Goal: Information Seeking & Learning: Compare options

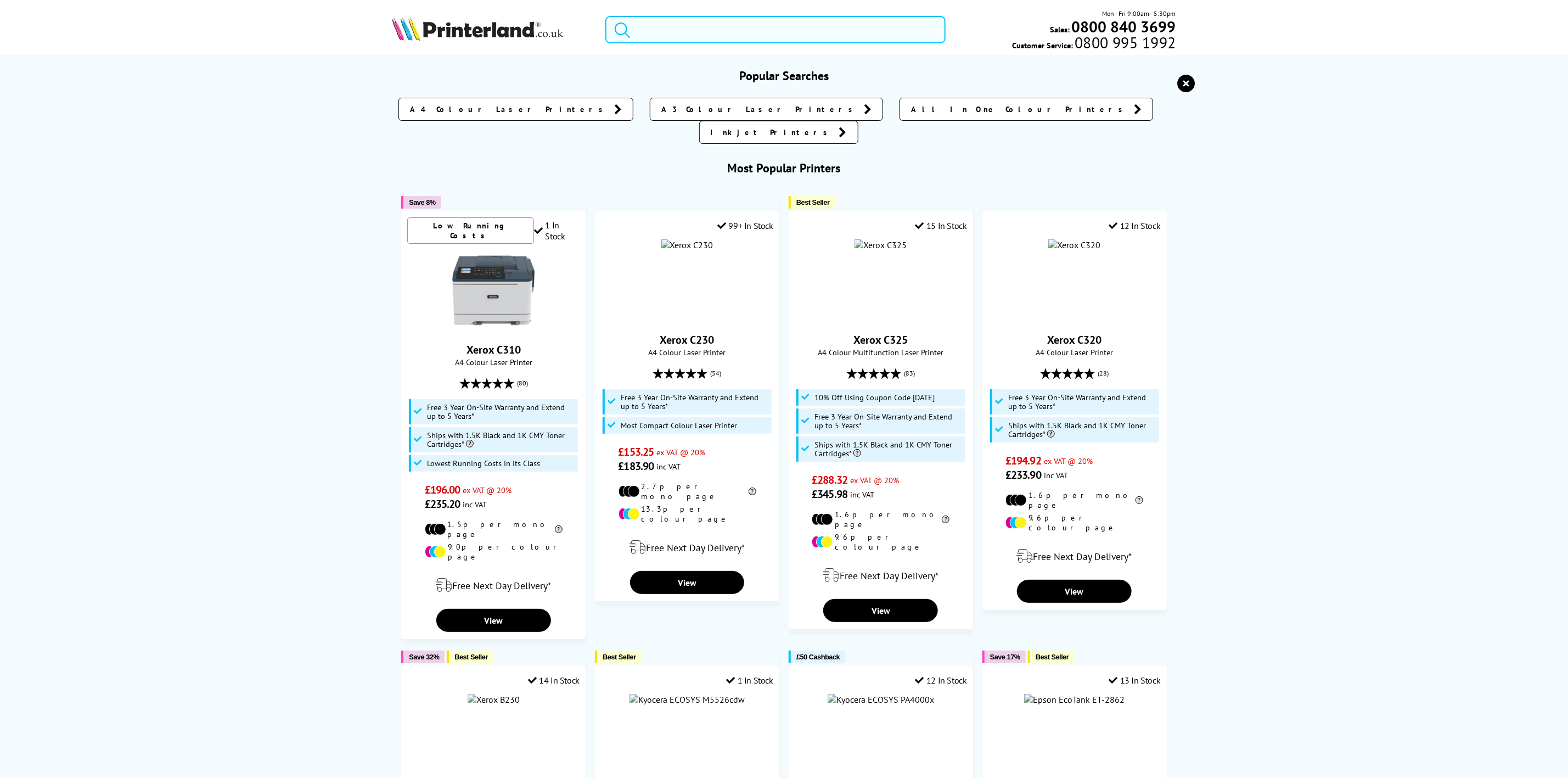
click at [713, 27] on input "search" at bounding box center [776, 29] width 340 height 28
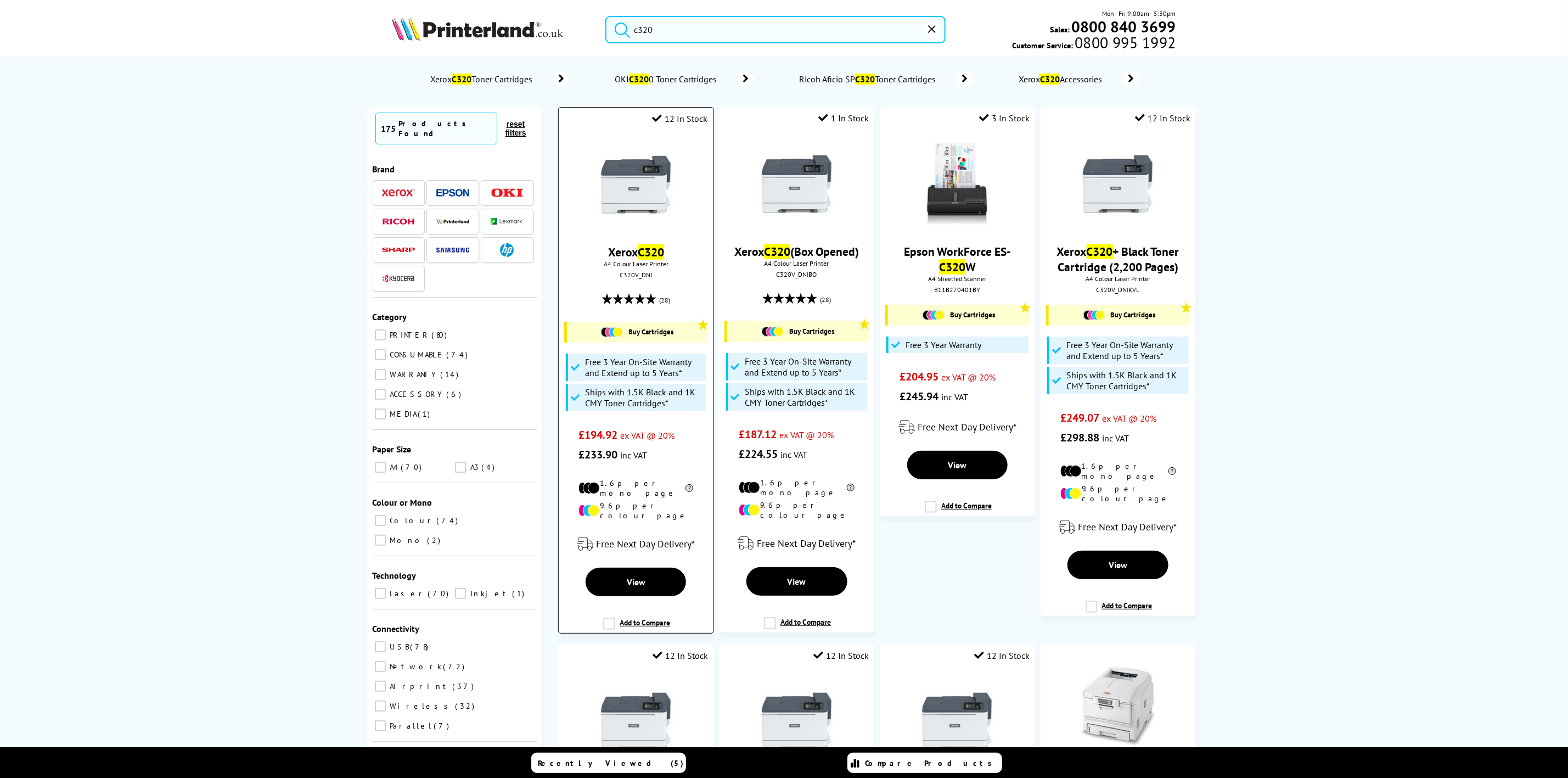
type input "c320"
click at [642, 179] on img at bounding box center [636, 184] width 82 height 82
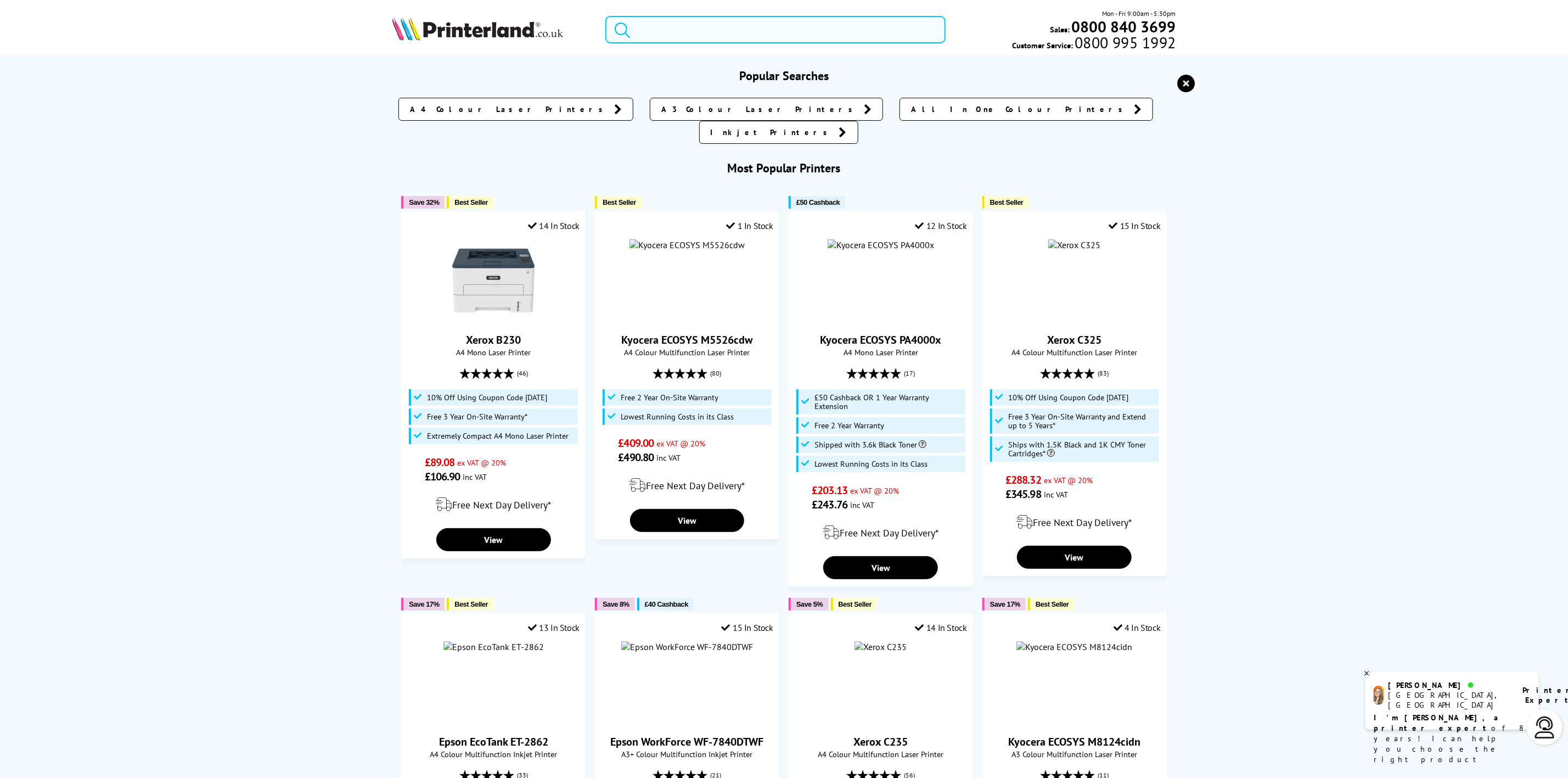
click at [709, 35] on input "search" at bounding box center [776, 29] width 340 height 28
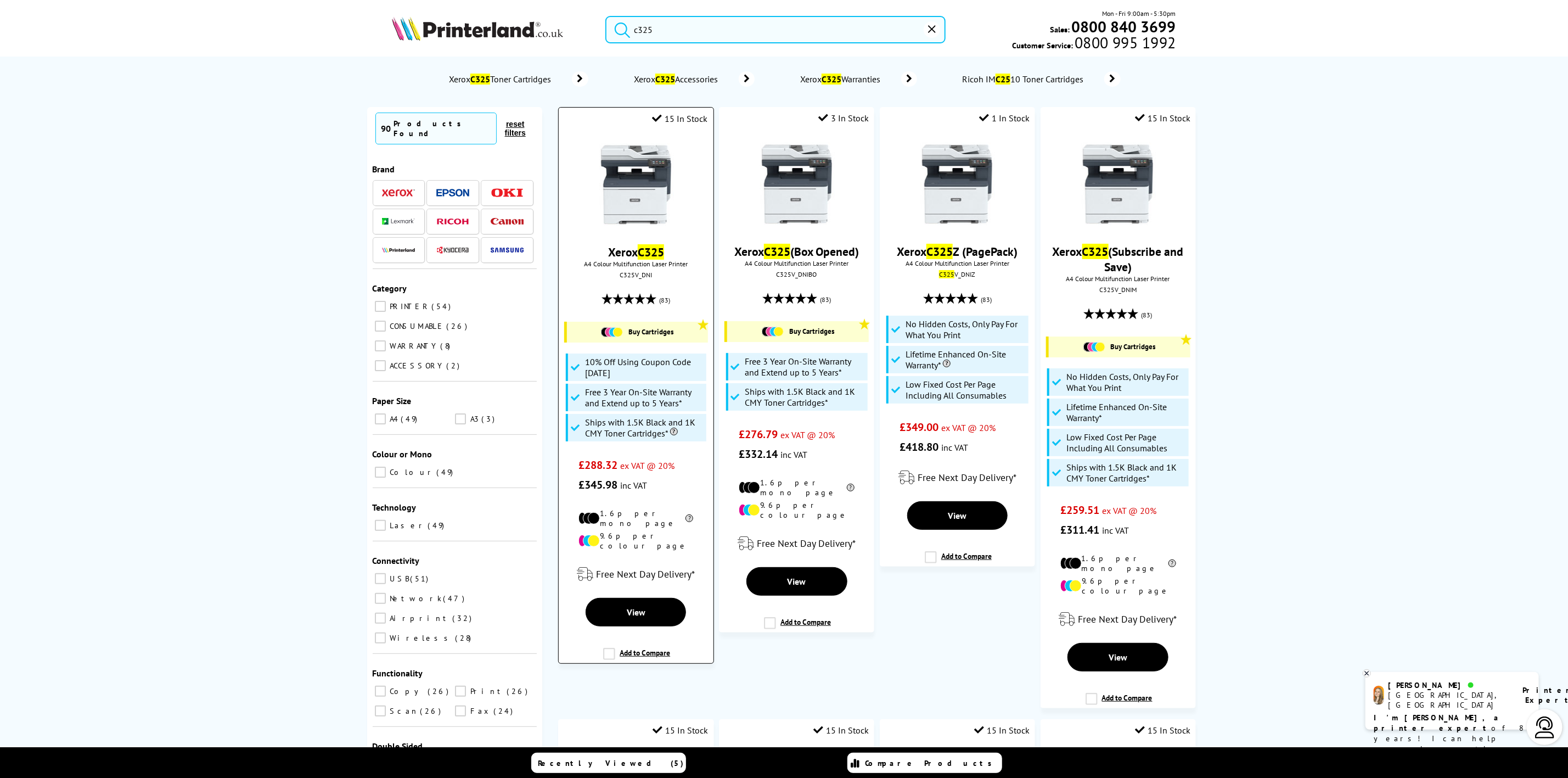
type input "c325"
click at [649, 205] on img at bounding box center [636, 184] width 82 height 82
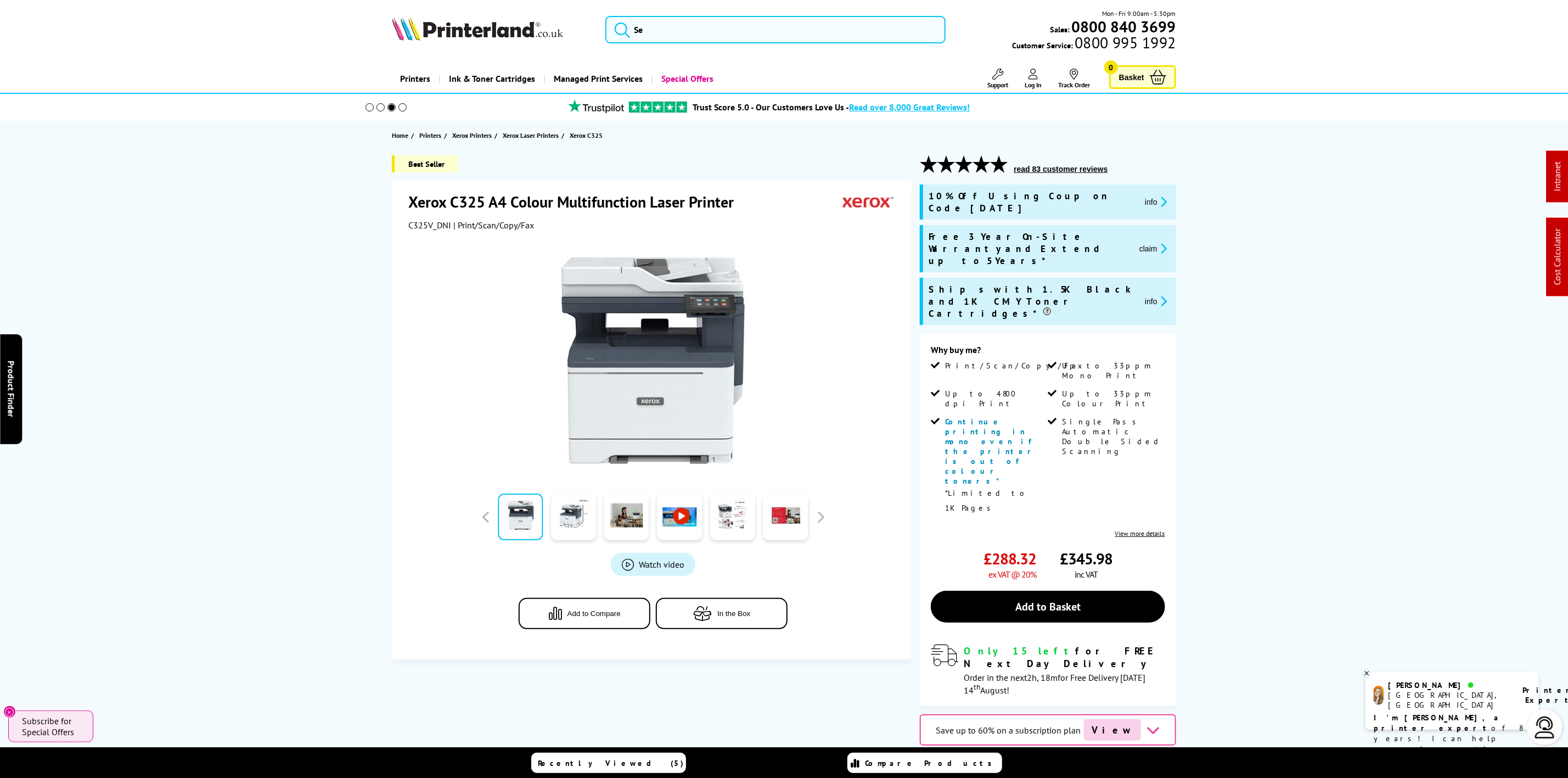
click at [431, 25] on img at bounding box center [477, 28] width 171 height 24
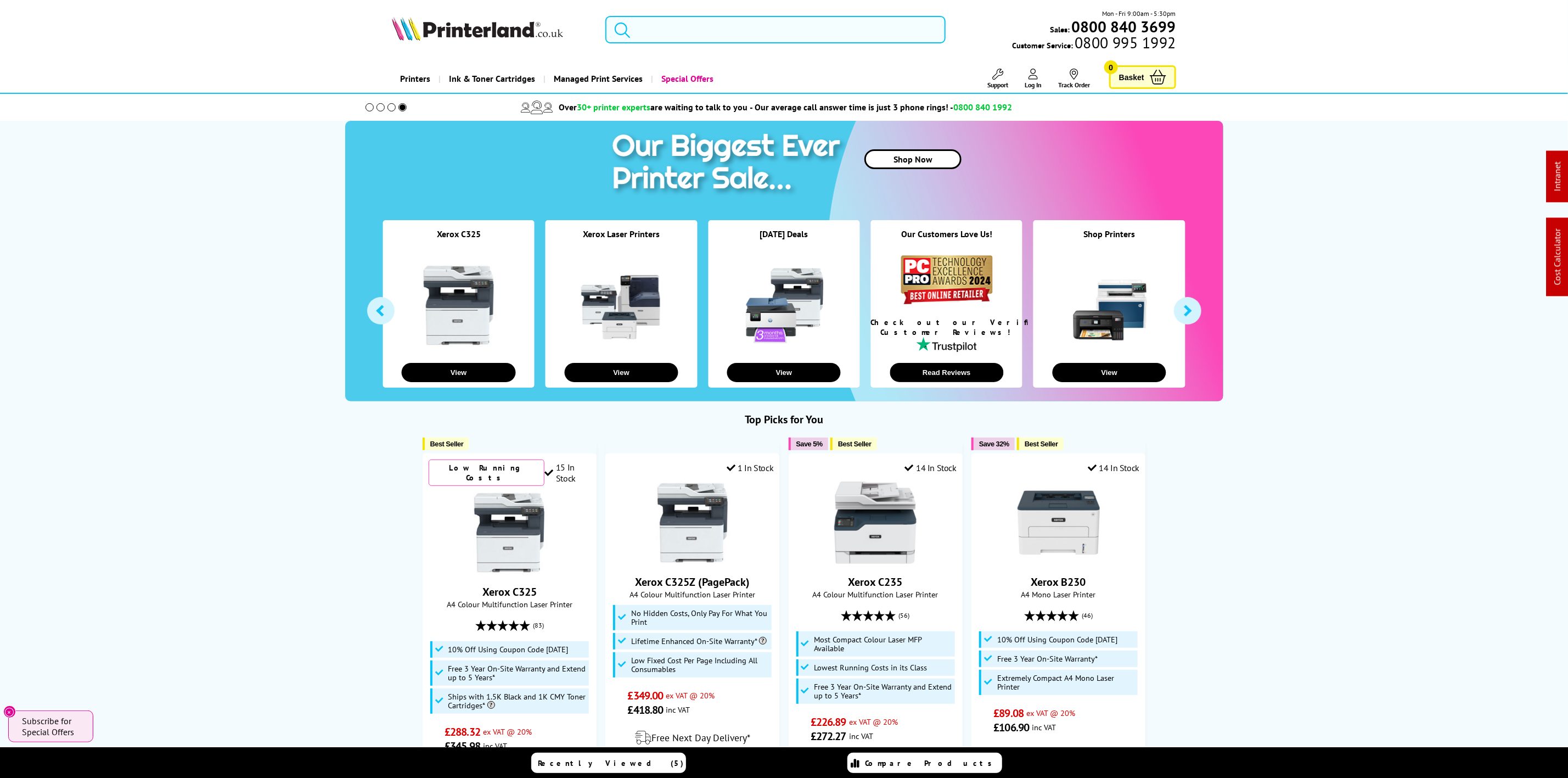
click at [796, 34] on input "search" at bounding box center [776, 29] width 340 height 28
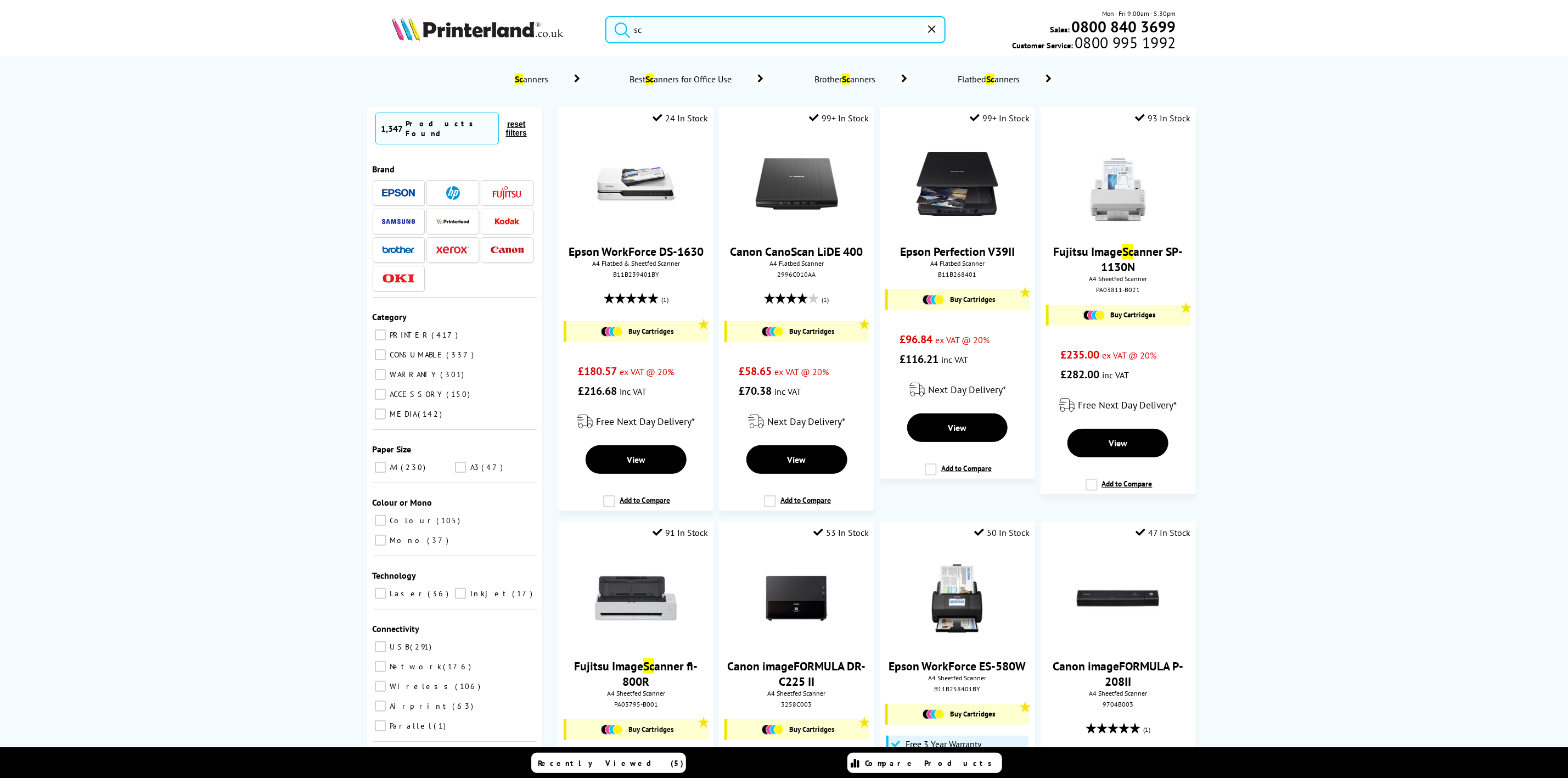
paste input "P8000"
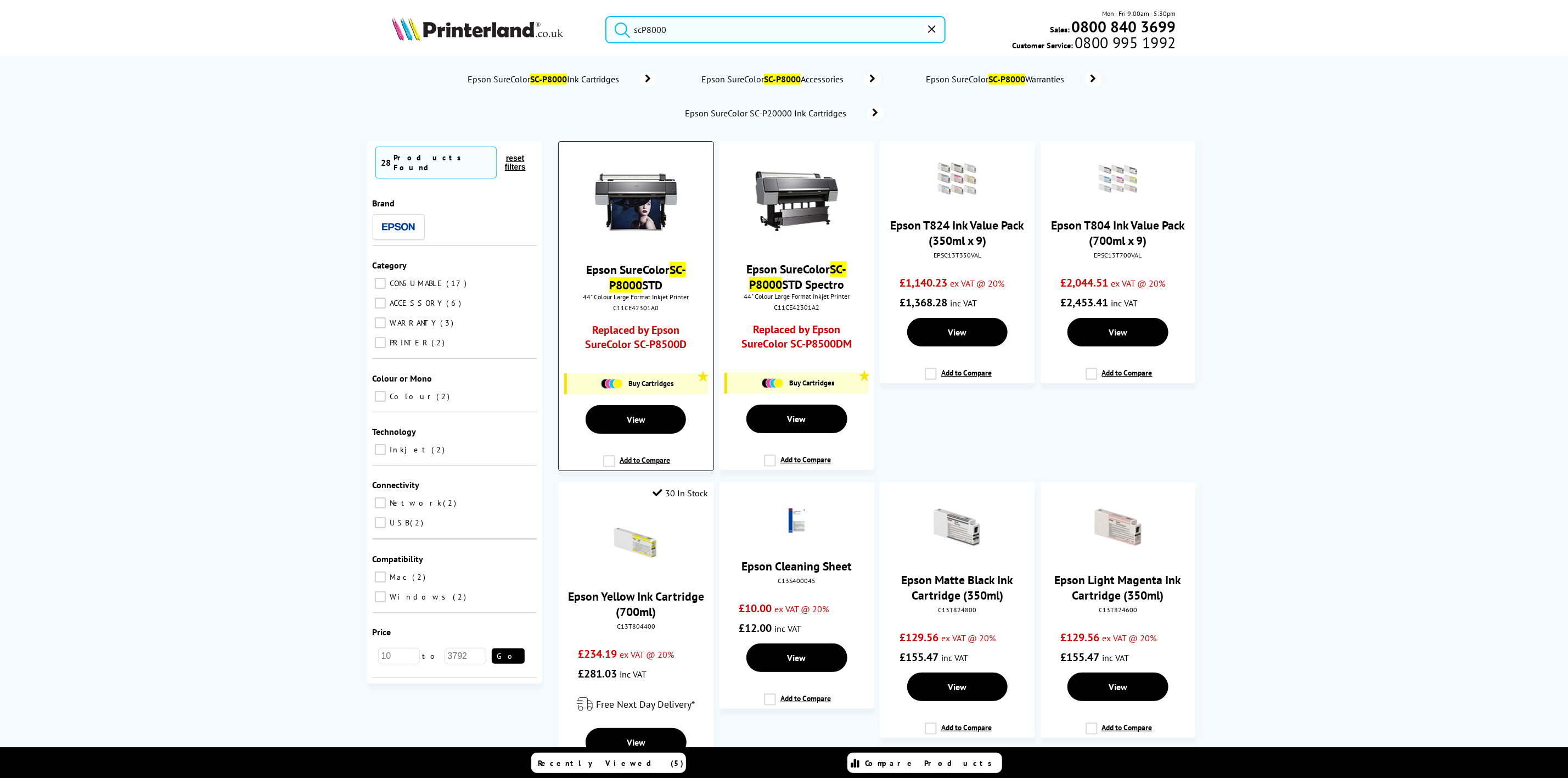
type input "scP8000"
click at [652, 193] on img at bounding box center [636, 202] width 82 height 82
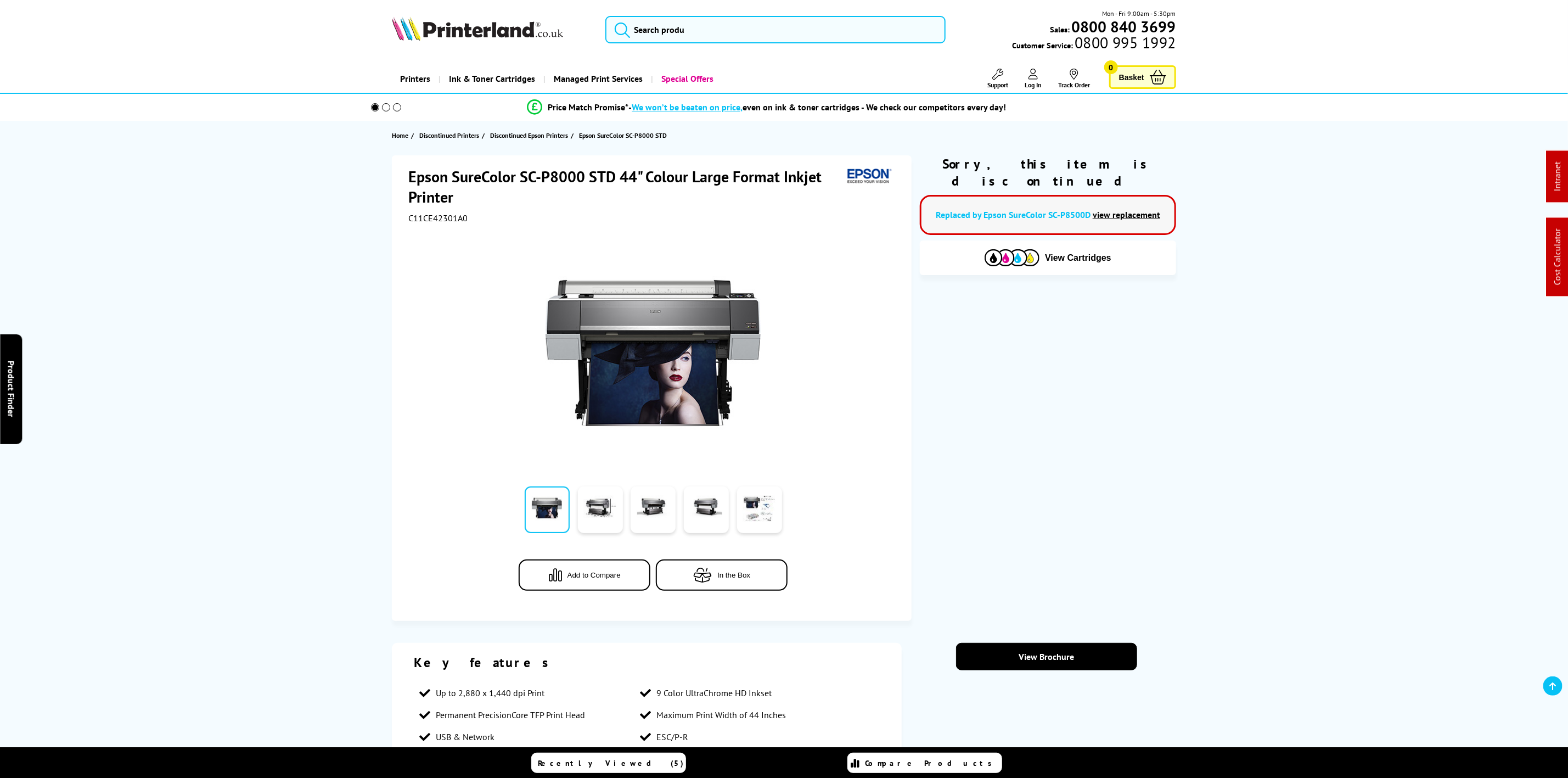
scroll to position [494, 0]
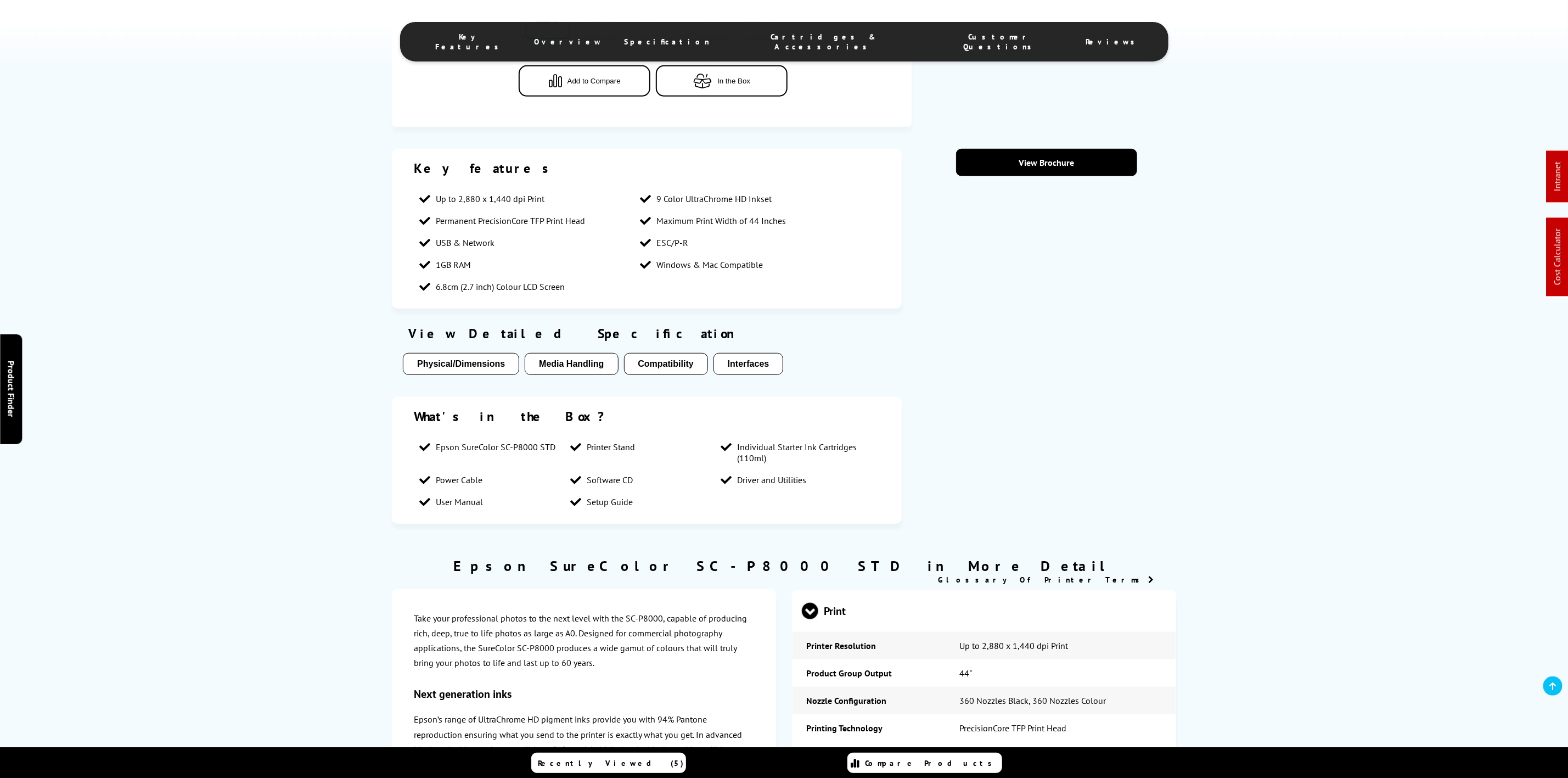
click at [790, 32] on span "Cartridges & Accessories" at bounding box center [823, 42] width 183 height 20
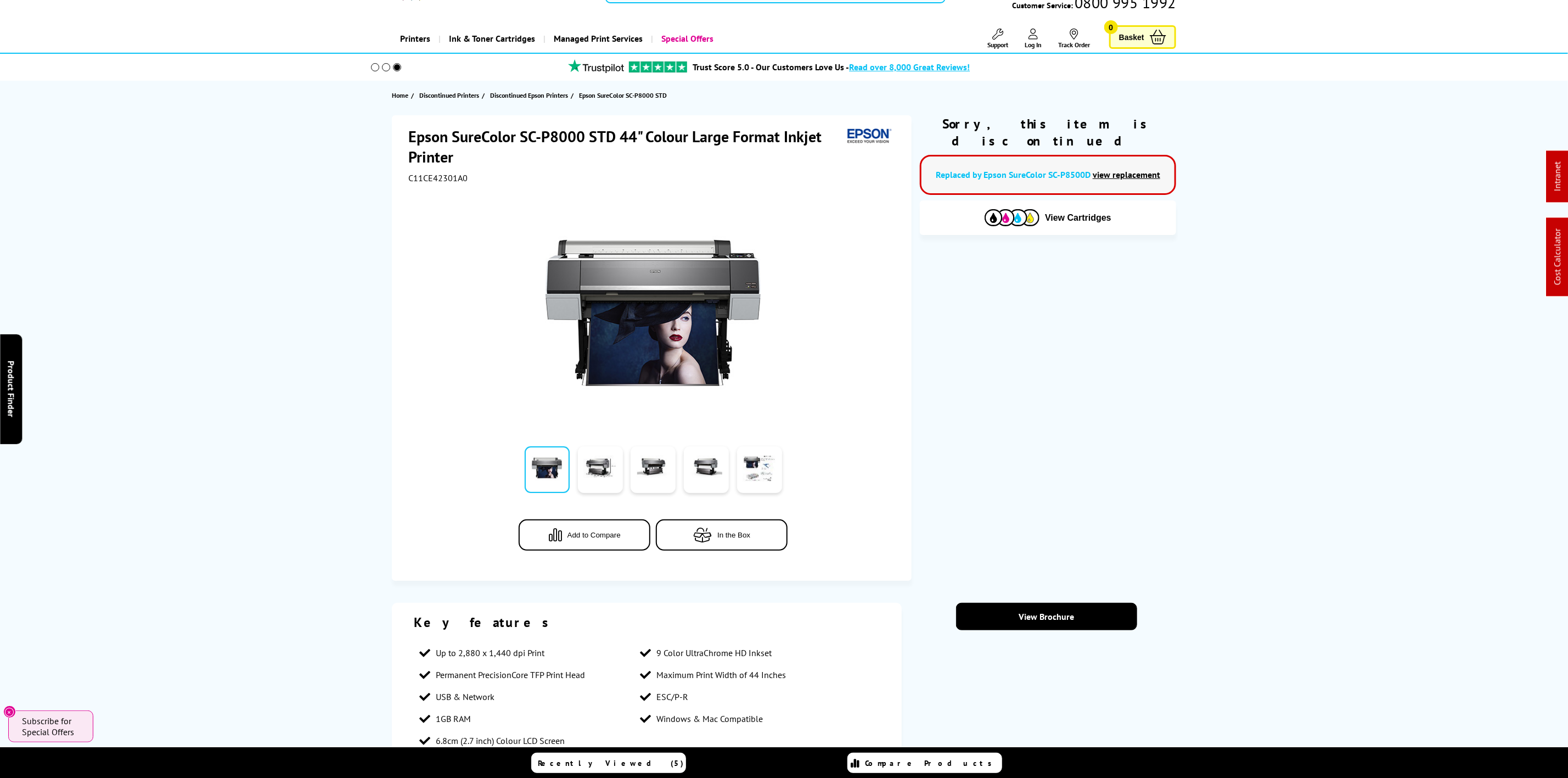
scroll to position [0, 0]
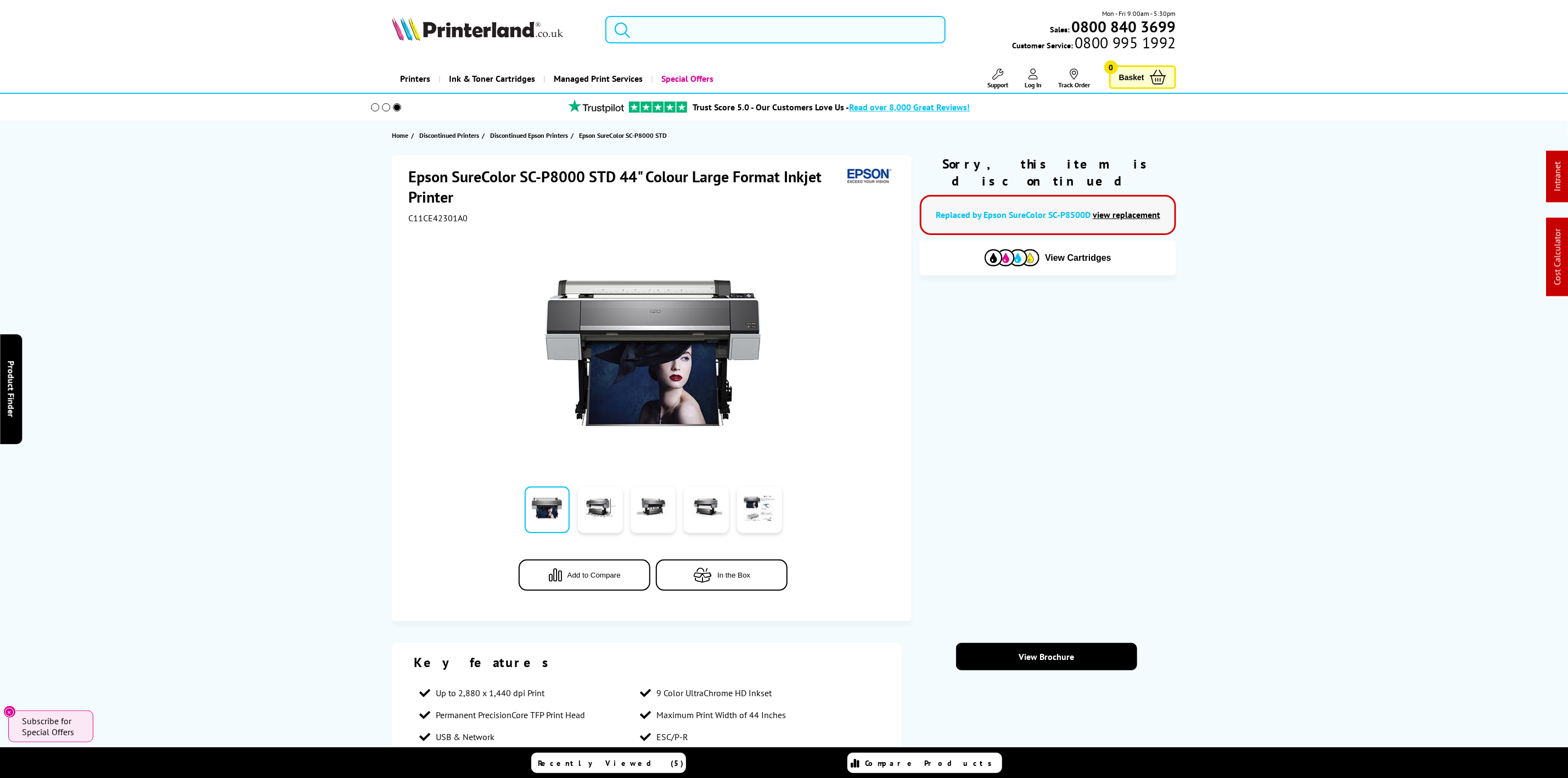
click at [673, 39] on input "search" at bounding box center [776, 29] width 340 height 28
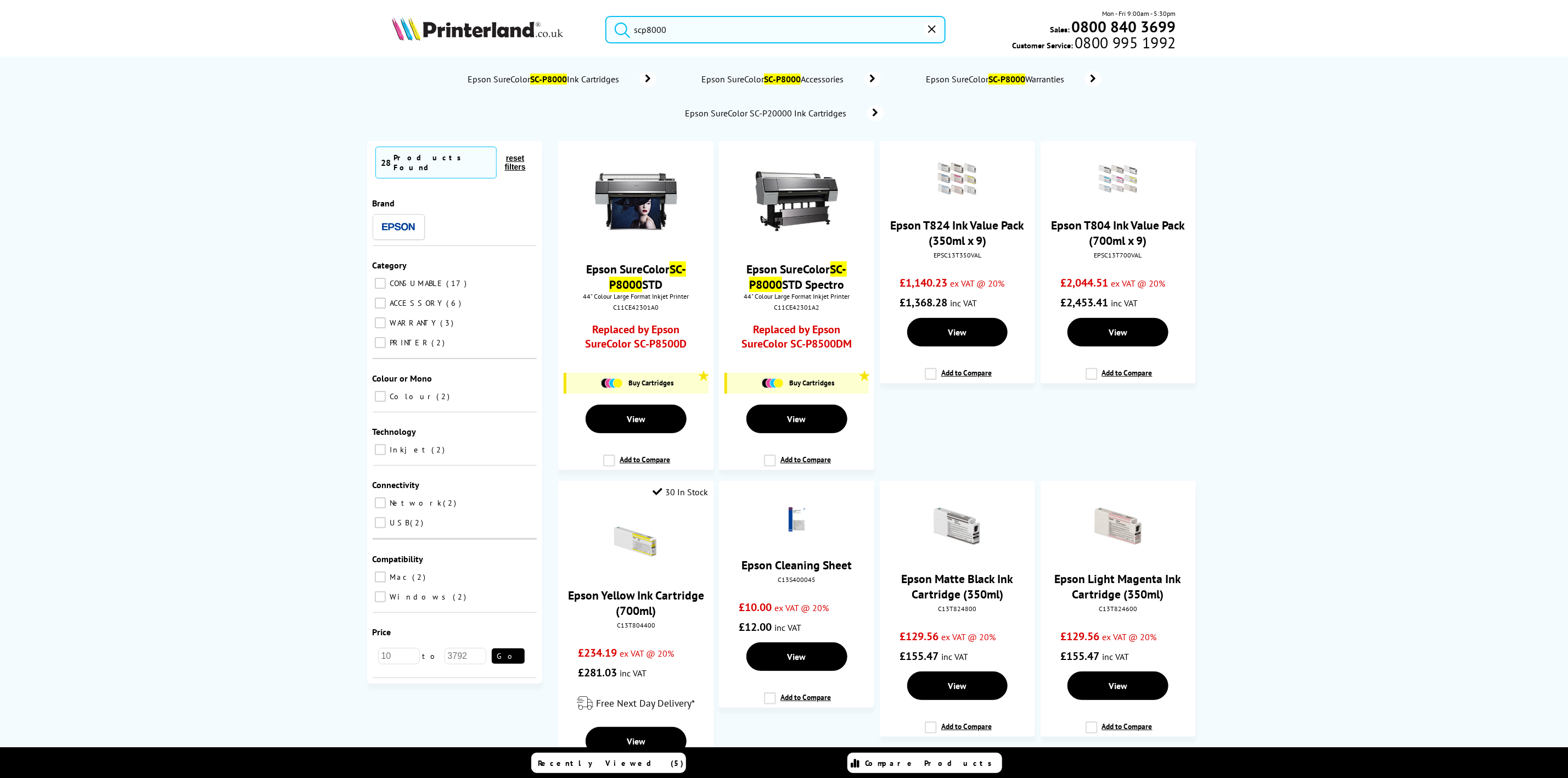
type input "scp8000"
click at [611, 79] on span "Epson SureColor SC-P8000 Ink Cartridges" at bounding box center [544, 79] width 156 height 11
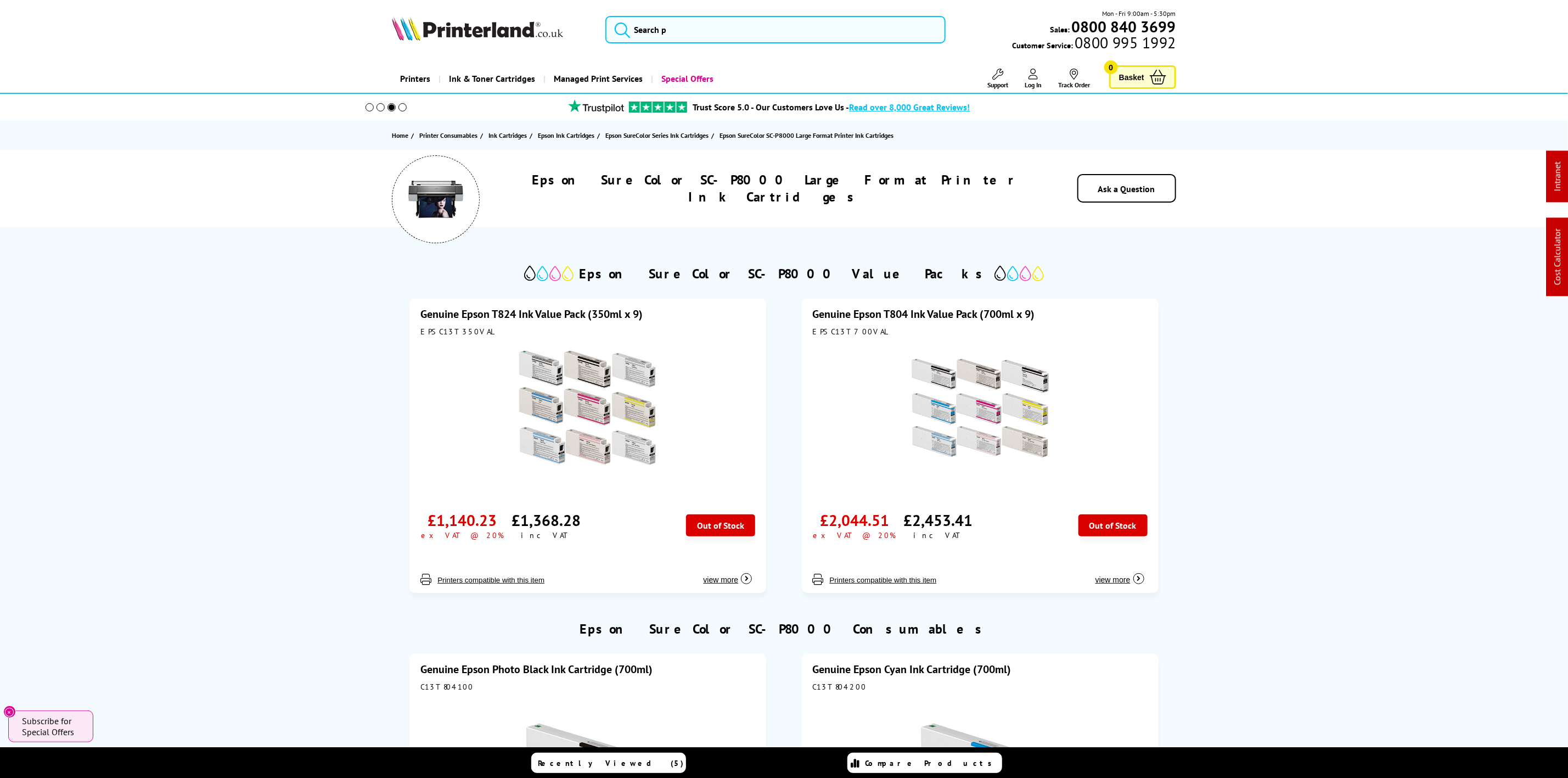
click at [494, 7] on header "Mon - Fri 9:00am - 5:30pm Sales: 0800 840 3699 Customer Service: 0800 995 1992" at bounding box center [784, 47] width 1568 height 94
click at [490, 23] on img at bounding box center [477, 28] width 171 height 24
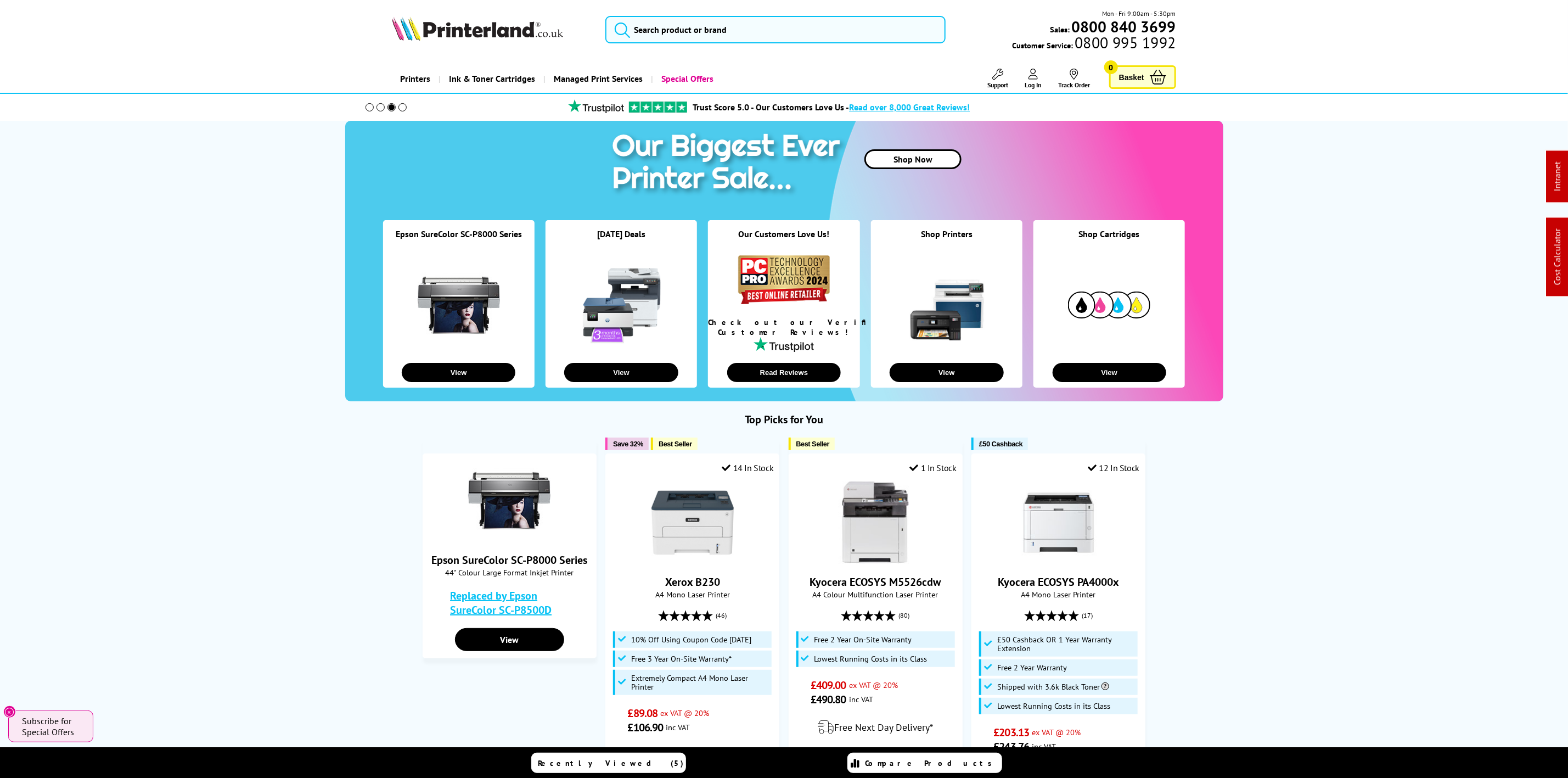
click at [488, 25] on img at bounding box center [477, 28] width 171 height 24
click at [754, 25] on input "search" at bounding box center [776, 29] width 340 height 28
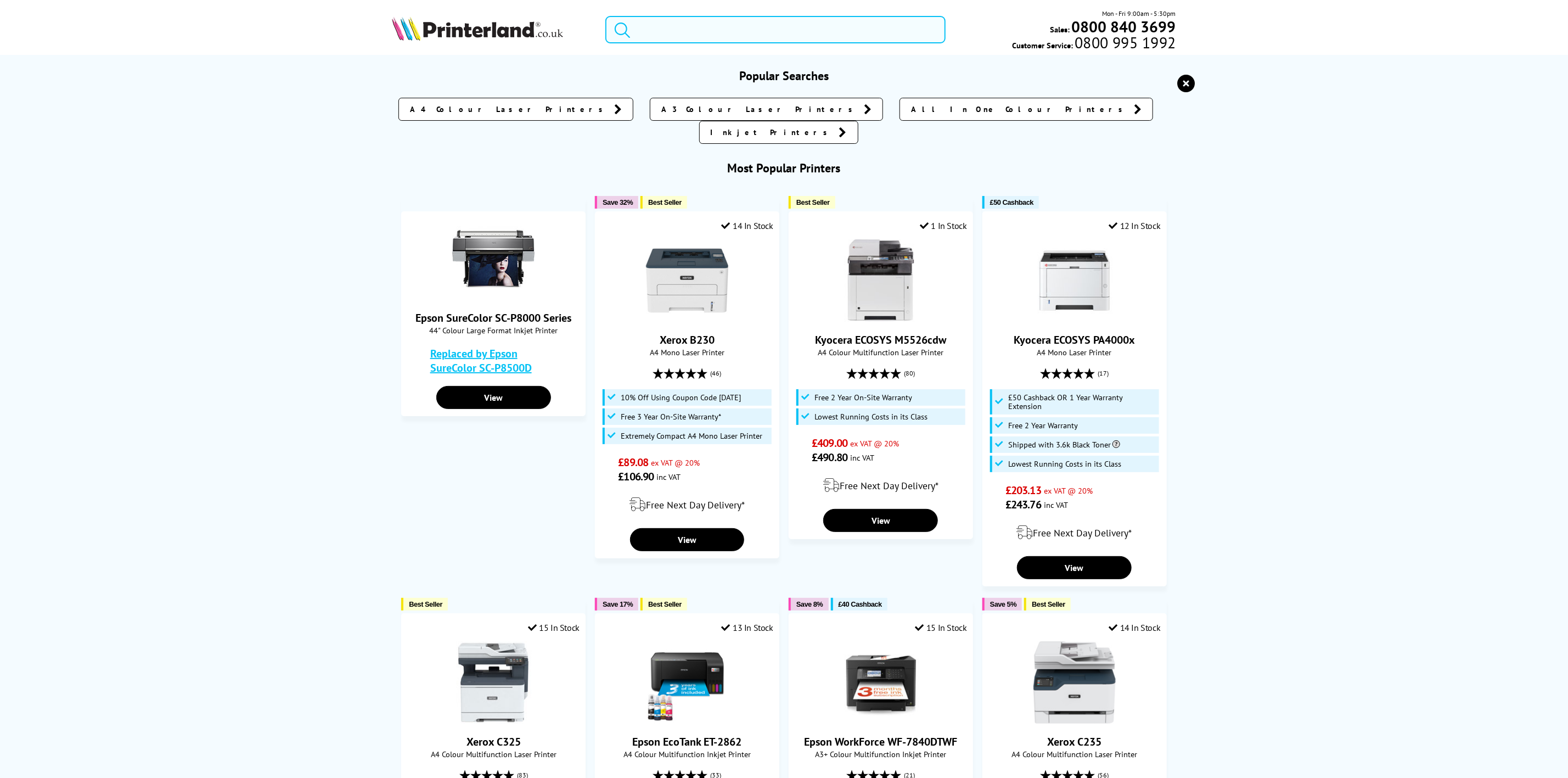
click at [673, 38] on input "search" at bounding box center [776, 29] width 340 height 28
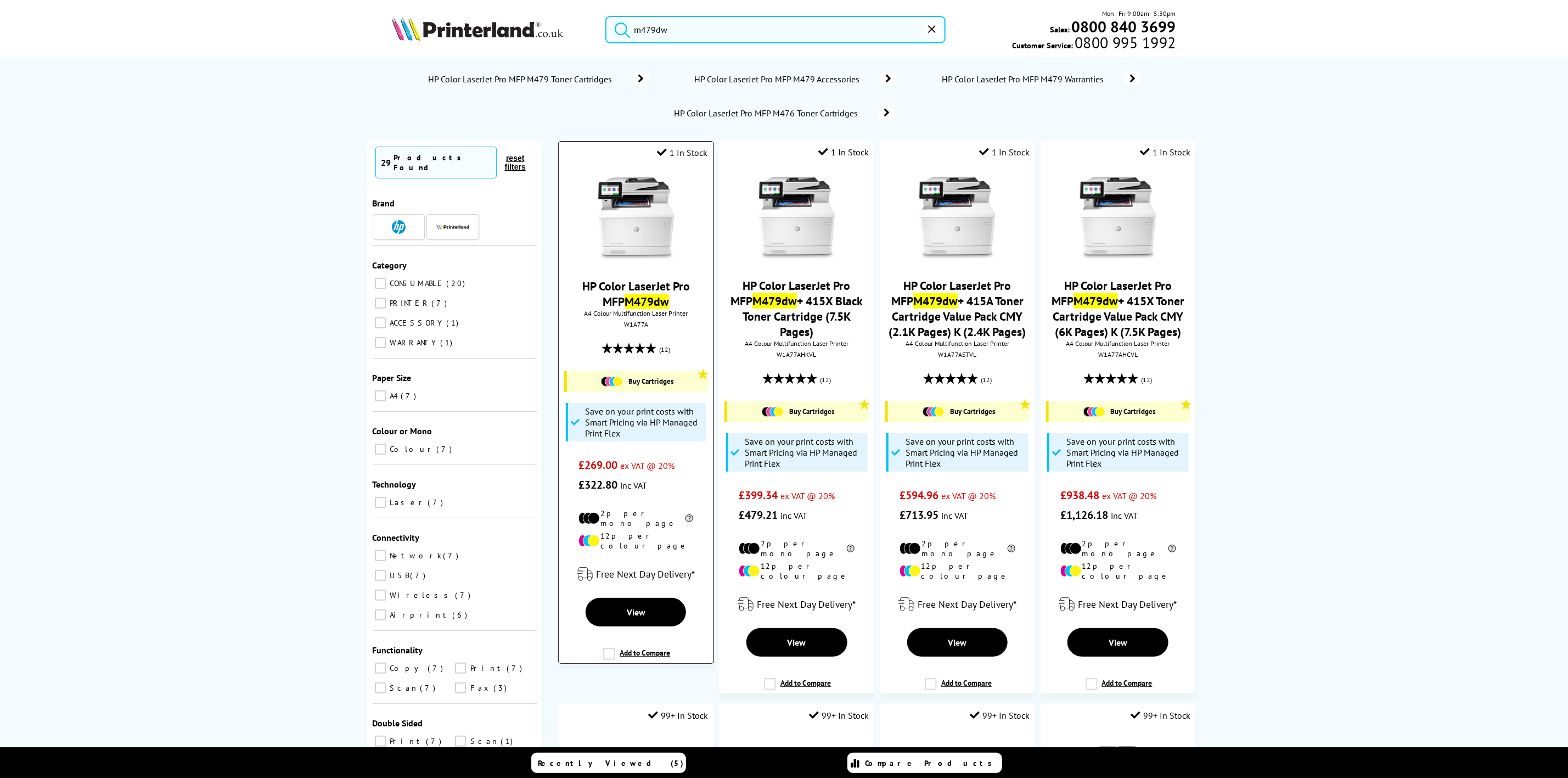
type input "m479dw"
click at [643, 206] on img at bounding box center [636, 219] width 82 height 82
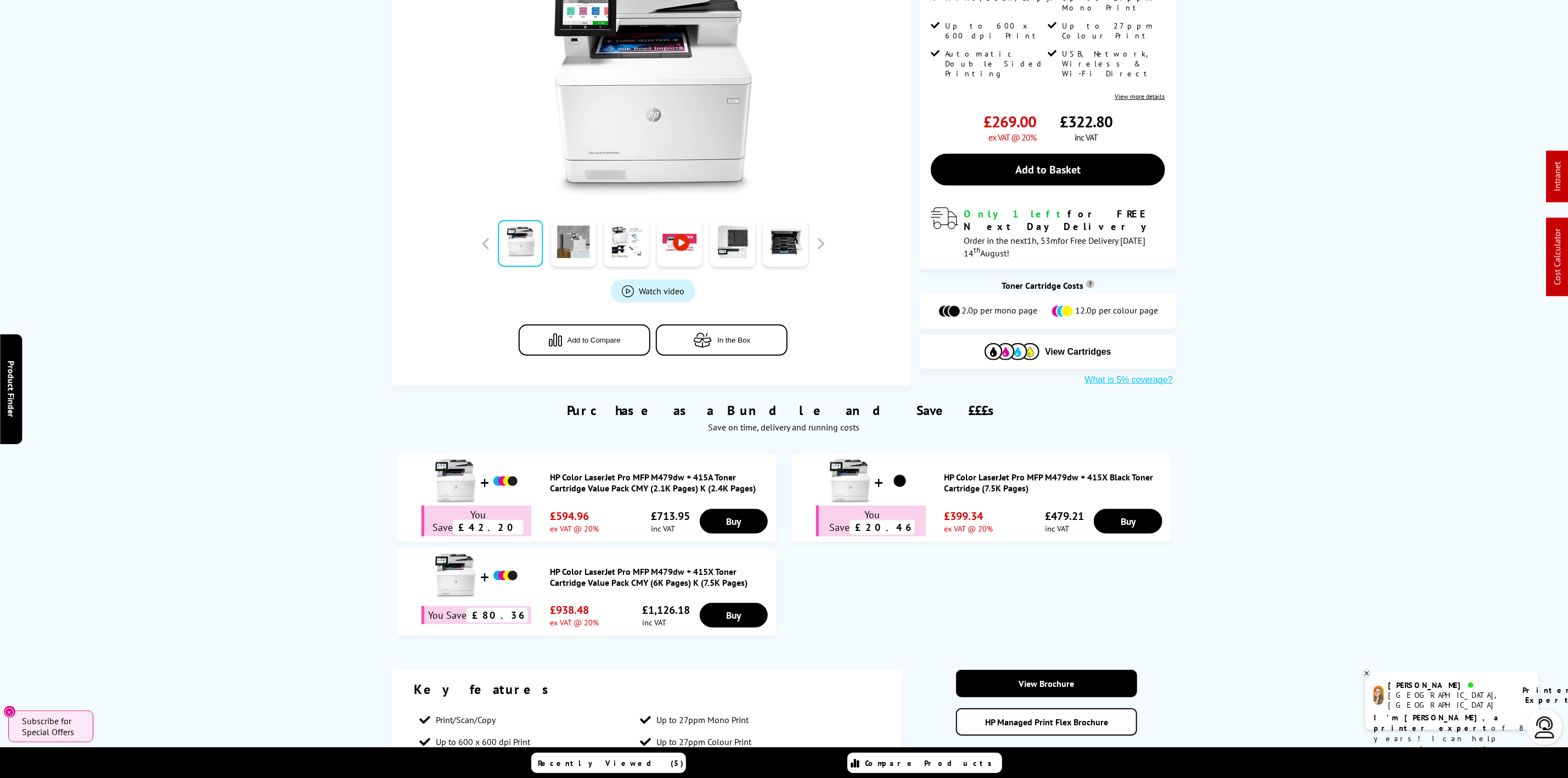
scroll to position [494, 0]
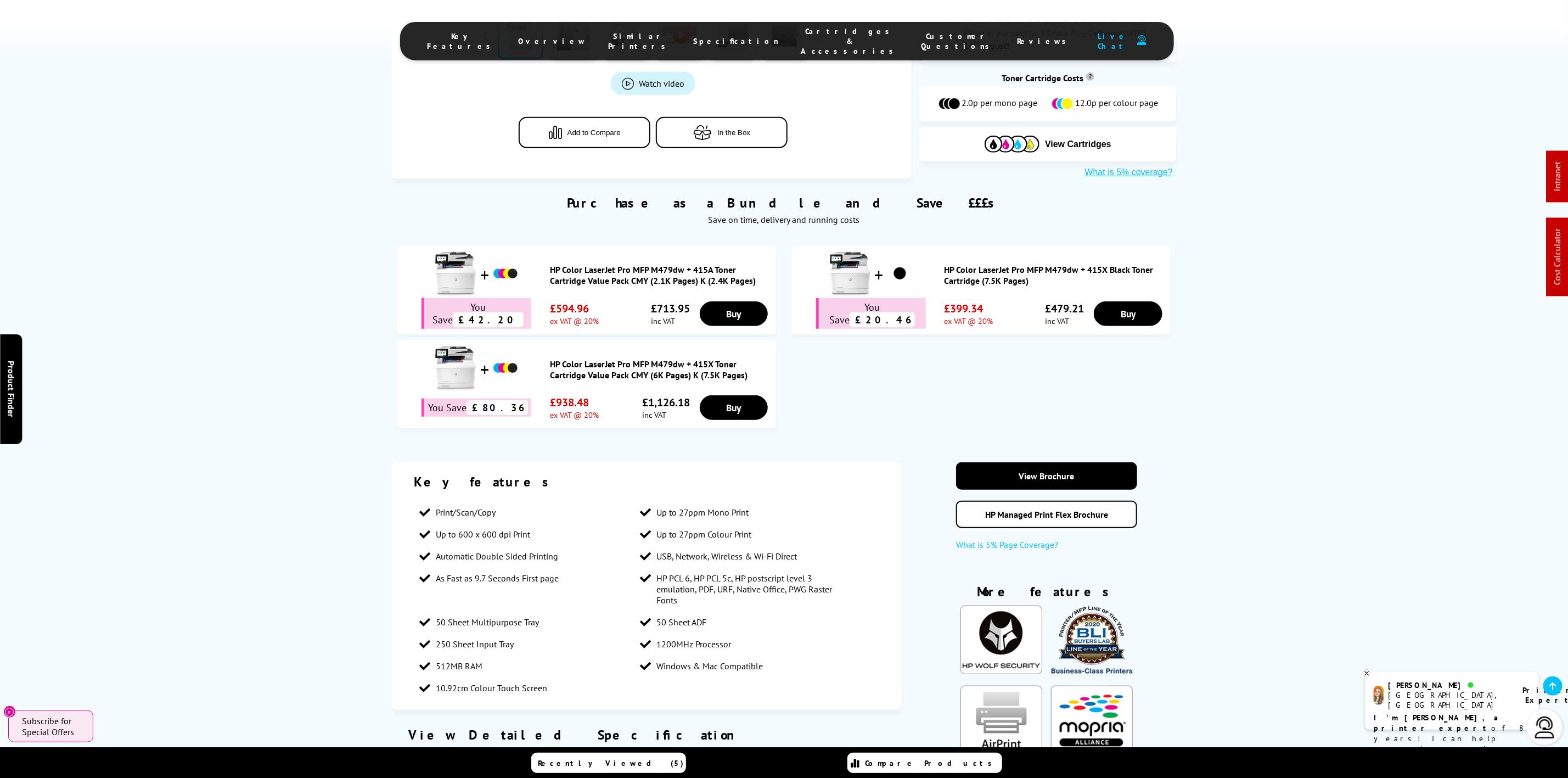
click at [842, 36] on span "Cartridges & Accessories" at bounding box center [851, 41] width 98 height 29
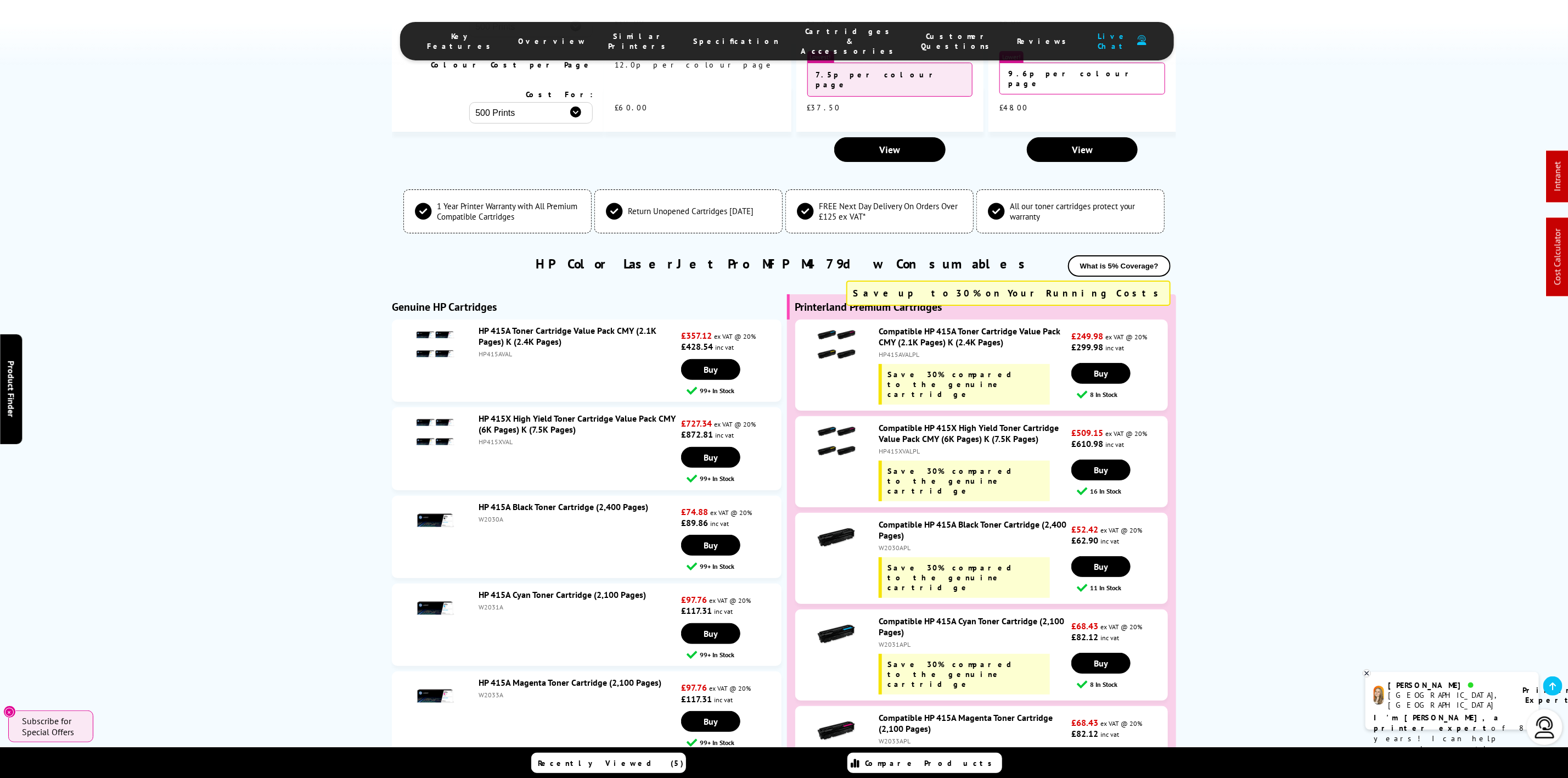
scroll to position [3733, 0]
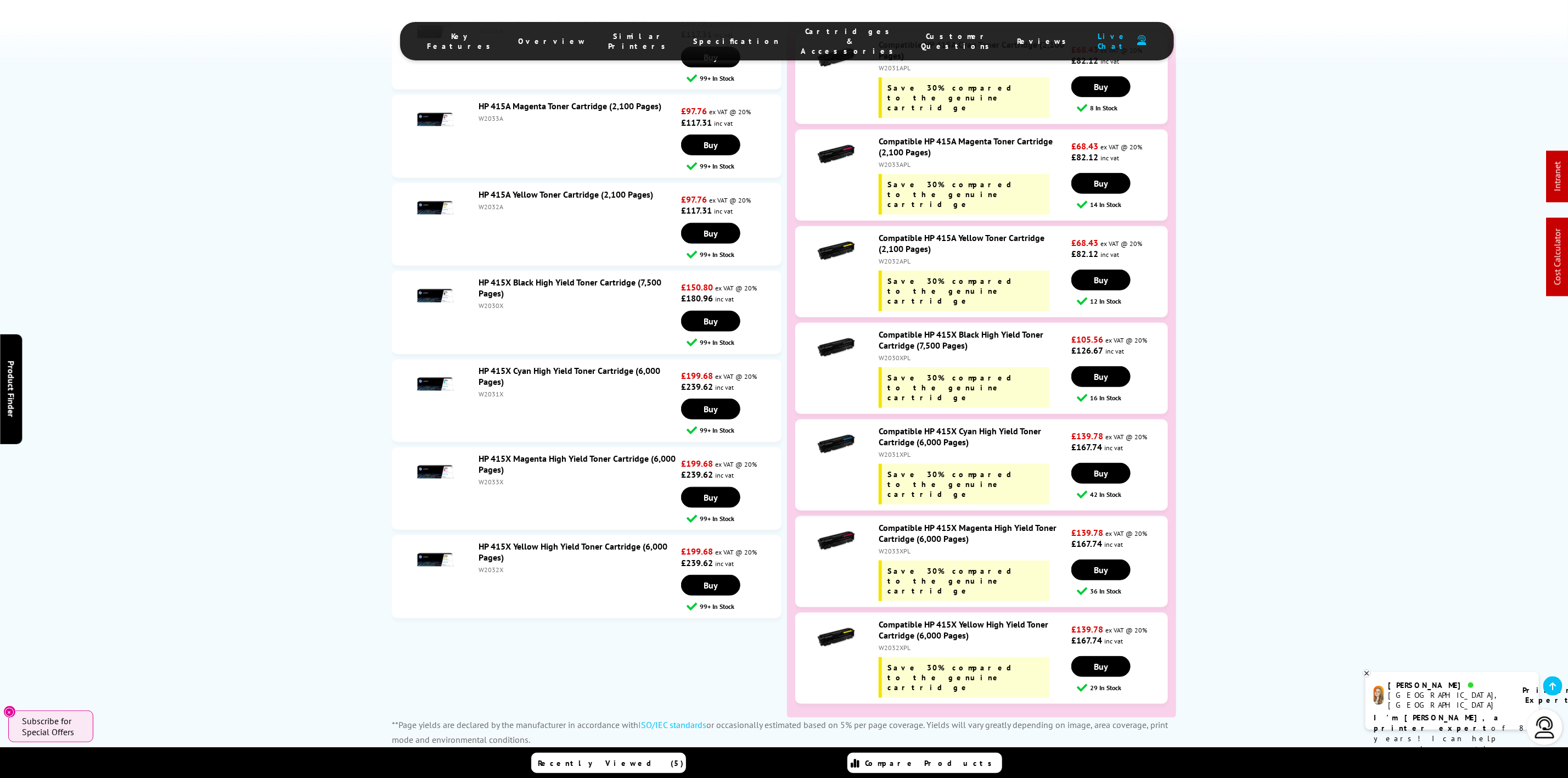
click at [488, 478] on div "W2033X" at bounding box center [579, 481] width 200 height 8
copy div "W2033X"
click at [496, 390] on div "W2031X" at bounding box center [579, 394] width 200 height 8
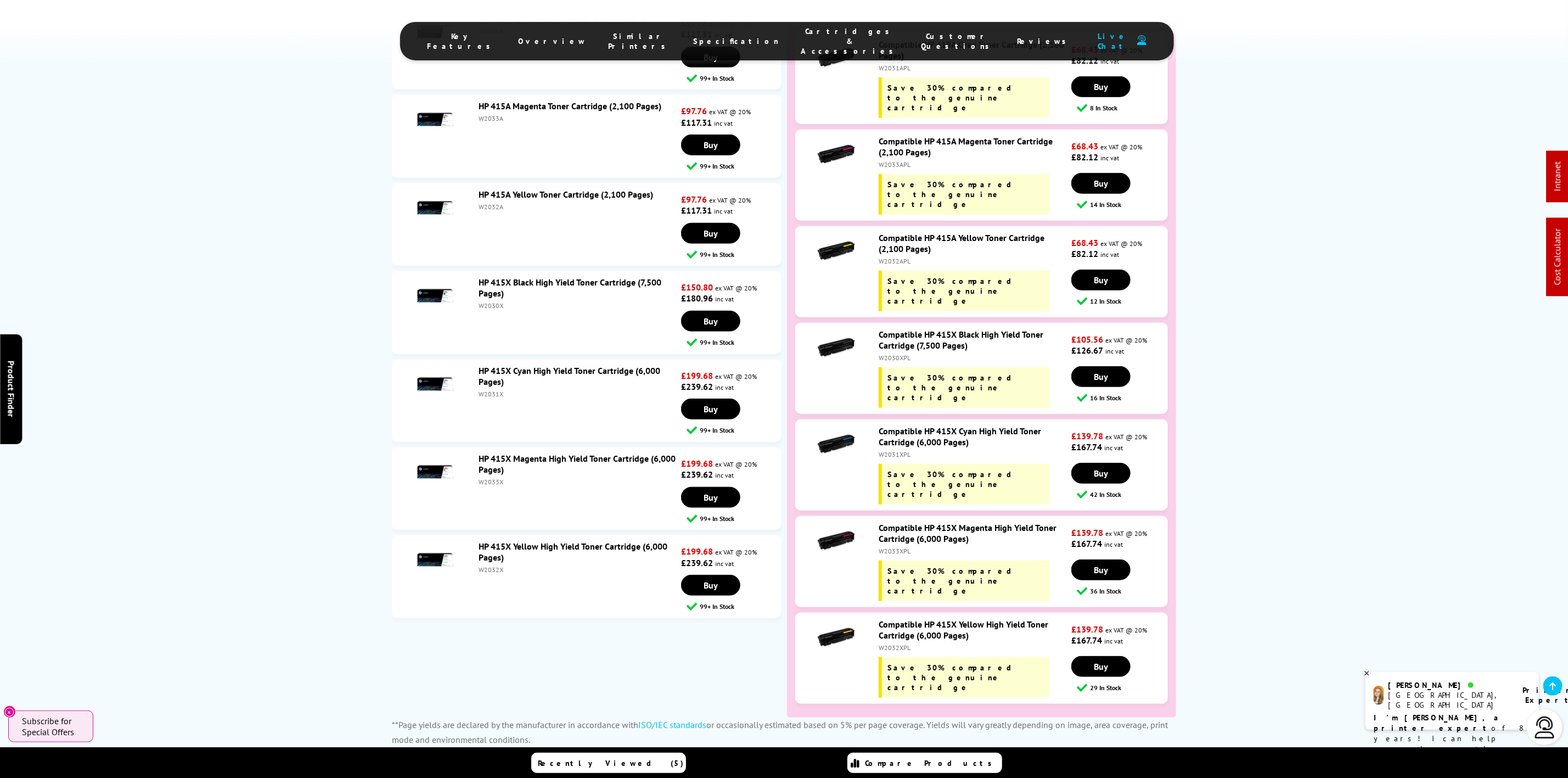
click at [496, 390] on div "W2031X" at bounding box center [579, 394] width 200 height 8
click at [480, 390] on div "W2031X" at bounding box center [579, 394] width 200 height 8
drag, startPoint x: 480, startPoint y: 336, endPoint x: 153, endPoint y: 426, distance: 339.2
click at [479, 390] on div "W2031X" at bounding box center [579, 394] width 200 height 8
click at [893, 450] on div "W2031XPL" at bounding box center [974, 454] width 190 height 8
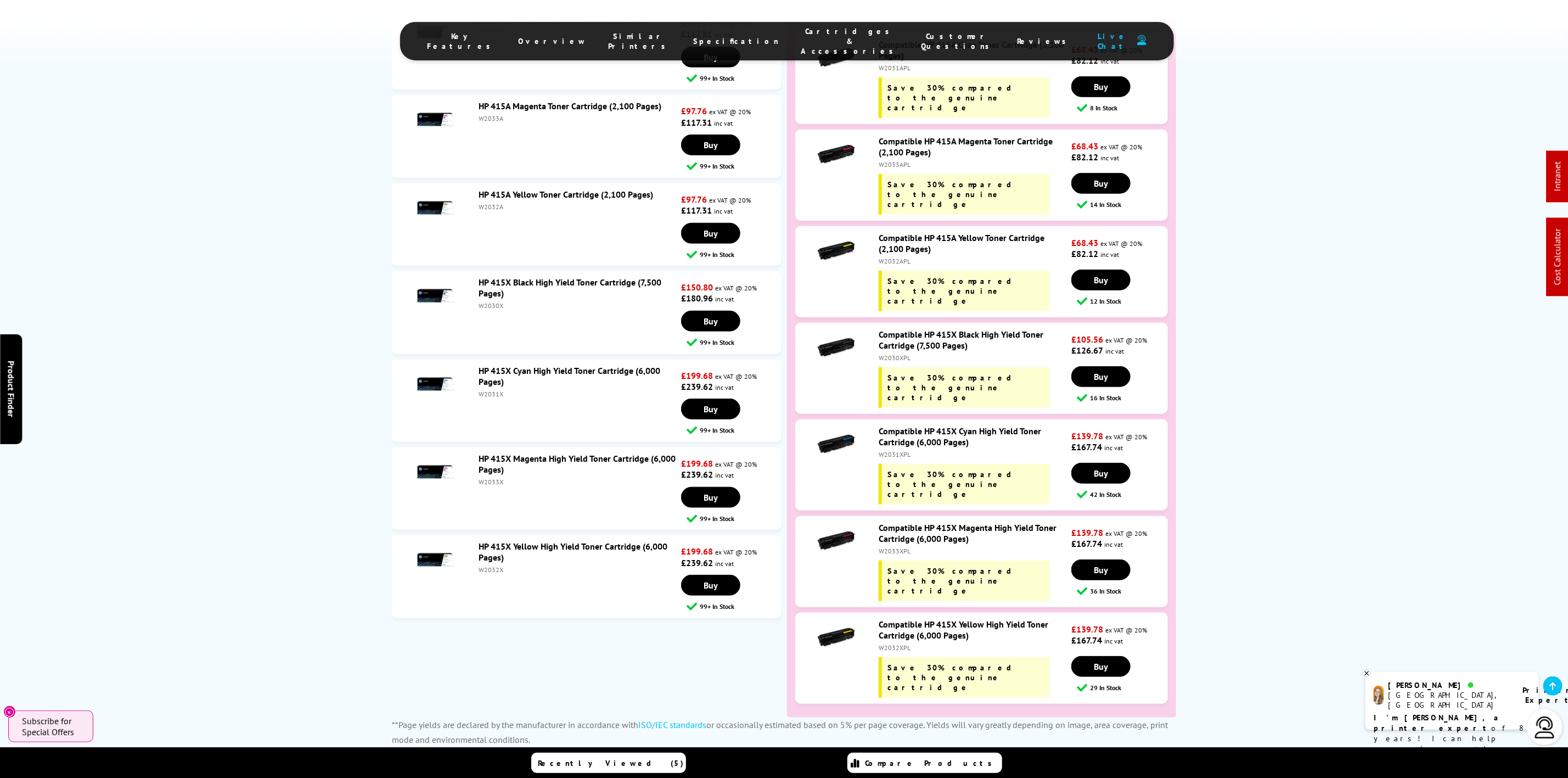
click at [893, 450] on div "W2031XPL" at bounding box center [974, 454] width 190 height 8
copy div "W2031XPL"
click at [879, 547] on div "W2033XPL" at bounding box center [974, 551] width 190 height 8
click at [878, 523] on div "Compatible HP 415X Magenta High Yield Toner Cartridge (6,000 Pages) W2033XPL Sa…" at bounding box center [973, 562] width 199 height 79
click at [891, 547] on div "W2033XPL" at bounding box center [974, 551] width 190 height 8
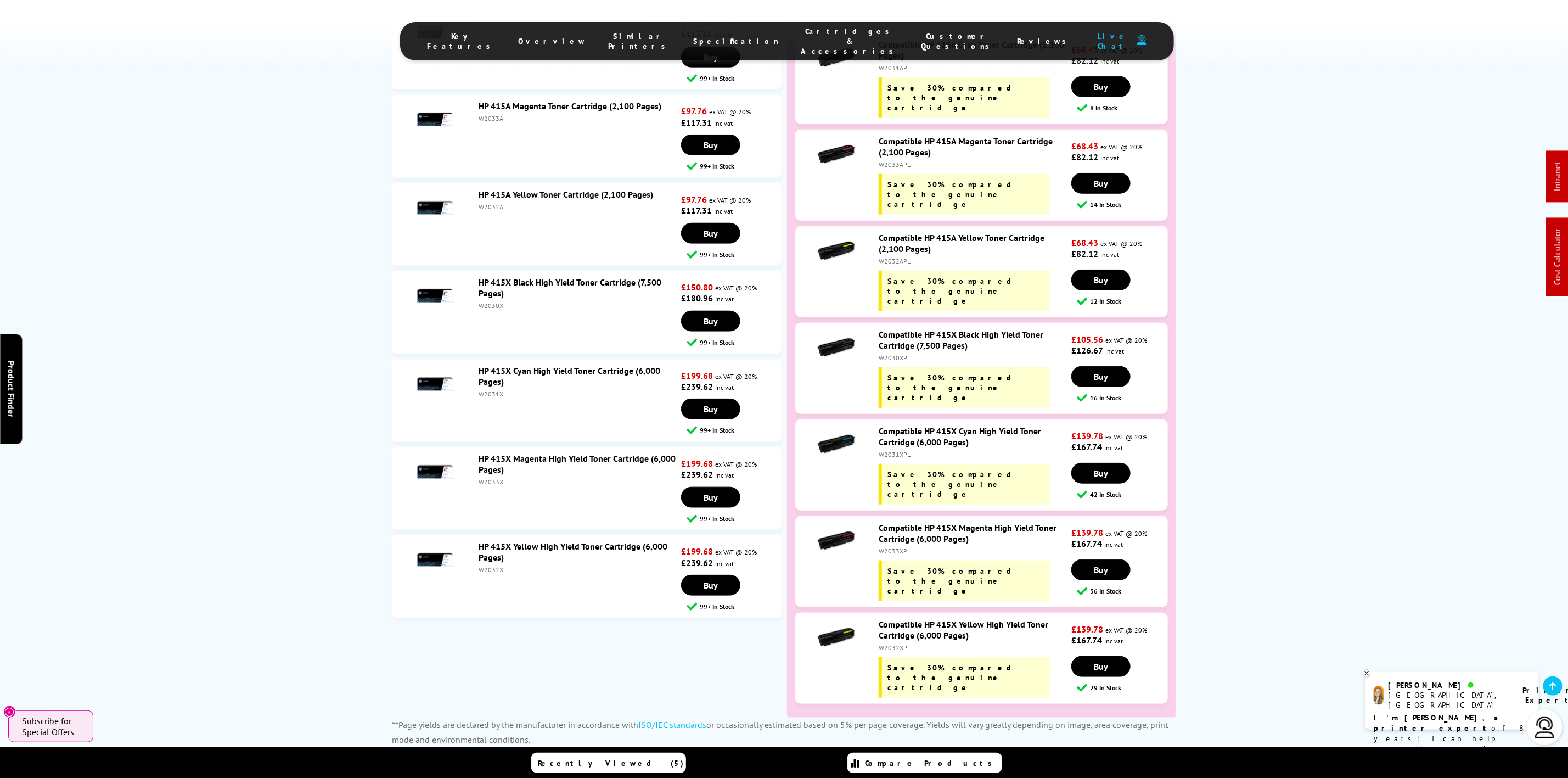
click at [891, 547] on div "W2033XPL" at bounding box center [974, 551] width 190 height 8
copy div "W2033XPL"
click at [53, 97] on div "1 Year Printer Warranty with All Premium Compatible Cartridges Return Unopened …" at bounding box center [784, 526] width 1568 height 1826
click at [299, 221] on div "1 Year Printer Warranty with All Premium Compatible Cartridges Return Unopened …" at bounding box center [784, 526] width 1568 height 1826
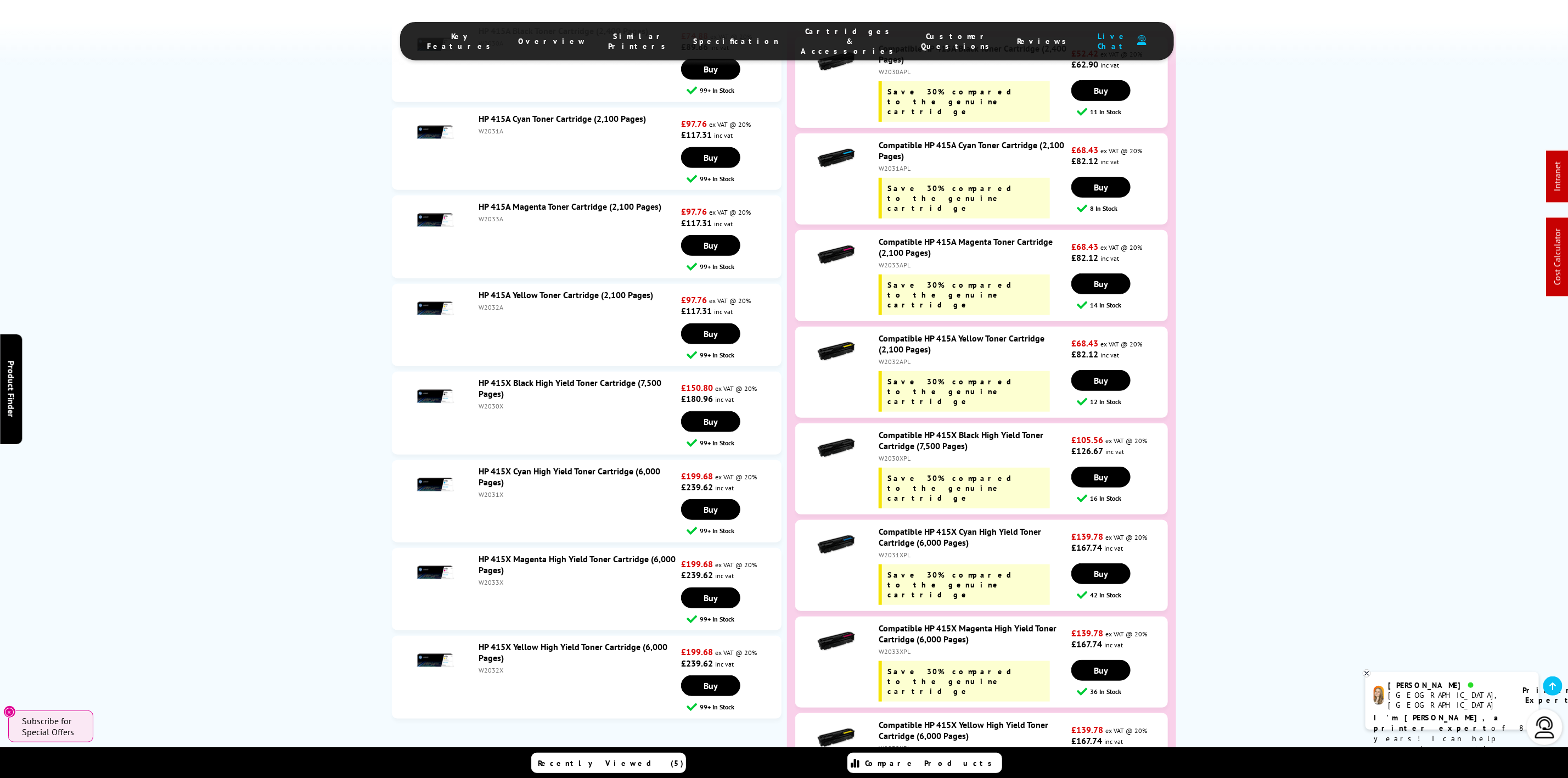
scroll to position [0, 0]
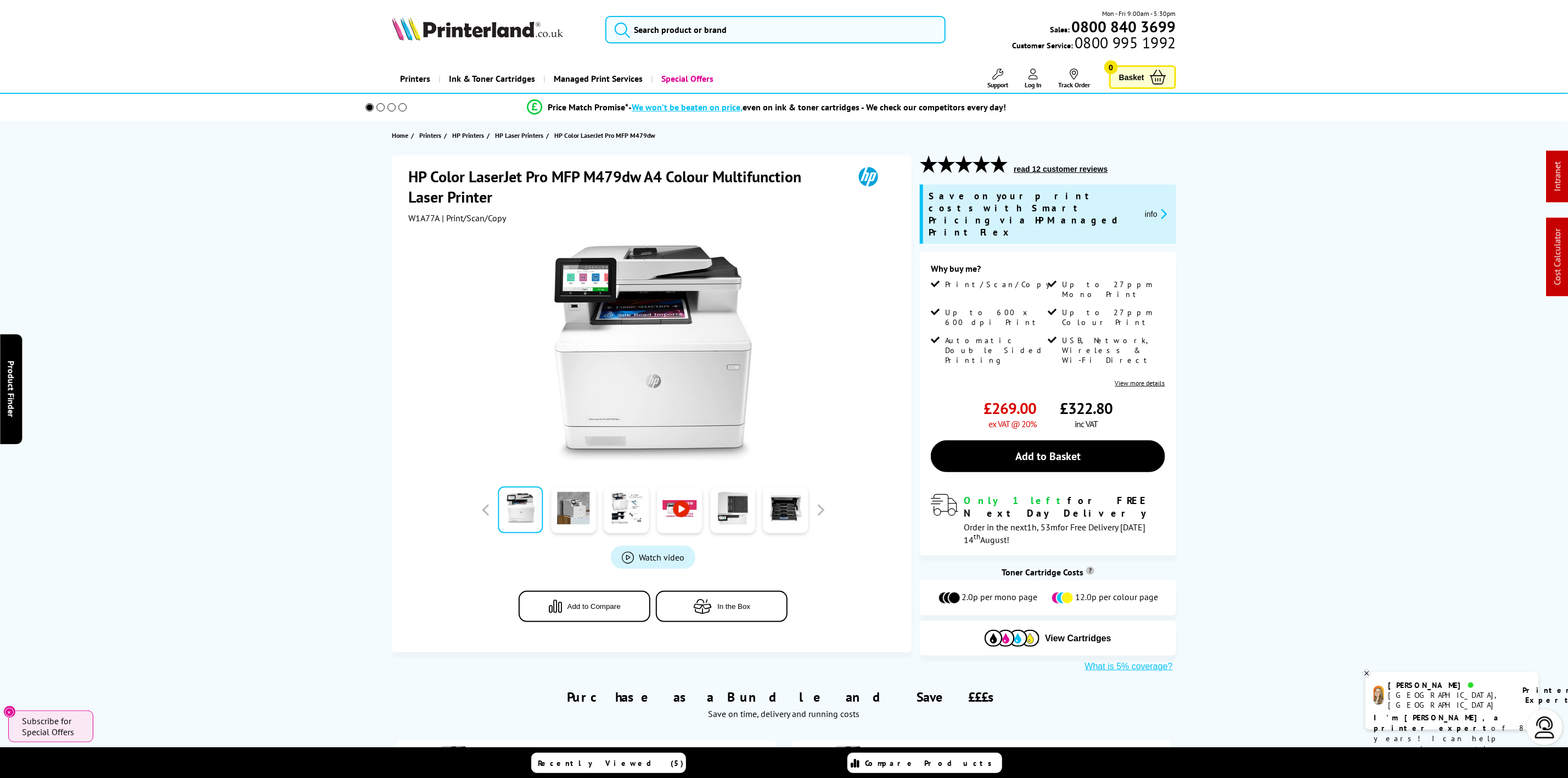
click at [449, 35] on img at bounding box center [477, 28] width 171 height 24
drag, startPoint x: 449, startPoint y: 35, endPoint x: 84, endPoint y: 150, distance: 382.7
click at [409, 55] on div "Mon - Fri 9:00am - 5:30pm Sales: 0800 840 3699 Customer Service: 0800 995 1992" at bounding box center [784, 32] width 878 height 49
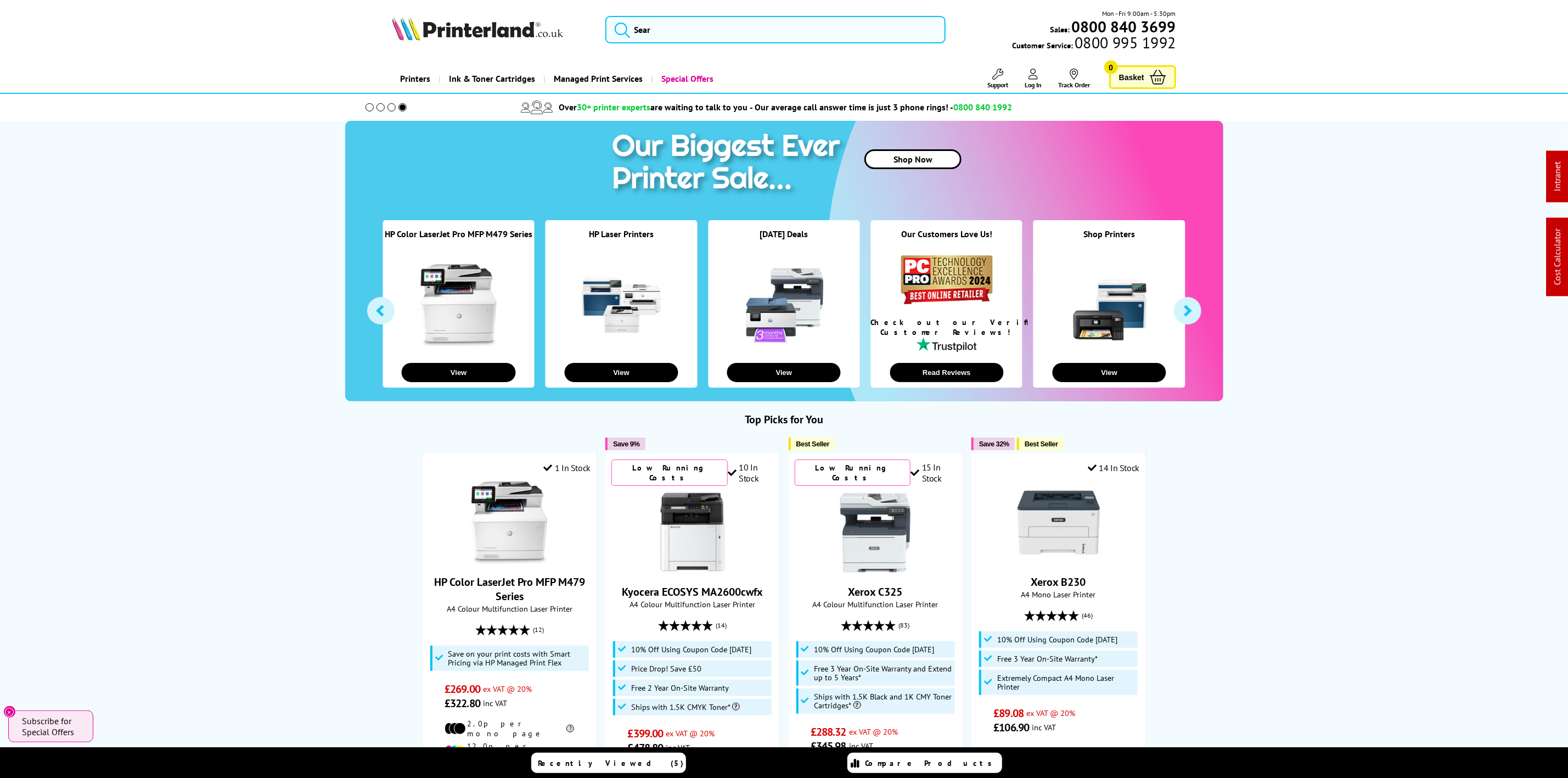
click at [507, 34] on img at bounding box center [477, 28] width 171 height 24
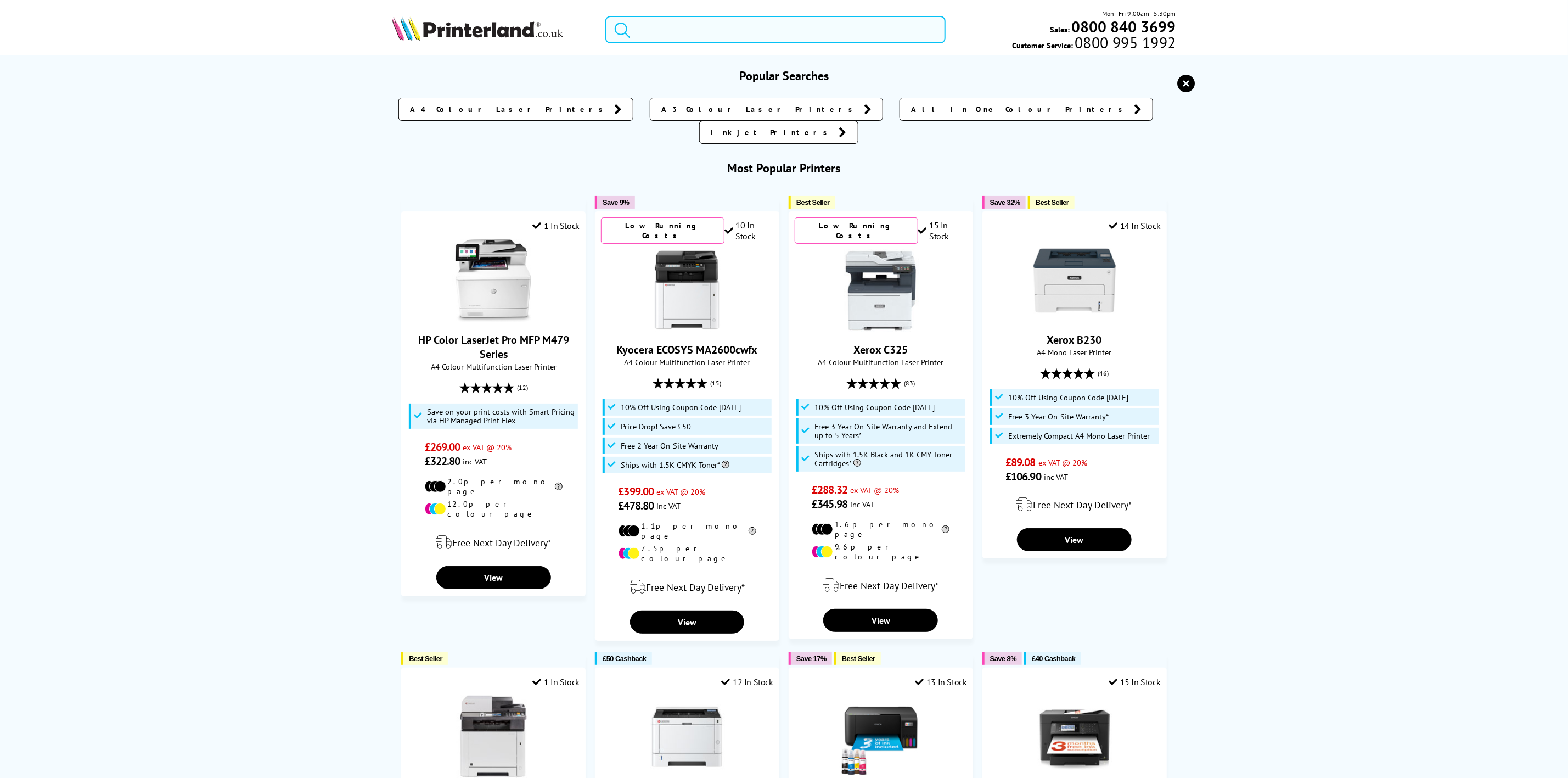
click at [692, 29] on input "search" at bounding box center [776, 29] width 340 height 28
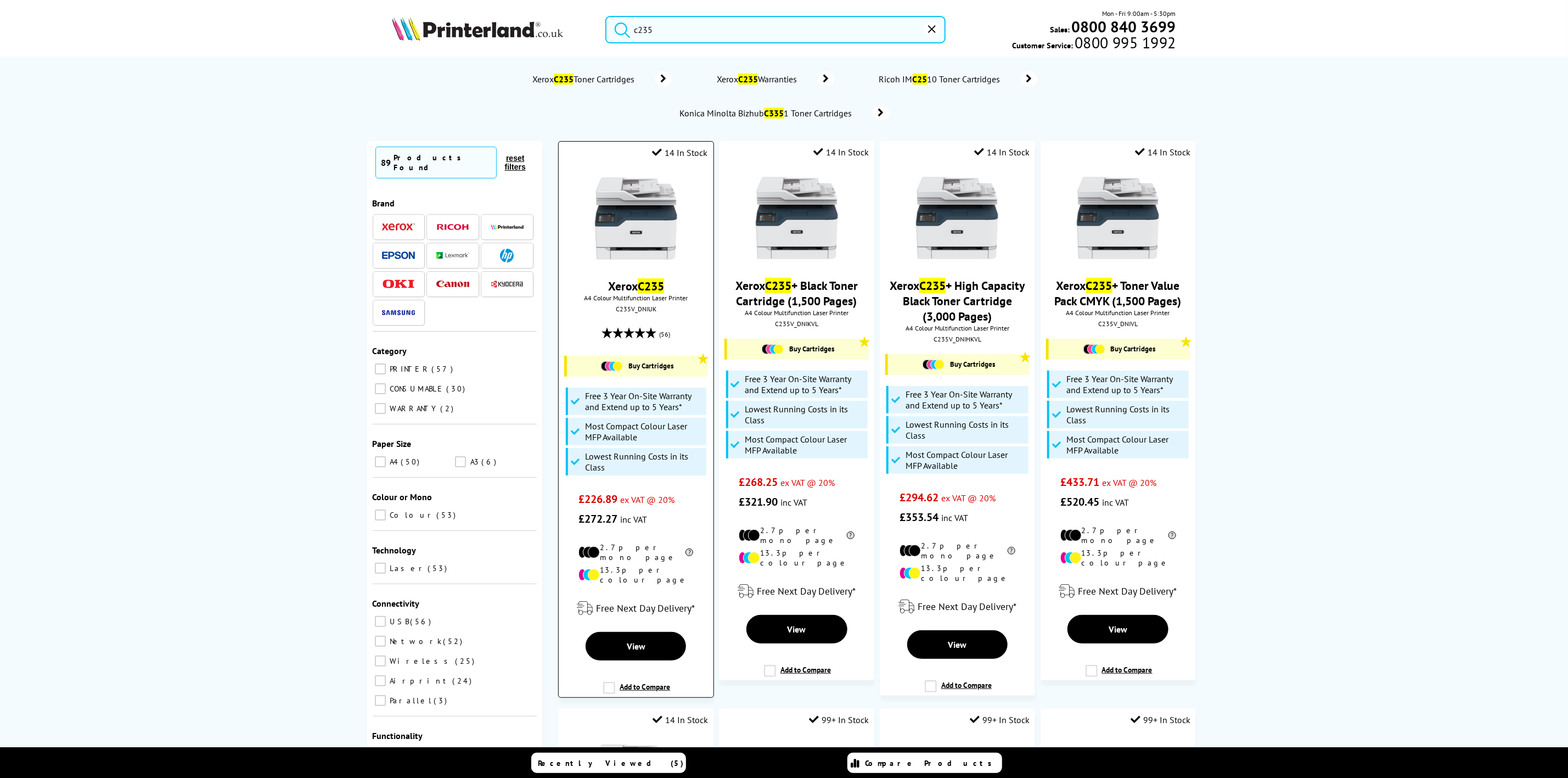
type input "c235"
click at [636, 216] on img at bounding box center [636, 219] width 82 height 82
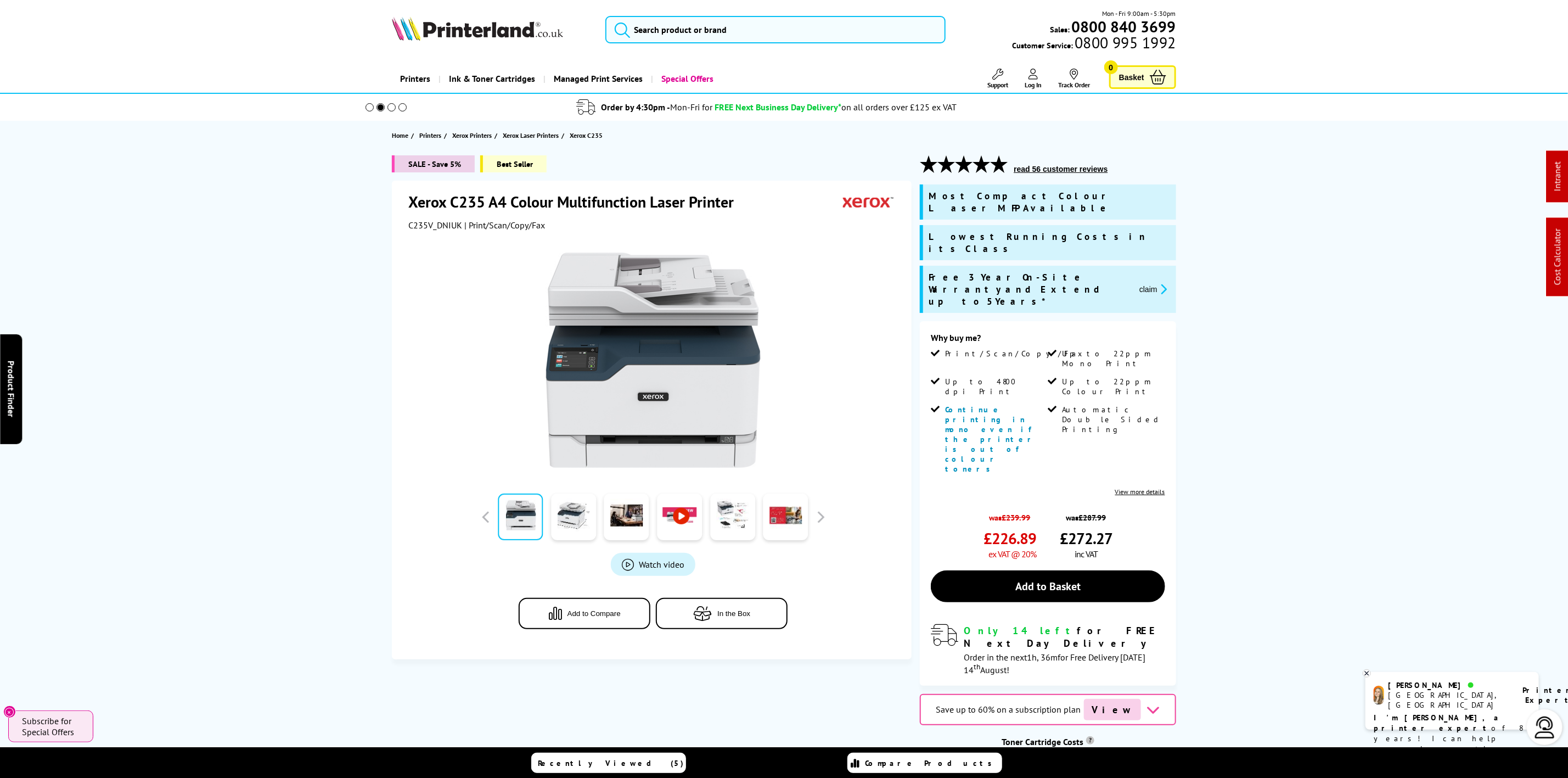
click at [468, 36] on img at bounding box center [477, 28] width 171 height 24
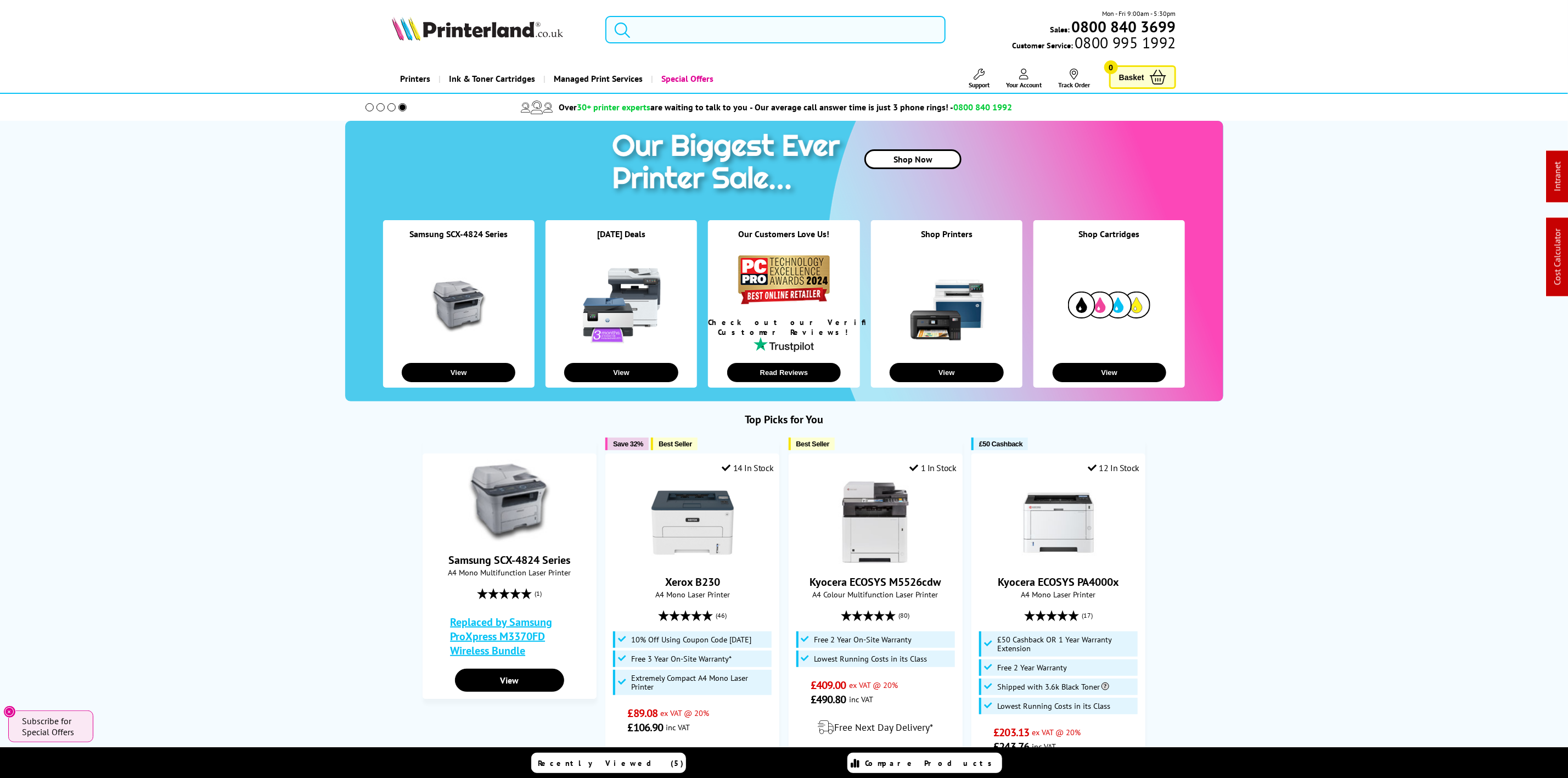
click at [662, 33] on input "search" at bounding box center [776, 29] width 340 height 28
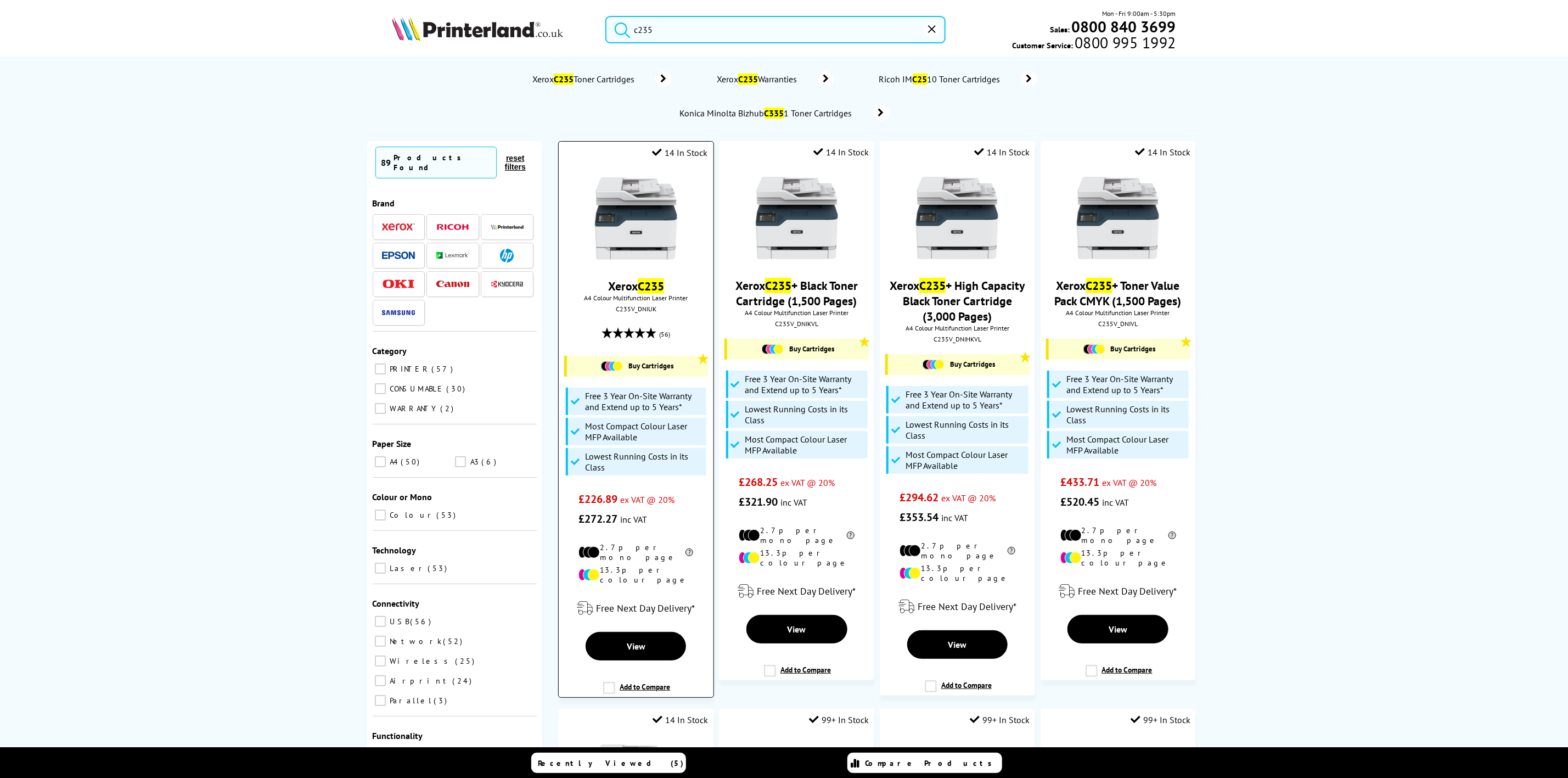
type input "c235"
click at [657, 193] on img at bounding box center [636, 219] width 82 height 82
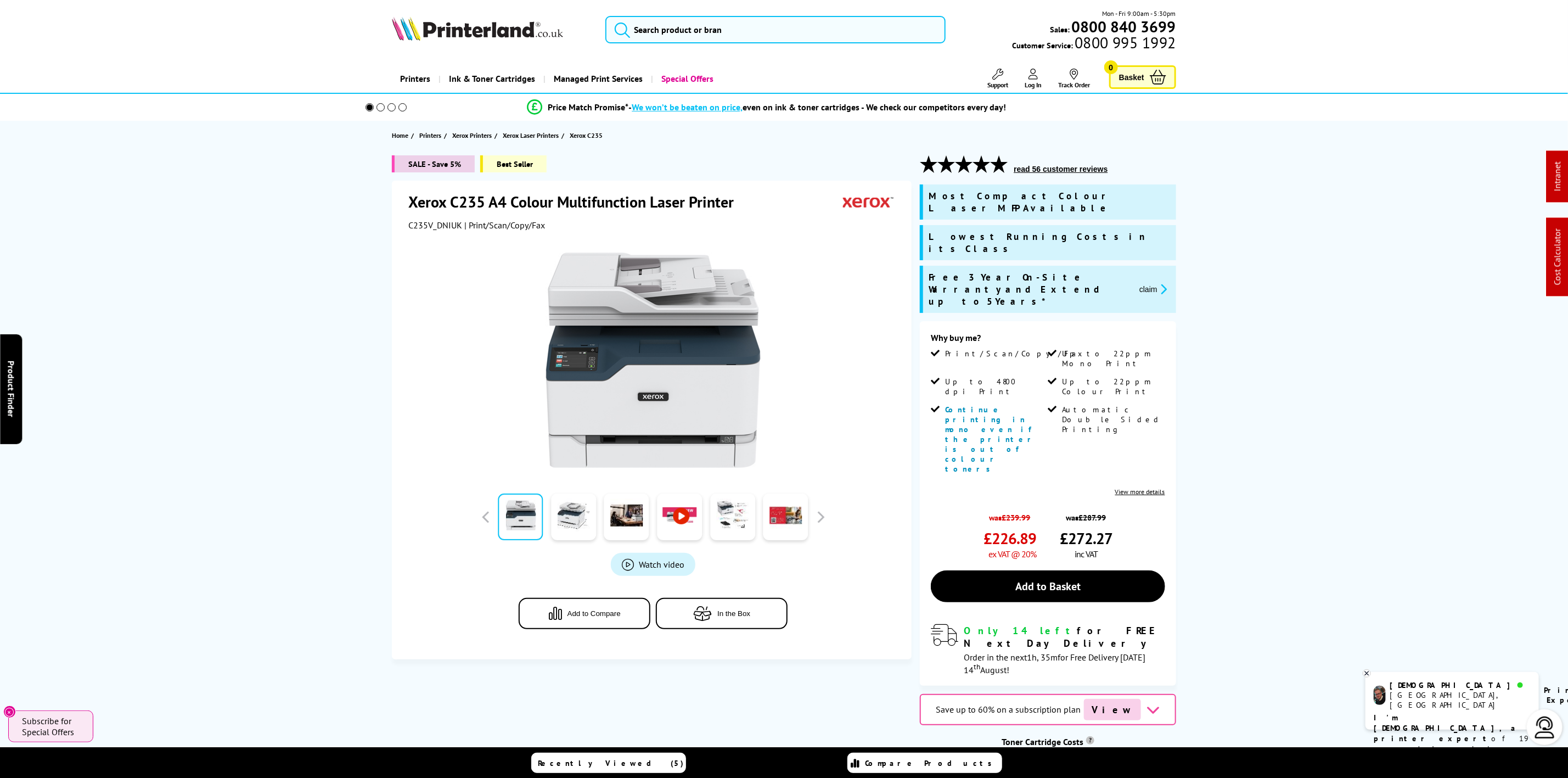
click at [1141, 283] on button "claim" at bounding box center [1154, 289] width 34 height 13
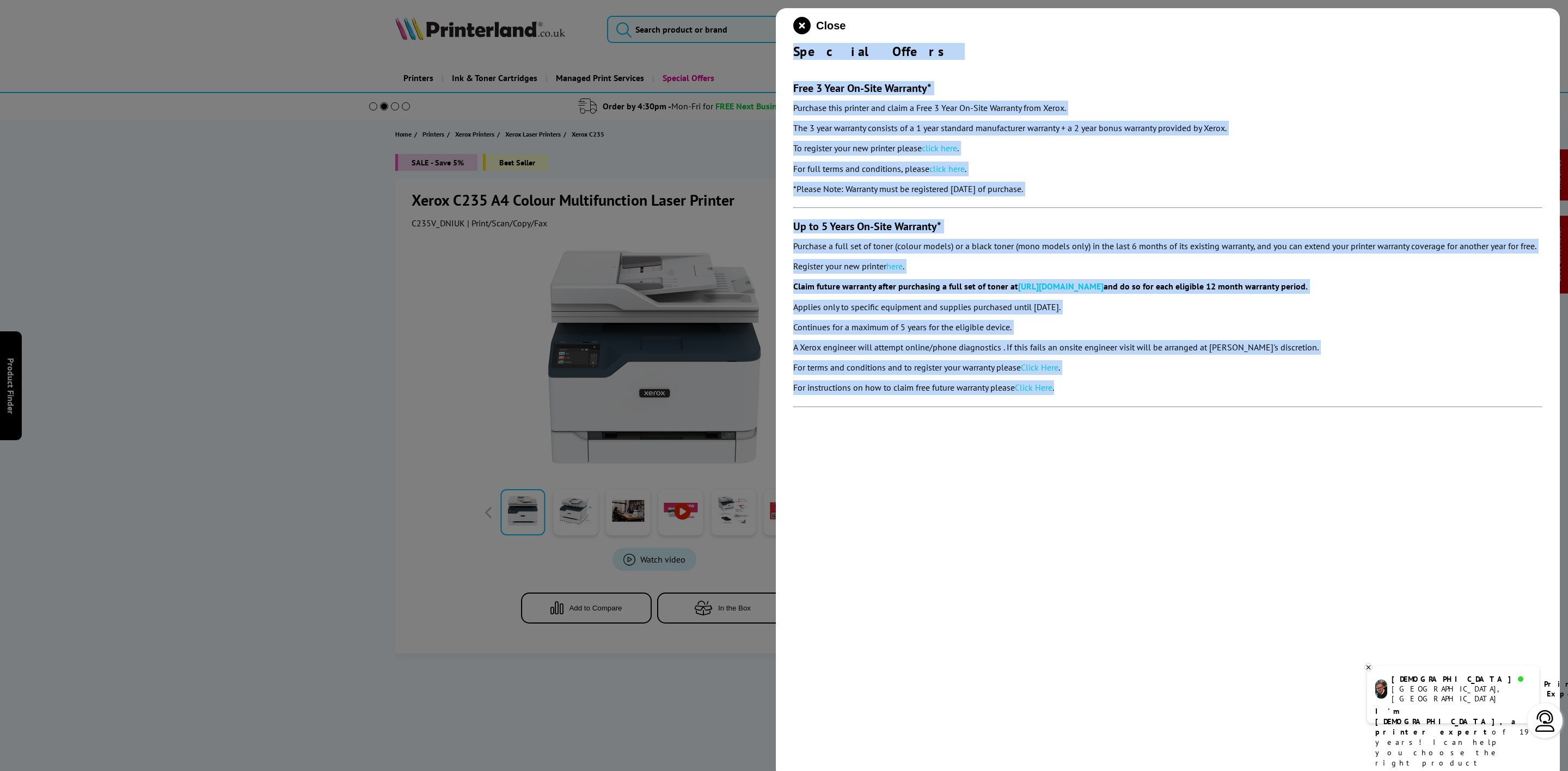
drag, startPoint x: 794, startPoint y: 51, endPoint x: 995, endPoint y: 389, distance: 393.2
click at [1125, 384] on div "Close Special Offers Free 3 Year On-Site Warranty* Purchase this printer and cl…" at bounding box center [1168, 393] width 784 height 771
copy div "Special Offers Free 3 Year On-Site Warranty* Purchase this printer and claim a …"
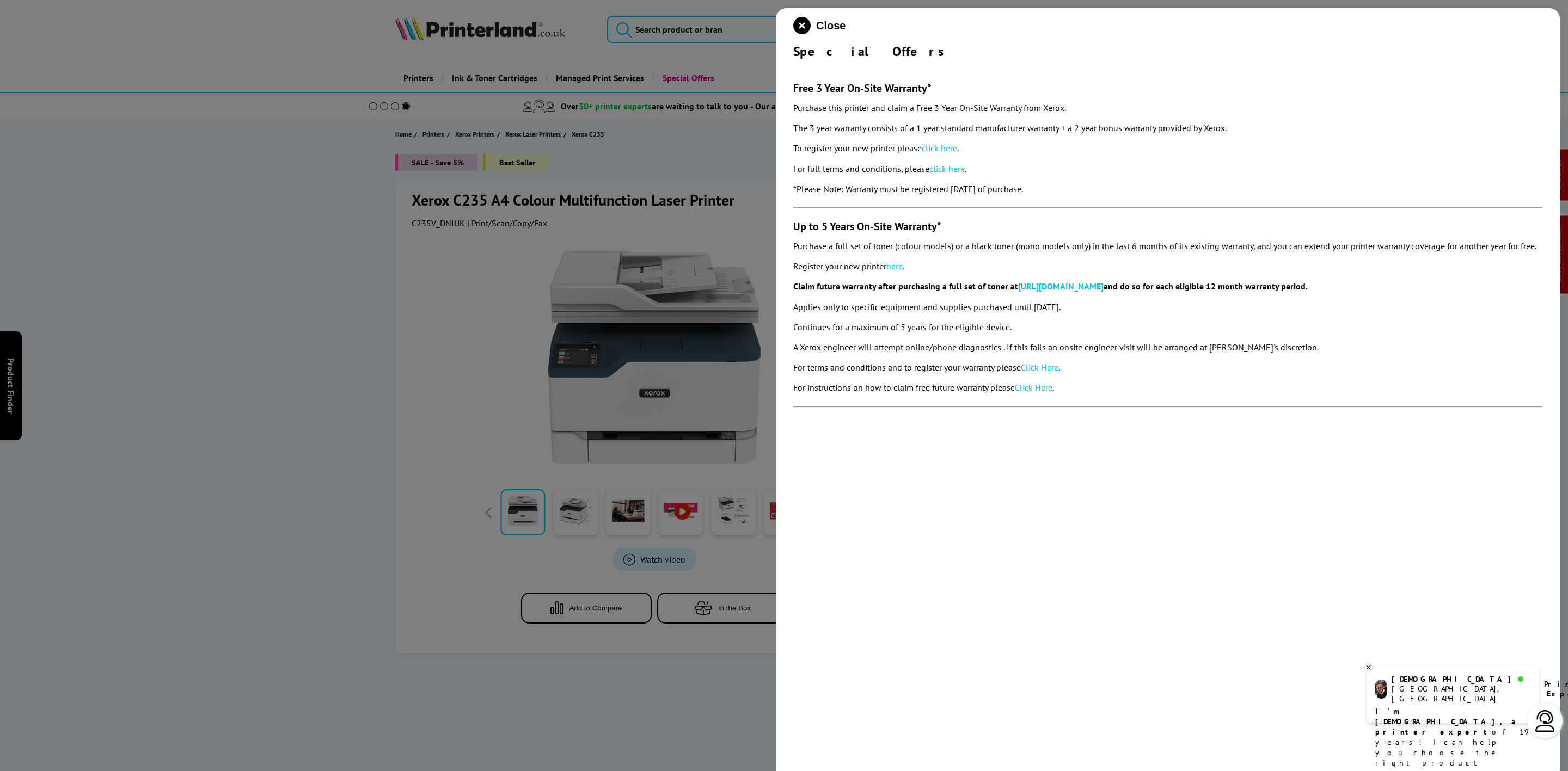
click at [784, 29] on div "Close Special Offers Free 3 Year On-Site Warranty* Purchase this printer and cl…" at bounding box center [1168, 393] width 784 height 771
click at [810, 25] on icon "close modal" at bounding box center [802, 26] width 18 height 18
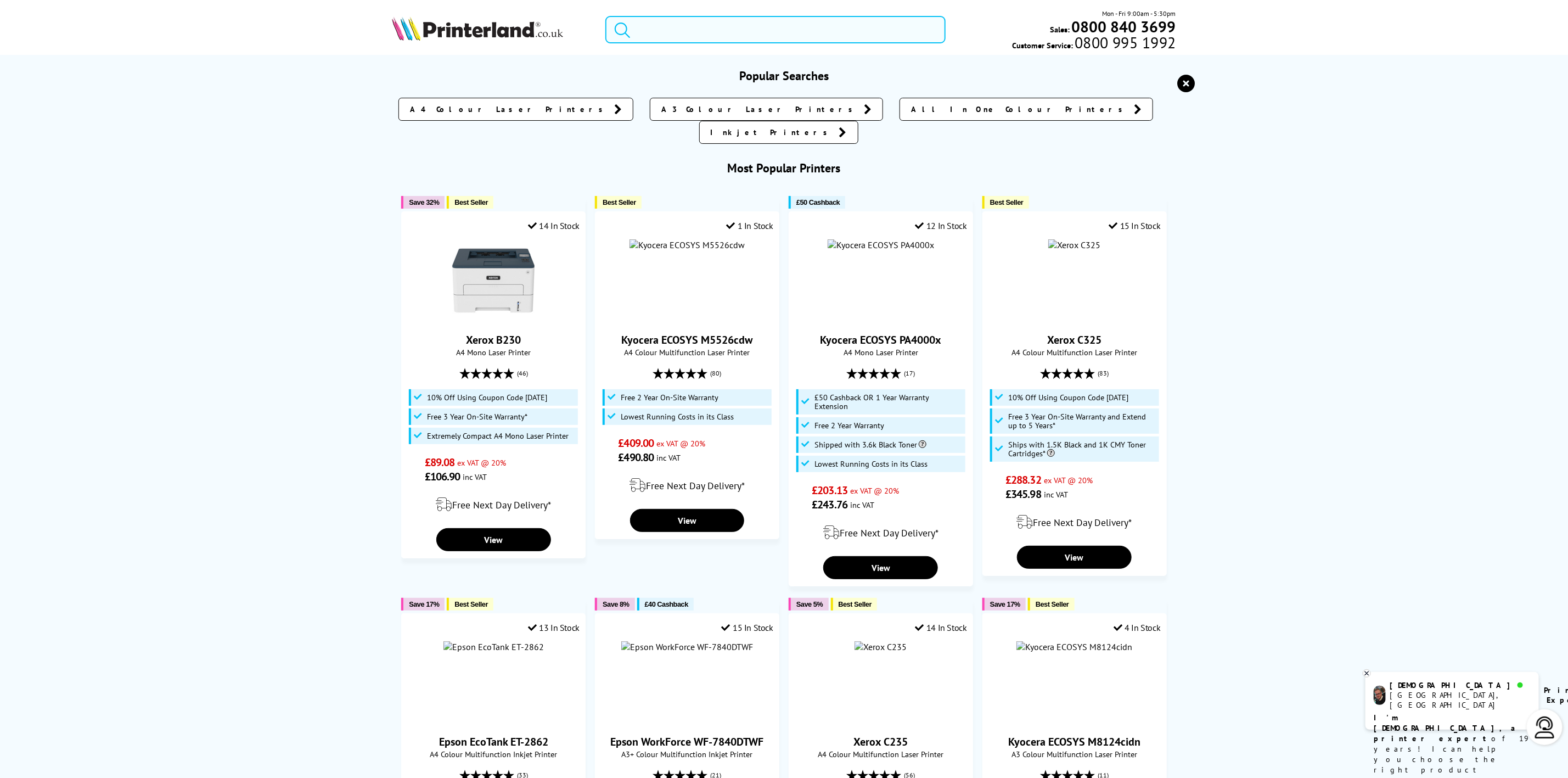
drag, startPoint x: 817, startPoint y: 25, endPoint x: 512, endPoint y: 39, distance: 305.3
click at [810, 26] on input "search" at bounding box center [776, 29] width 340 height 28
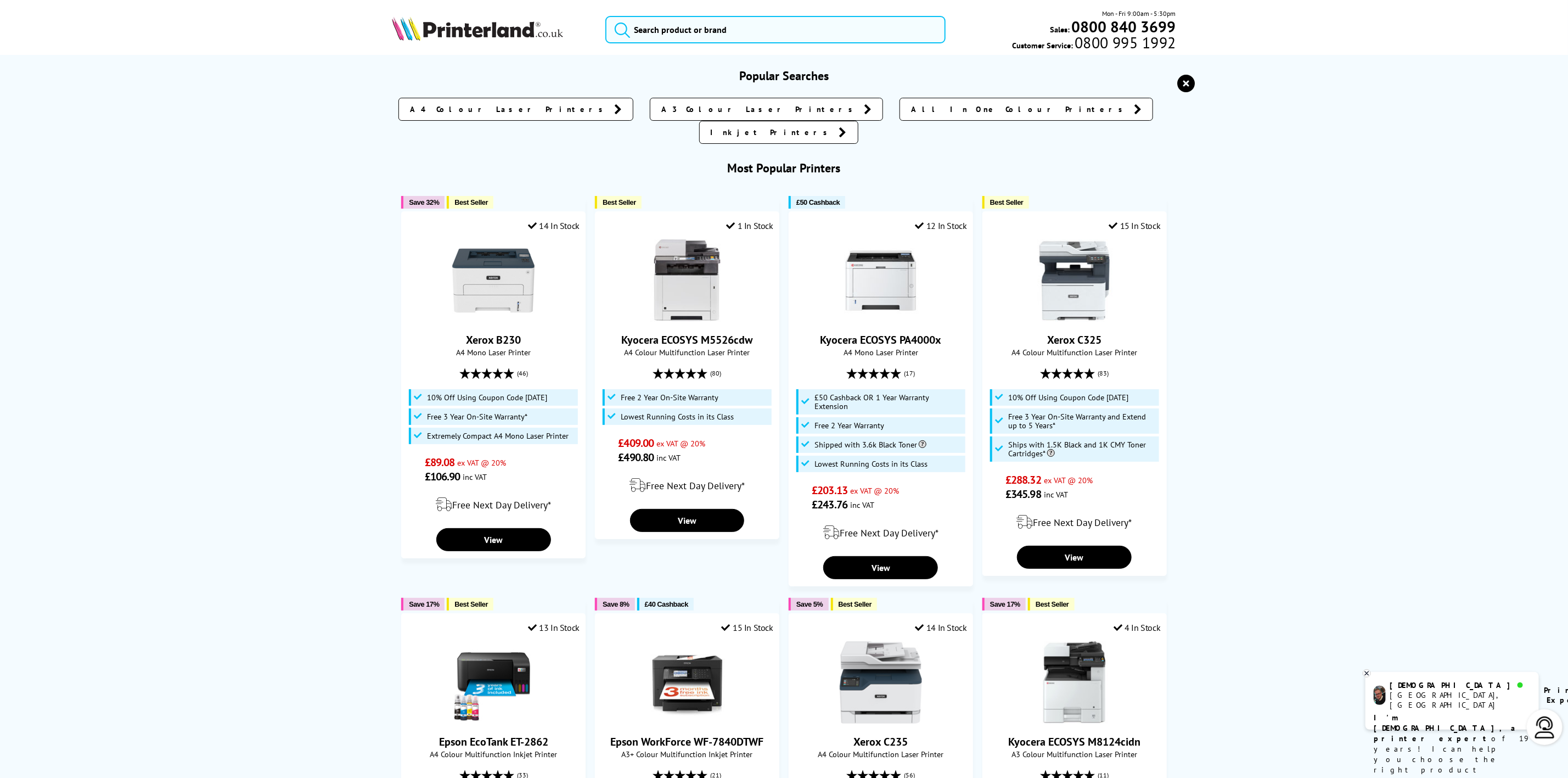
click at [512, 39] on img at bounding box center [477, 28] width 171 height 24
click at [512, 36] on img at bounding box center [477, 28] width 171 height 24
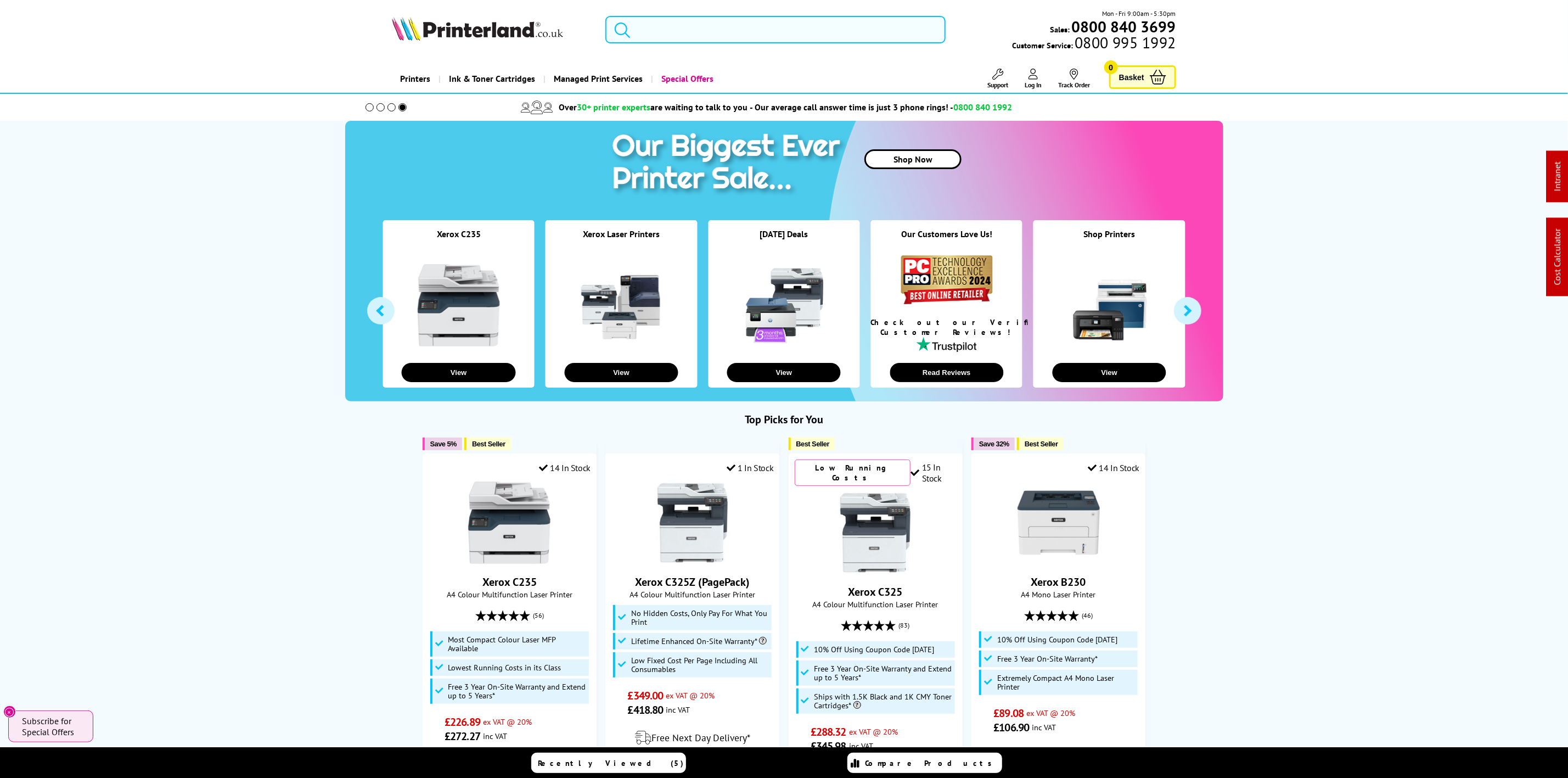
click at [717, 34] on input "search" at bounding box center [776, 29] width 340 height 28
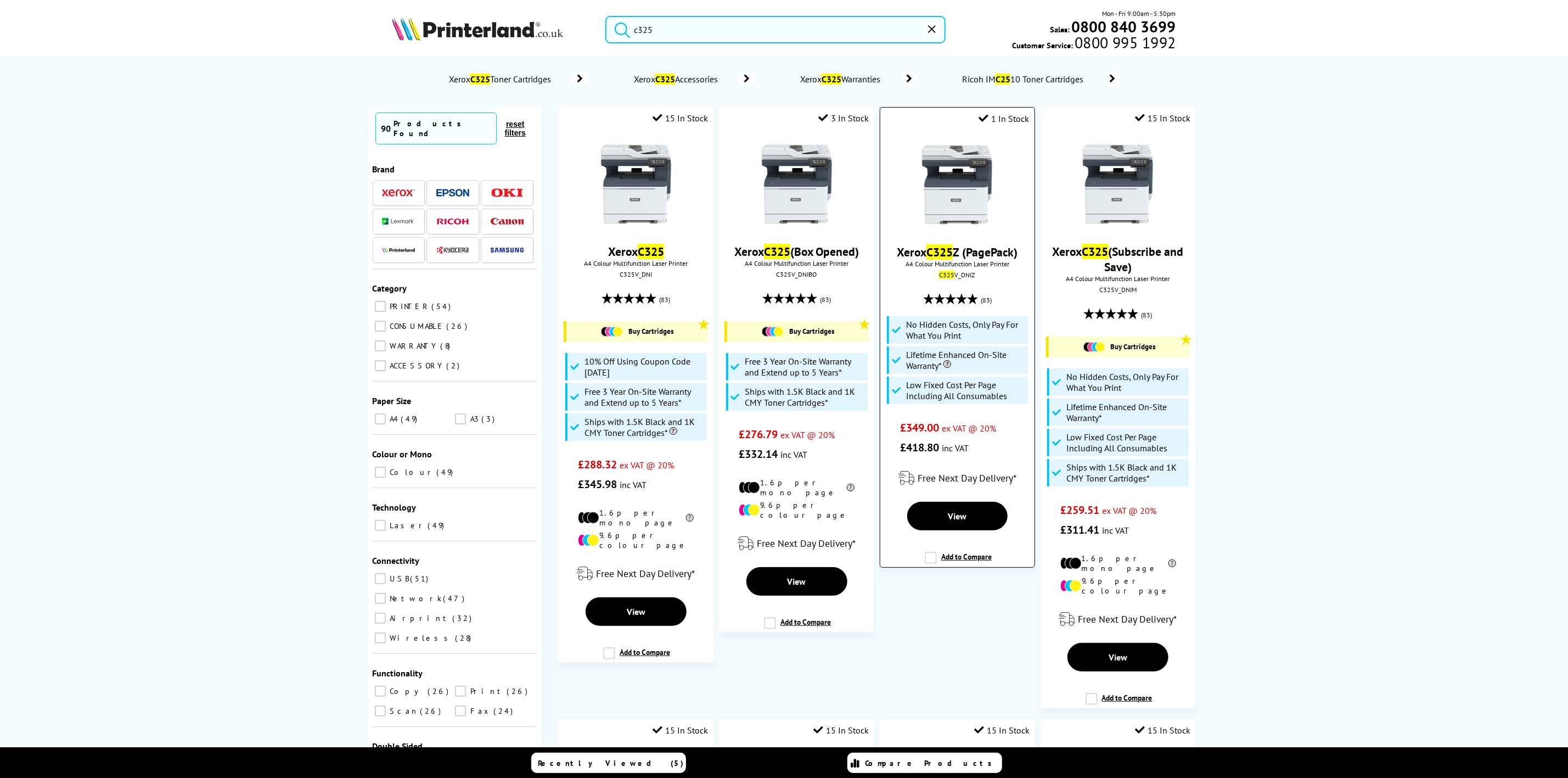
type input "c325"
click at [916, 157] on div at bounding box center [957, 185] width 143 height 85
click at [943, 167] on img at bounding box center [957, 184] width 82 height 82
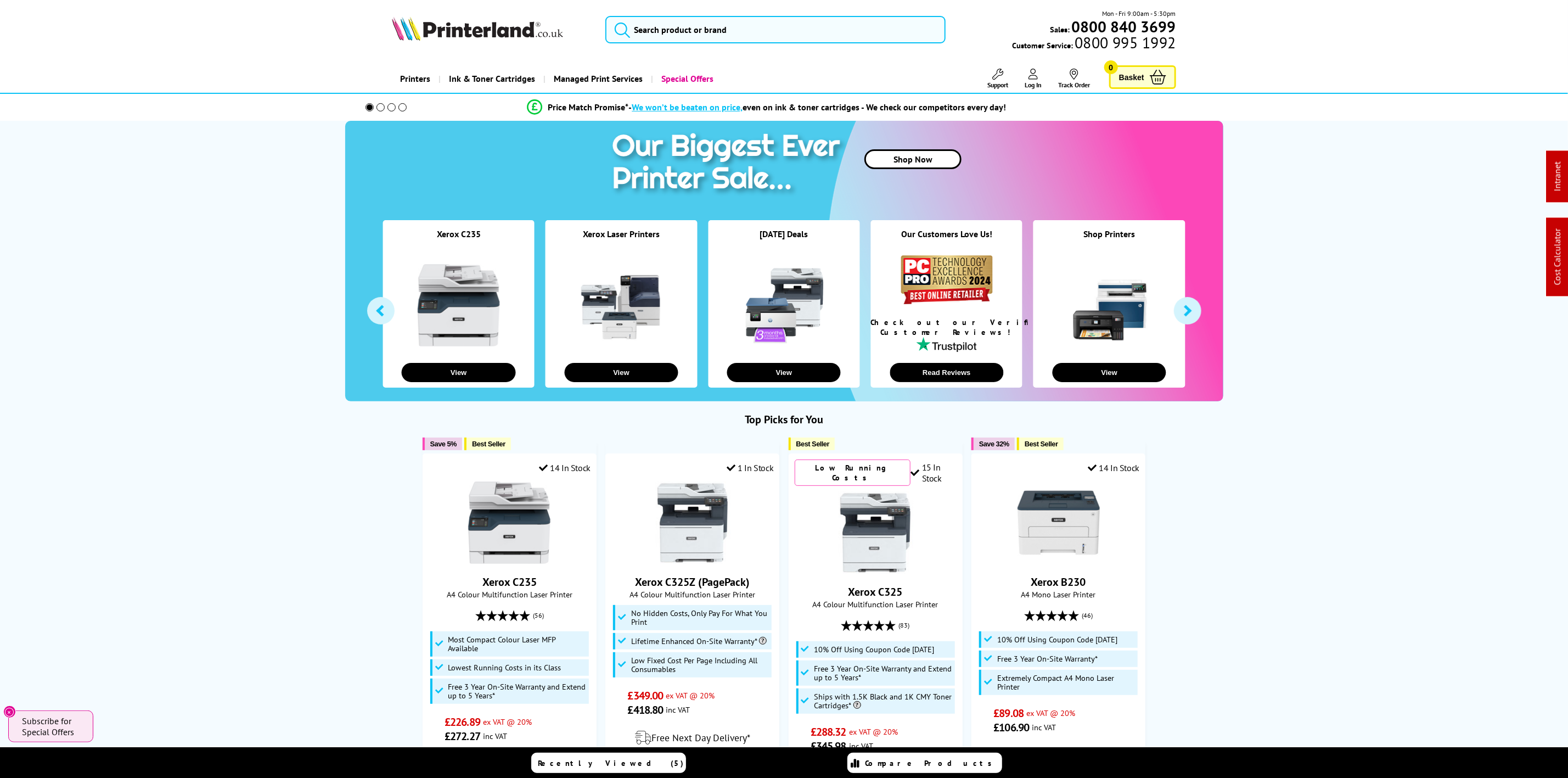
click at [469, 33] on img at bounding box center [477, 28] width 171 height 24
drag, startPoint x: 469, startPoint y: 33, endPoint x: 479, endPoint y: 33, distance: 10.0
click at [469, 33] on img at bounding box center [477, 28] width 171 height 24
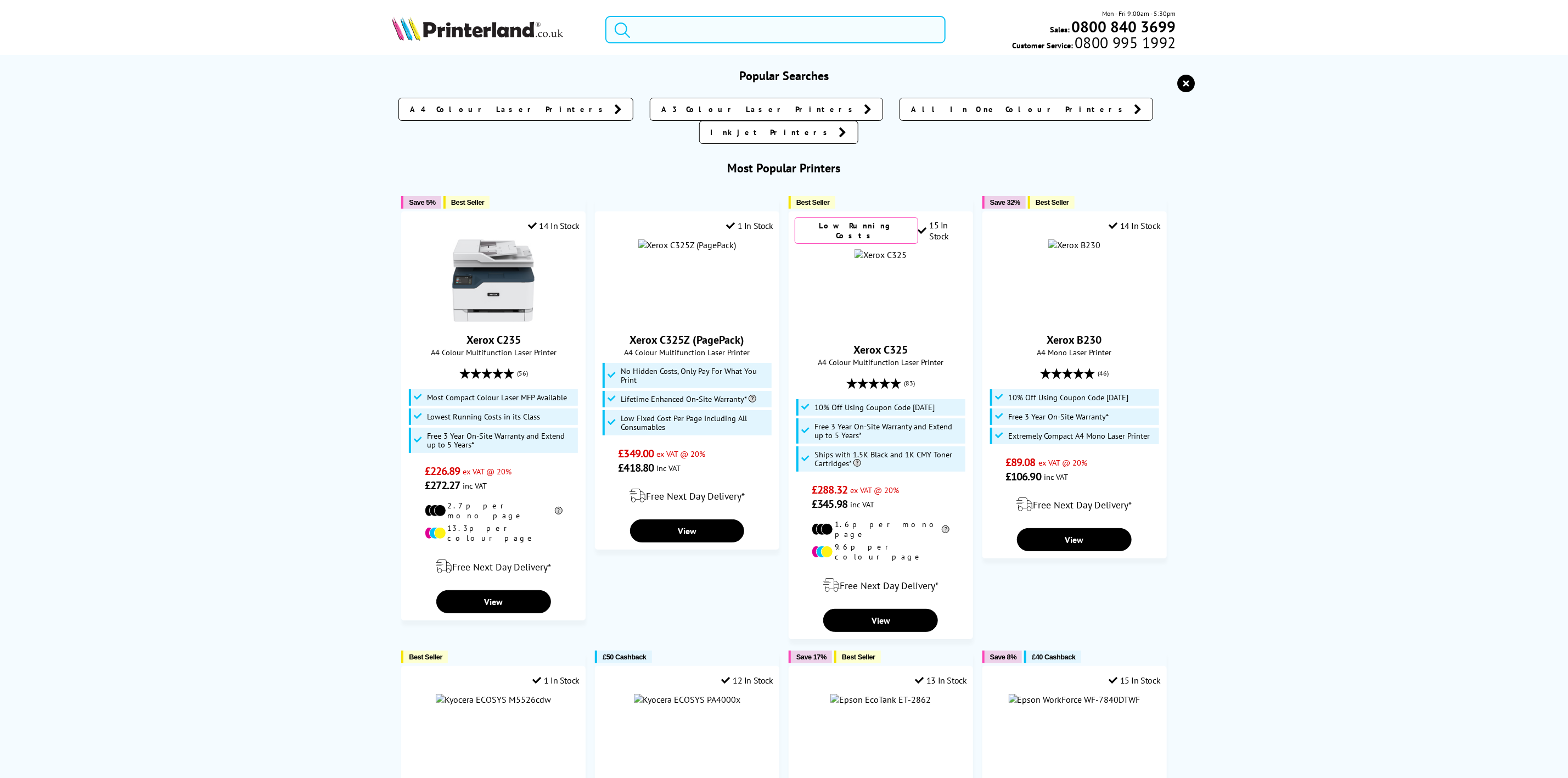
click at [651, 29] on input "search" at bounding box center [776, 29] width 340 height 28
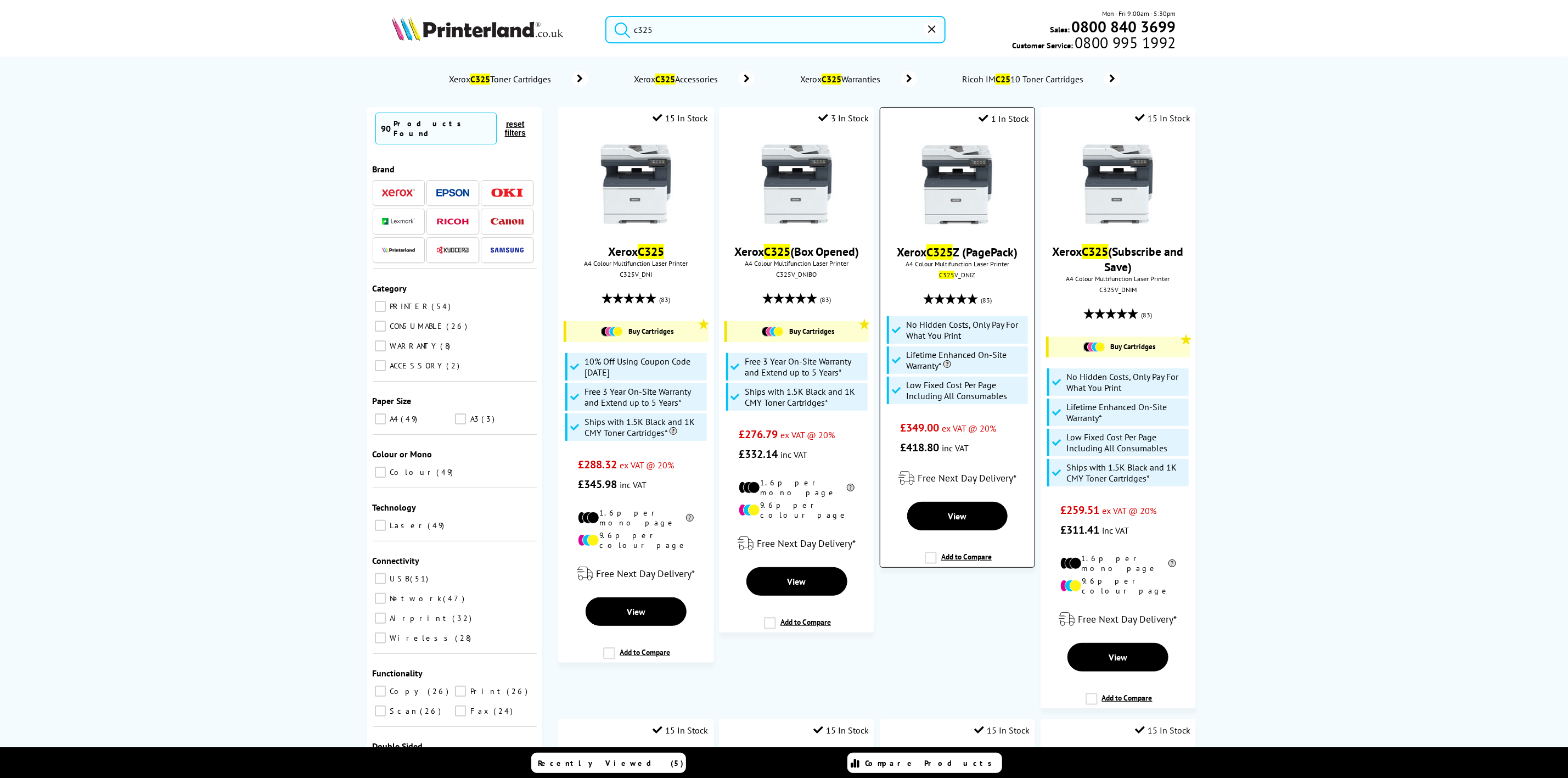
type input "c325"
click at [950, 179] on img at bounding box center [957, 184] width 82 height 82
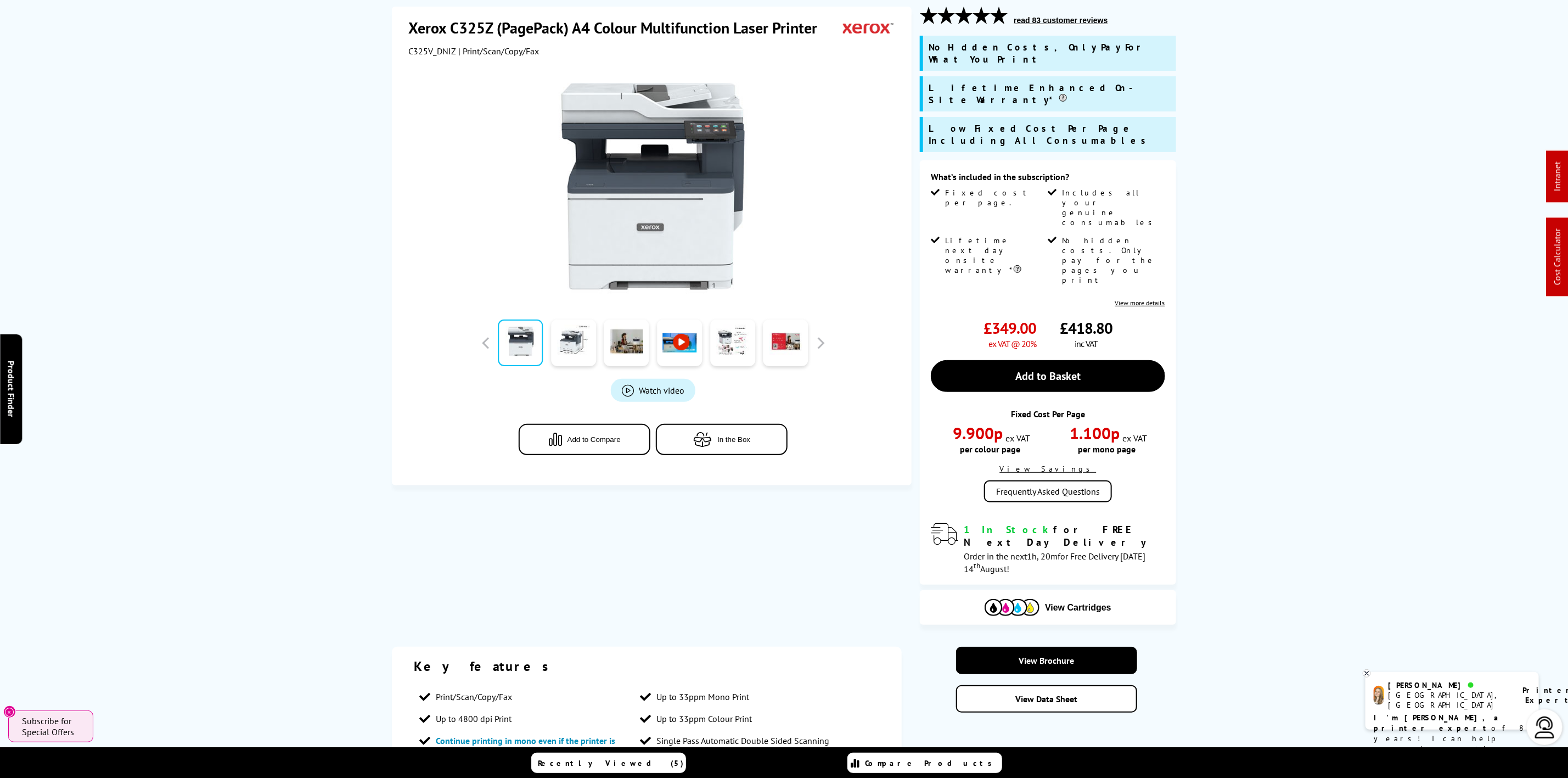
scroll to position [494, 0]
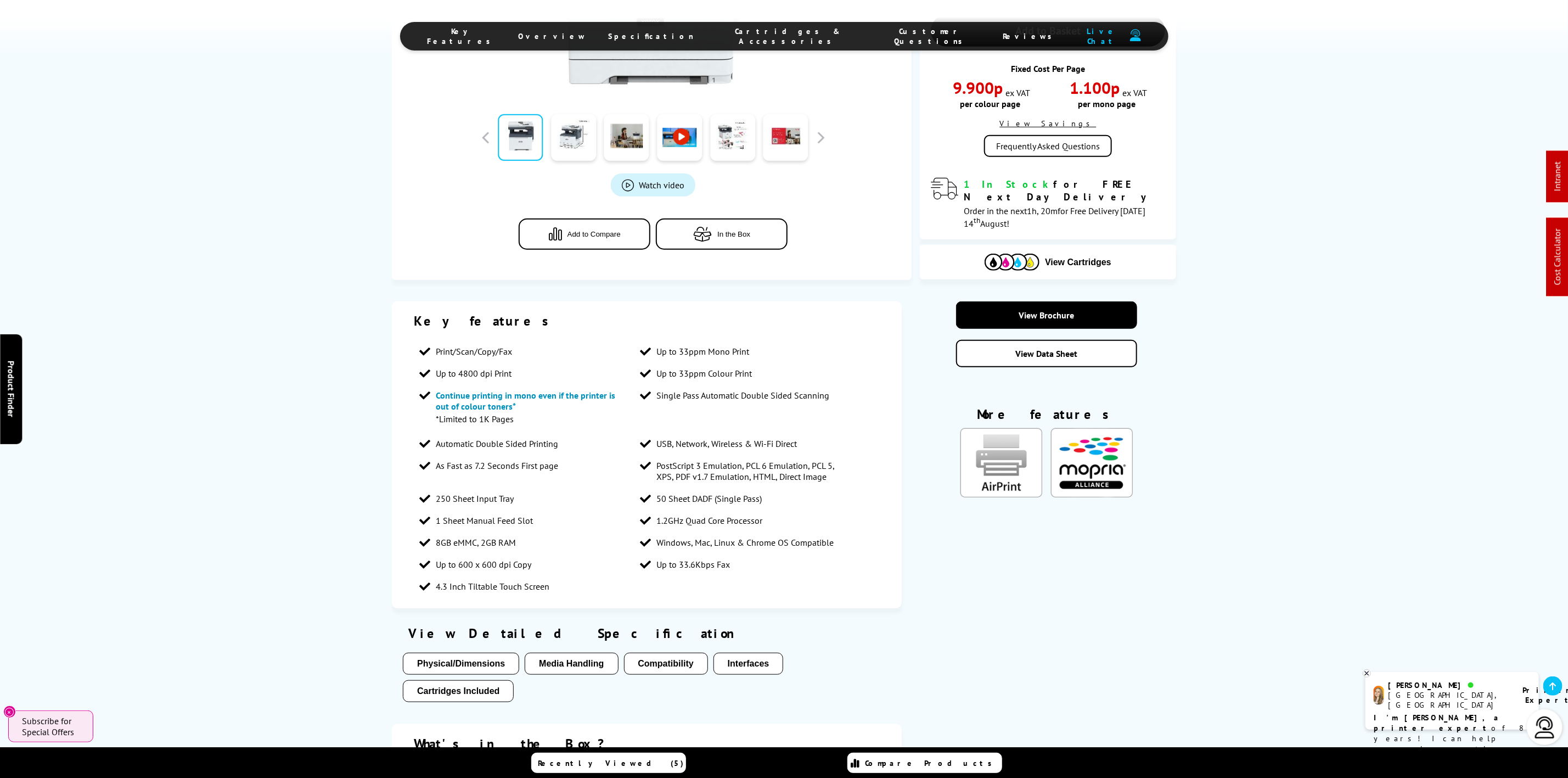
click at [698, 29] on li "Specification" at bounding box center [651, 36] width 107 height 20
click at [698, 30] on li "Specification" at bounding box center [651, 36] width 107 height 20
click at [694, 32] on span "Specification" at bounding box center [652, 36] width 86 height 10
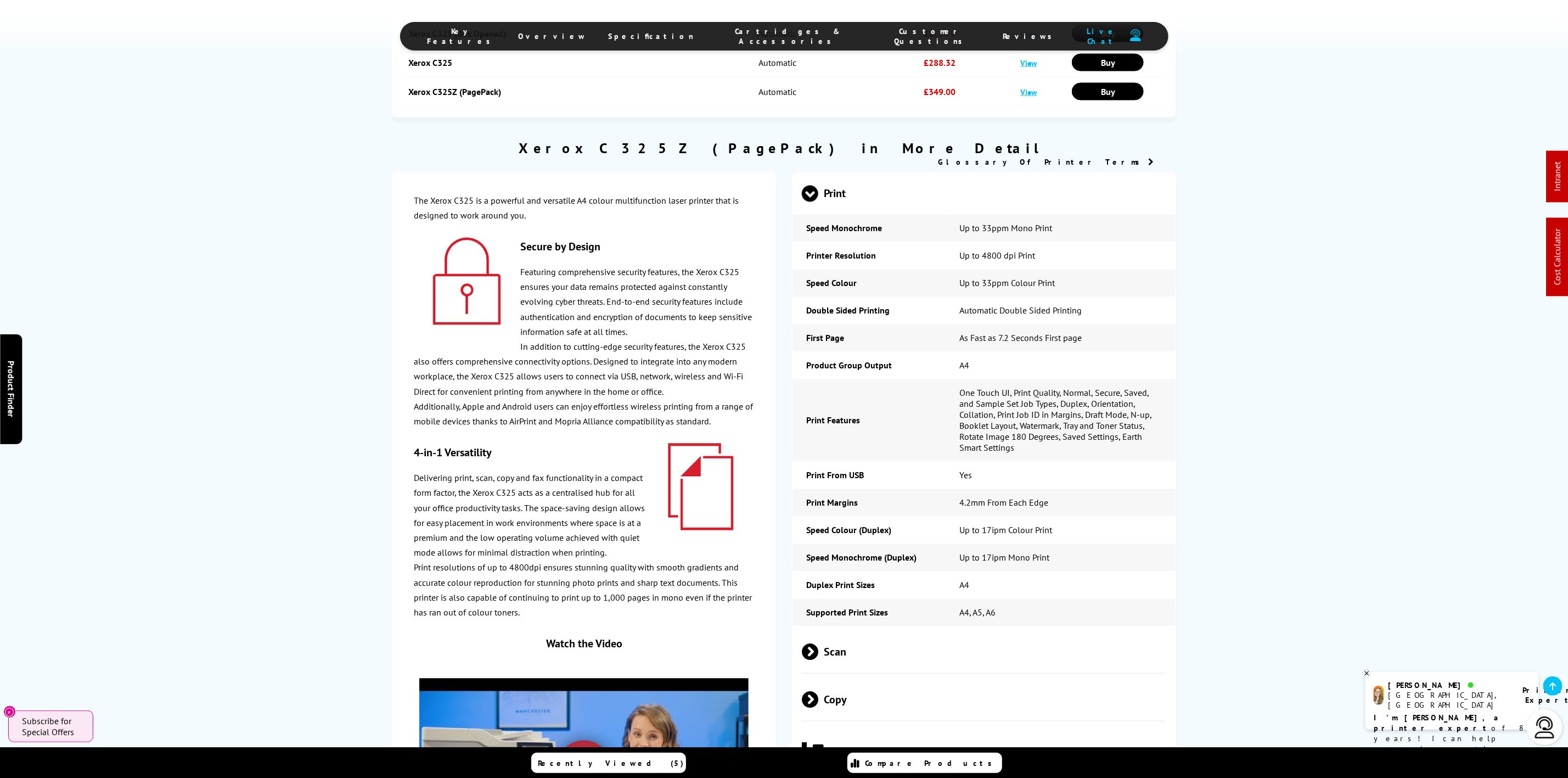
scroll to position [0, 0]
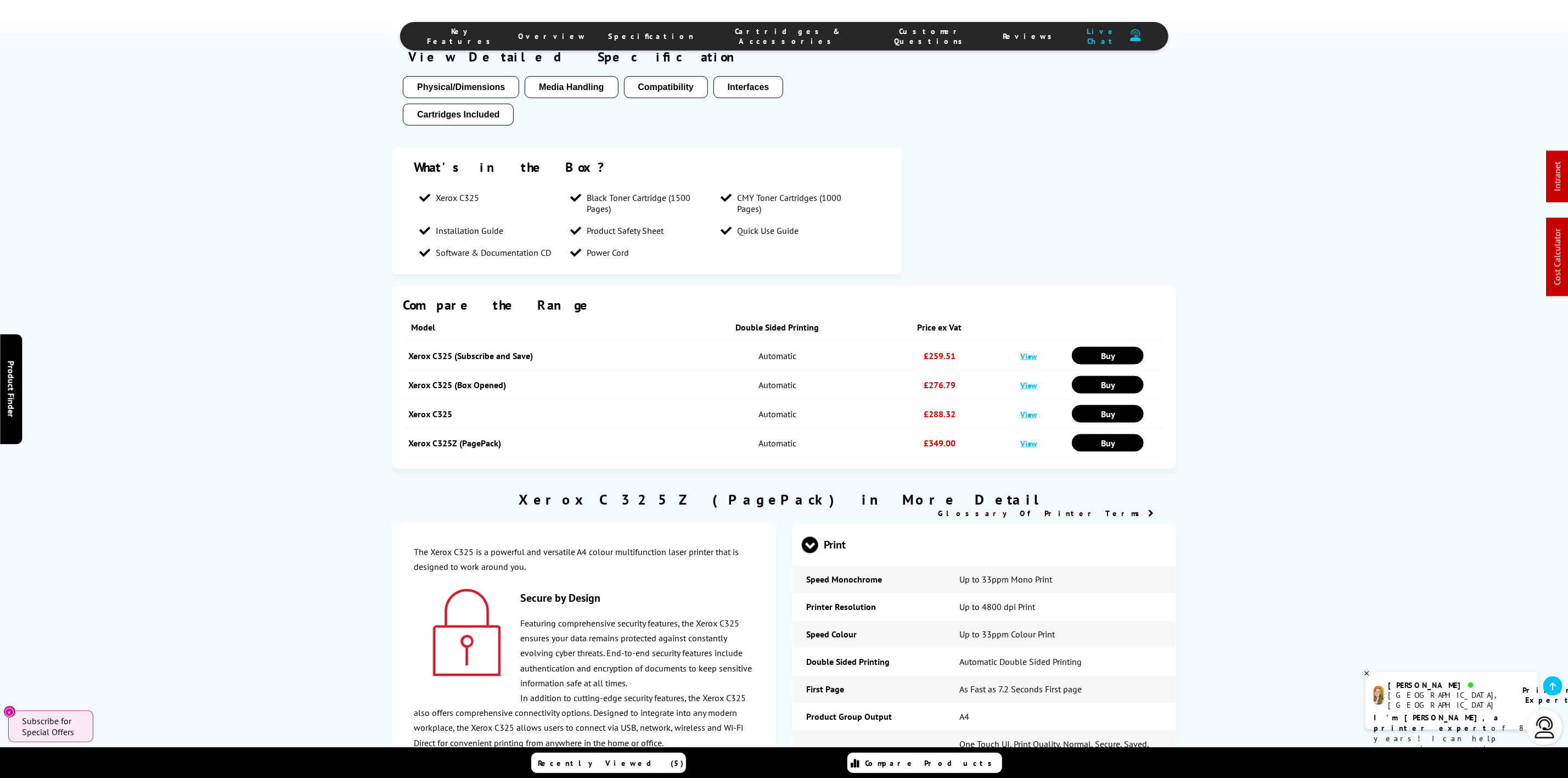
click at [753, 41] on span "Cartridges & Accessories" at bounding box center [788, 36] width 144 height 20
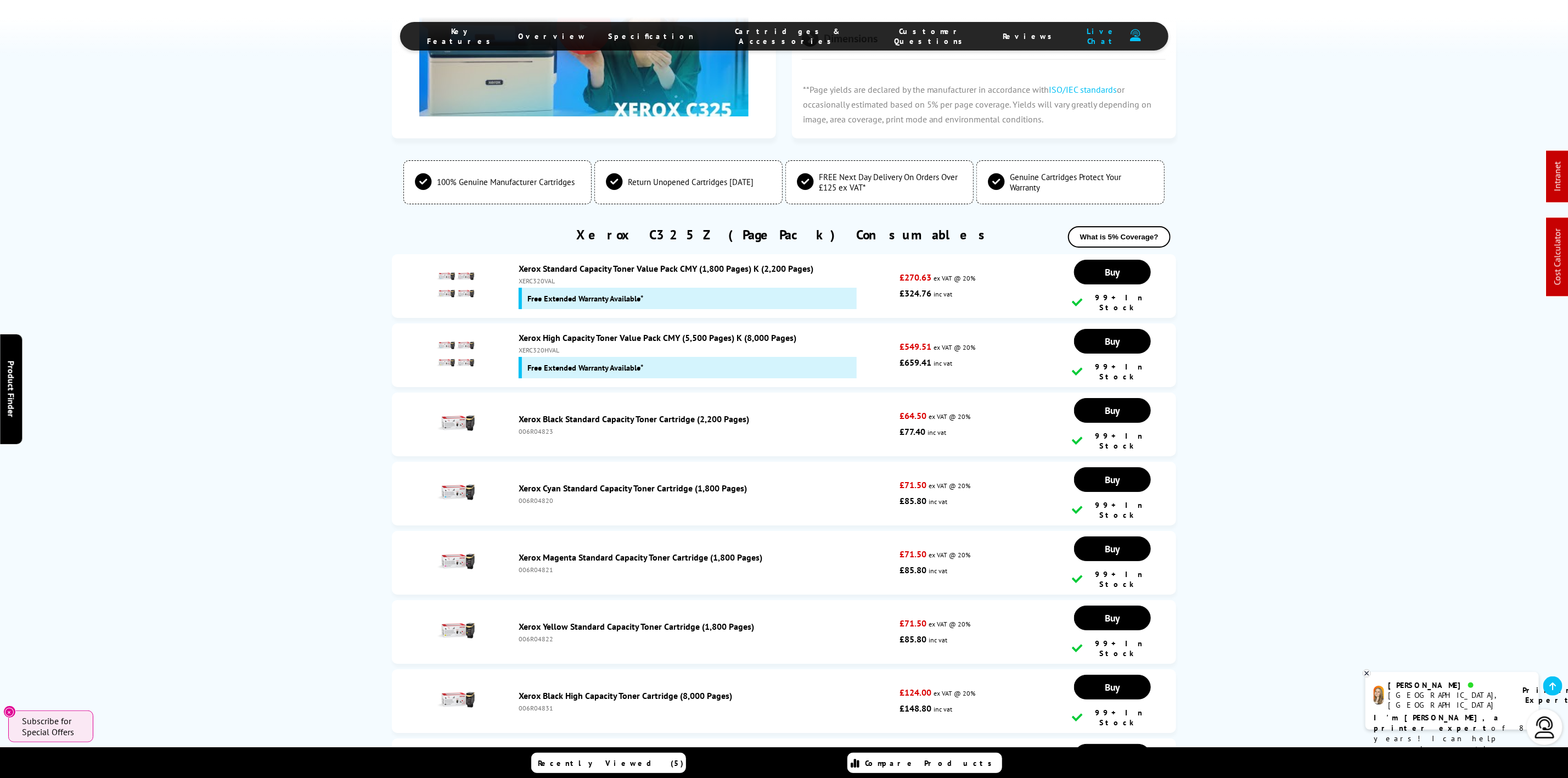
click at [678, 30] on li "Specification" at bounding box center [651, 36] width 107 height 20
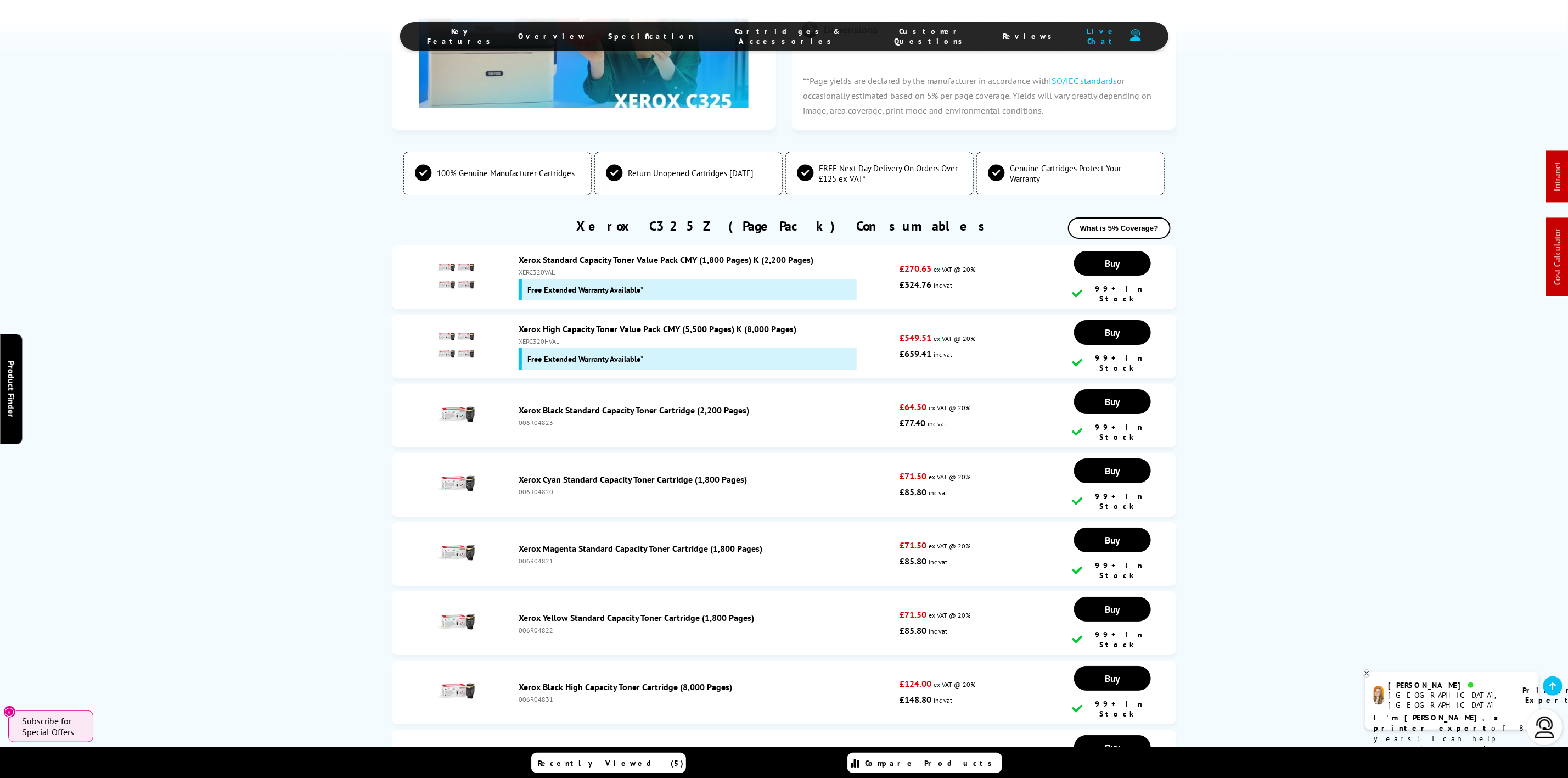
click at [684, 34] on span "Specification" at bounding box center [652, 36] width 86 height 10
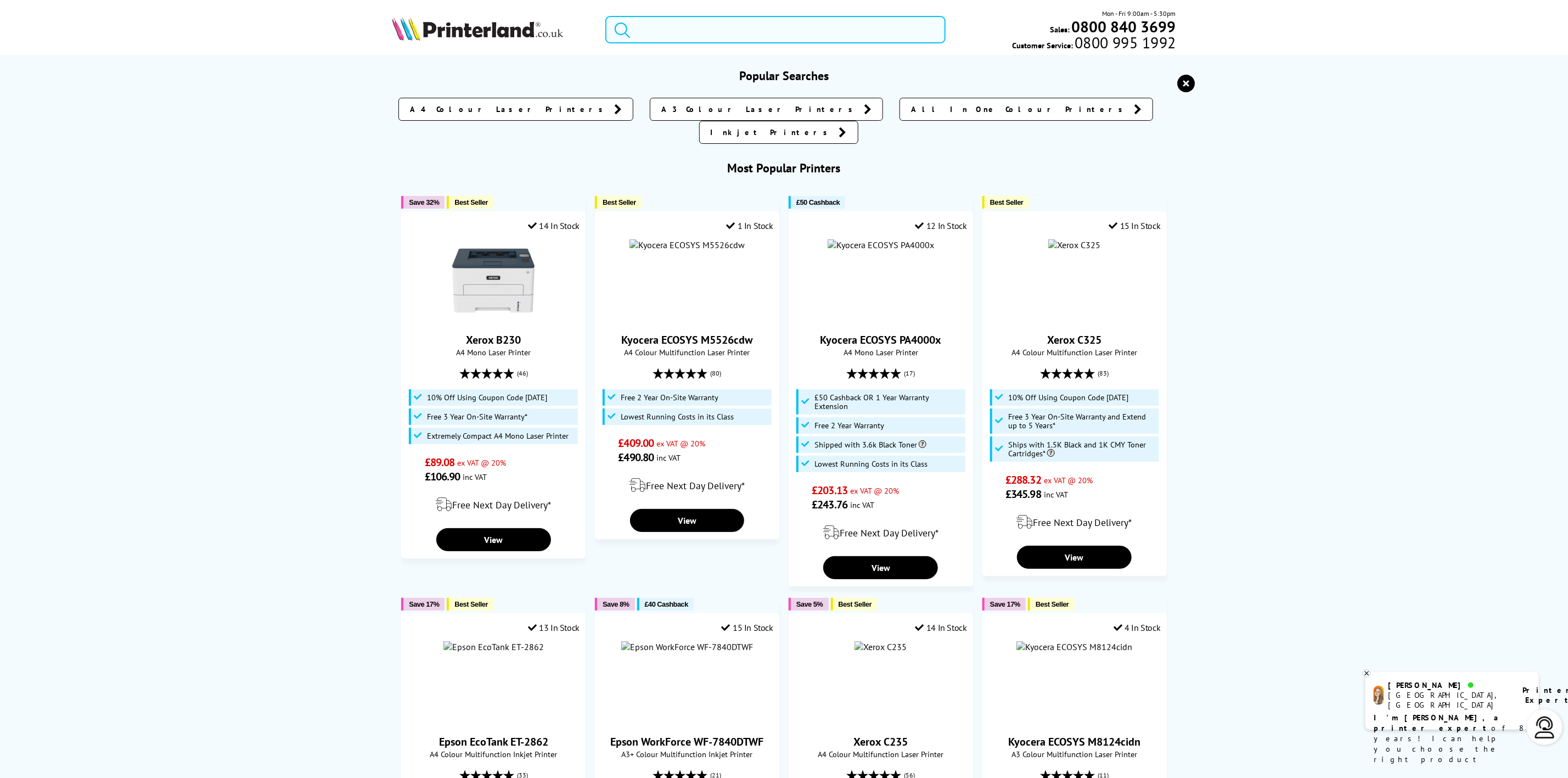
click at [865, 29] on input "search" at bounding box center [776, 29] width 340 height 28
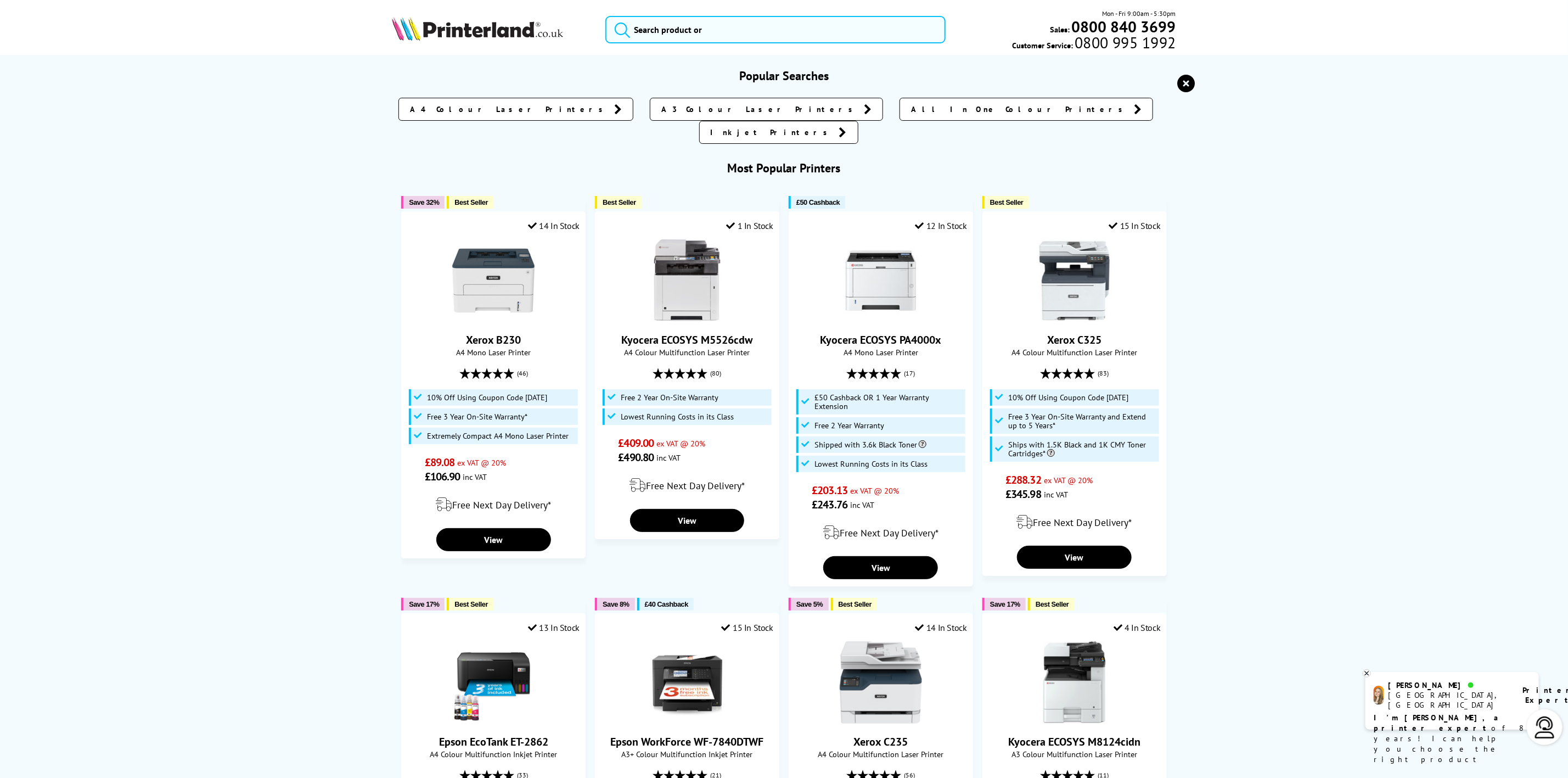
click at [450, 26] on img at bounding box center [477, 28] width 171 height 24
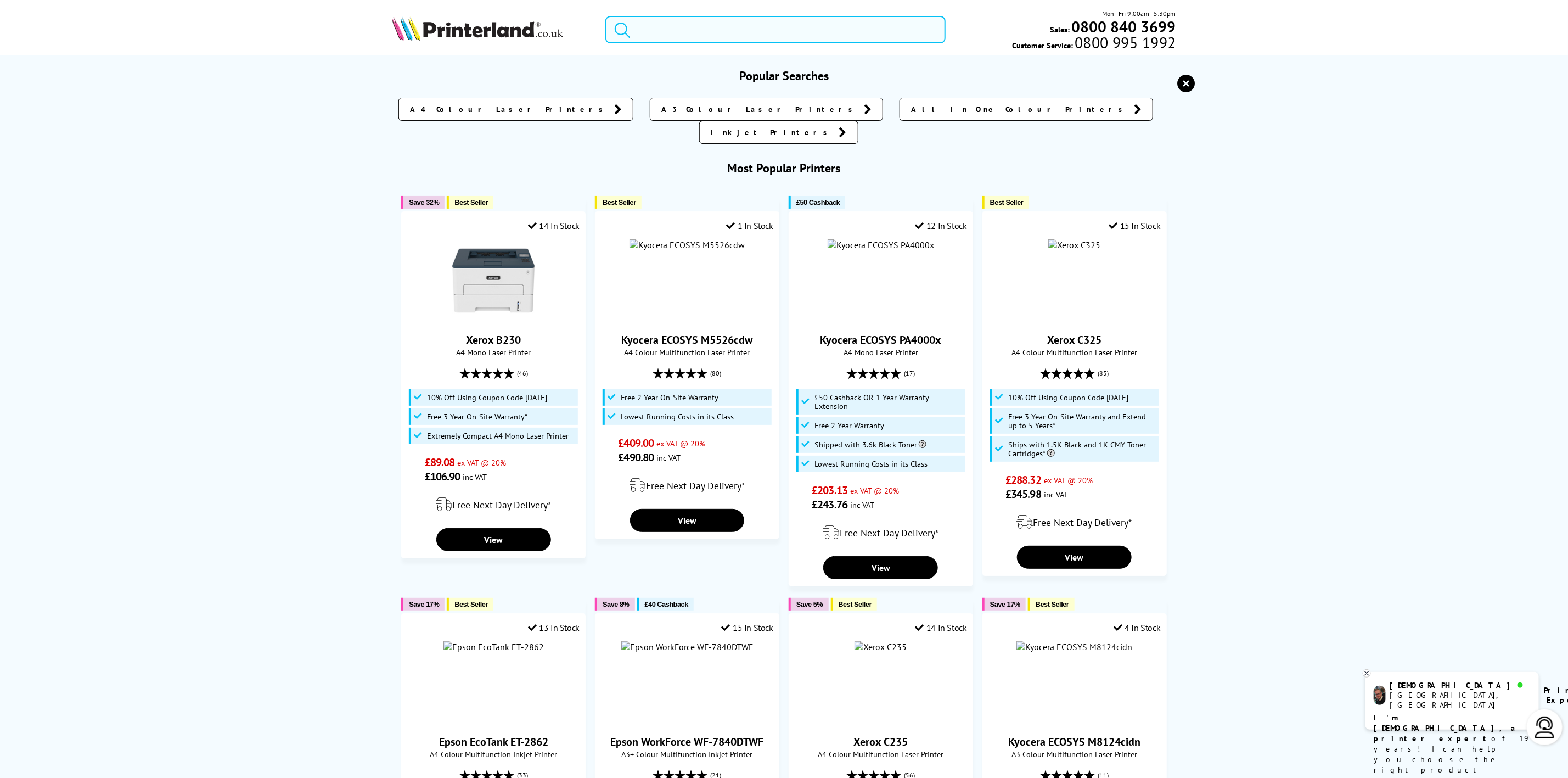
click at [732, 28] on input "search" at bounding box center [776, 29] width 340 height 28
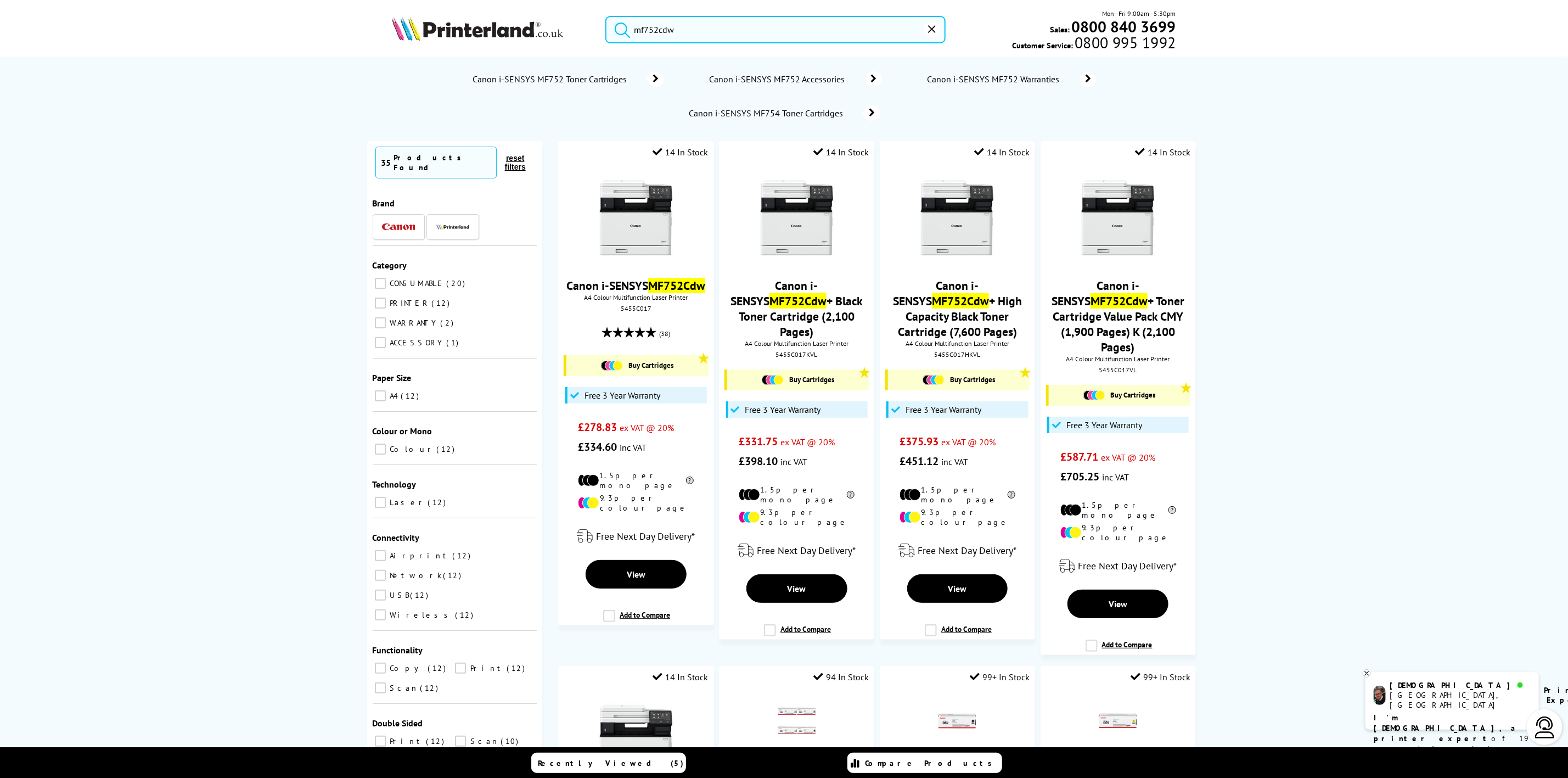
type input "mf752cdw"
click at [460, 27] on img at bounding box center [477, 28] width 171 height 24
drag, startPoint x: 465, startPoint y: 21, endPoint x: 469, endPoint y: 3, distance: 18.4
click at [469, 3] on header "mf752cdw Mon - Fri 9:00am - 5:30pm Sales: 0800 840 3699 Customer Service: 0800 …" at bounding box center [784, 47] width 1568 height 94
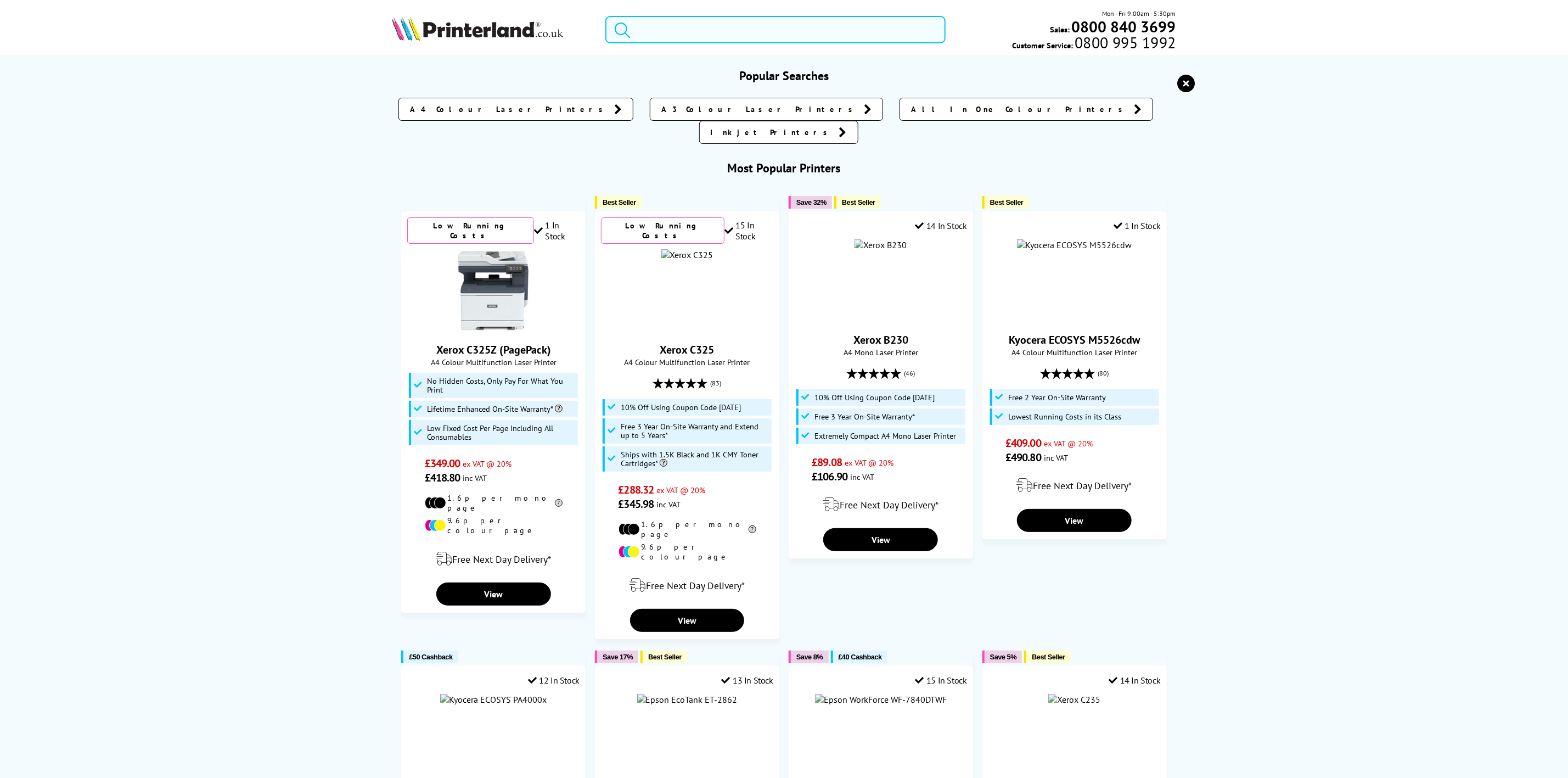
click at [679, 29] on input "search" at bounding box center [776, 29] width 340 height 28
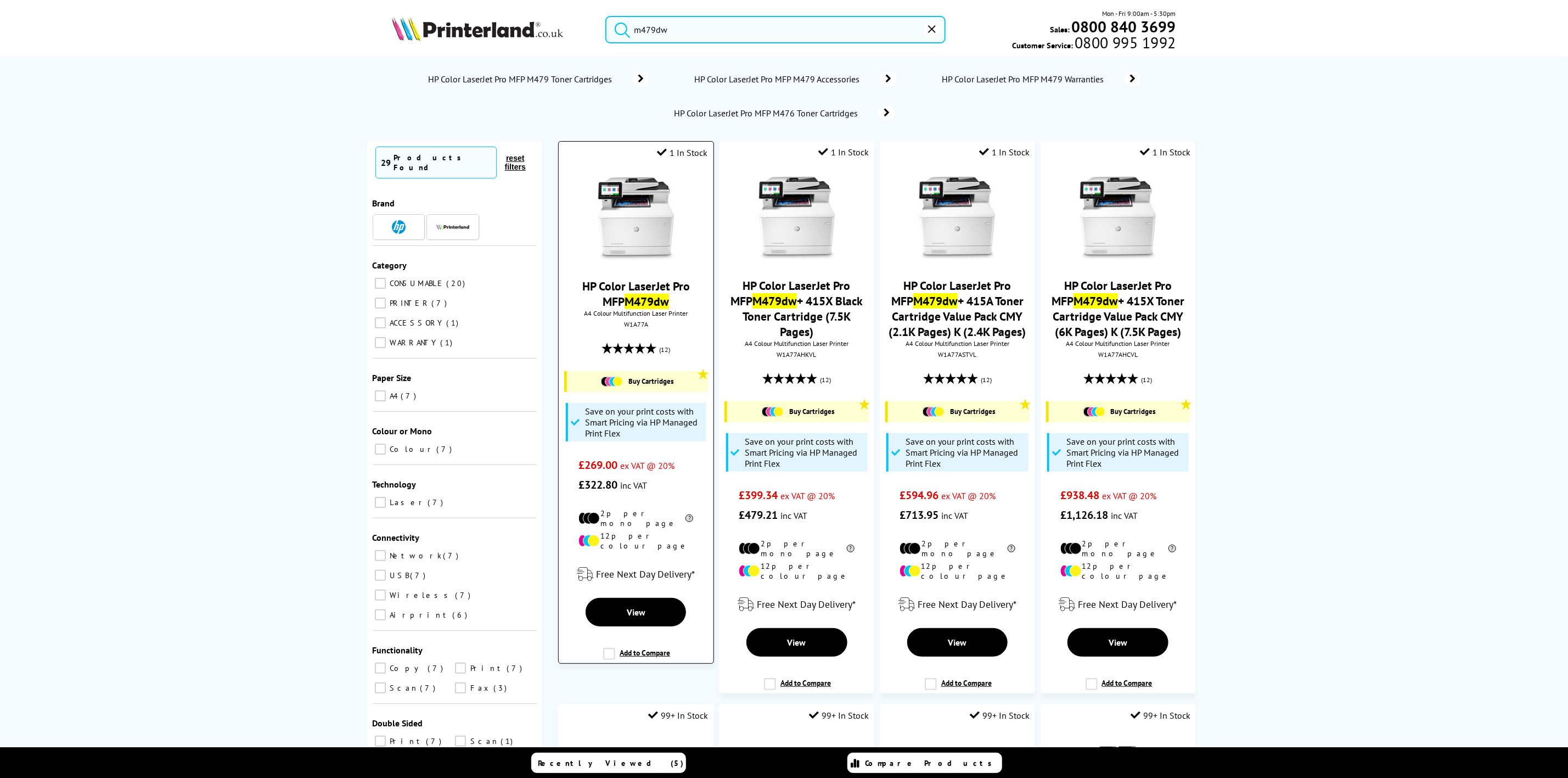
type input "m479dw"
click at [637, 198] on img at bounding box center [636, 219] width 82 height 82
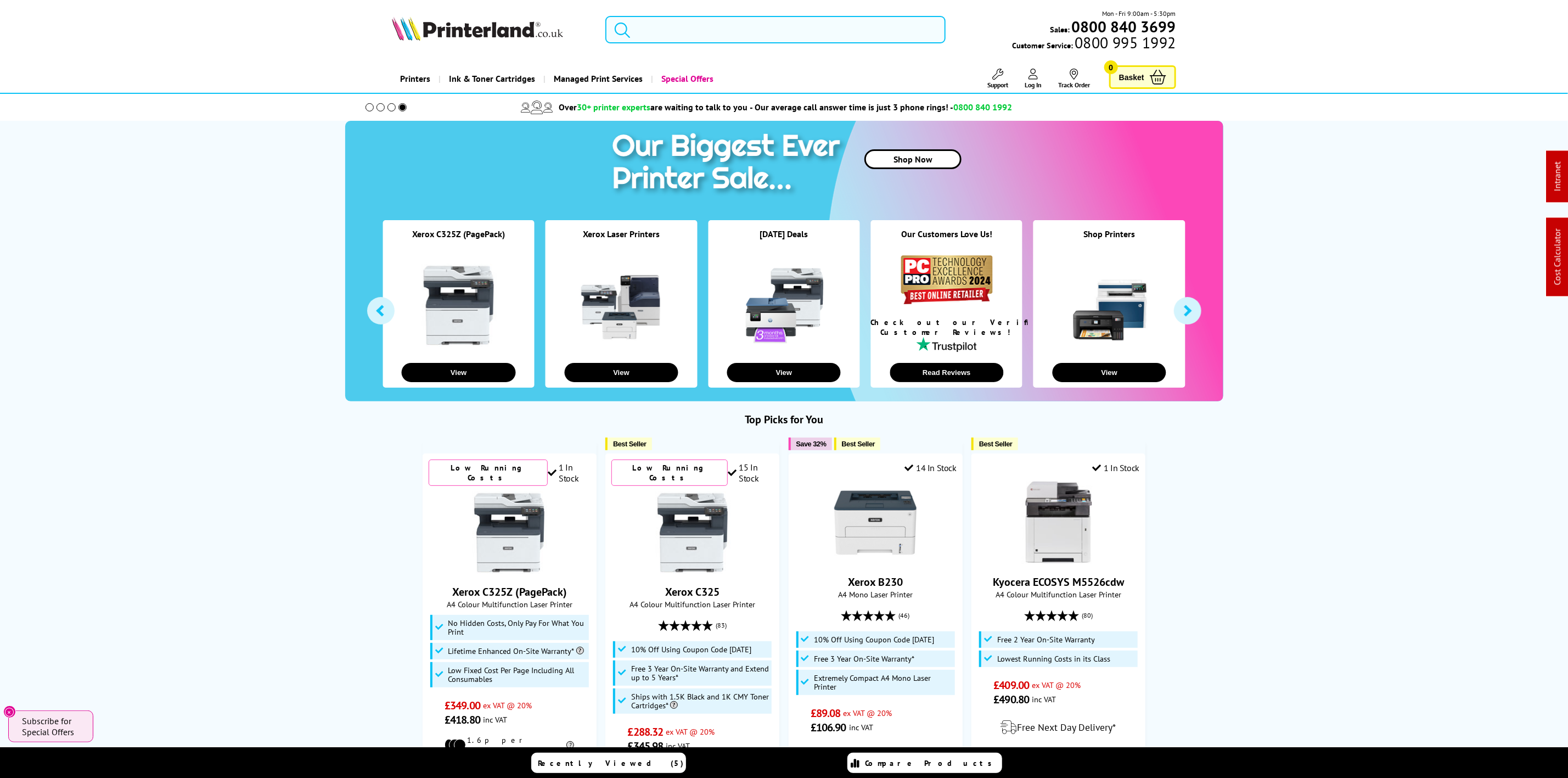
click at [663, 31] on input "search" at bounding box center [776, 29] width 340 height 28
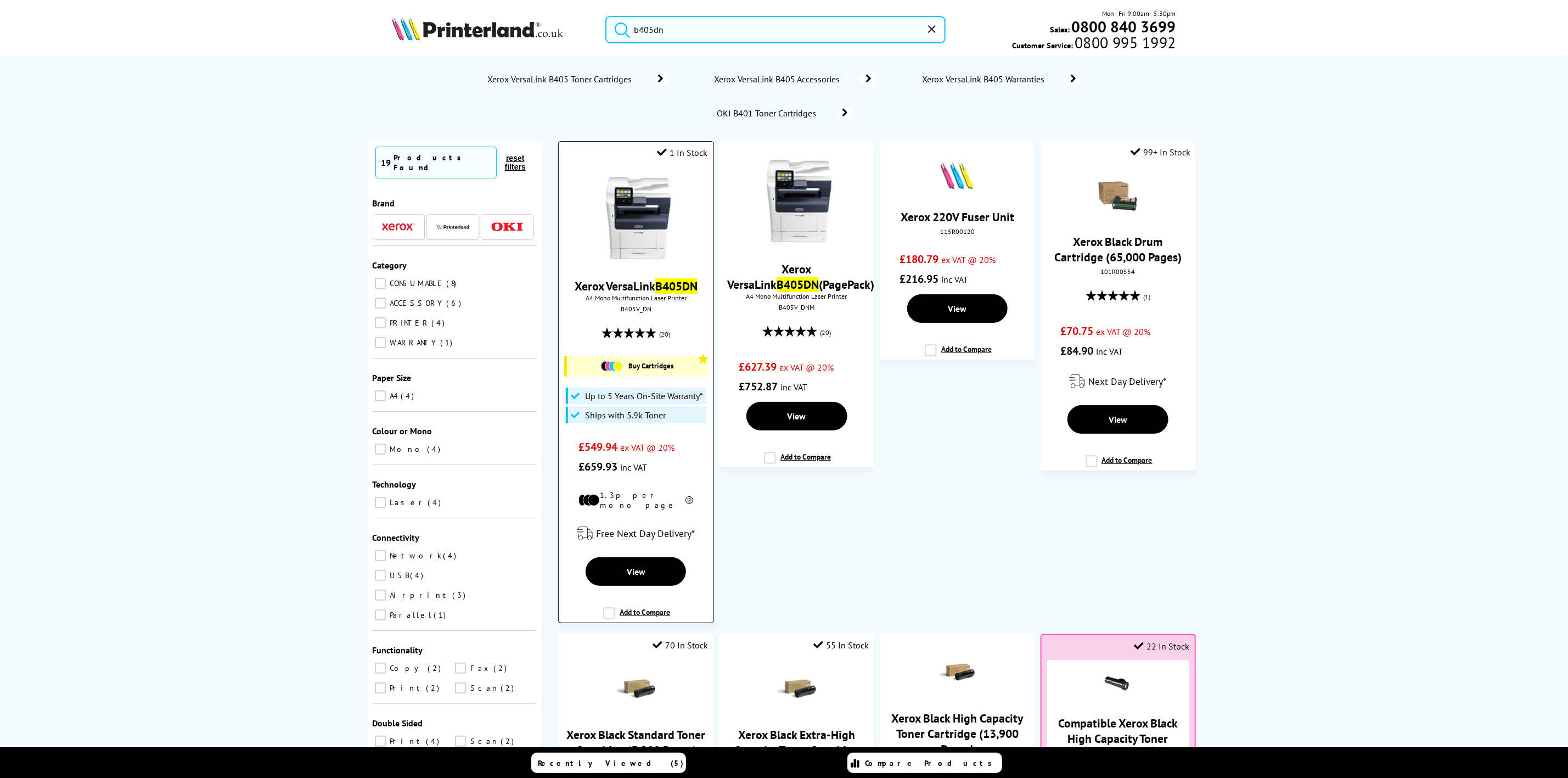
type input "b405dn"
click at [641, 221] on img at bounding box center [636, 219] width 82 height 82
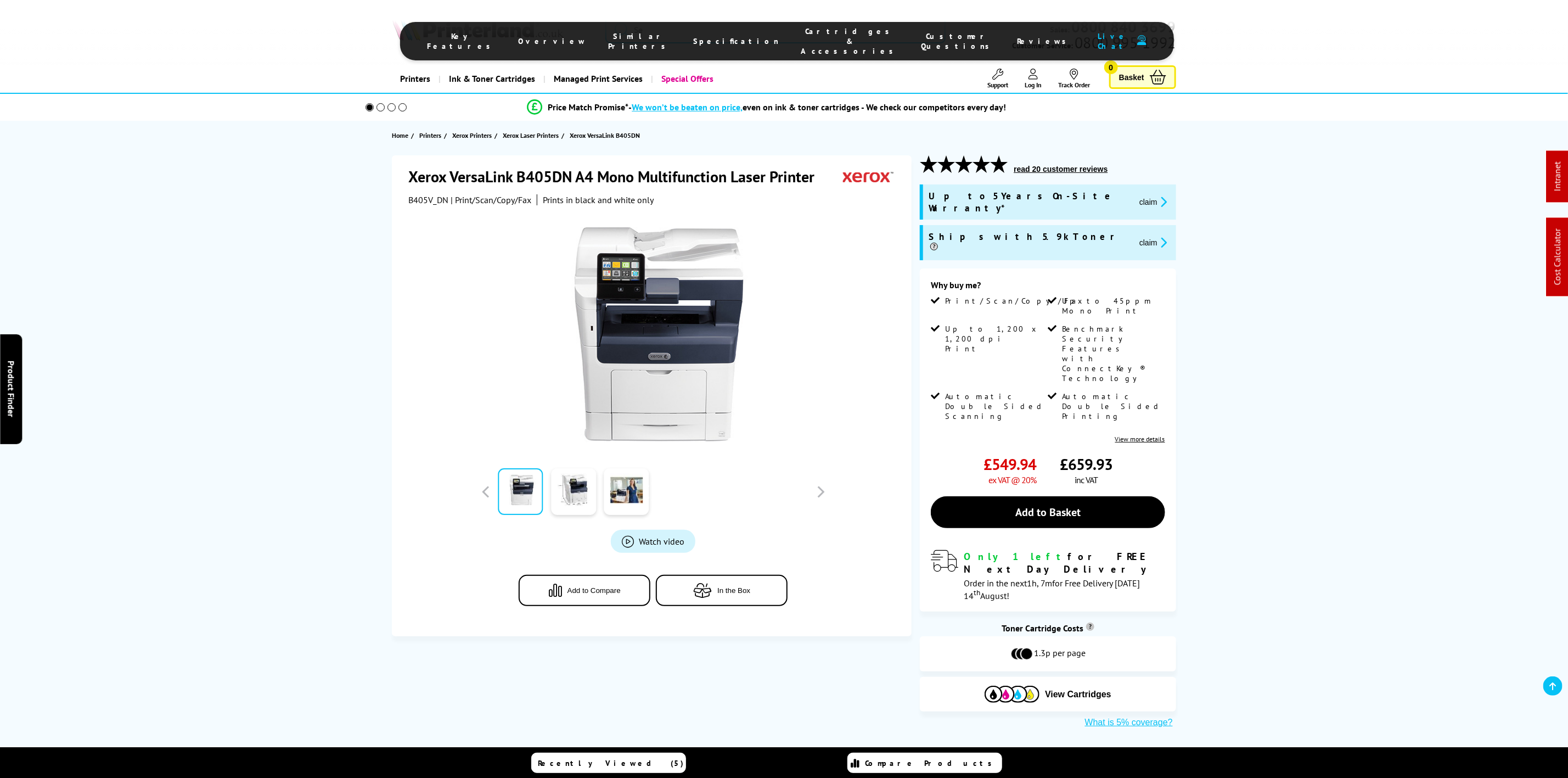
scroll to position [494, 0]
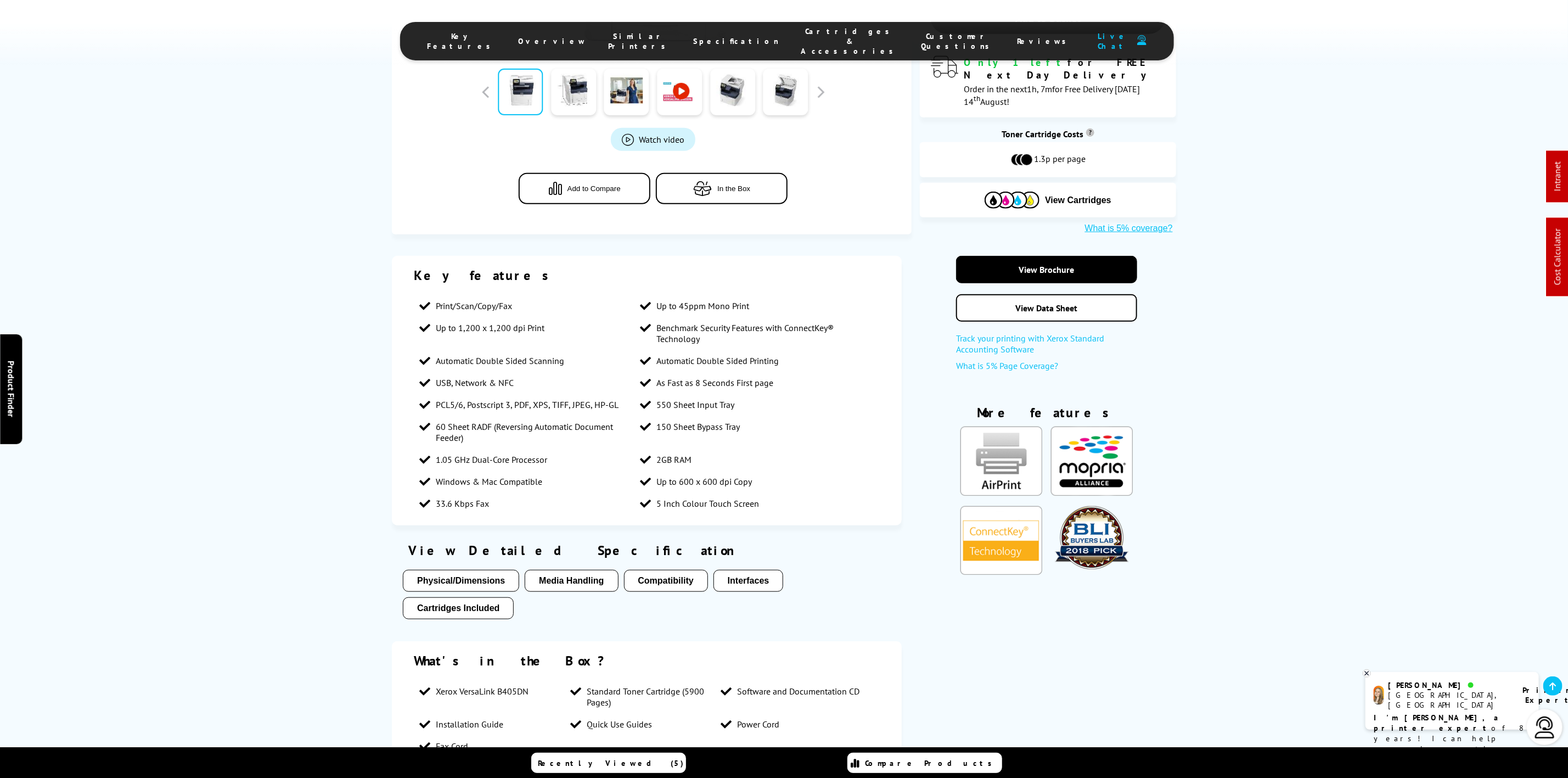
click at [814, 34] on span "Cartridges & Accessories" at bounding box center [851, 41] width 98 height 29
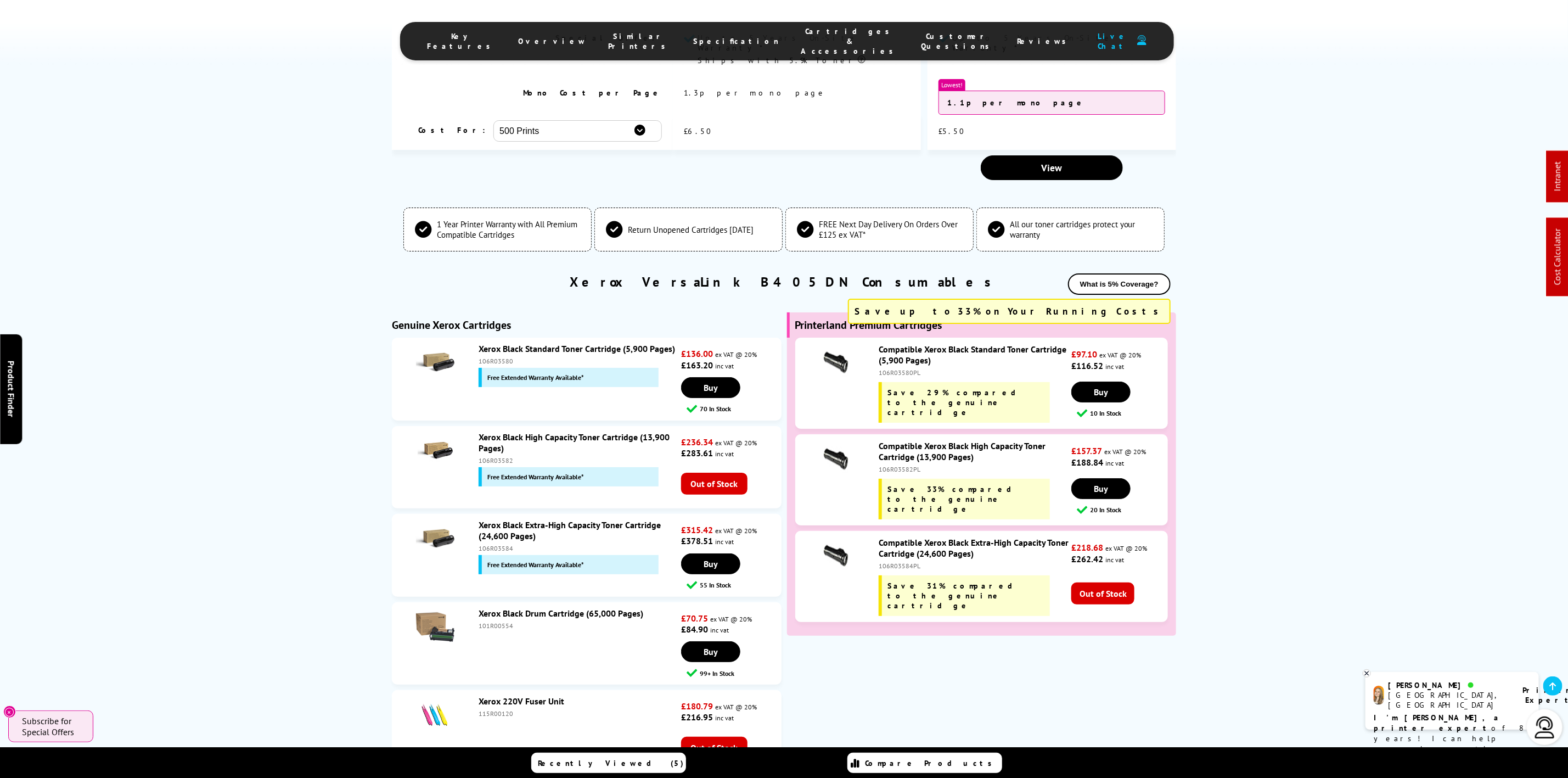
scroll to position [3048, 0]
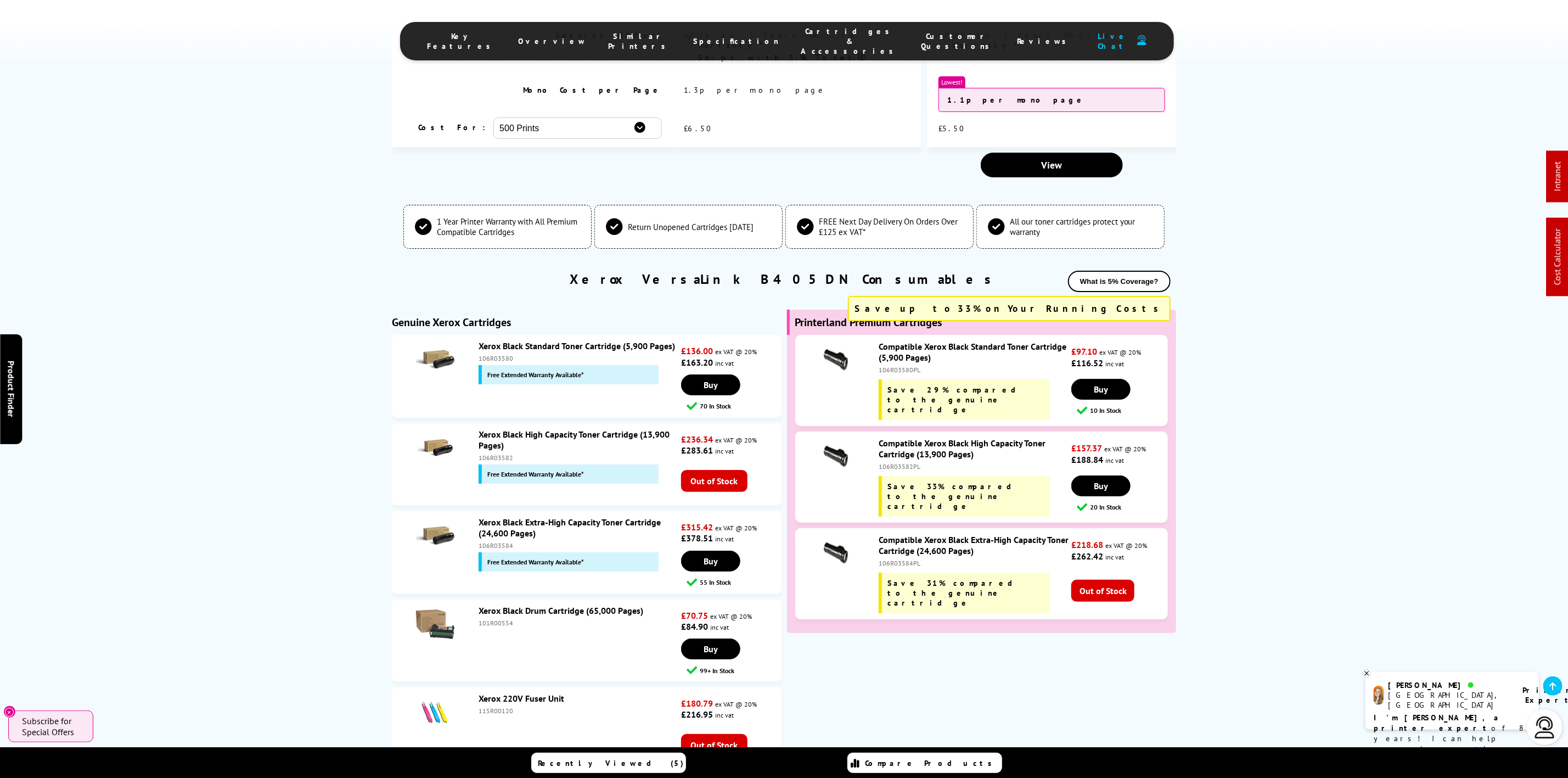
click at [500, 354] on div "106R03580" at bounding box center [579, 358] width 200 height 8
copy div "106R03580"
click at [491, 454] on div "106R03582" at bounding box center [579, 457] width 200 height 8
click at [494, 454] on div "106R03582" at bounding box center [579, 457] width 200 height 8
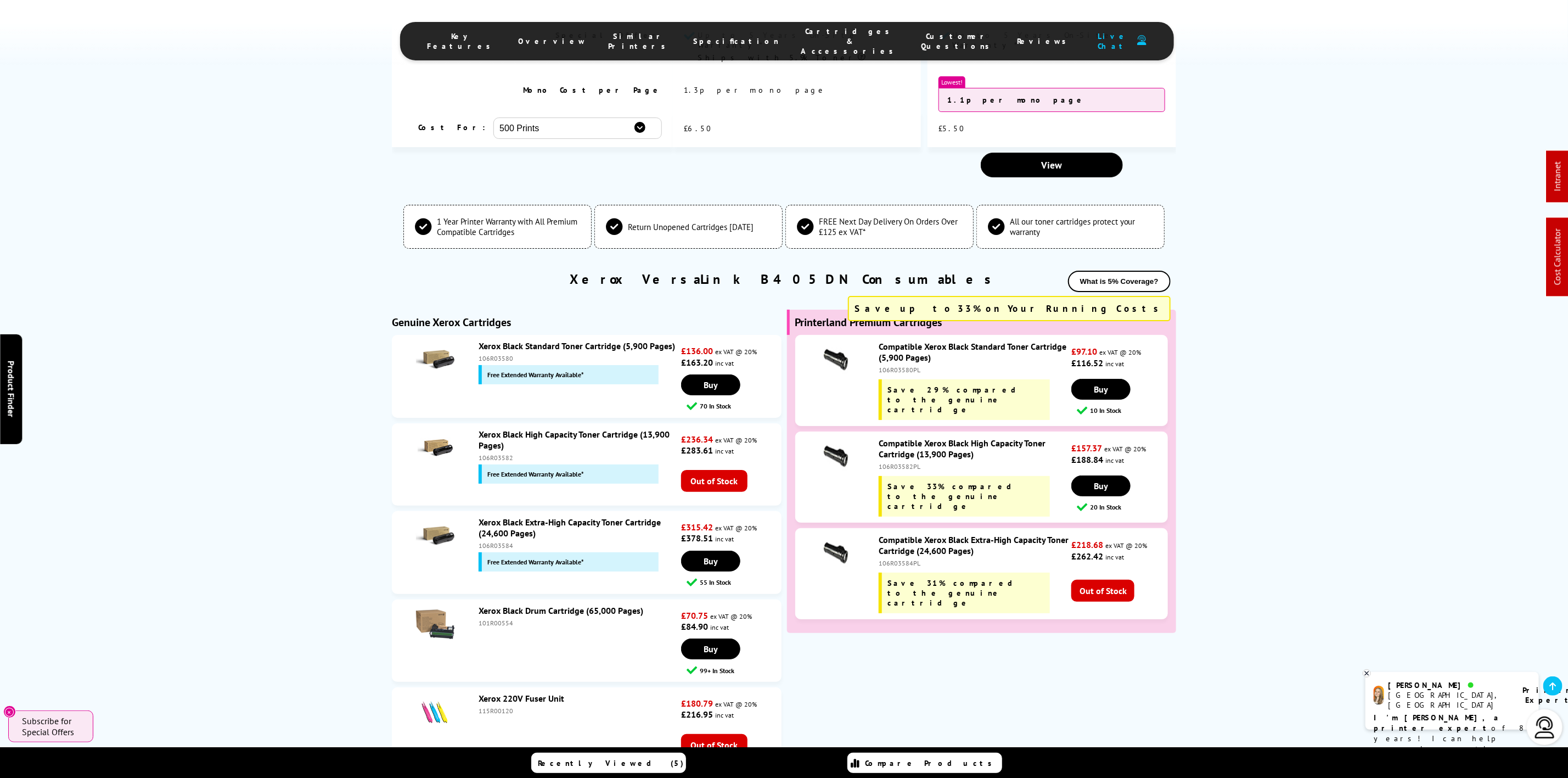
click at [492, 454] on div "106R03582" at bounding box center [579, 457] width 200 height 8
copy div "106R03582"
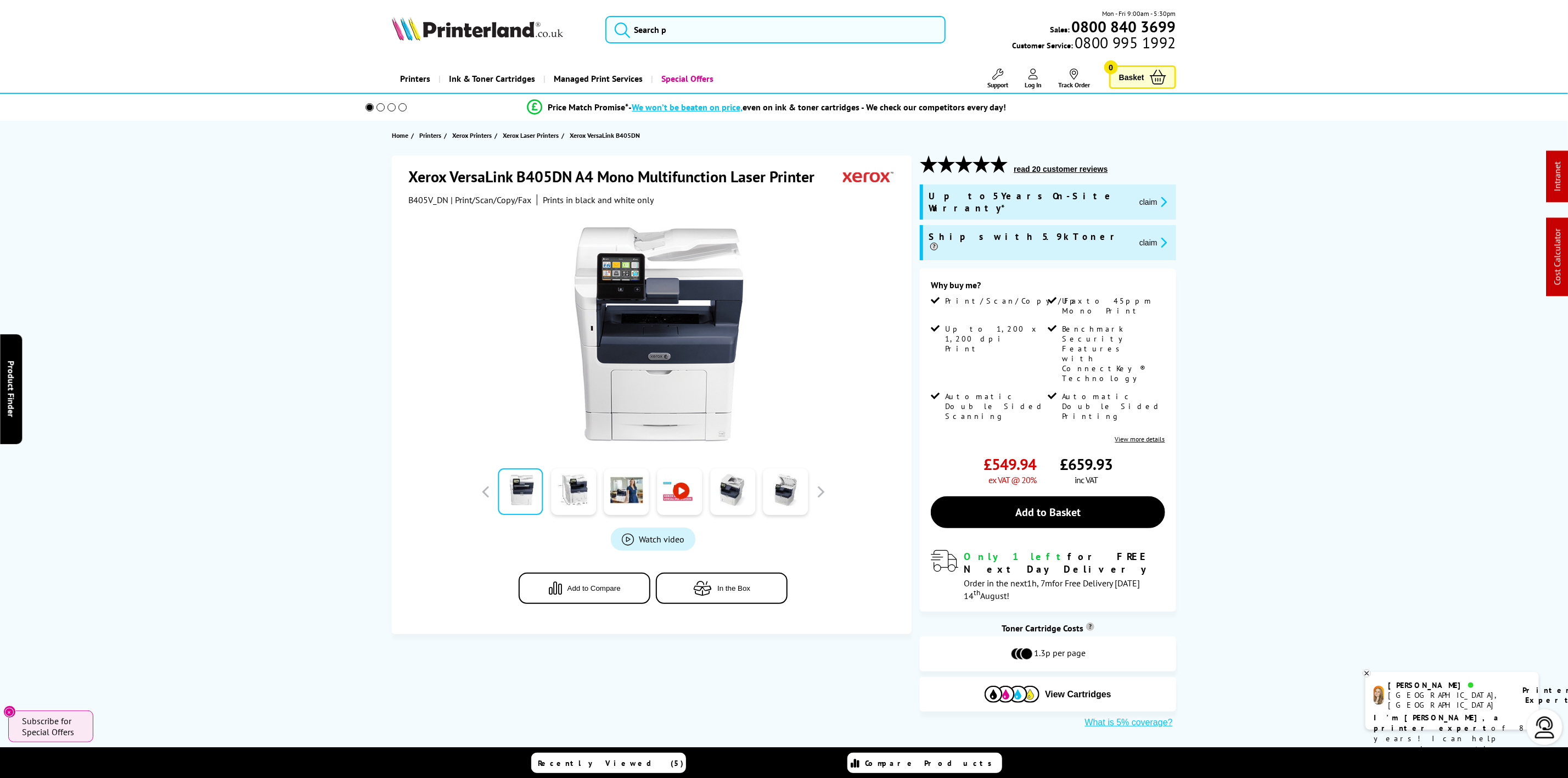
click at [525, 49] on div "Mon - Fri 9:00am - 5:30pm Sales: 0800 840 3699 Customer Service: 0800 995 1992" at bounding box center [784, 32] width 878 height 49
drag, startPoint x: 525, startPoint y: 49, endPoint x: 519, endPoint y: 40, distance: 10.8
click at [523, 47] on div "Mon - Fri 9:00am - 5:30pm Sales: 0800 840 3699 Customer Service: 0800 995 1992" at bounding box center [784, 32] width 878 height 49
click at [519, 40] on img at bounding box center [477, 28] width 171 height 24
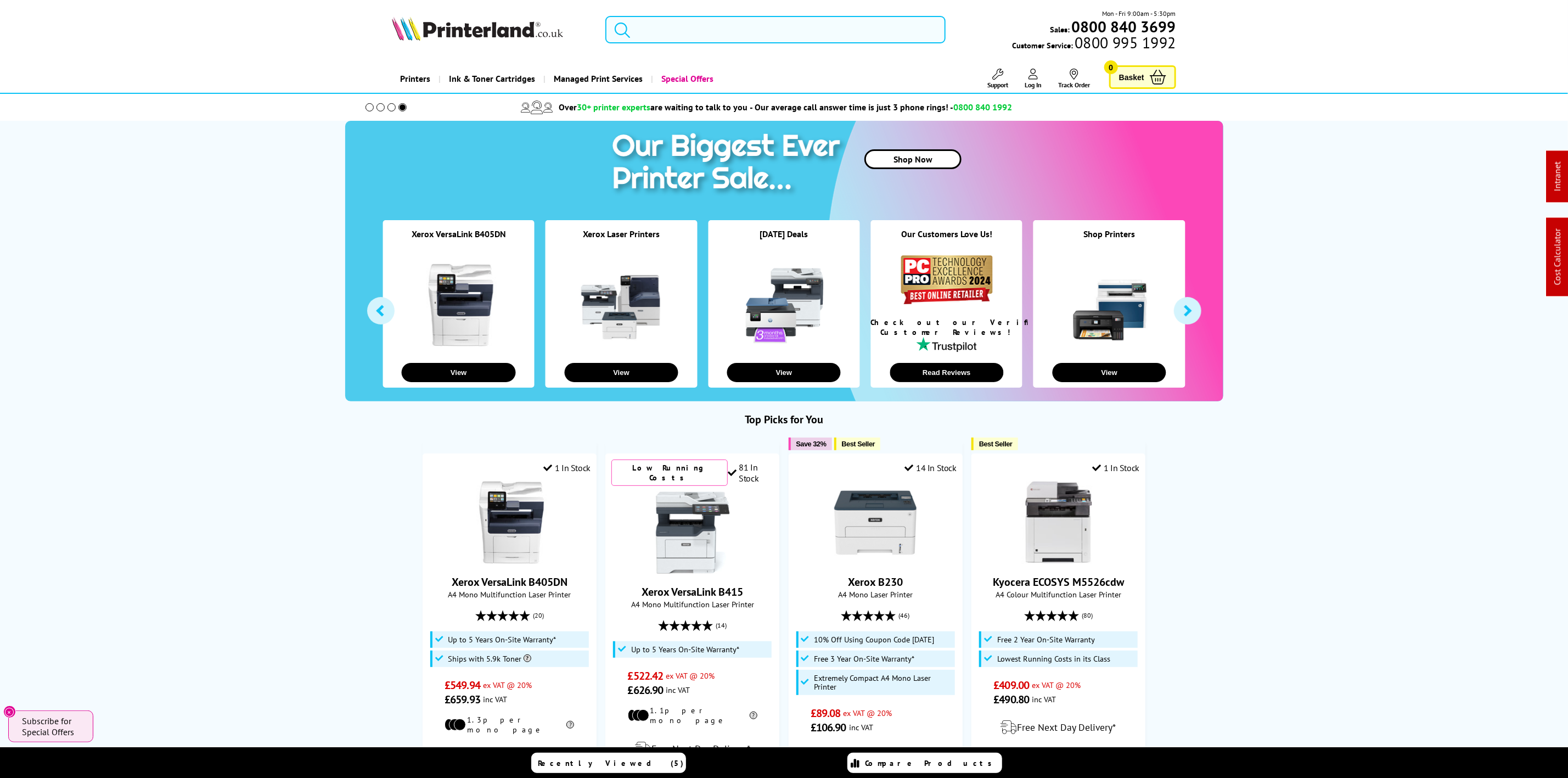
click at [758, 28] on input "search" at bounding box center [776, 29] width 340 height 28
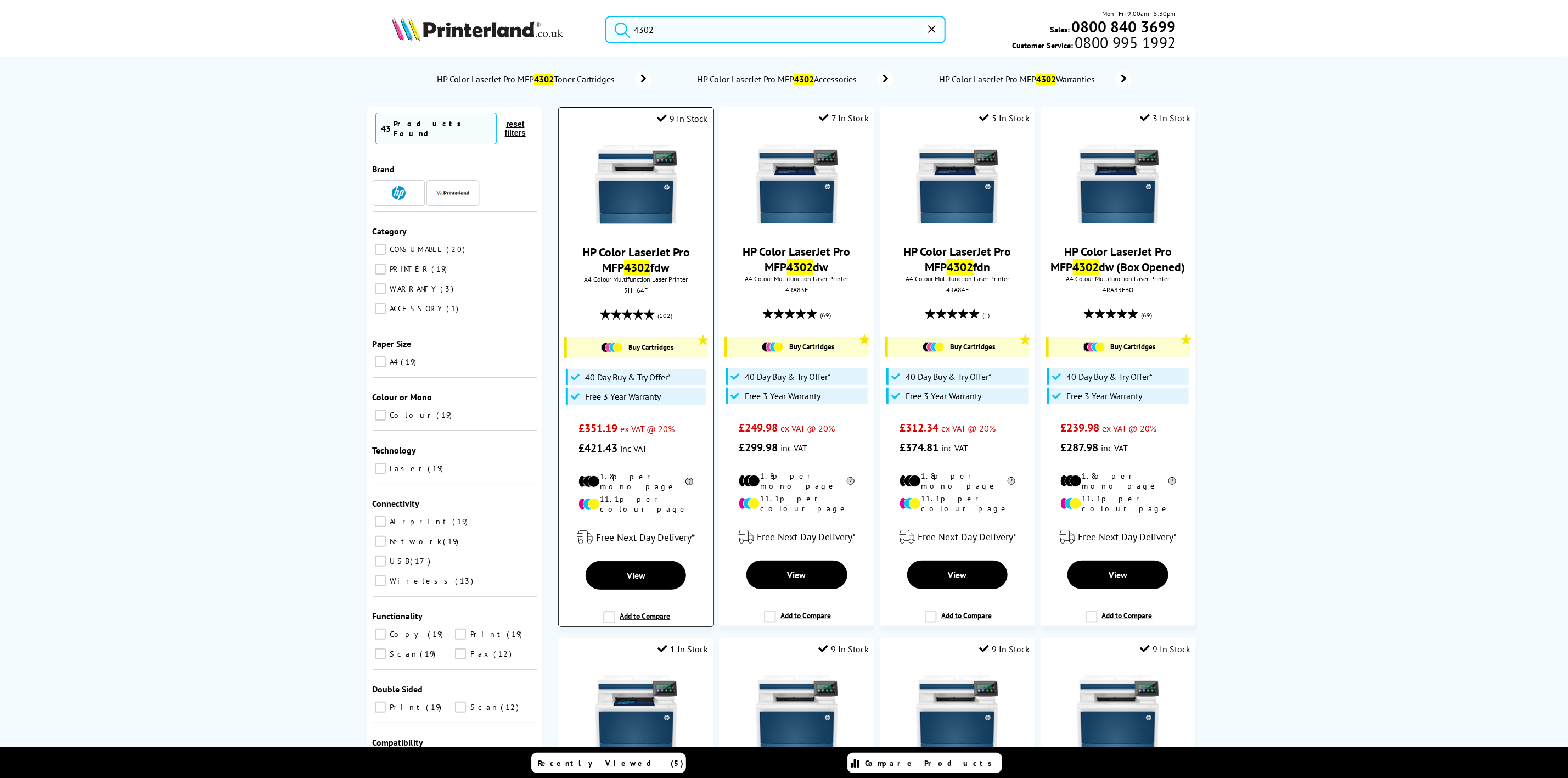
type input "4302"
click at [776, 180] on img at bounding box center [797, 184] width 82 height 82
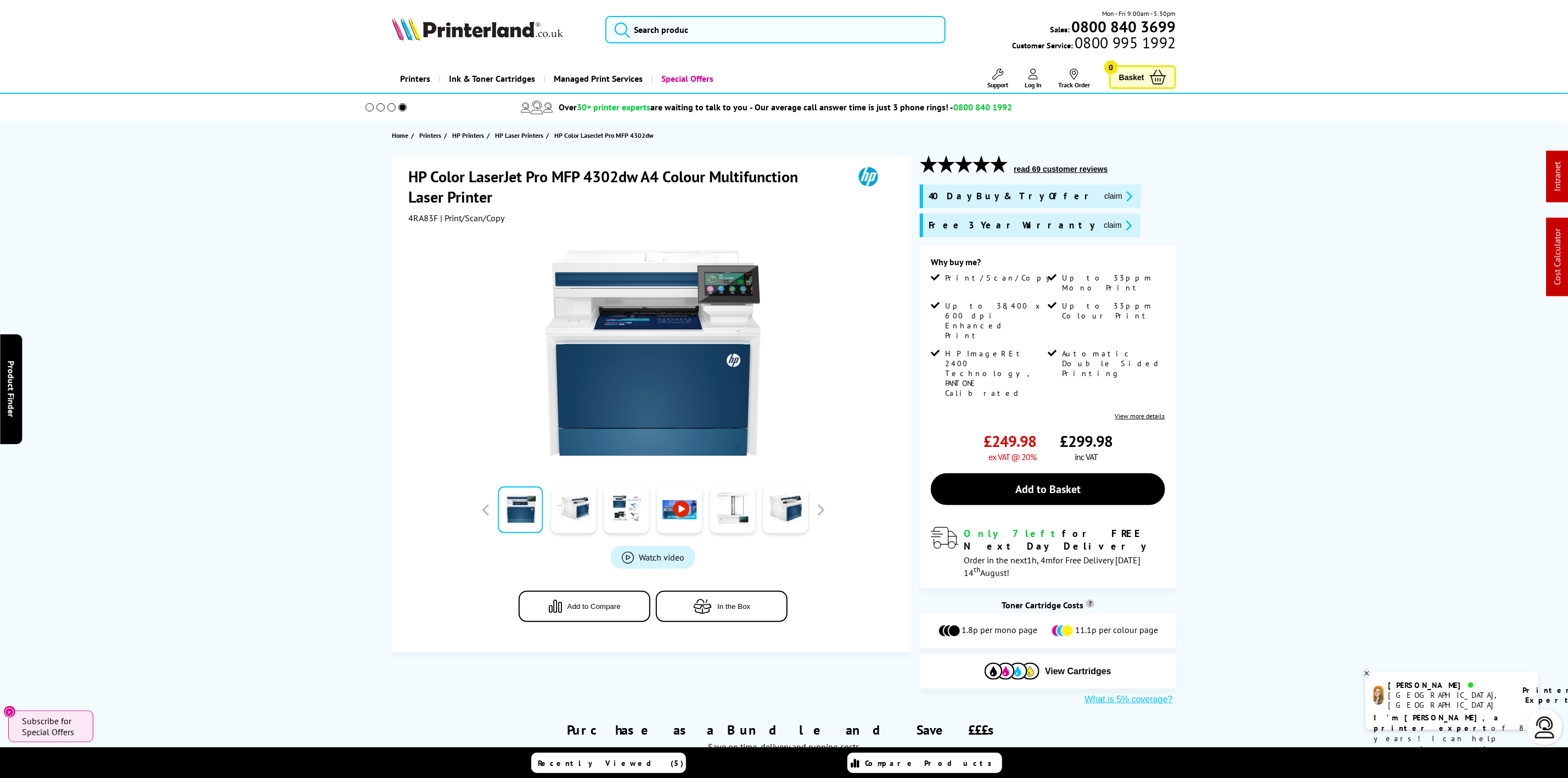
click at [425, 44] on div "Mon - Fri 9:00am - 5:30pm Sales: 0800 840 3699 Customer Service: 0800 995 1992" at bounding box center [784, 32] width 878 height 49
click at [424, 44] on div "Mon - Fri 9:00am - 5:30pm Sales: 0800 840 3699 Customer Service: 0800 995 1992" at bounding box center [784, 32] width 878 height 49
click at [441, 23] on img at bounding box center [477, 28] width 171 height 24
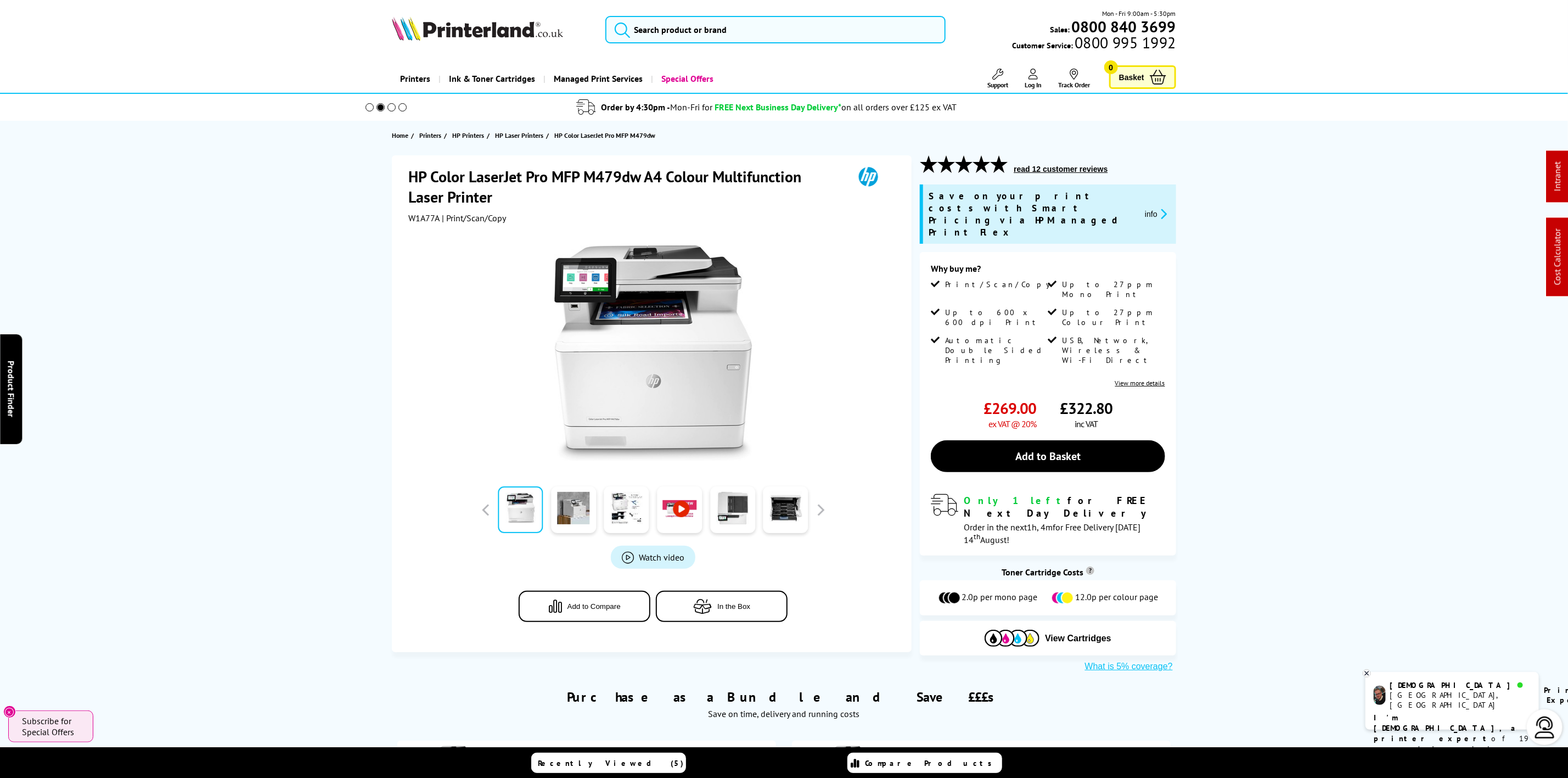
click at [495, 40] on img at bounding box center [477, 28] width 171 height 24
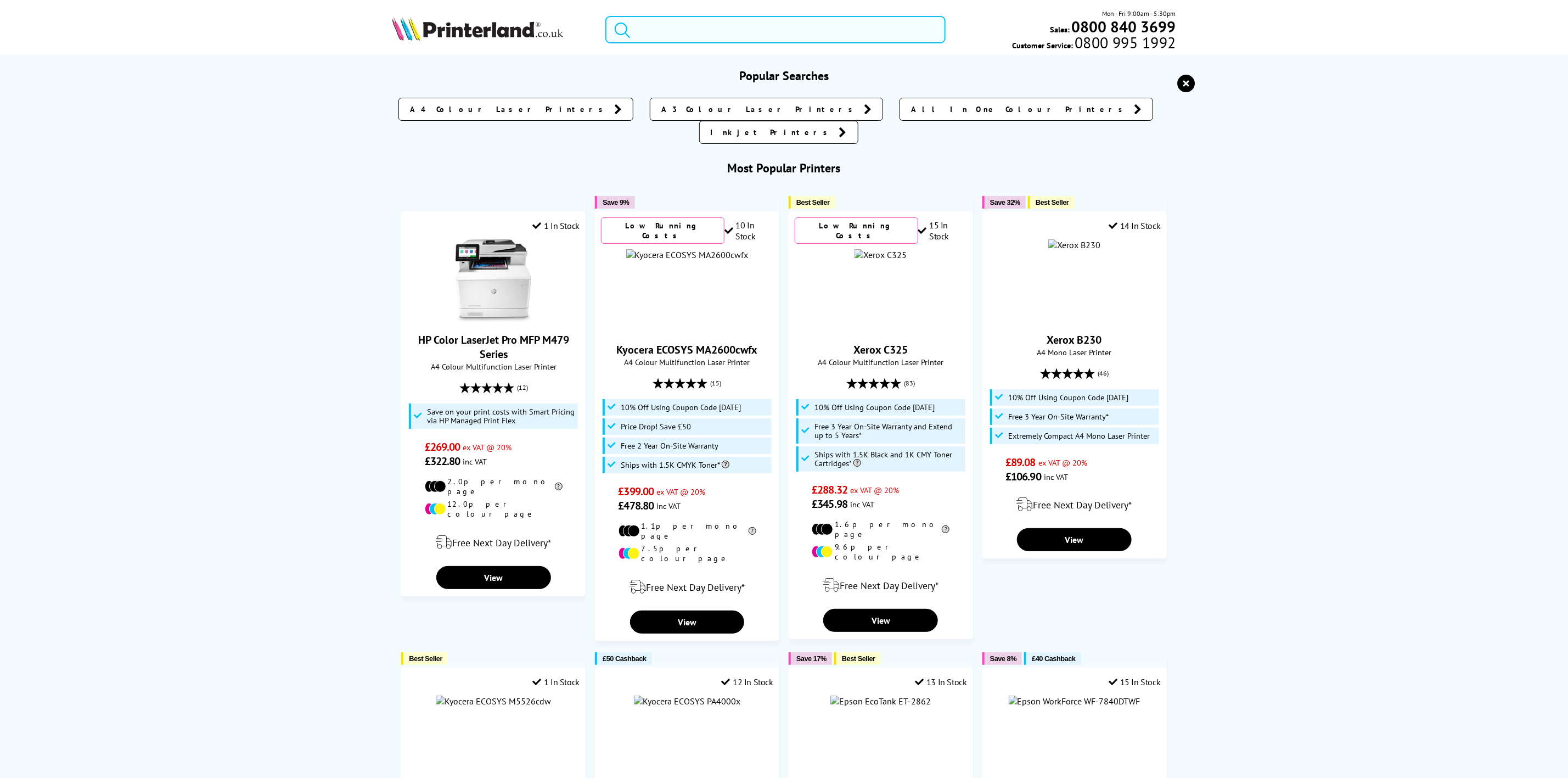
click at [725, 25] on input "search" at bounding box center [776, 29] width 340 height 28
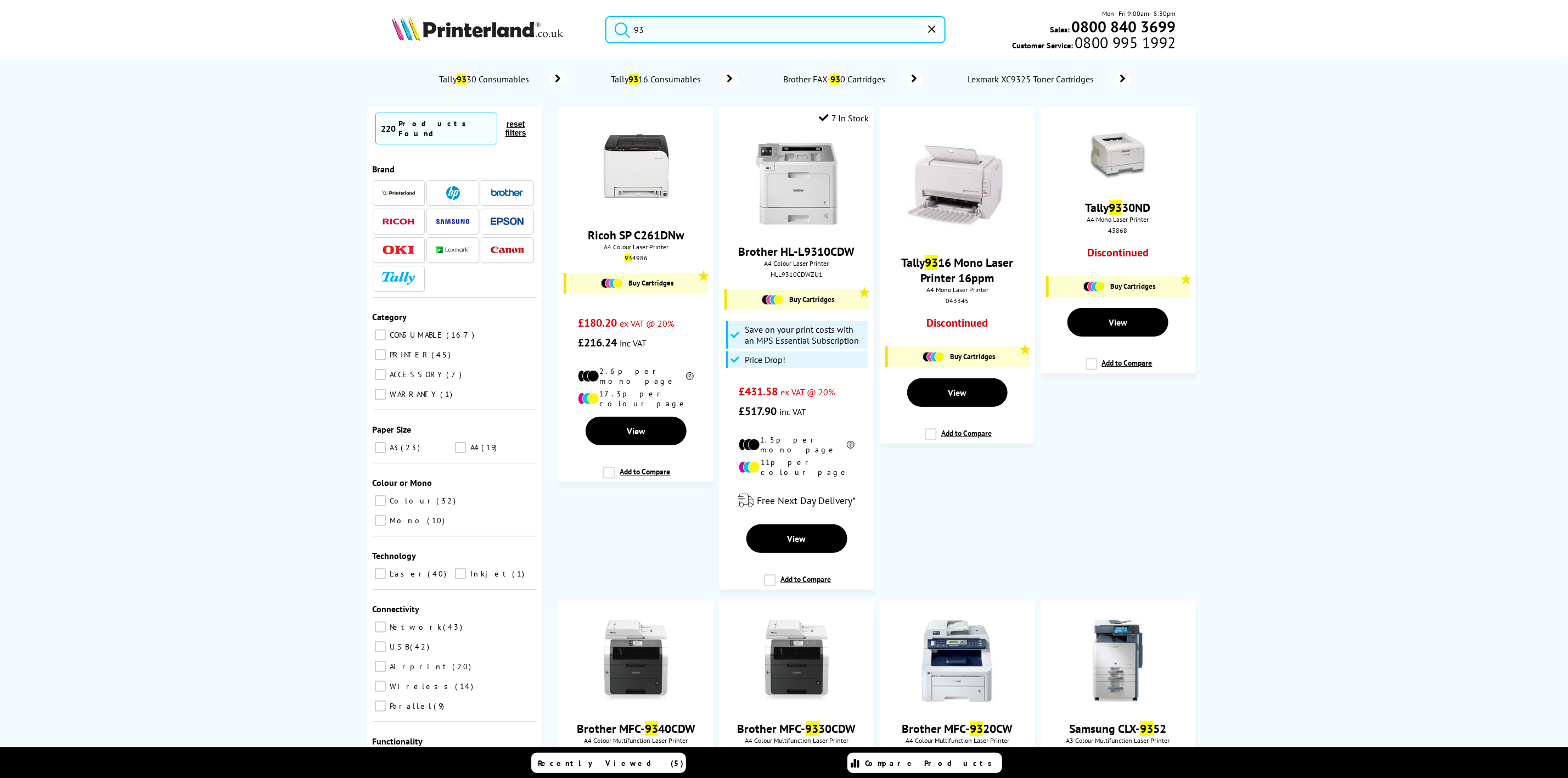
type input "9"
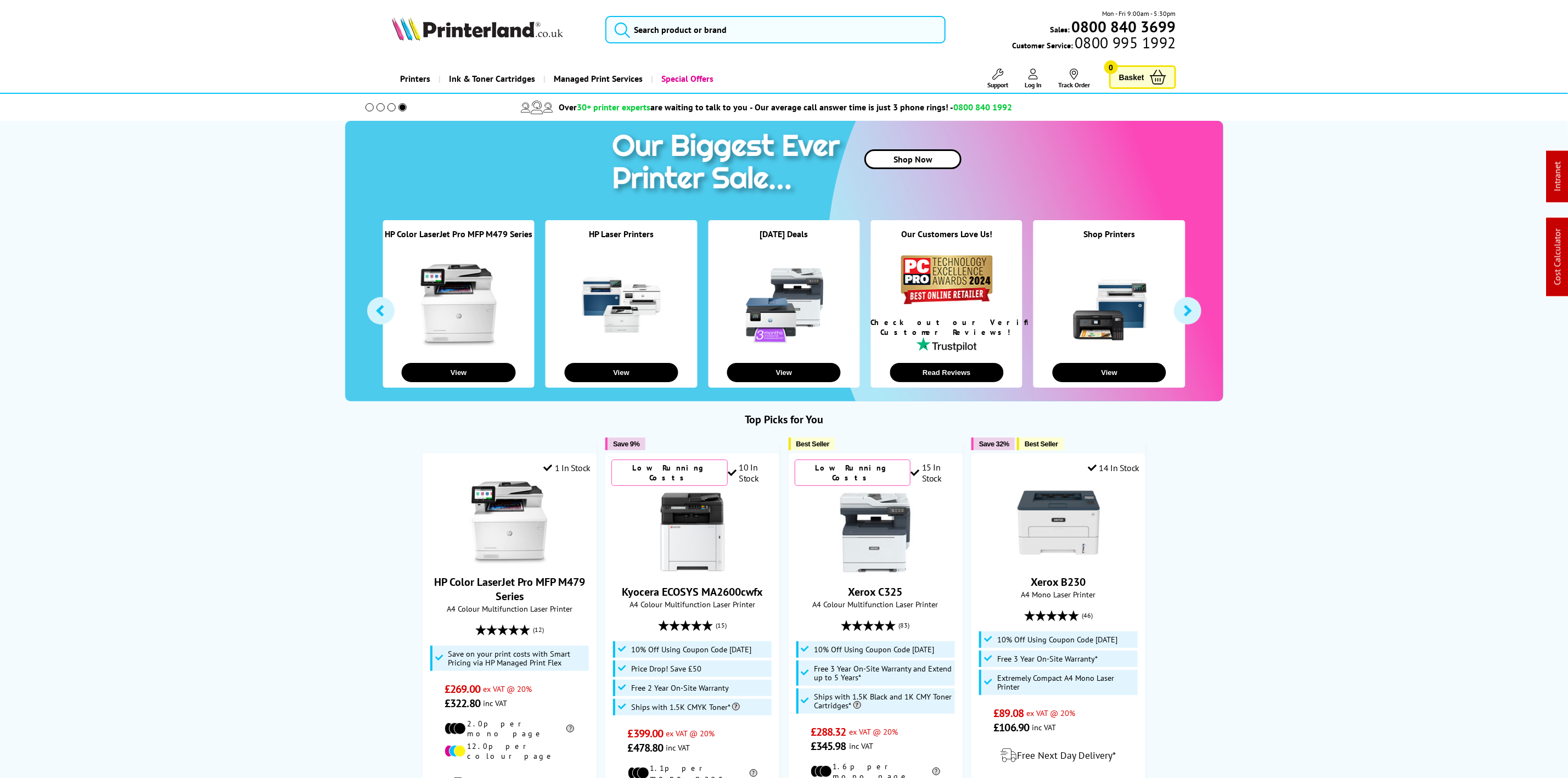
click at [495, 34] on img at bounding box center [477, 28] width 171 height 24
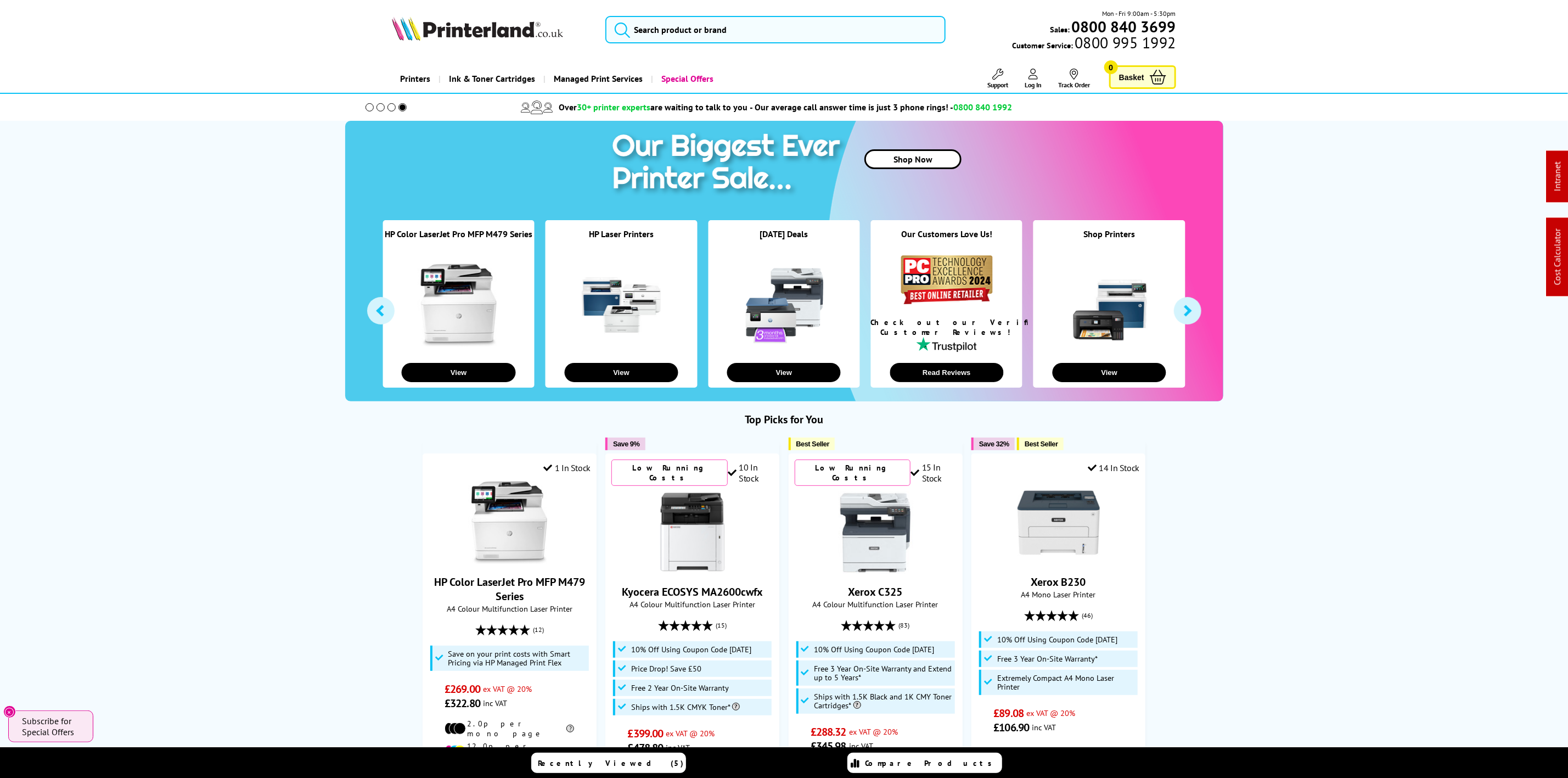
click at [495, 34] on img at bounding box center [477, 28] width 171 height 24
click at [501, 15] on div "Mon - Fri 9:00am - 5:30pm Sales: 0800 840 3699 Customer Service: 0800 995 1992" at bounding box center [784, 32] width 878 height 49
click at [501, 17] on img at bounding box center [477, 28] width 171 height 24
click at [503, 18] on img at bounding box center [477, 28] width 171 height 24
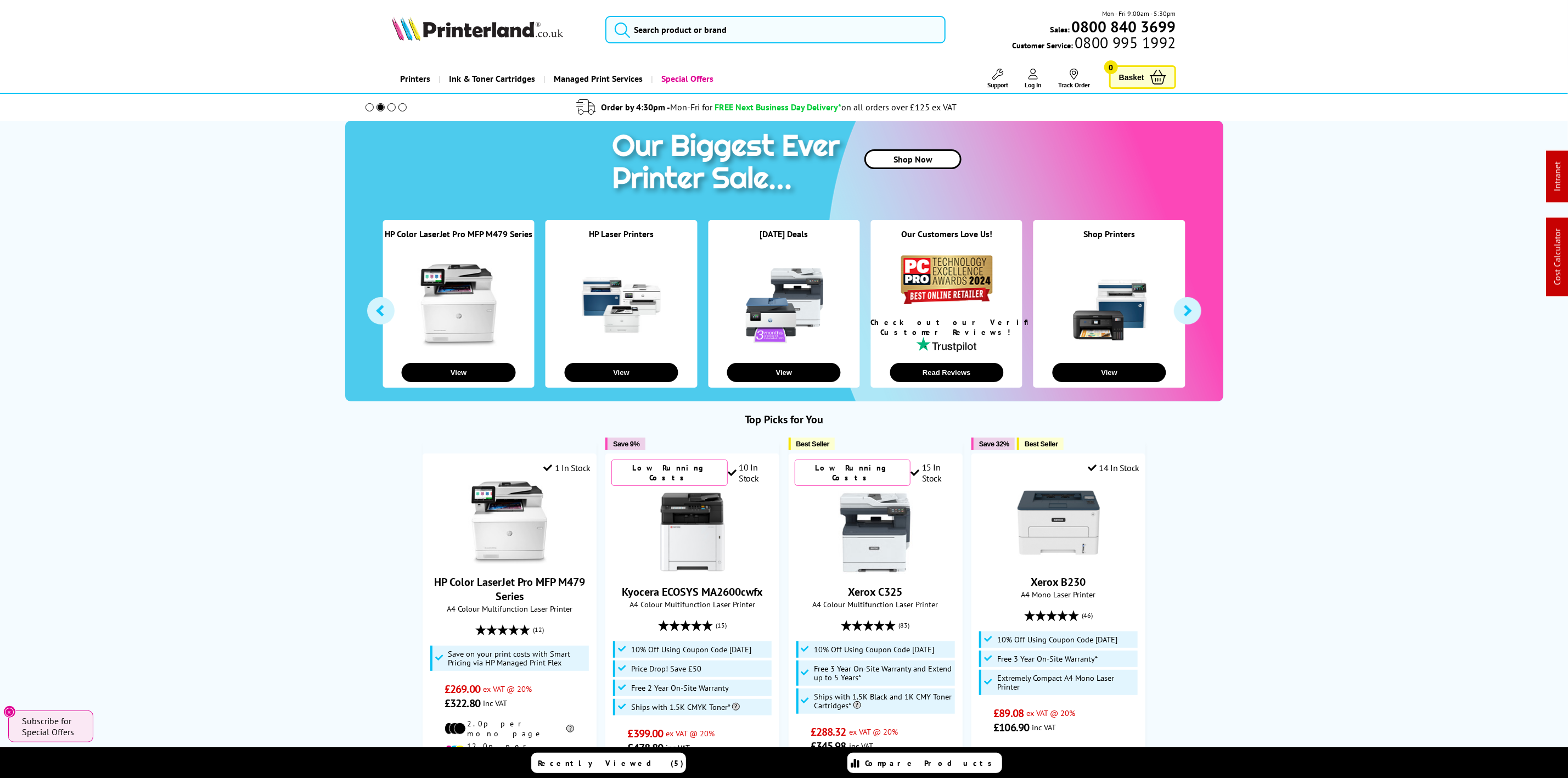
click at [778, 7] on header "Mon - Fri 9:00am - 5:30pm Sales: 0800 840 3699 Customer Service: 0800 995 1992" at bounding box center [784, 47] width 1568 height 94
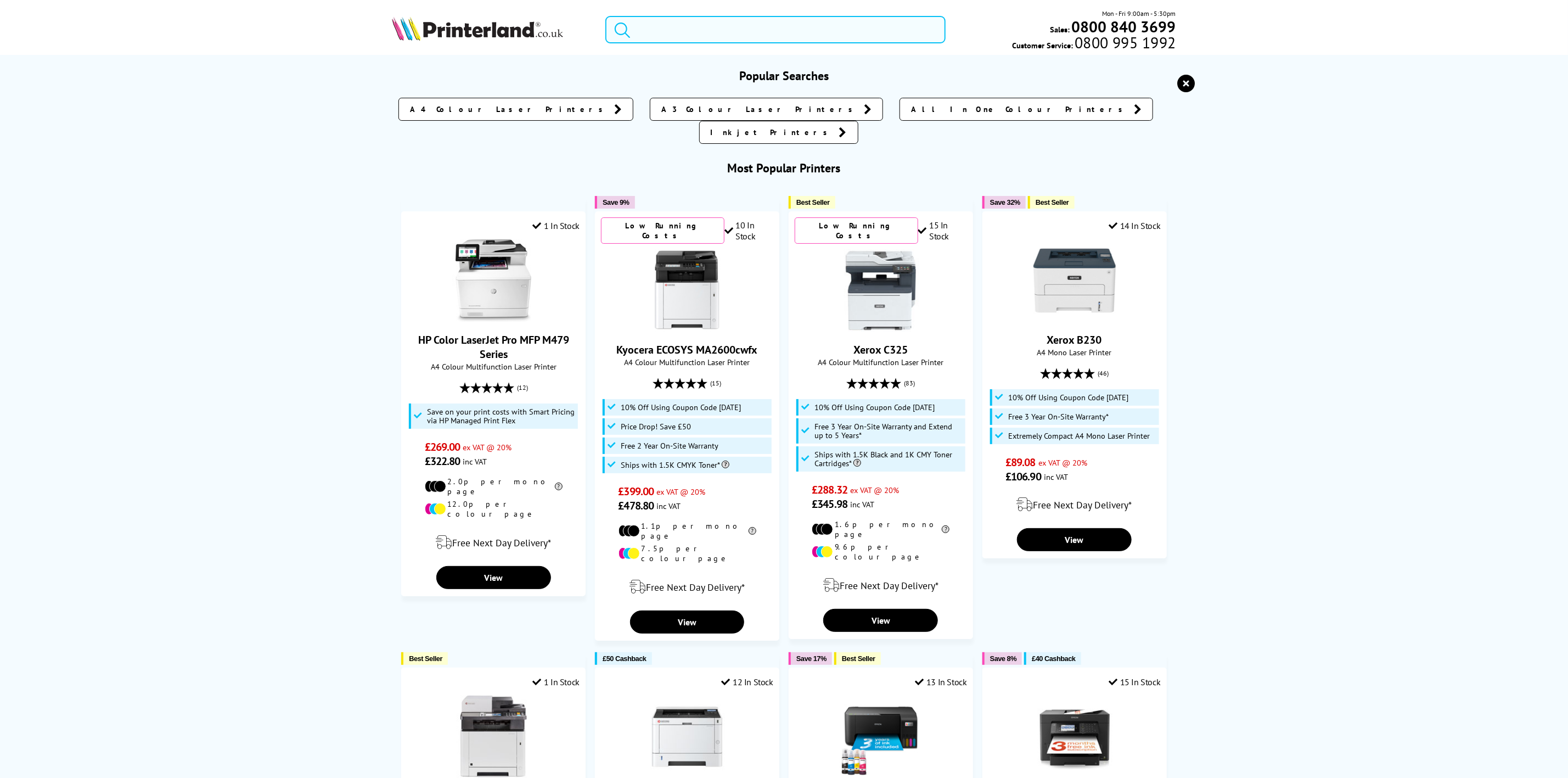
click at [771, 33] on input "search" at bounding box center [776, 29] width 340 height 28
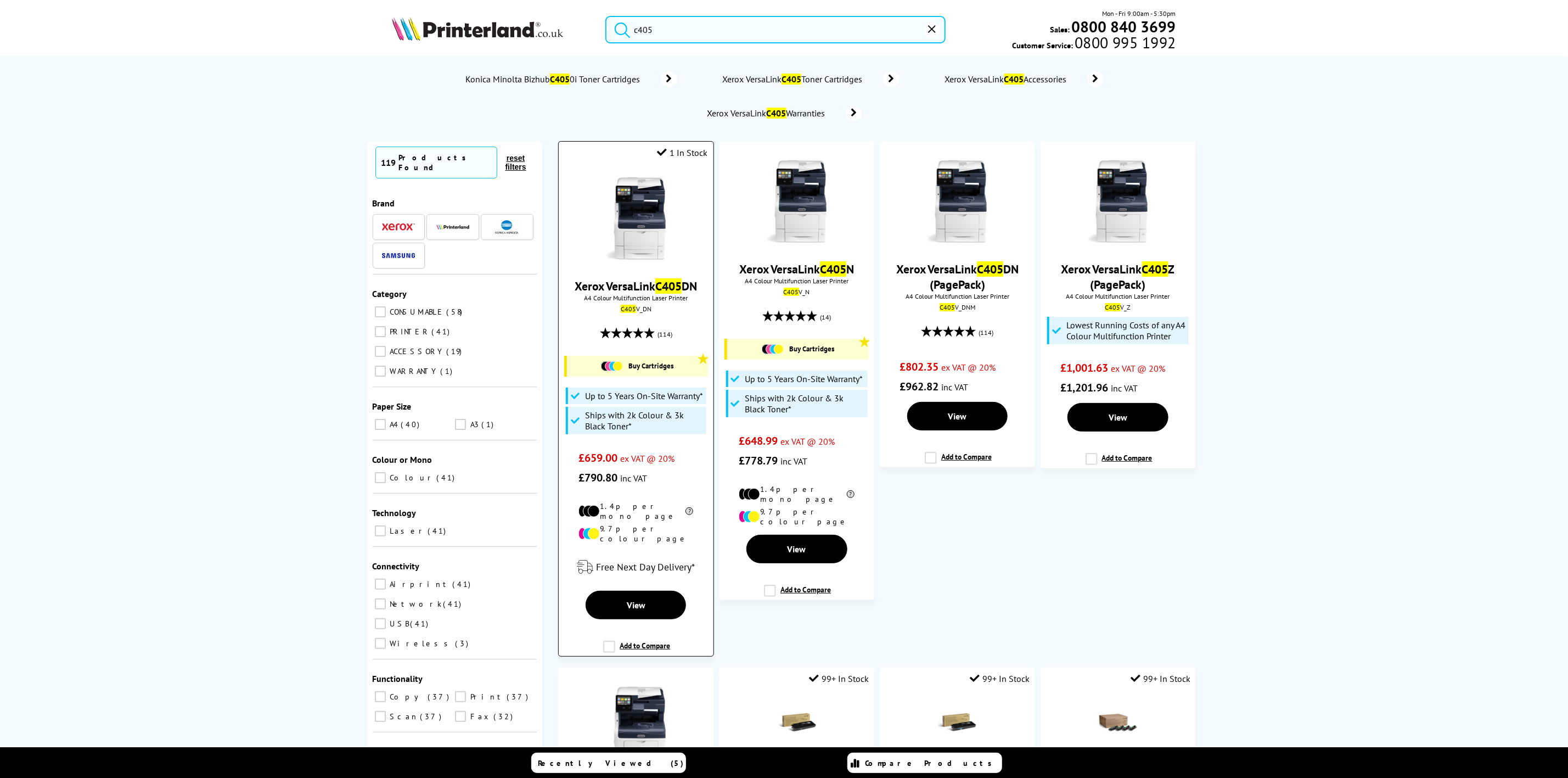
type input "c405"
click at [676, 178] on div "Xerox VersaLink C405 DN A4 Colour Multifunction Laser Printer C405 V_DN (114) B…" at bounding box center [635, 327] width 143 height 321
click at [636, 208] on img at bounding box center [636, 219] width 82 height 82
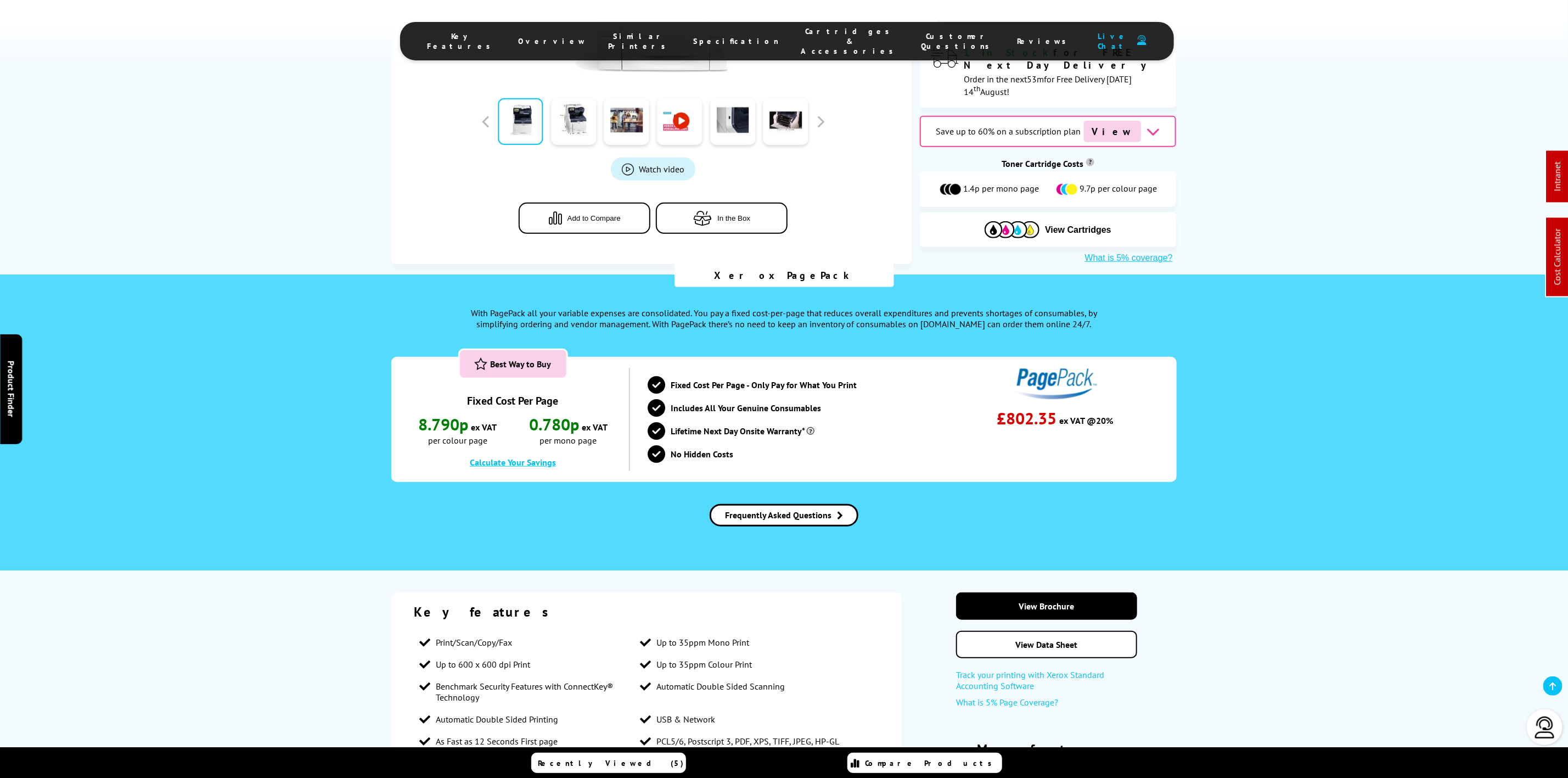
click at [830, 35] on span "Cartridges & Accessories" at bounding box center [851, 41] width 98 height 29
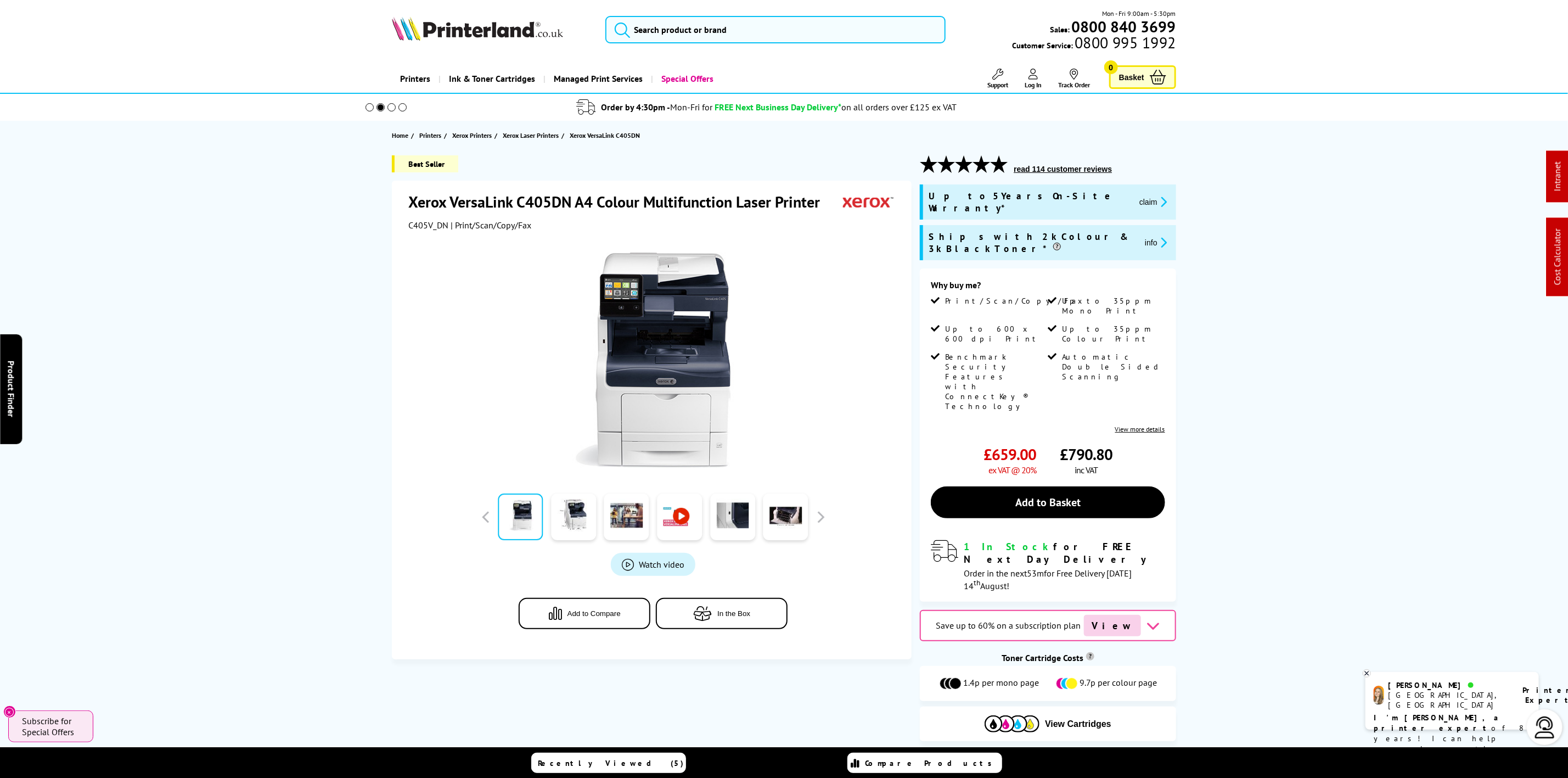
click at [499, 33] on img at bounding box center [477, 28] width 171 height 24
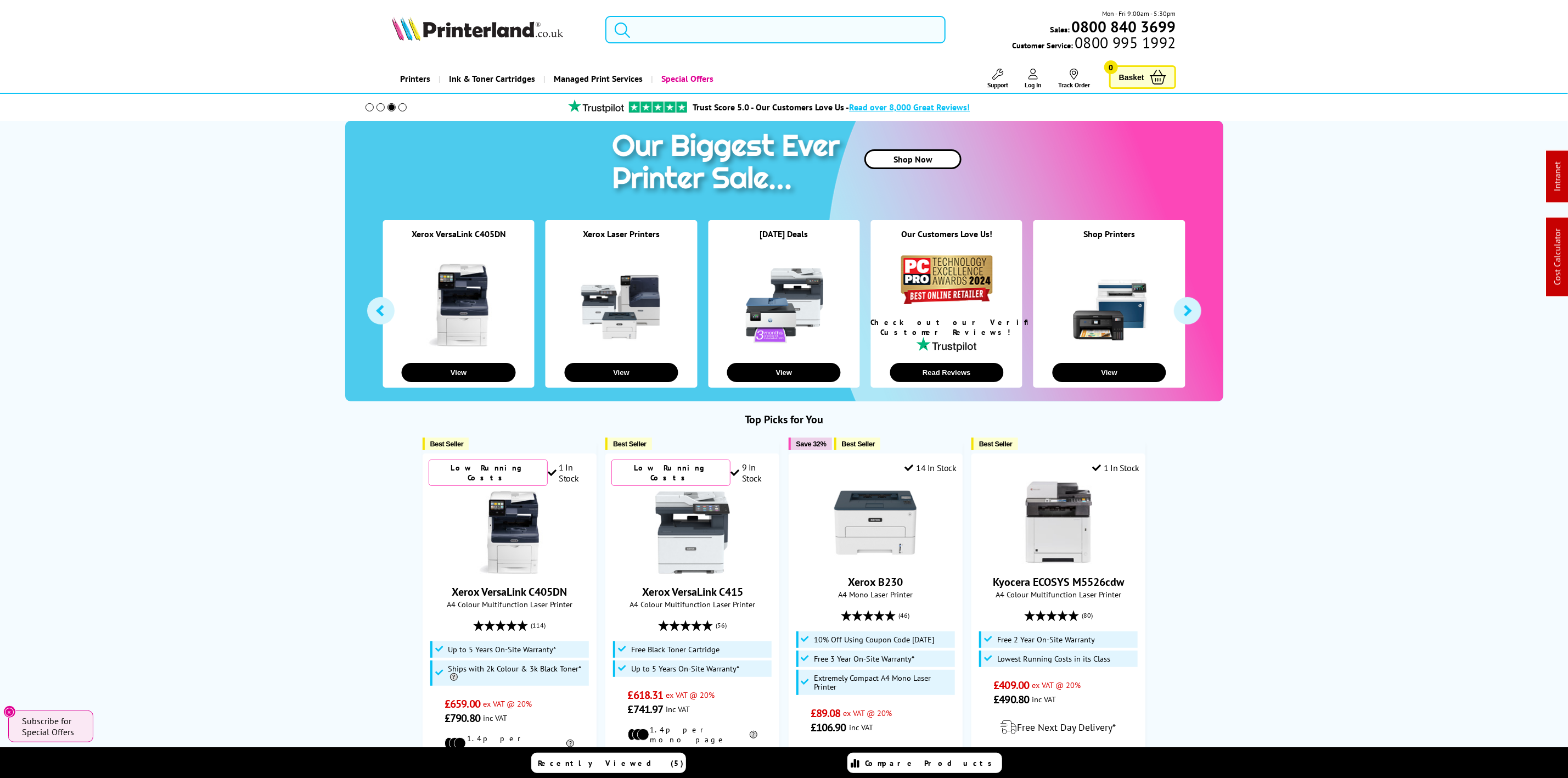
click at [764, 37] on input "search" at bounding box center [776, 29] width 340 height 28
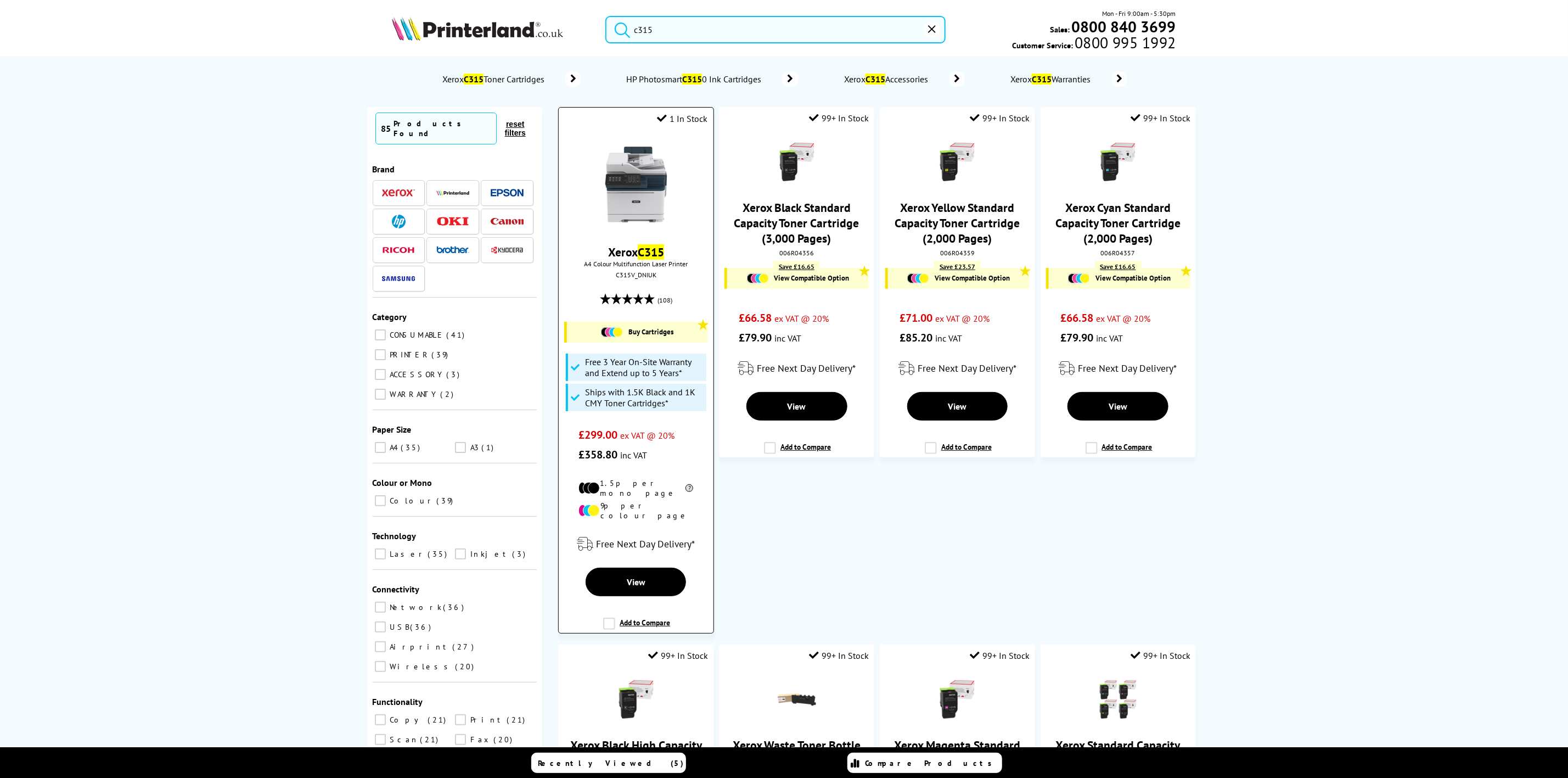
type input "c315"
click at [651, 196] on img at bounding box center [636, 184] width 82 height 82
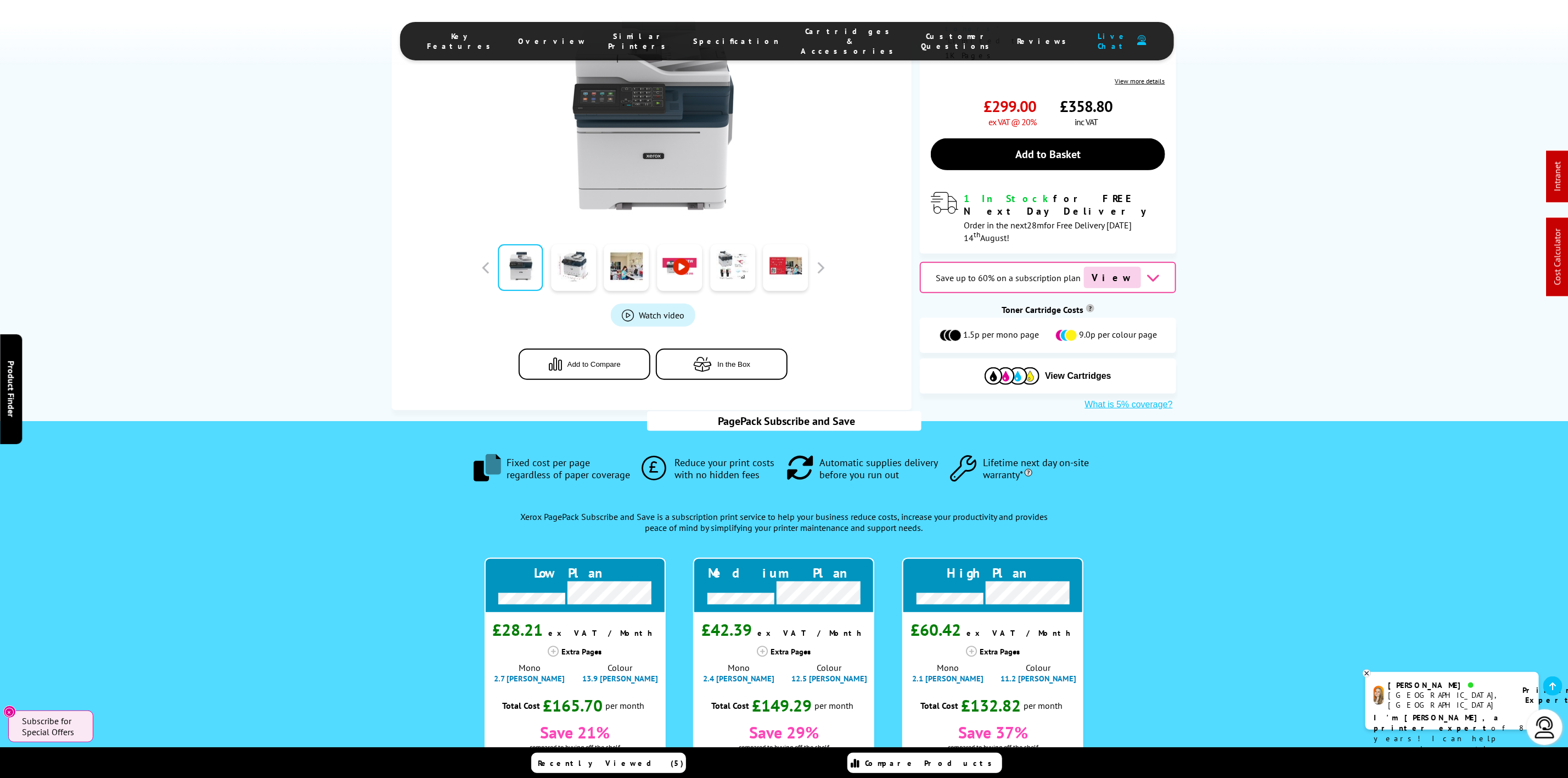
click at [814, 30] on span "Cartridges & Accessories" at bounding box center [851, 41] width 98 height 29
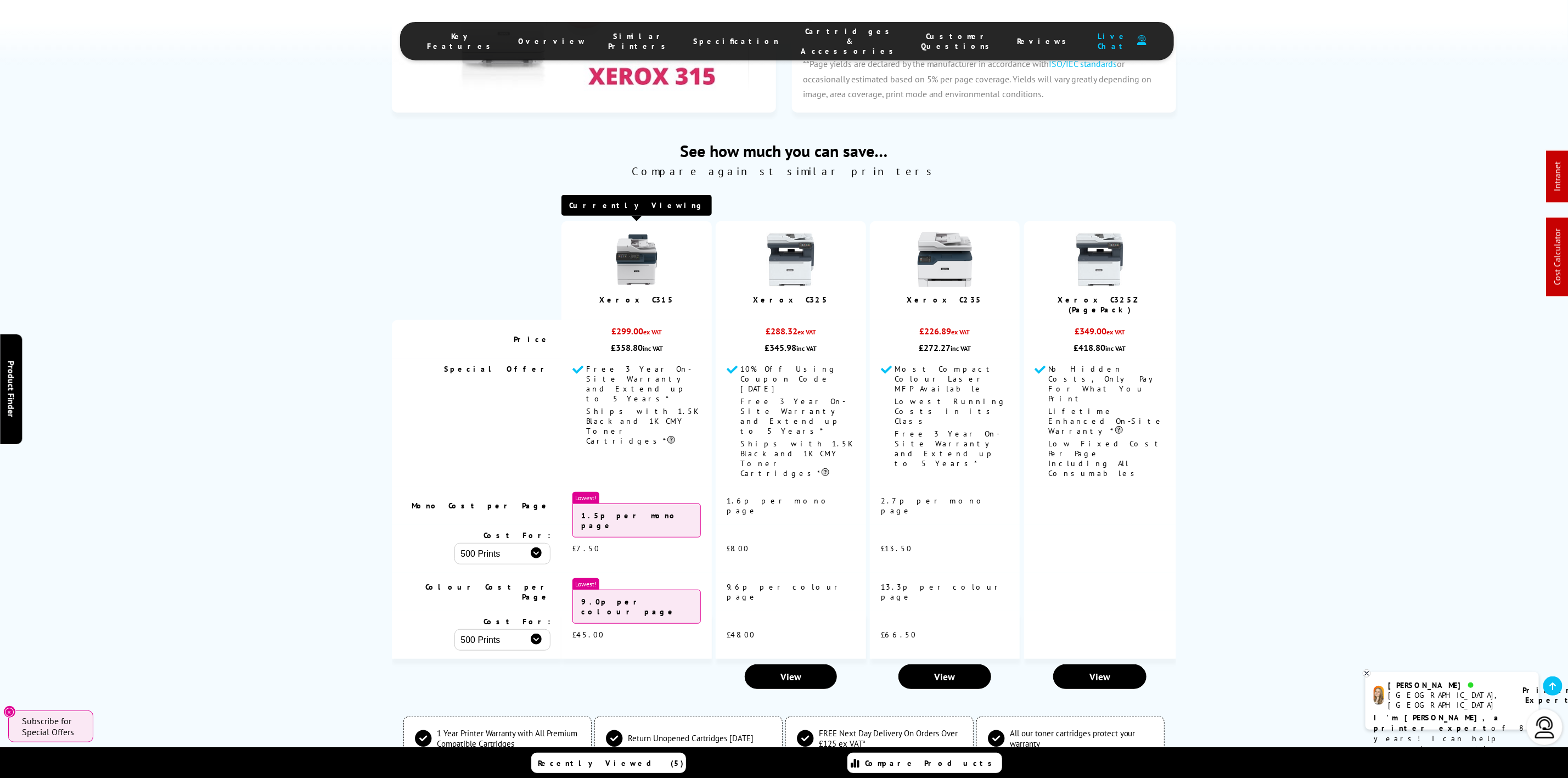
scroll to position [3800, 0]
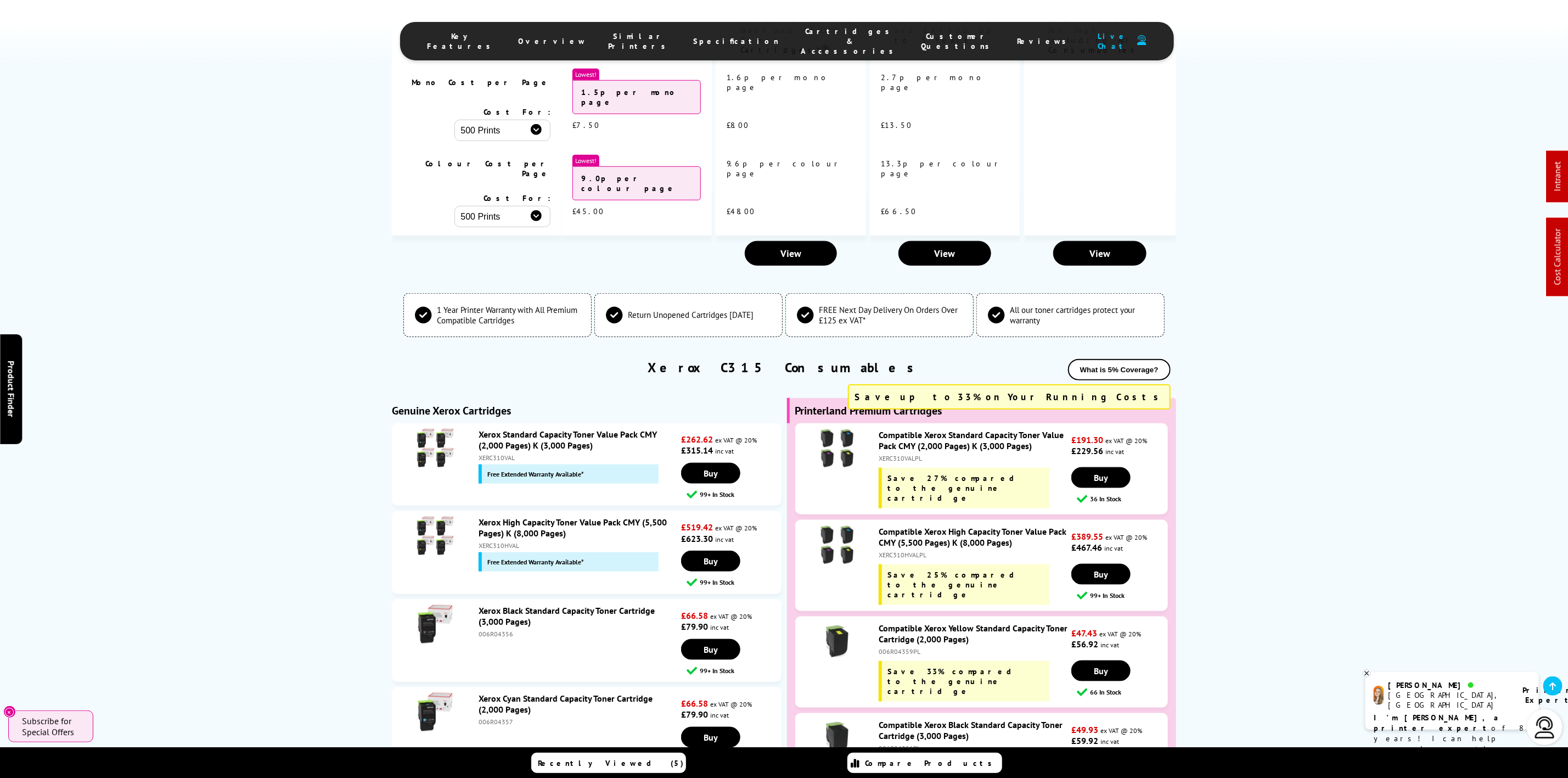
click at [900, 551] on div "XERC310HVALPL" at bounding box center [974, 554] width 190 height 8
copy div "XERC310HVALPL"
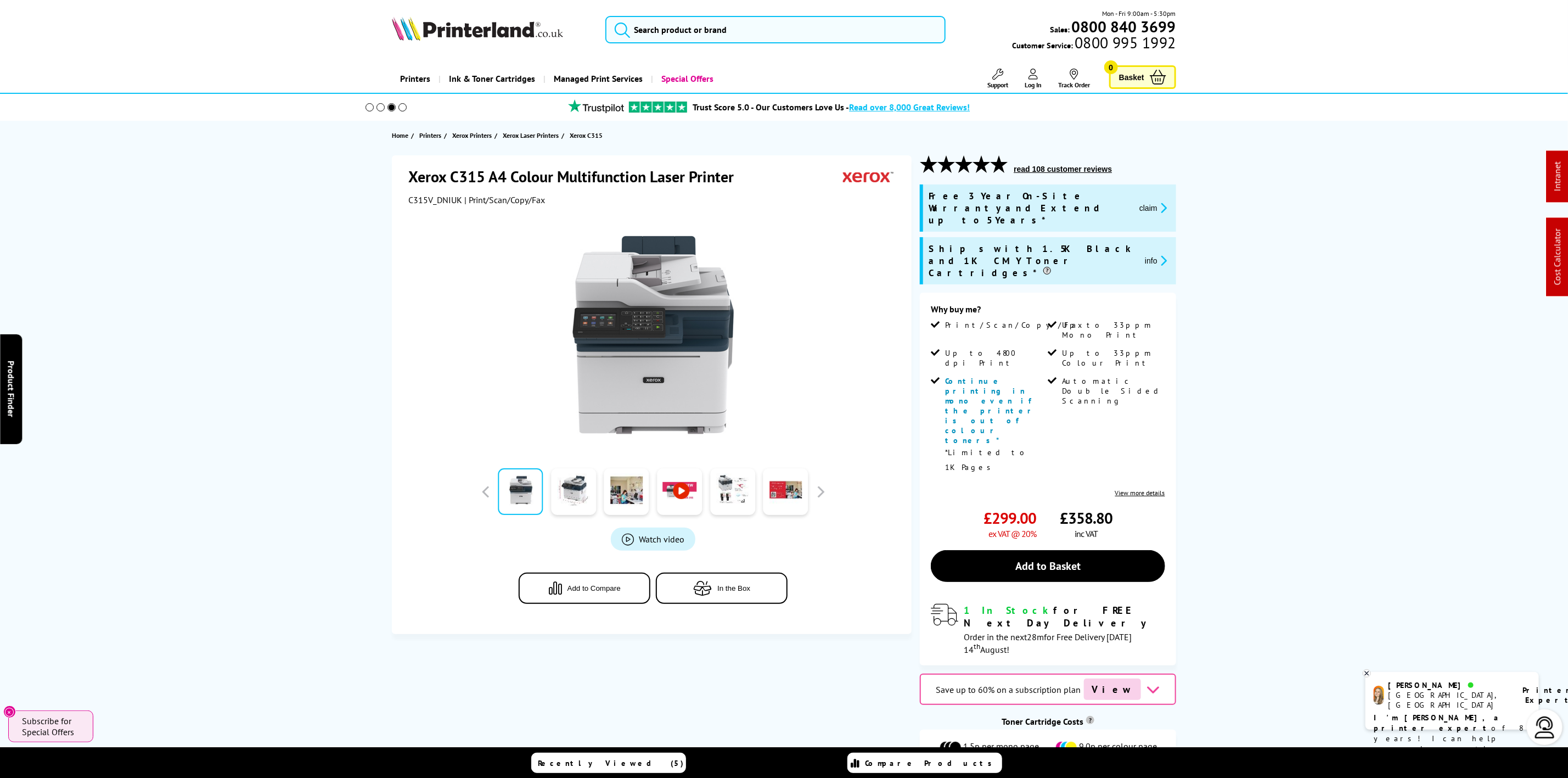
click at [497, 31] on img at bounding box center [477, 28] width 171 height 24
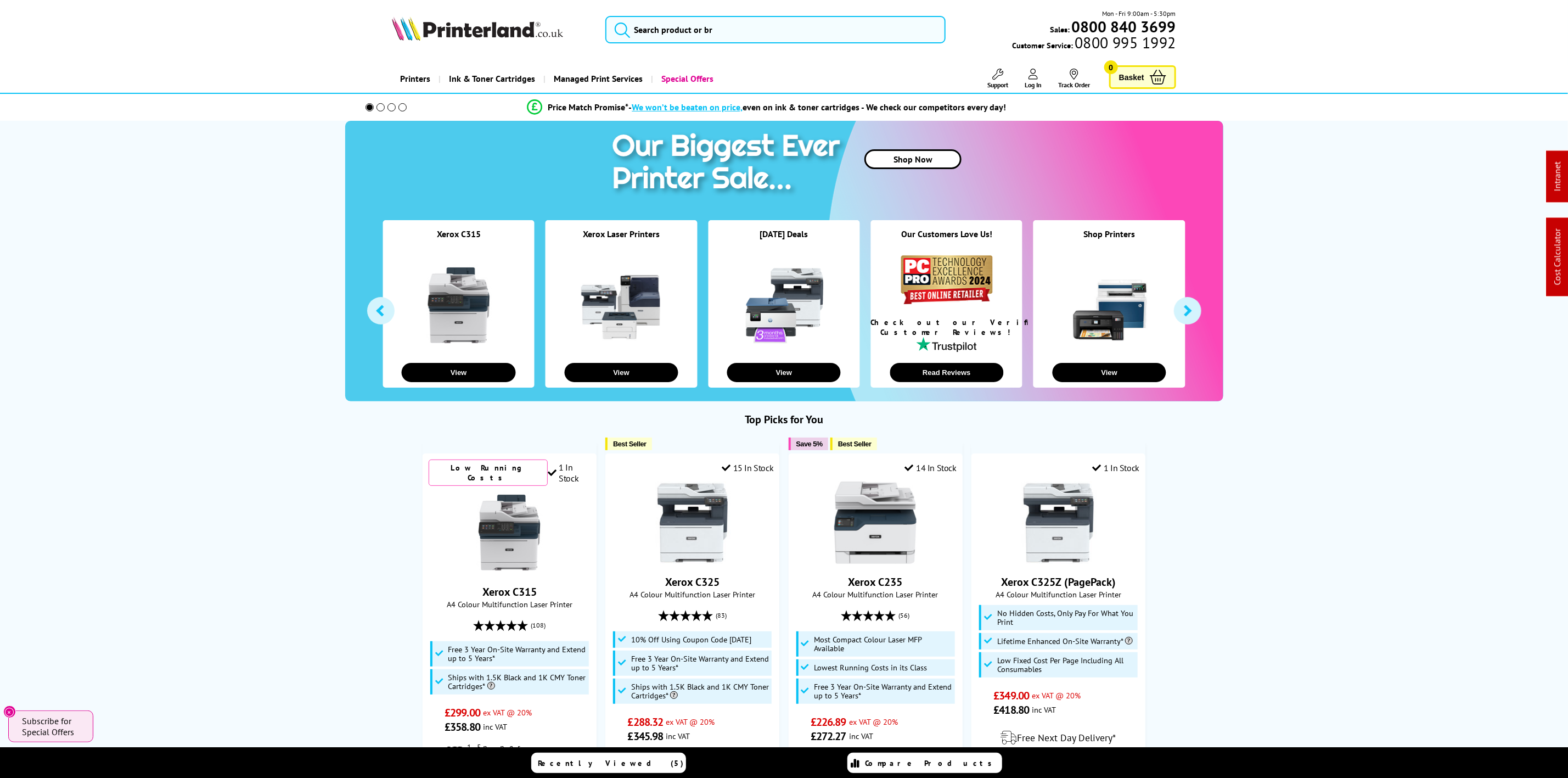
click at [435, 29] on img at bounding box center [477, 28] width 171 height 24
click at [705, 23] on input "search" at bounding box center [776, 29] width 340 height 28
paste input "106R03530"
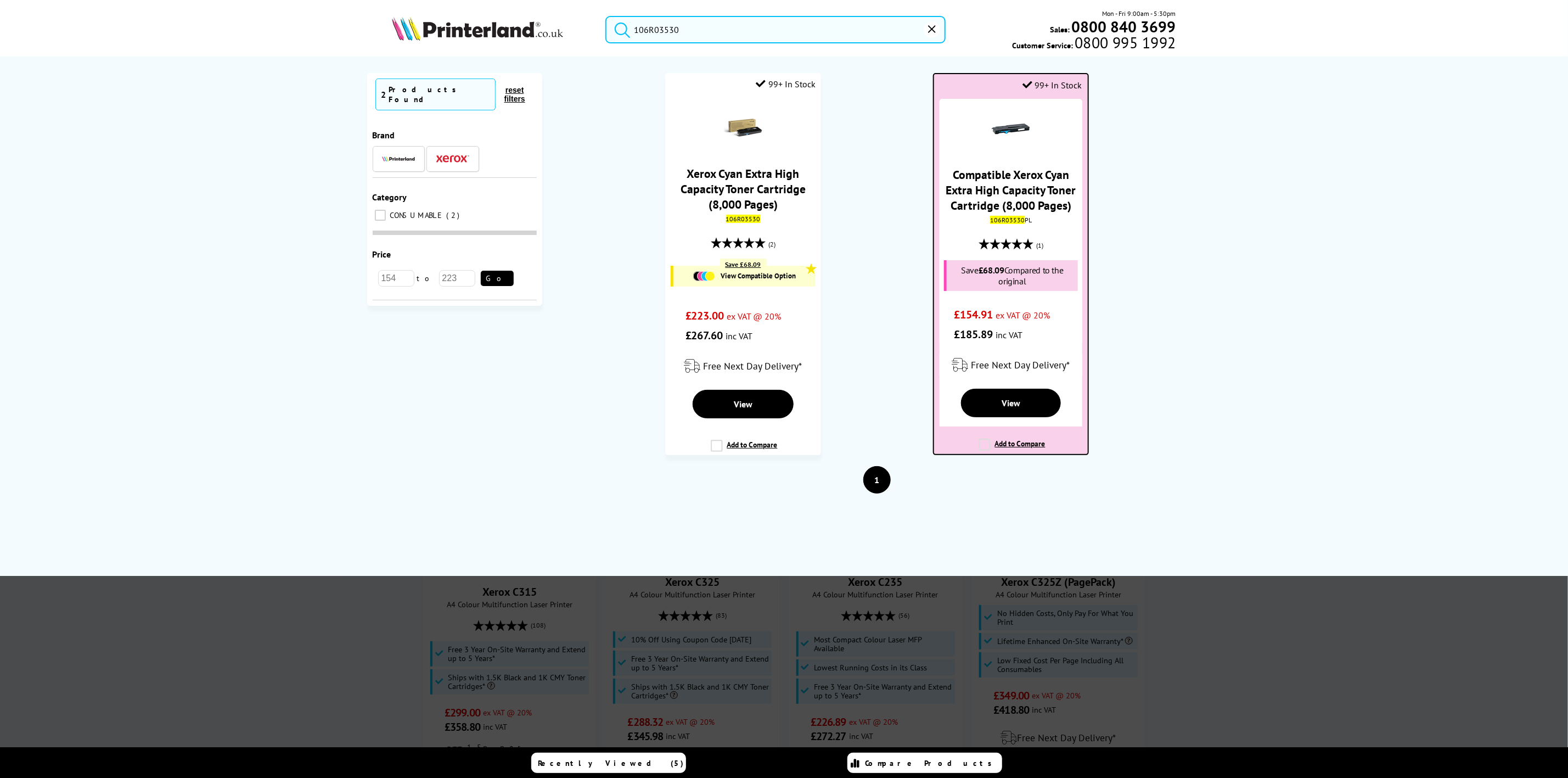
click at [998, 220] on mark "106R03530" at bounding box center [1008, 220] width 34 height 8
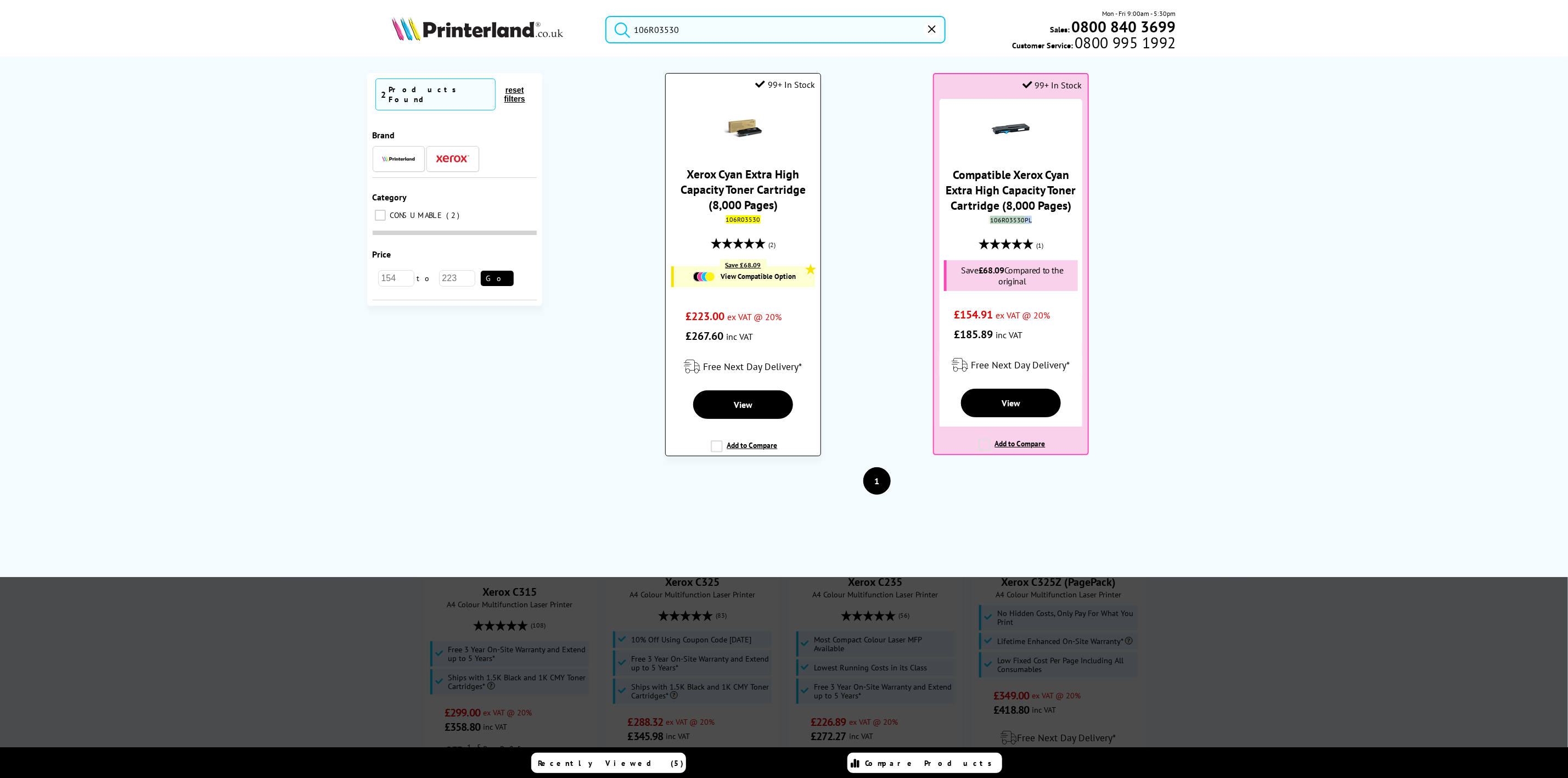
copy div "106R03530 PL"
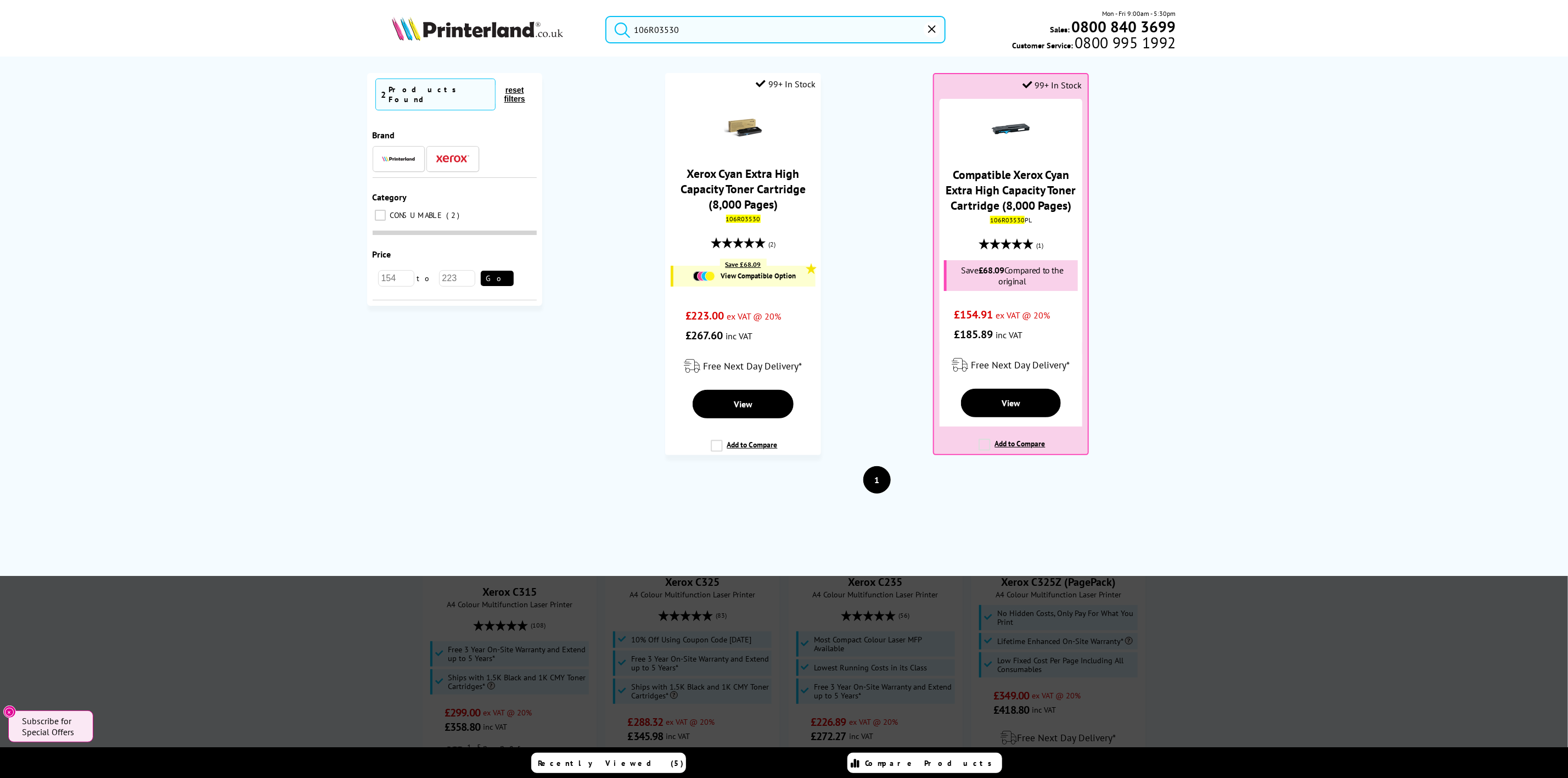
drag, startPoint x: 705, startPoint y: 42, endPoint x: 398, endPoint y: 8, distance: 308.9
click at [380, 9] on div "106R03530 Mon - Fri 9:00am - 5:30pm Sales: 0800 840 3699 Customer Service: 0800…" at bounding box center [784, 32] width 878 height 49
paste input "1"
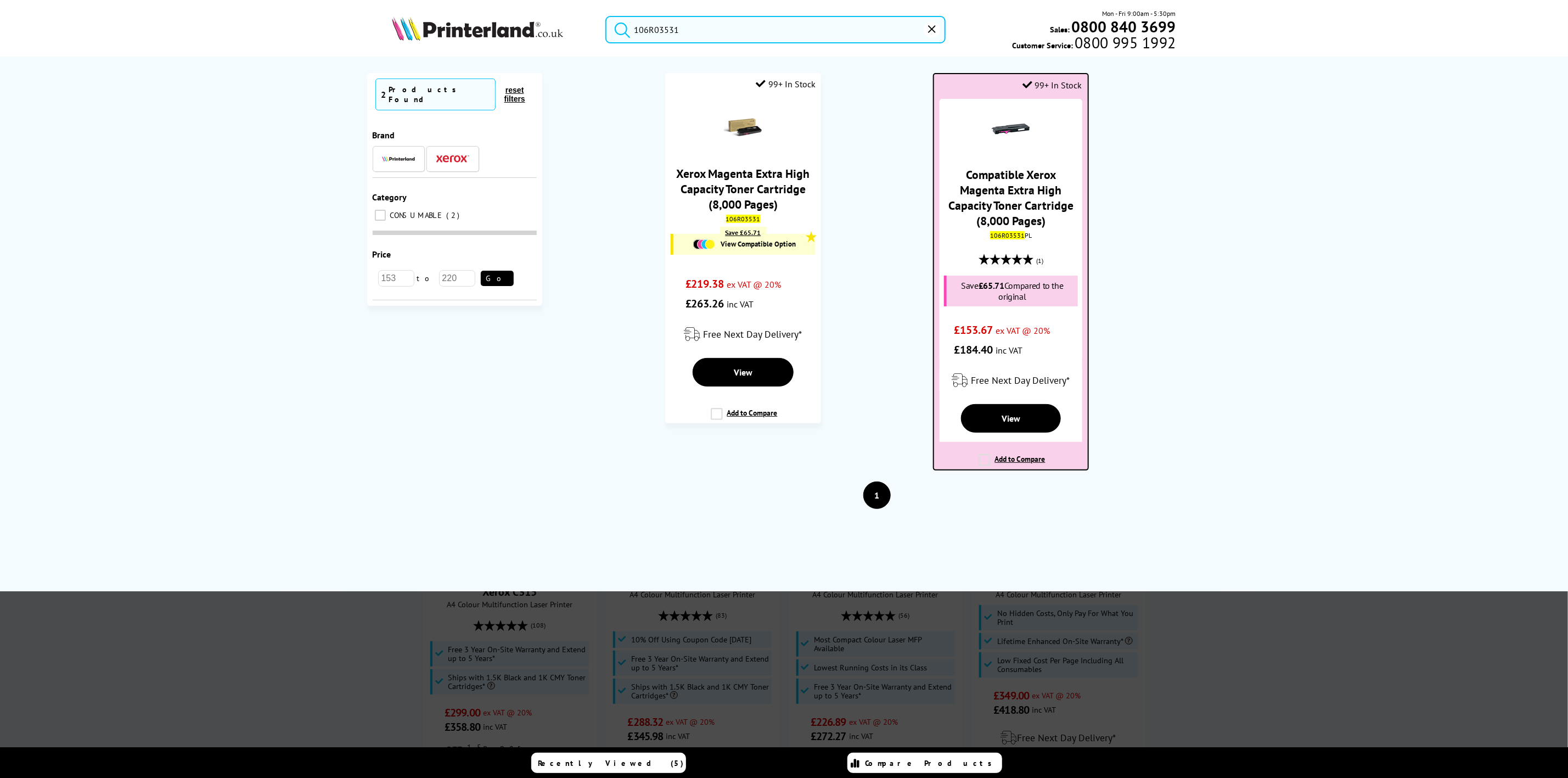
type input "106R03531"
click at [1017, 227] on div "Compatible Xerox Magenta Extra High Capacity Toner Cartridge (8,000 Pages) 106R…" at bounding box center [1011, 229] width 142 height 261
click at [1018, 231] on mark "106R03531" at bounding box center [1008, 235] width 34 height 8
drag, startPoint x: 1018, startPoint y: 223, endPoint x: 991, endPoint y: 232, distance: 28.5
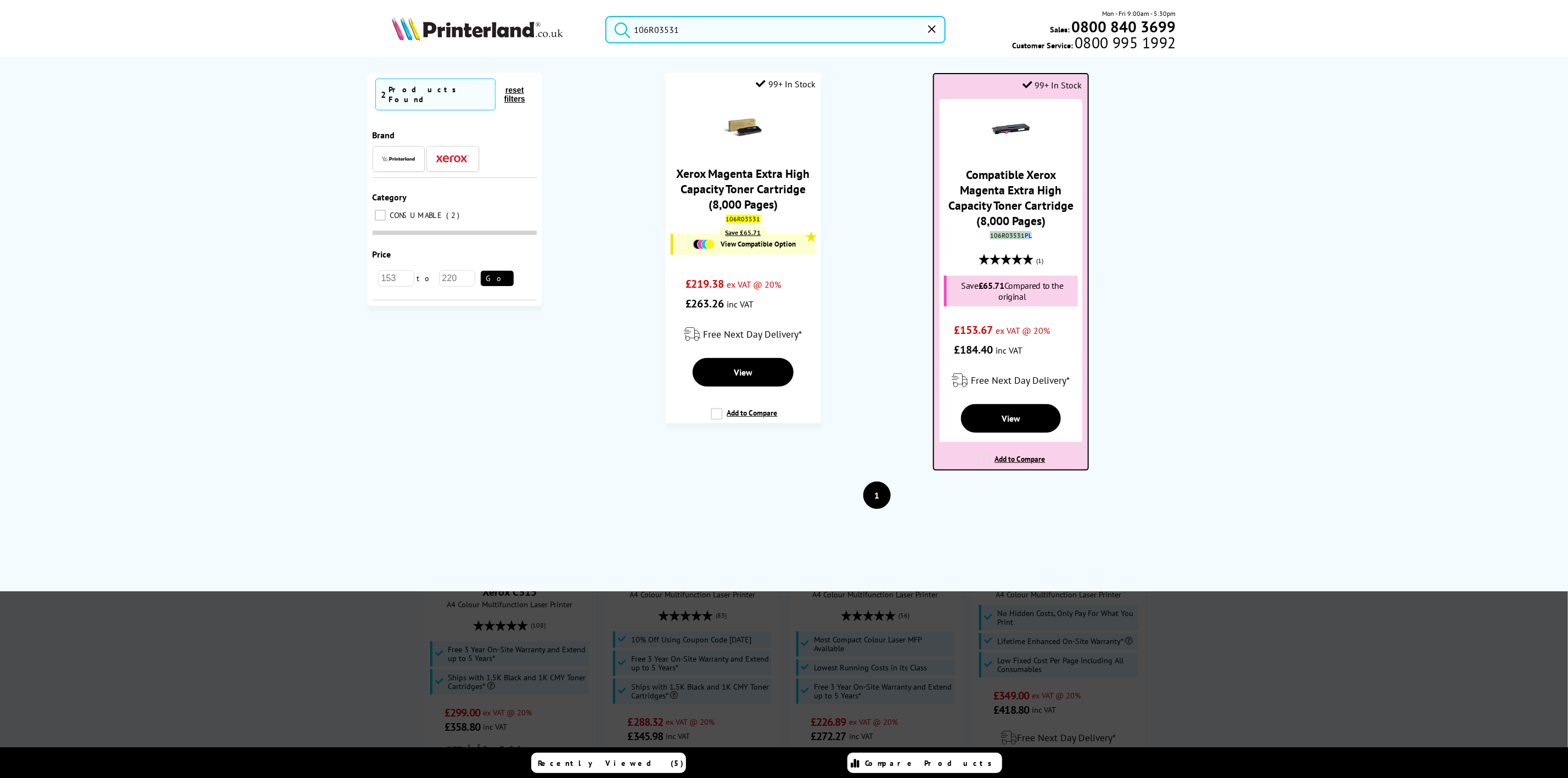
click at [1017, 231] on mark "106R03531" at bounding box center [1008, 235] width 34 height 8
copy div "106R03531 PL"
click at [506, 30] on img at bounding box center [477, 28] width 171 height 24
drag, startPoint x: 506, startPoint y: 30, endPoint x: 483, endPoint y: 25, distance: 23.5
click at [483, 25] on img at bounding box center [477, 28] width 171 height 24
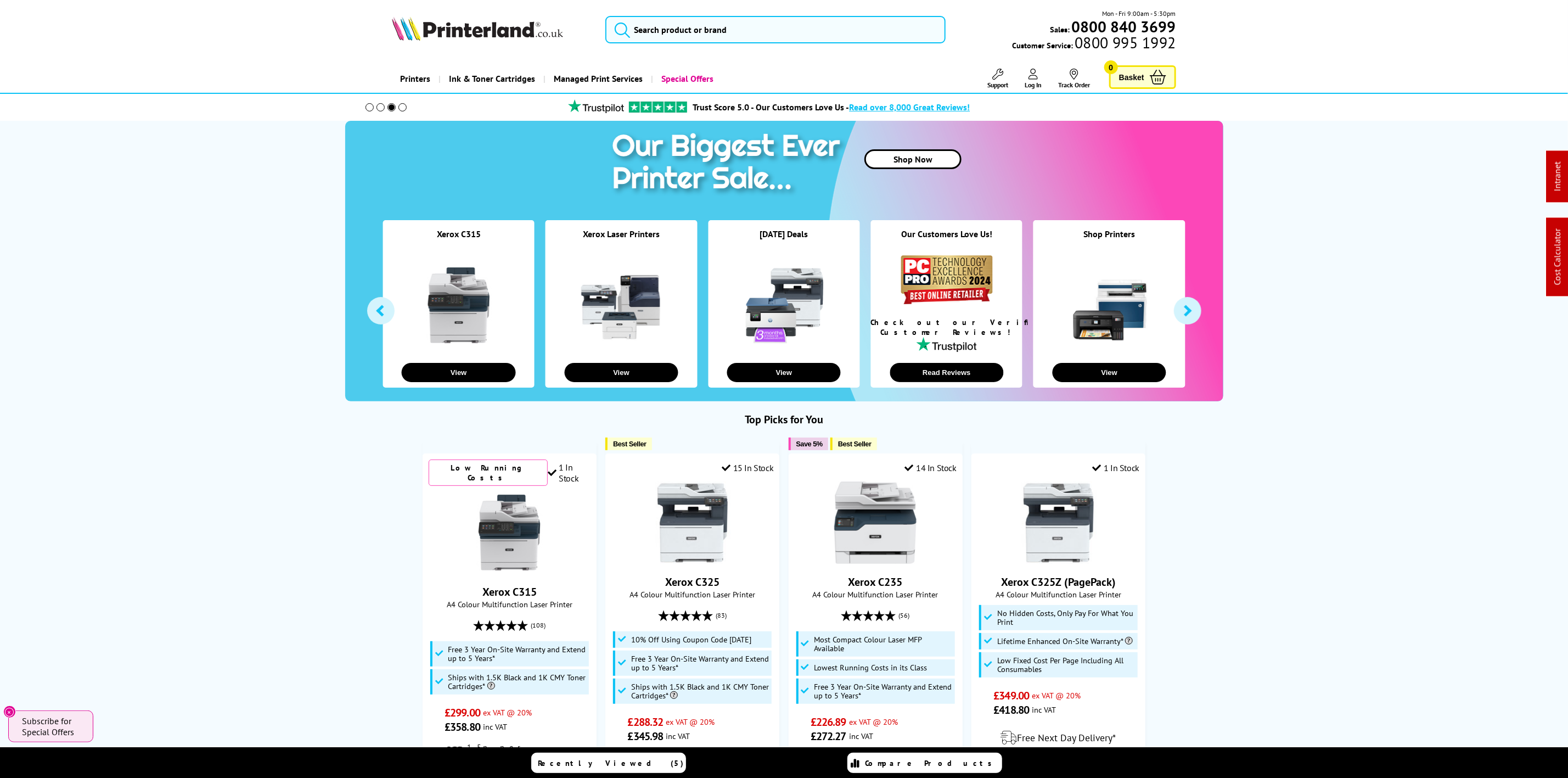
drag, startPoint x: 532, startPoint y: 23, endPoint x: 524, endPoint y: 27, distance: 8.9
click at [532, 23] on img at bounding box center [477, 28] width 171 height 24
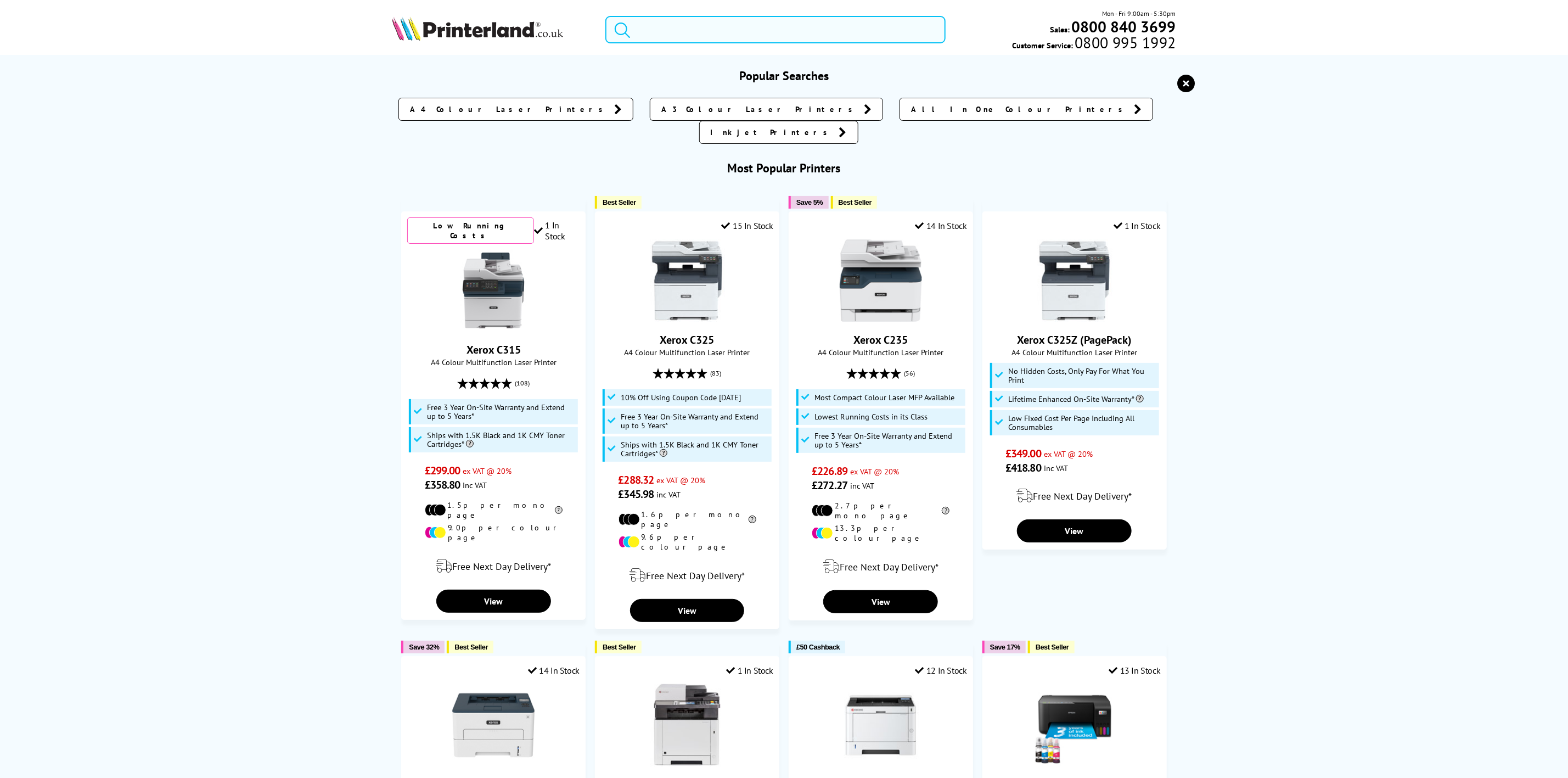
click at [748, 25] on input "search" at bounding box center [776, 29] width 340 height 28
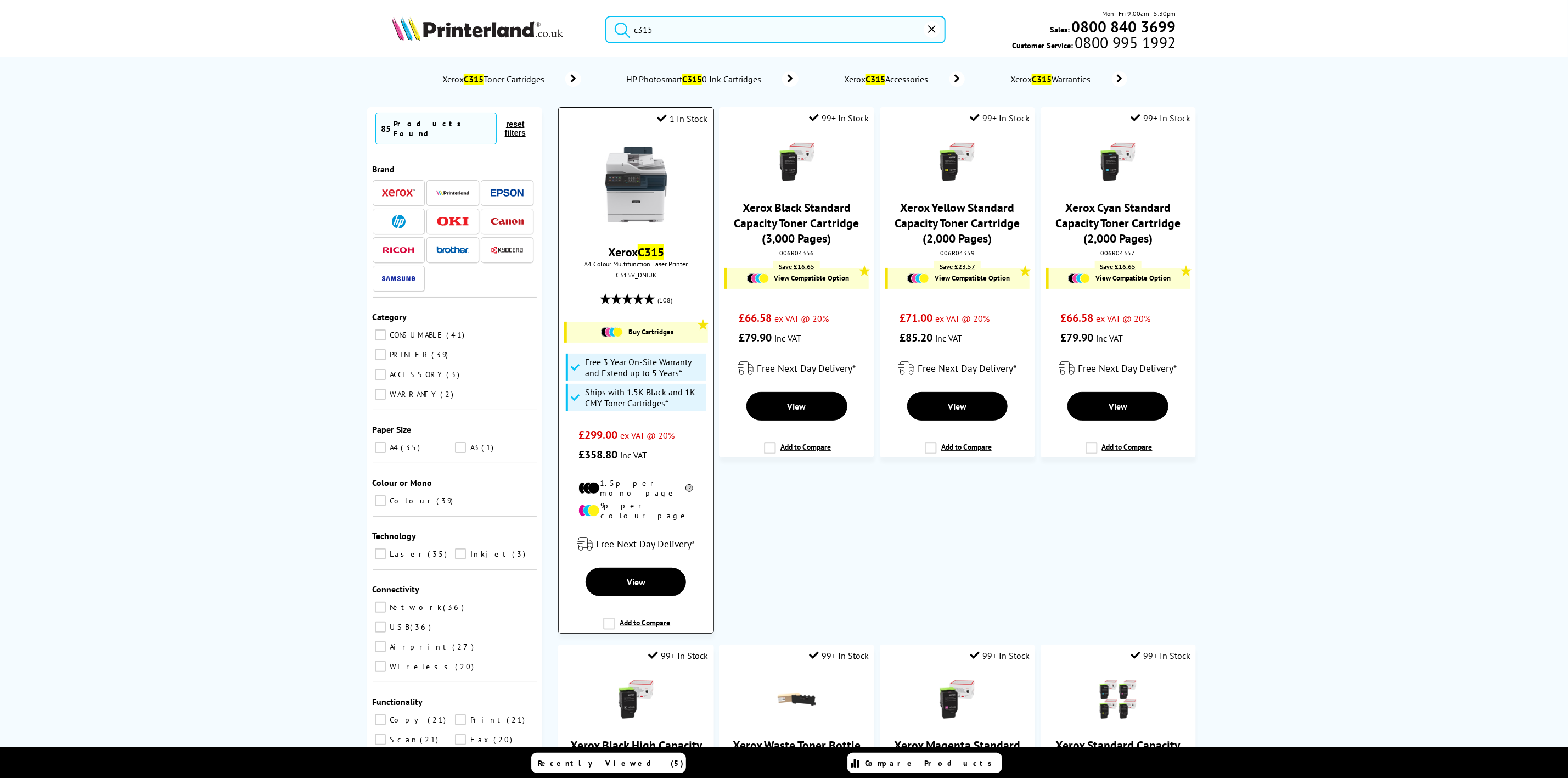
type input "c315"
click at [637, 182] on img at bounding box center [636, 184] width 82 height 82
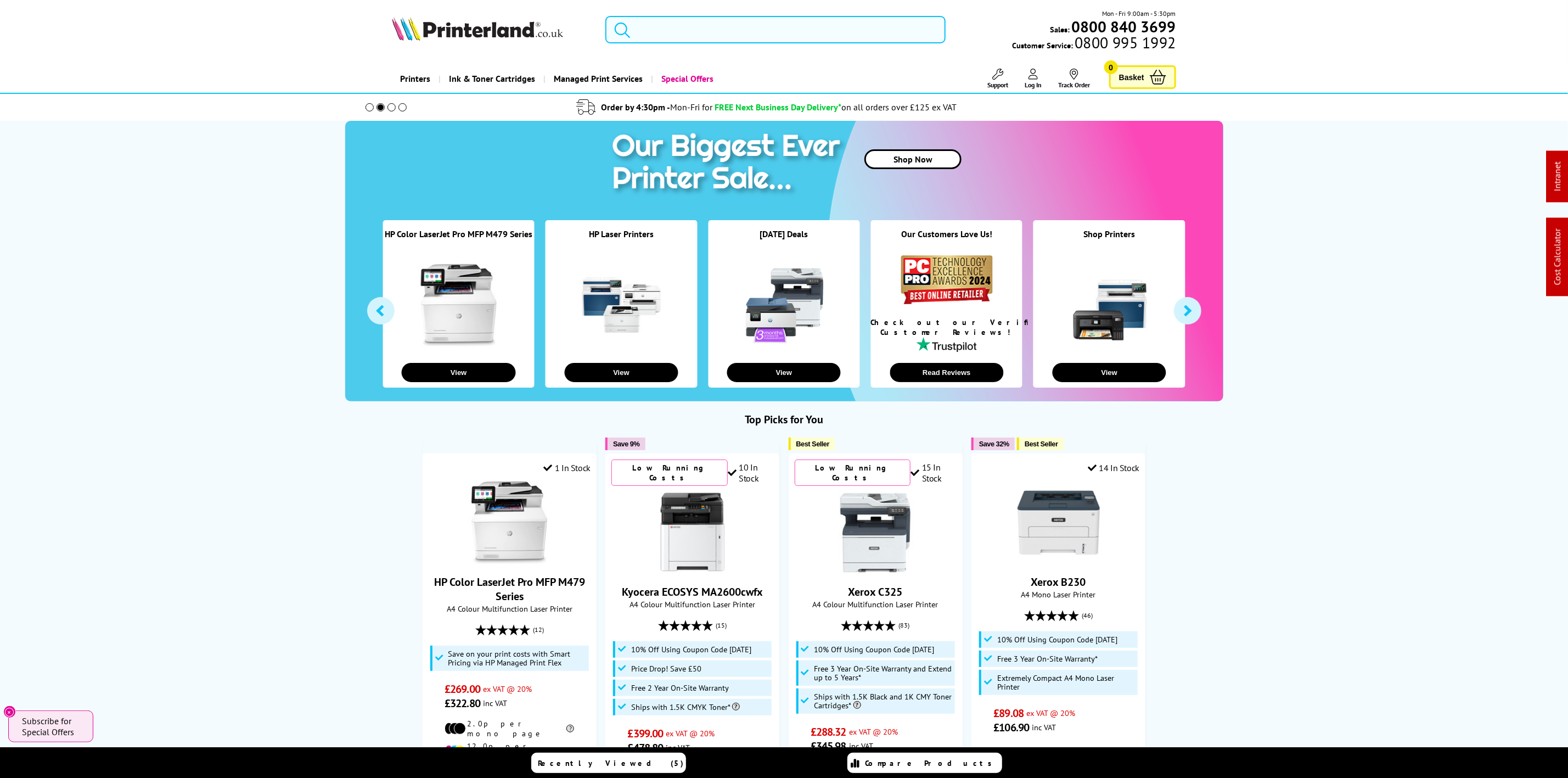
click at [697, 26] on input "search" at bounding box center [776, 29] width 340 height 28
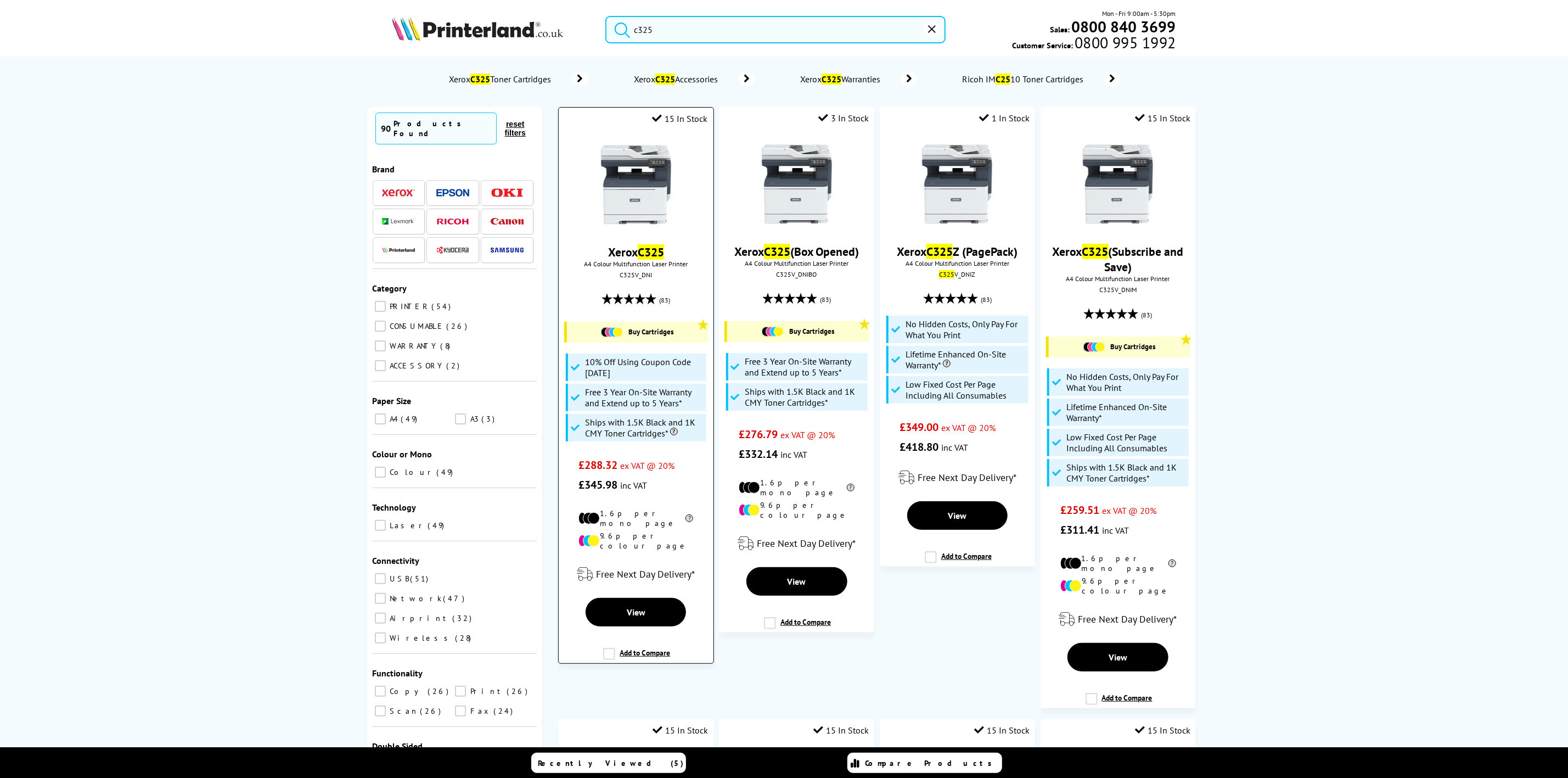
type input "c325"
drag, startPoint x: 630, startPoint y: 492, endPoint x: 583, endPoint y: 490, distance: 47.0
click at [583, 490] on span "£345.98 inc VAT" at bounding box center [636, 482] width 115 height 20
click at [638, 278] on div "C325V_DNI" at bounding box center [636, 274] width 138 height 8
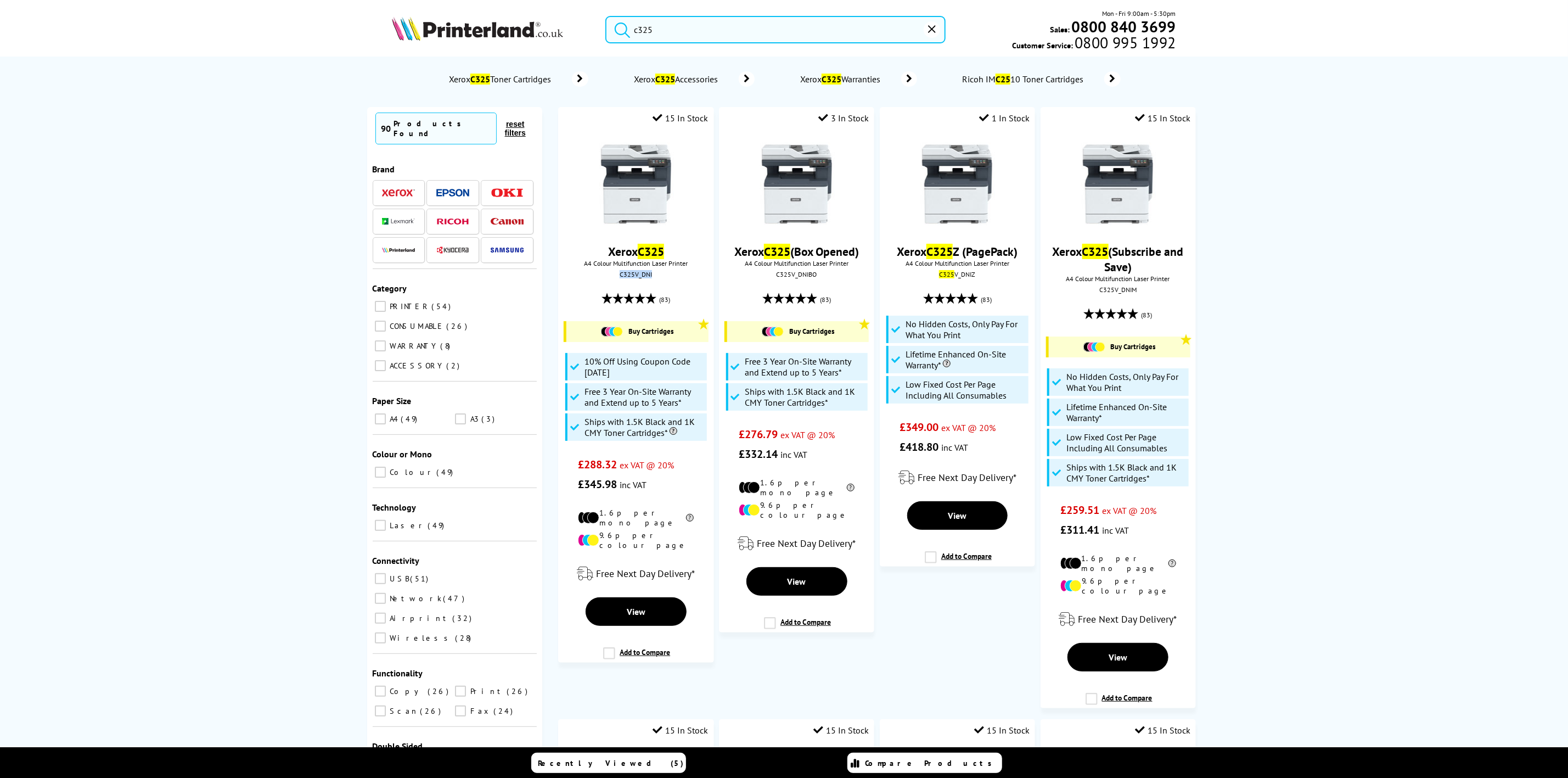
copy div "C325V_DNI"
click at [481, 21] on img at bounding box center [477, 28] width 171 height 24
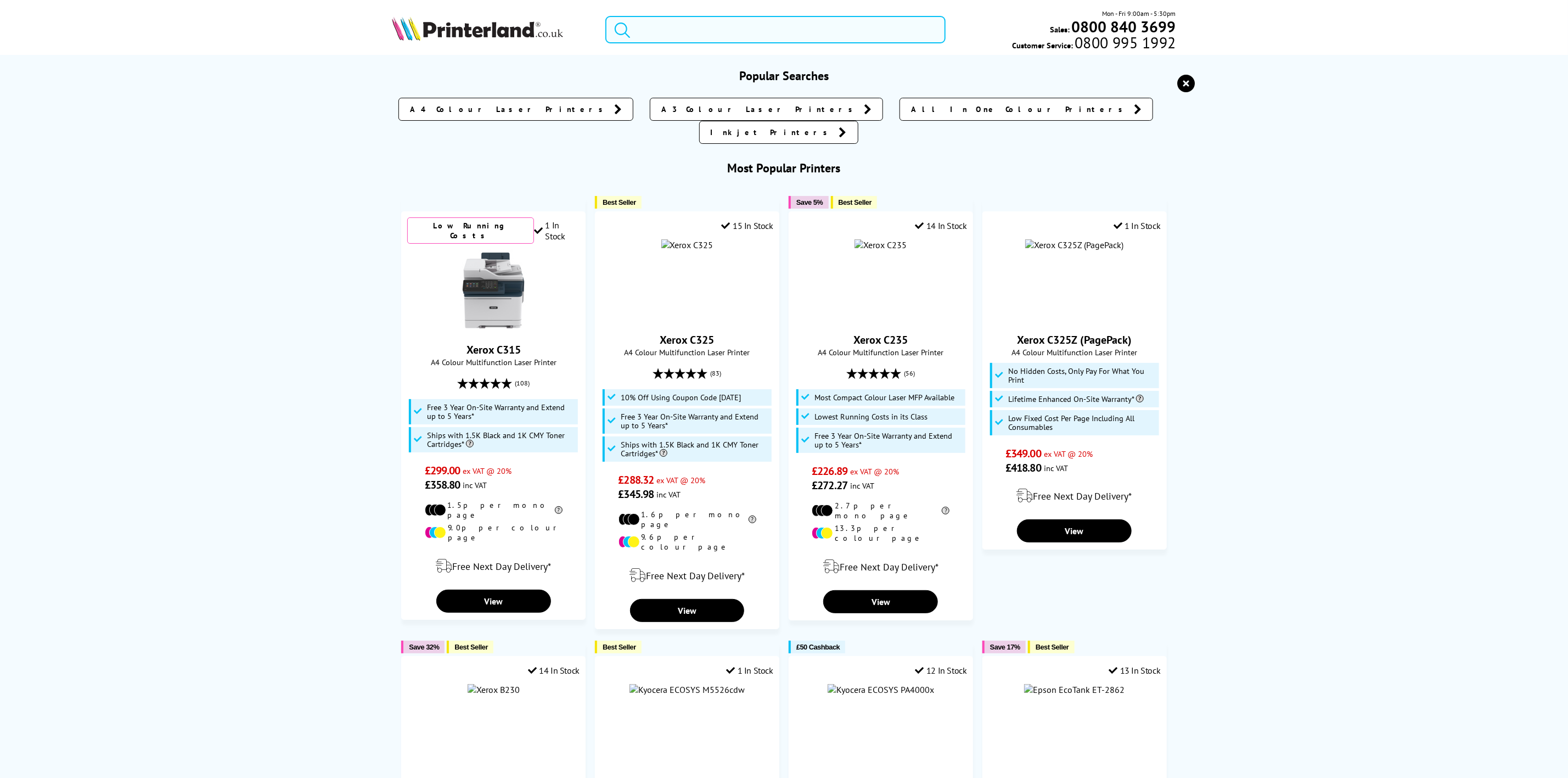
click at [673, 30] on input "search" at bounding box center [776, 29] width 340 height 28
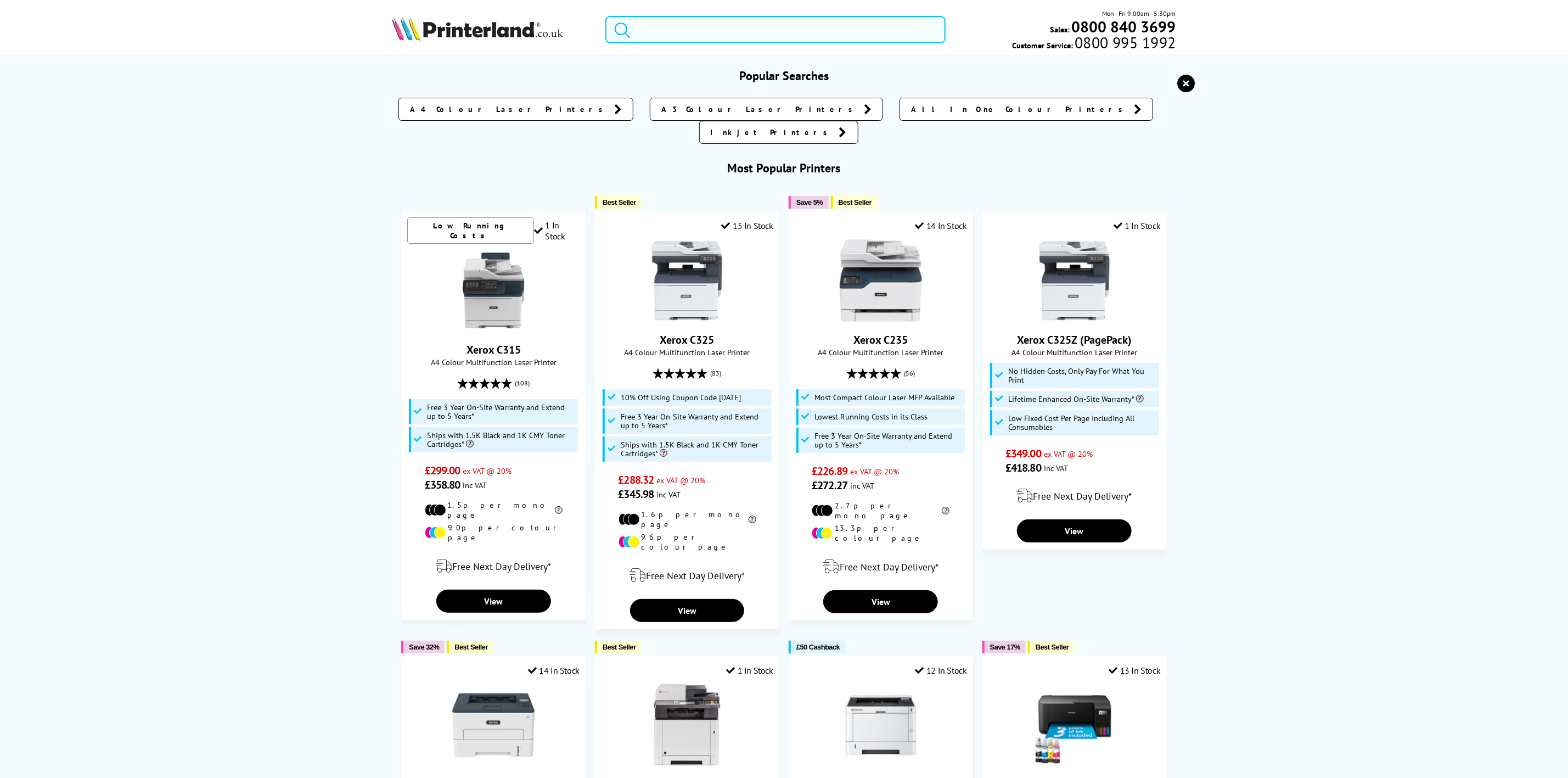
paste input "W1A77A"
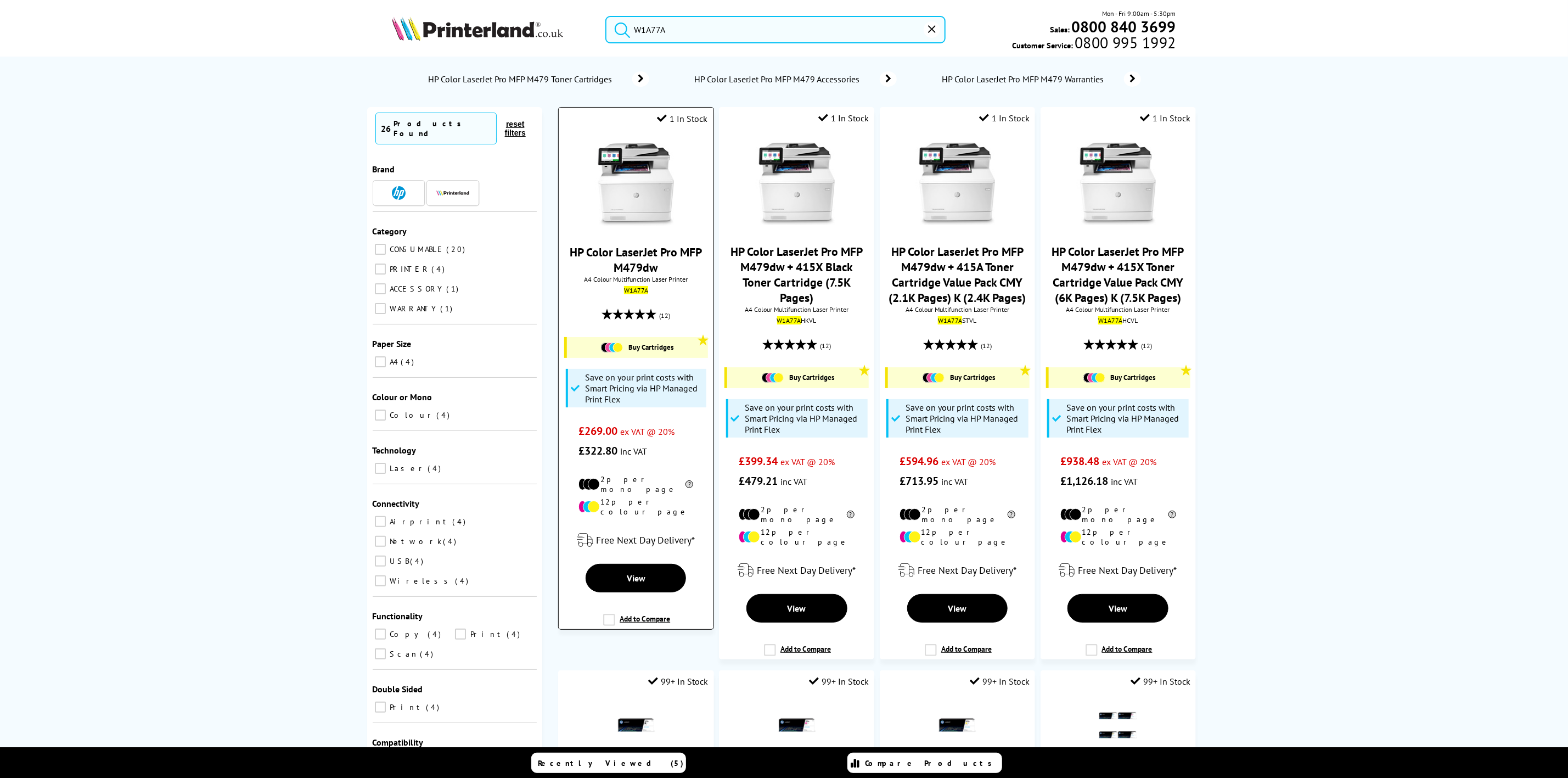
type input "W1A77A"
click at [622, 181] on img at bounding box center [636, 184] width 82 height 82
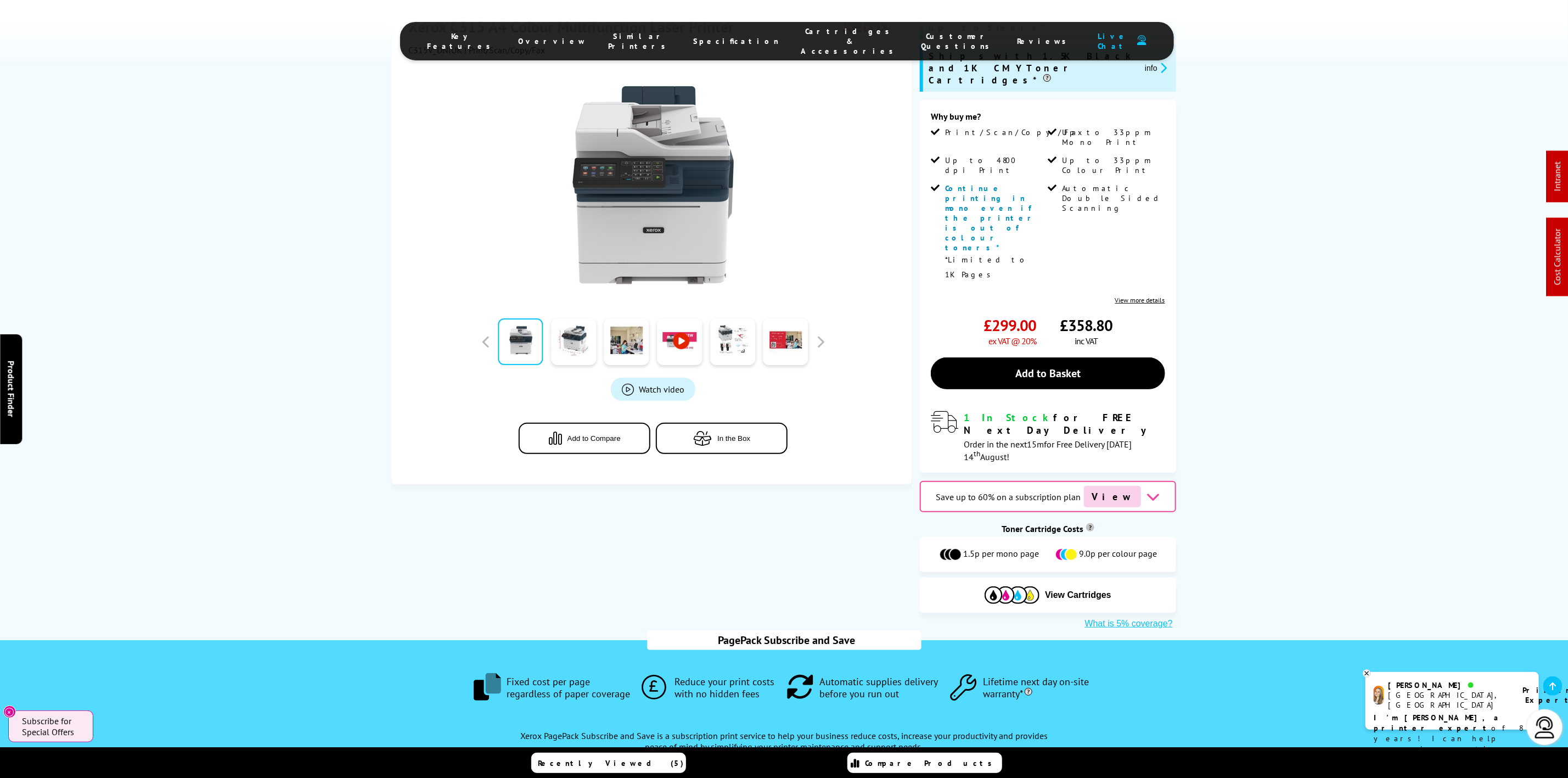
scroll to position [247, 0]
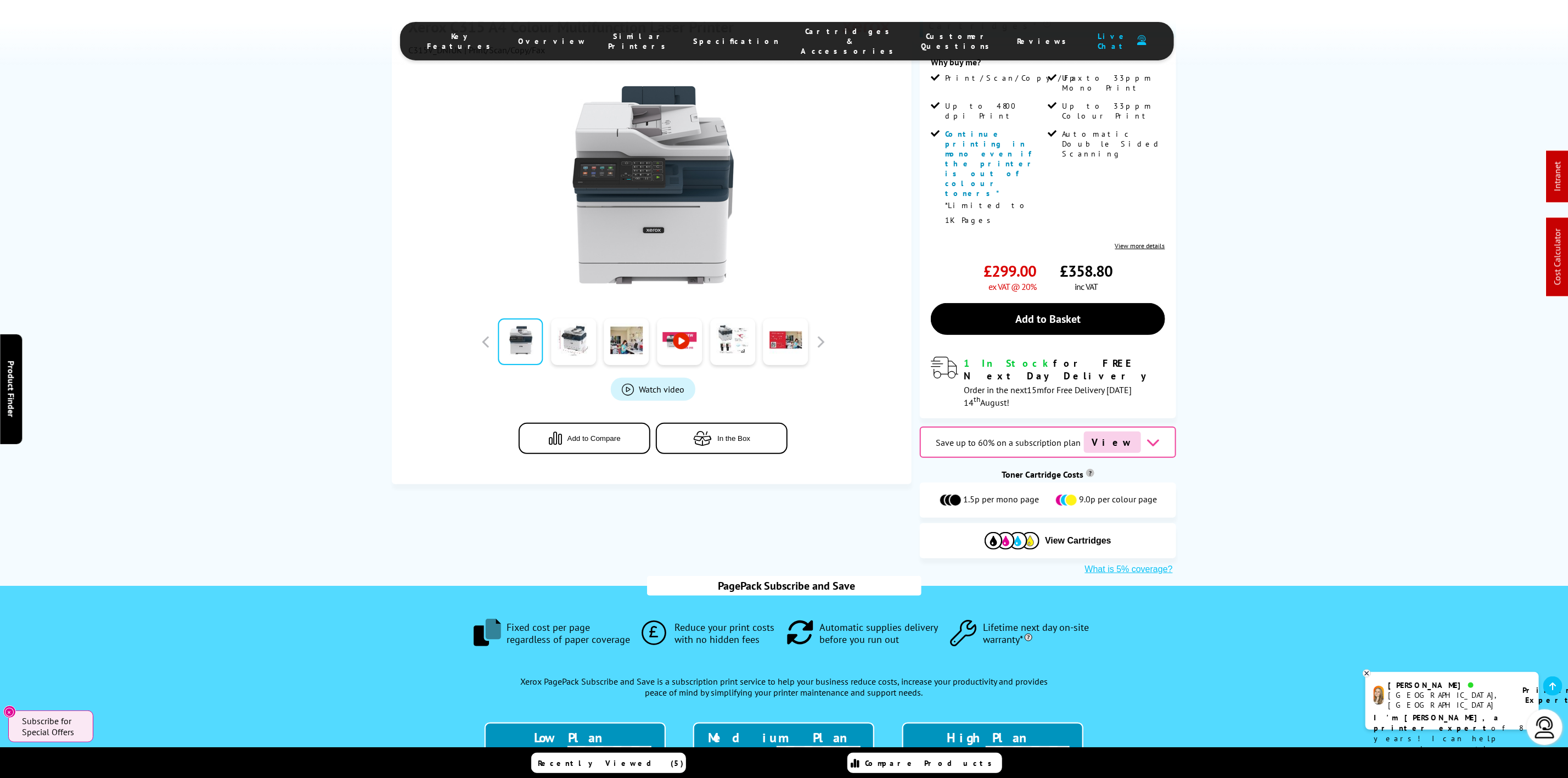
click at [825, 29] on li "Cartridges & Accessories" at bounding box center [851, 41] width 120 height 29
click at [792, 49] on ul "Key Features Overview Similar Printers Specification Cartridges & Accessories C…" at bounding box center [787, 41] width 774 height 39
click at [801, 32] on span "Cartridges & Accessories" at bounding box center [851, 41] width 98 height 29
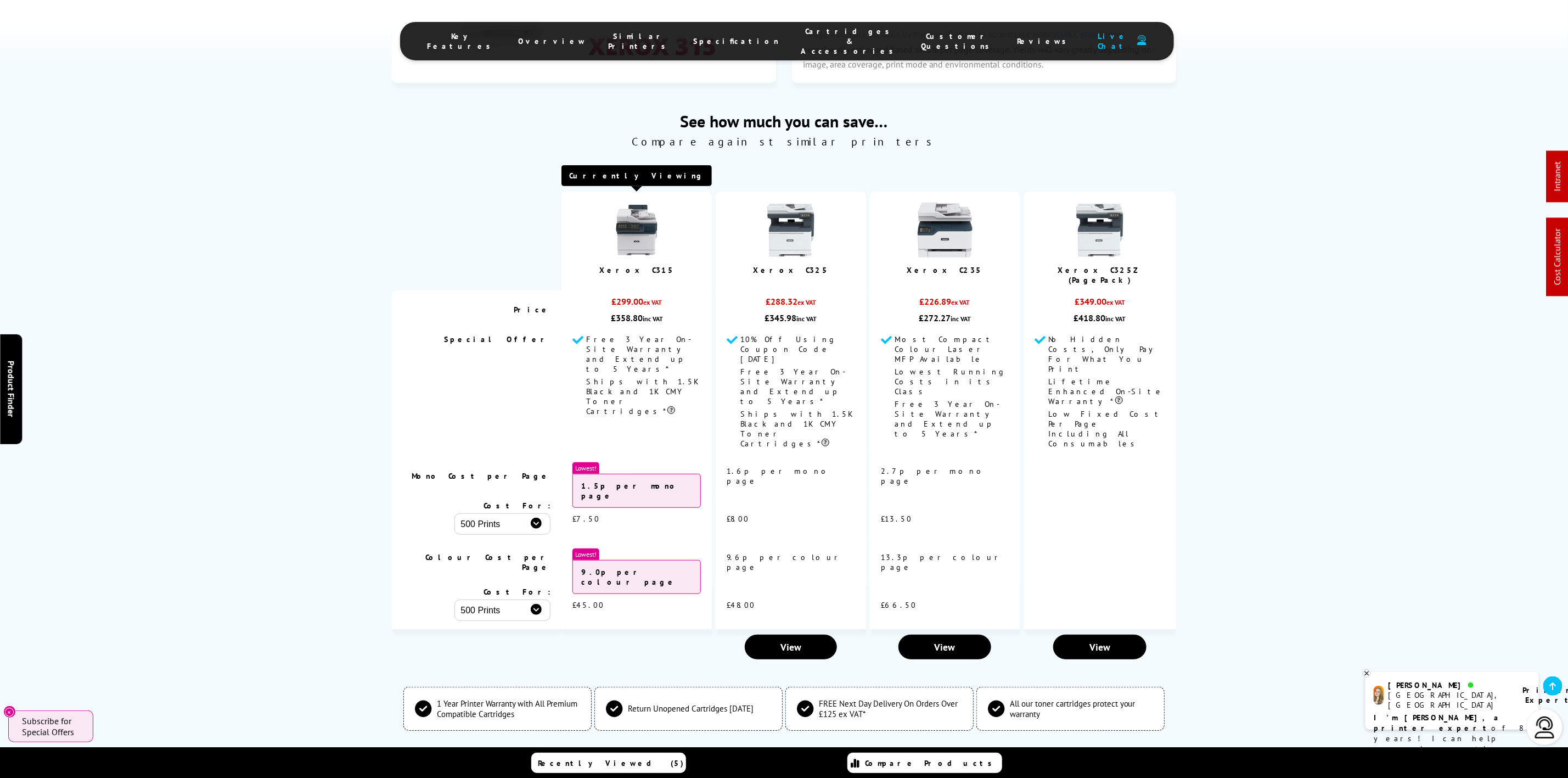
scroll to position [3800, 0]
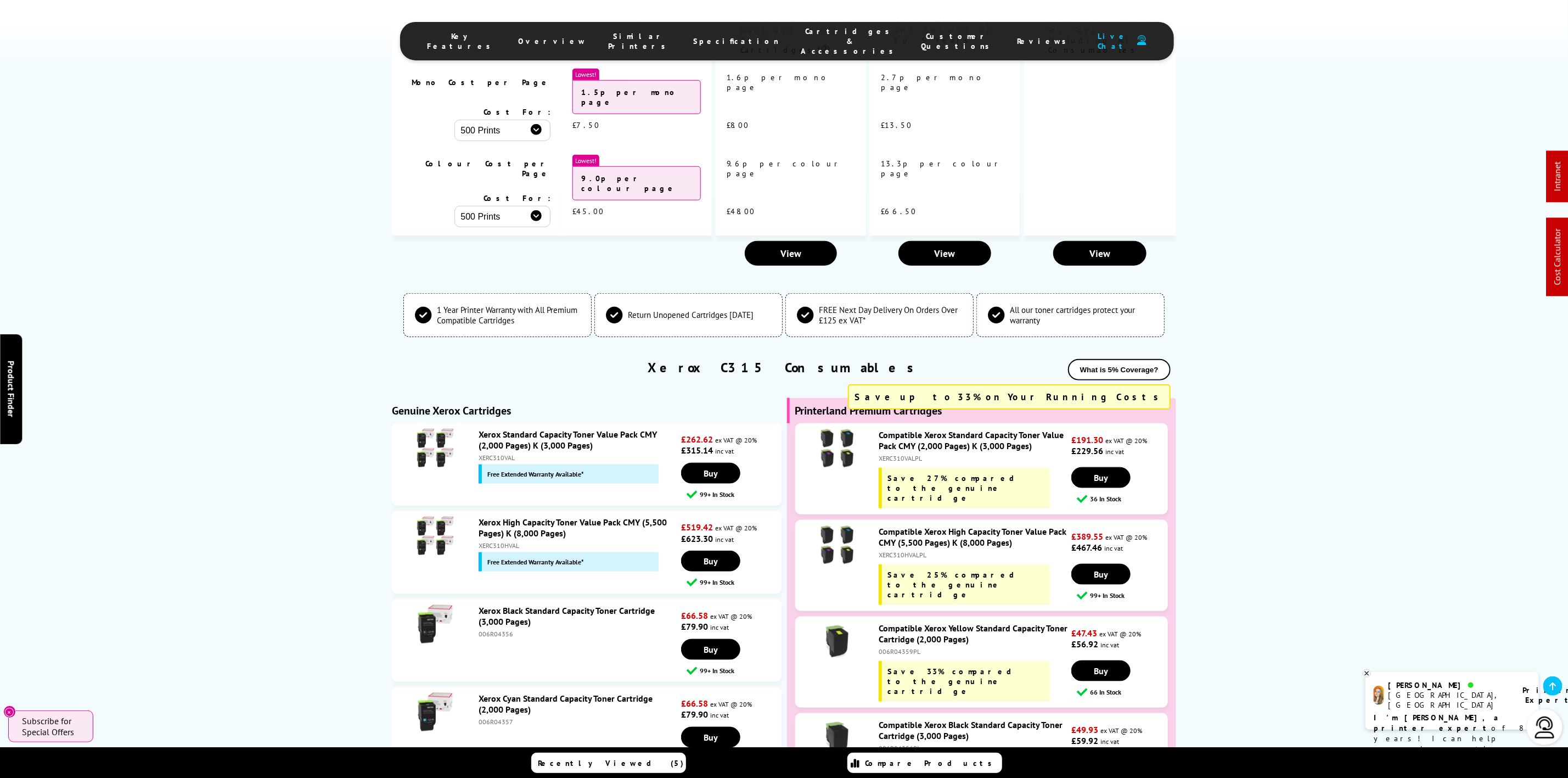
click at [502, 600] on li "Xerox Black Standard Capacity Toner Cartridge (3,000 Pages) 006R04356 £66.58 ex…" at bounding box center [587, 641] width 389 height 82
click at [501, 630] on div "006R04356" at bounding box center [579, 634] width 200 height 8
click at [495, 630] on div "006R04356" at bounding box center [579, 634] width 200 height 8
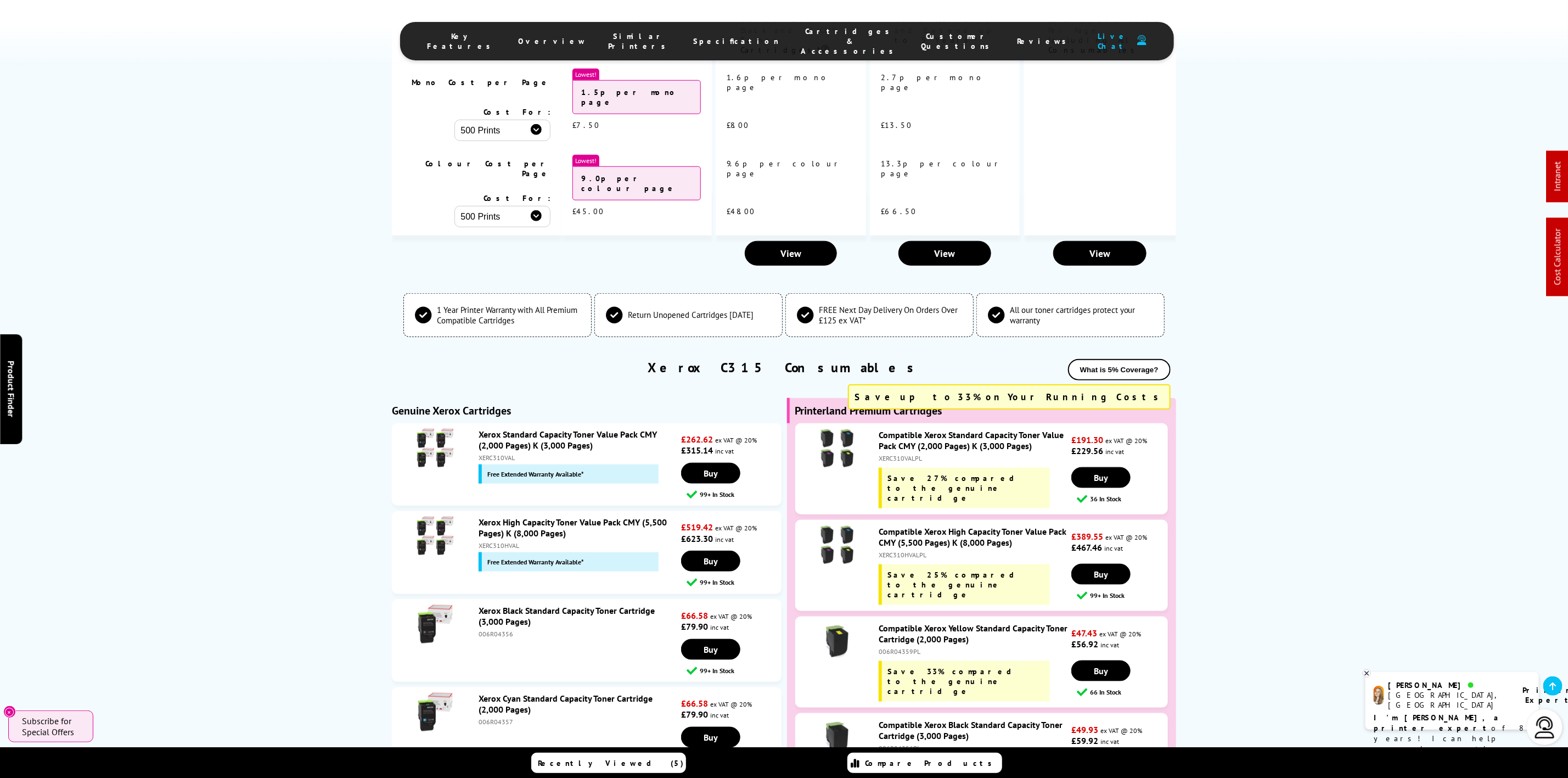
copy div "006R04356"
click at [507, 718] on div "006R04357" at bounding box center [579, 722] width 200 height 8
copy div "006R04357"
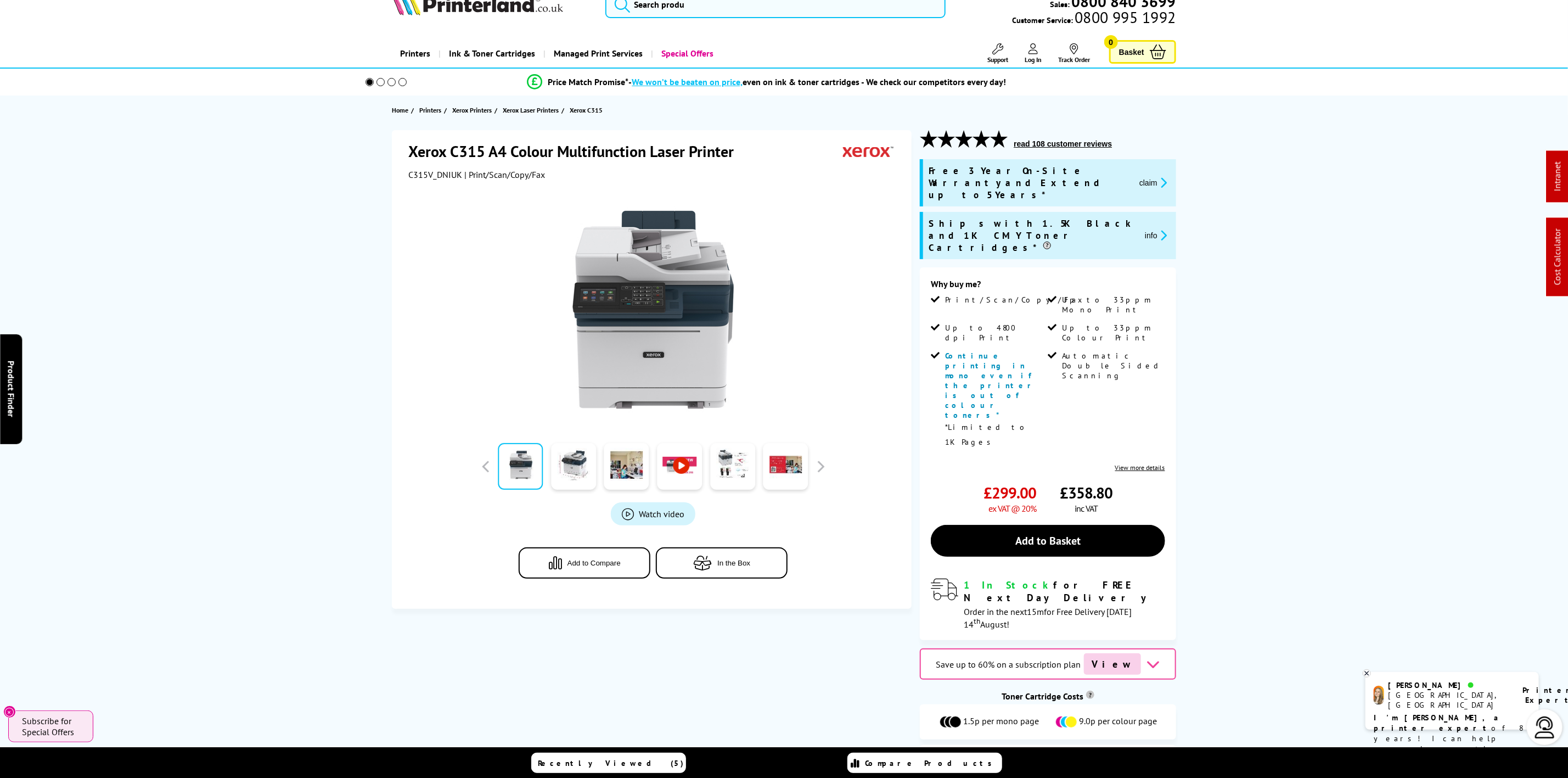
scroll to position [0, 0]
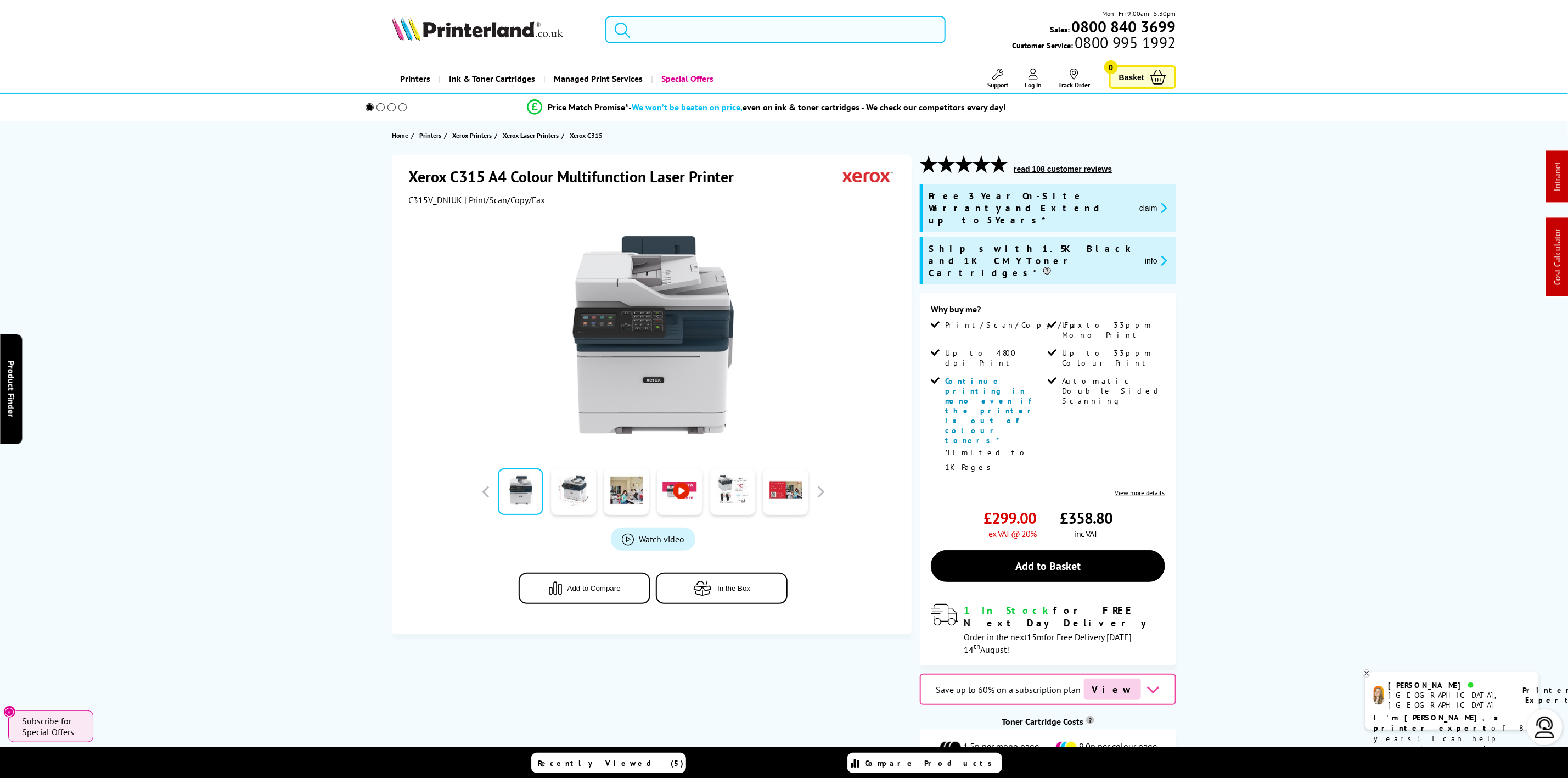
click at [665, 17] on input "search" at bounding box center [776, 29] width 340 height 28
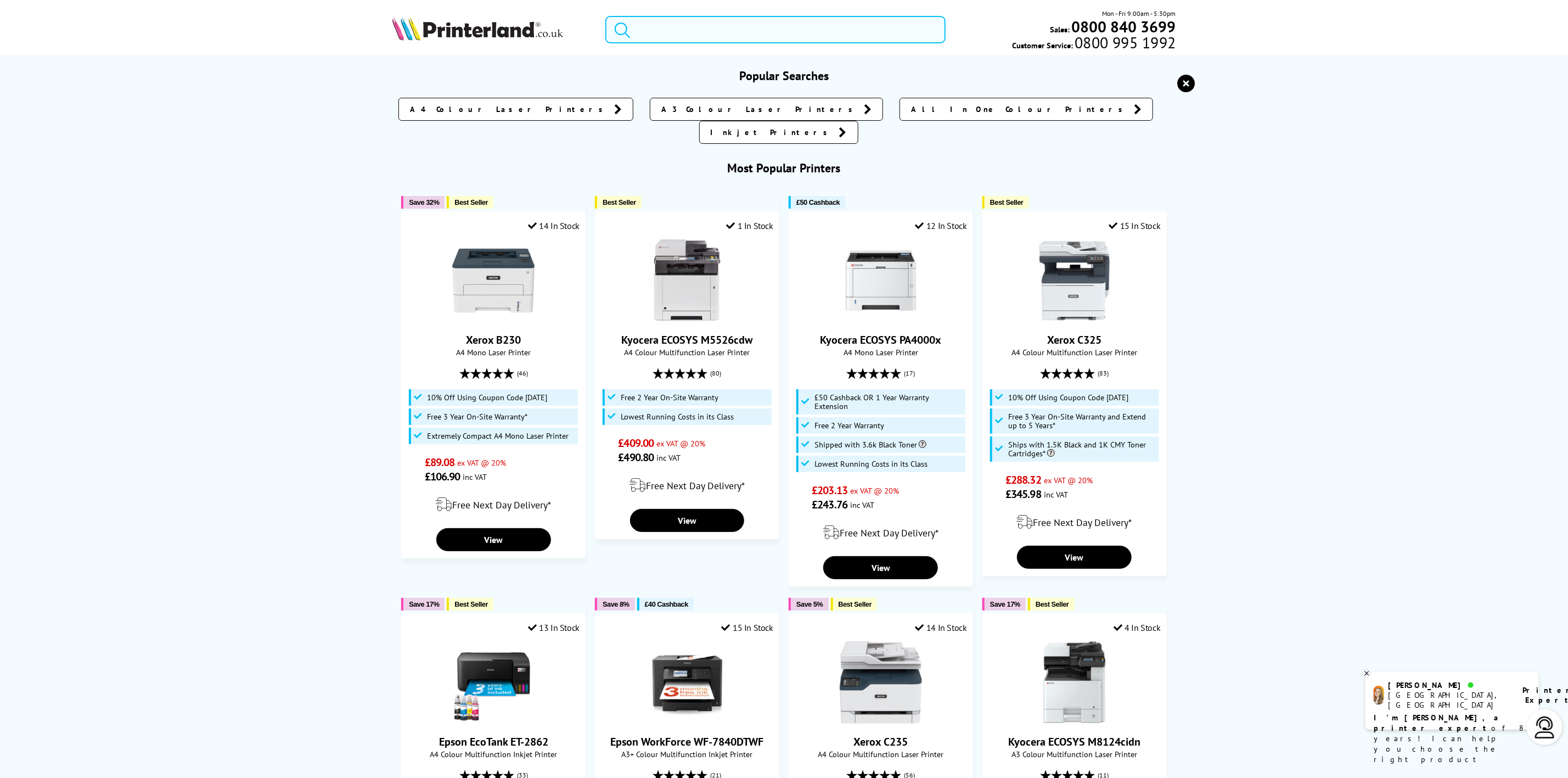
click at [659, 30] on input "search" at bounding box center [776, 29] width 340 height 28
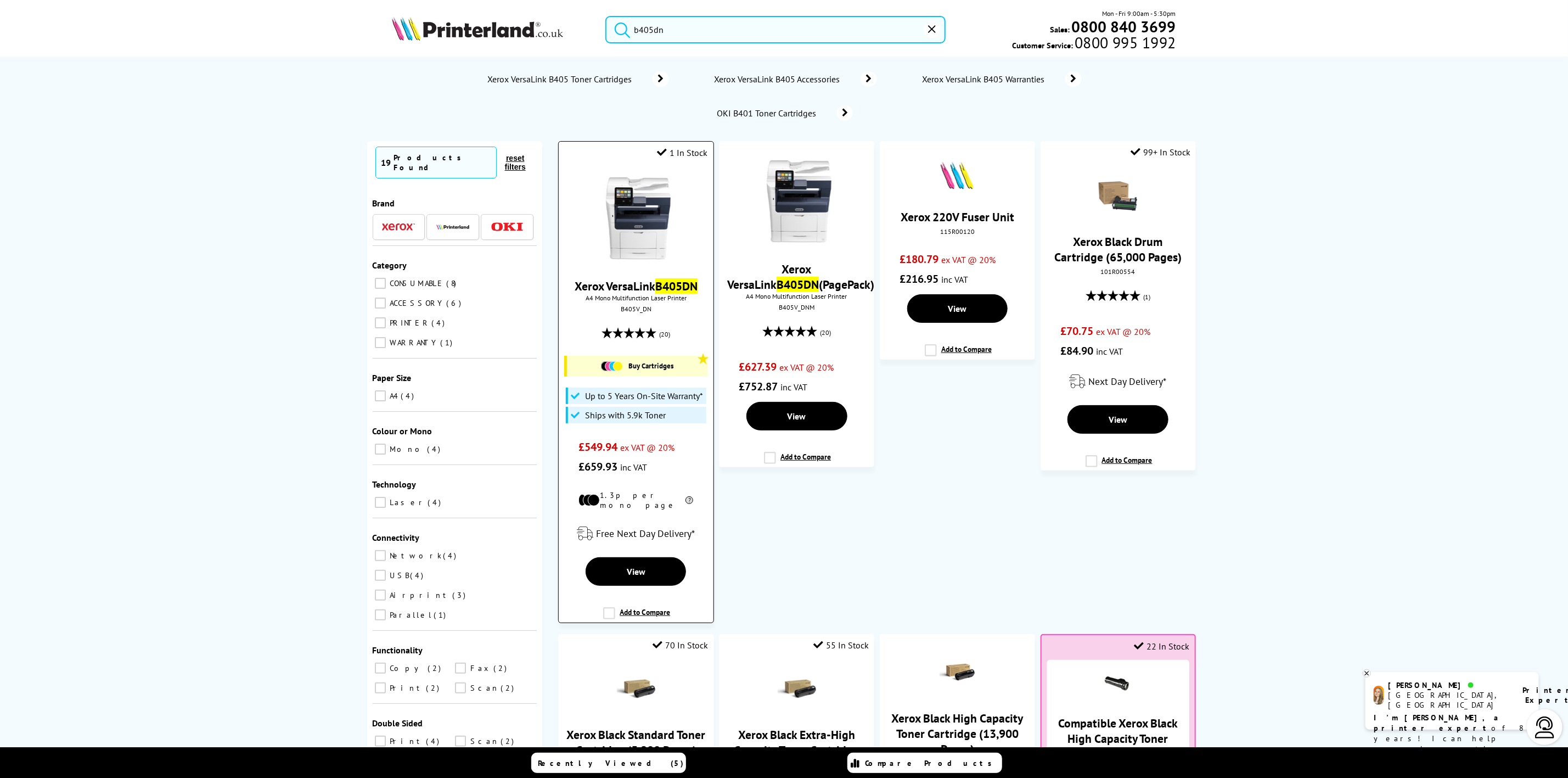
type input "b405dn"
click at [654, 218] on img at bounding box center [636, 219] width 82 height 82
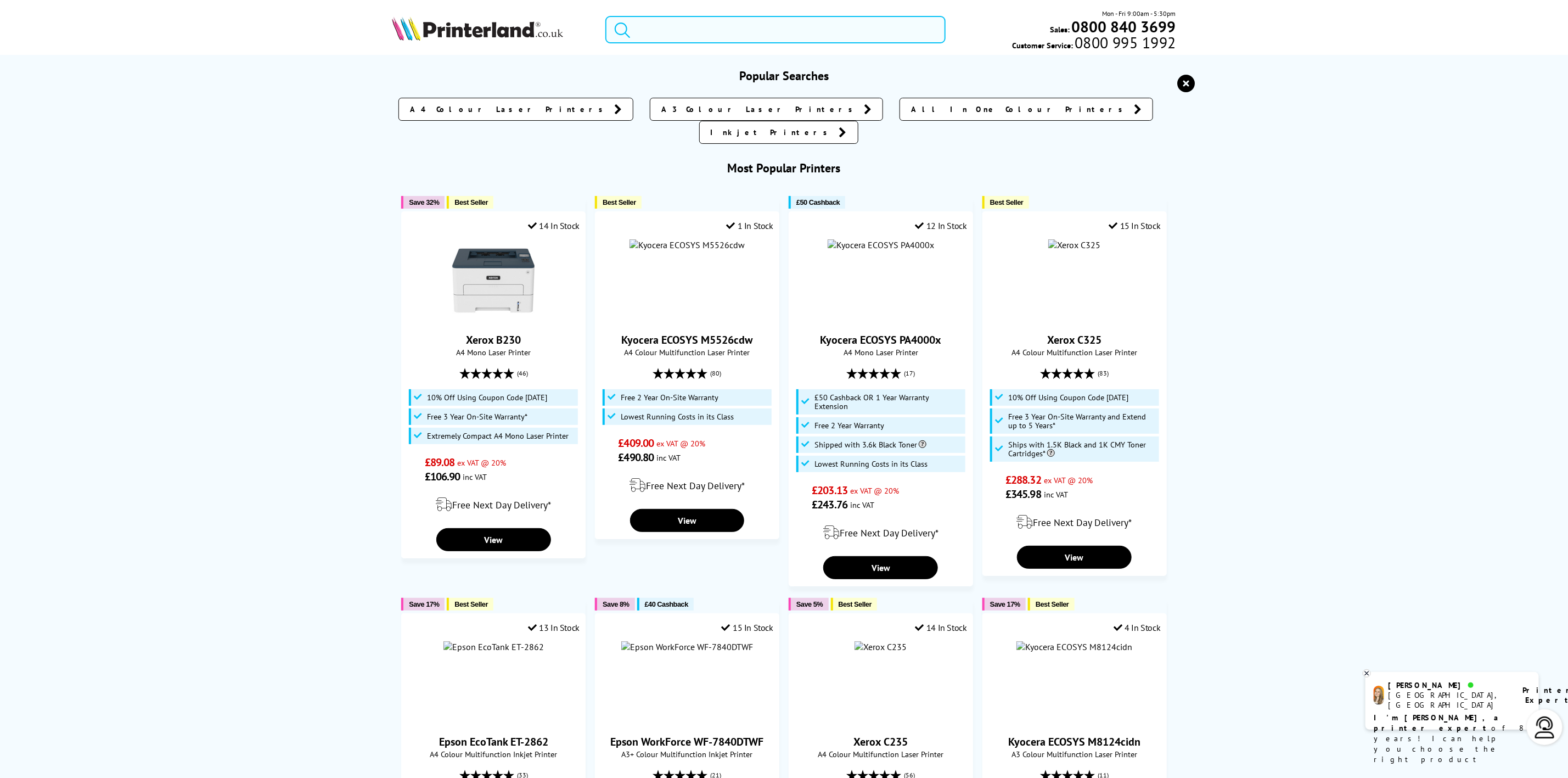
click at [684, 39] on input "search" at bounding box center [776, 29] width 340 height 28
paste input "106R03580"
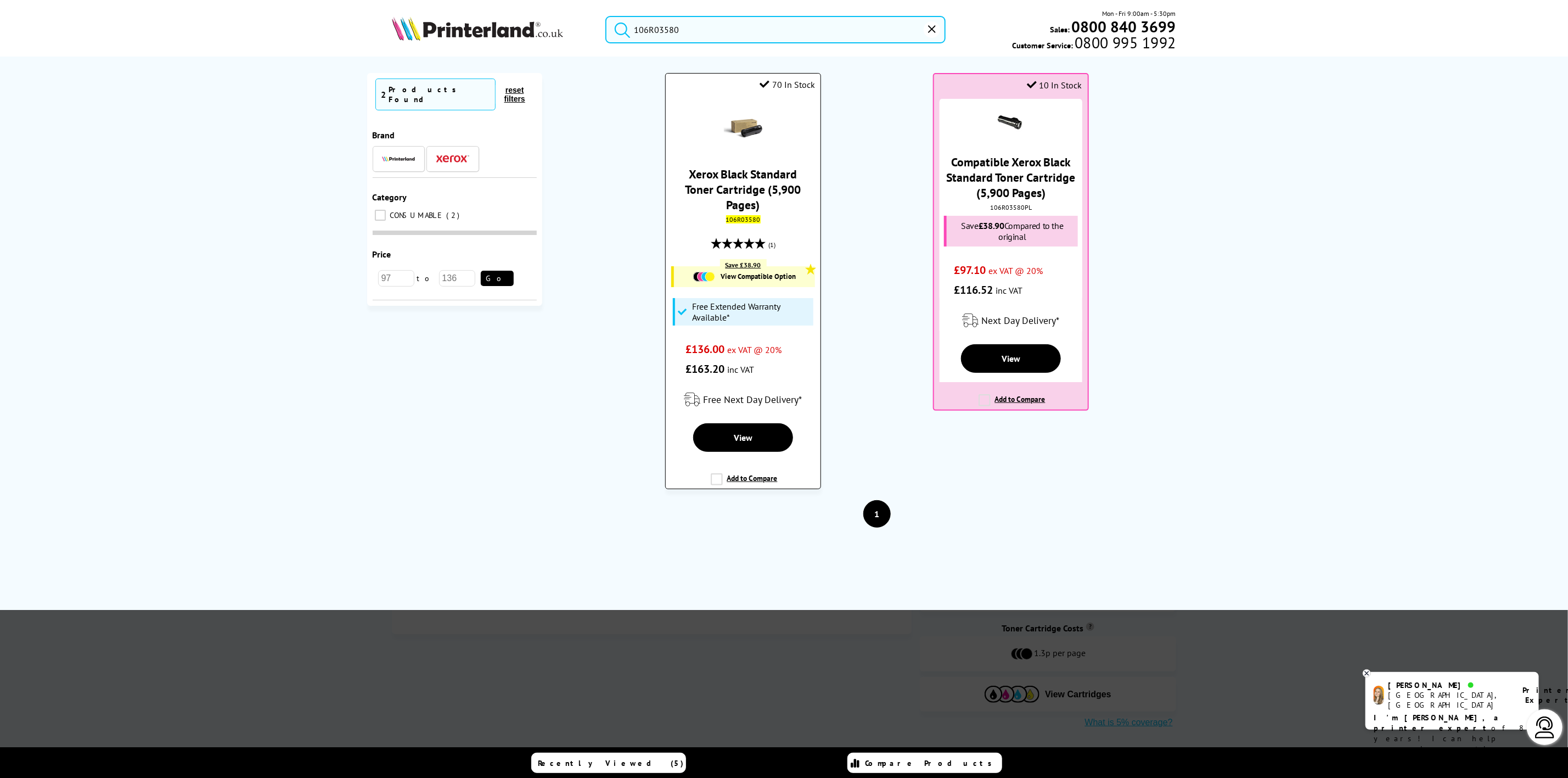
type input "106R03580"
click at [753, 160] on div "Xerox Black Standard Toner Cartridge (5,900 Pages) 106R03580 (1) Save £38.90 Vi…" at bounding box center [743, 238] width 143 height 281
click at [744, 179] on link "Xerox Black Standard Toner Cartridge (5,900 Pages)" at bounding box center [743, 189] width 116 height 46
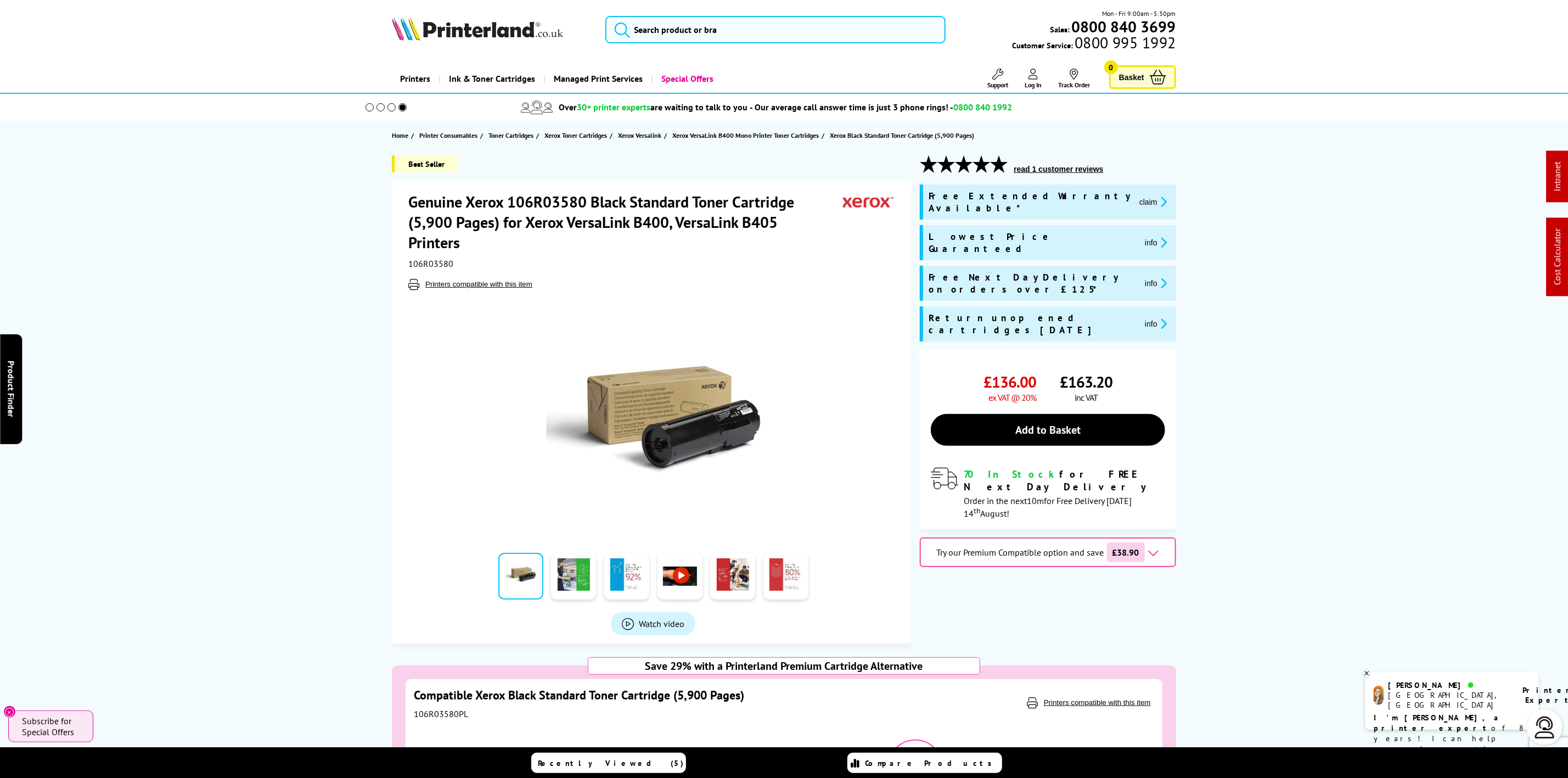
click at [436, 20] on img at bounding box center [477, 28] width 171 height 24
drag, startPoint x: 436, startPoint y: 21, endPoint x: 53, endPoint y: 63, distance: 385.3
click at [434, 23] on img at bounding box center [477, 28] width 171 height 24
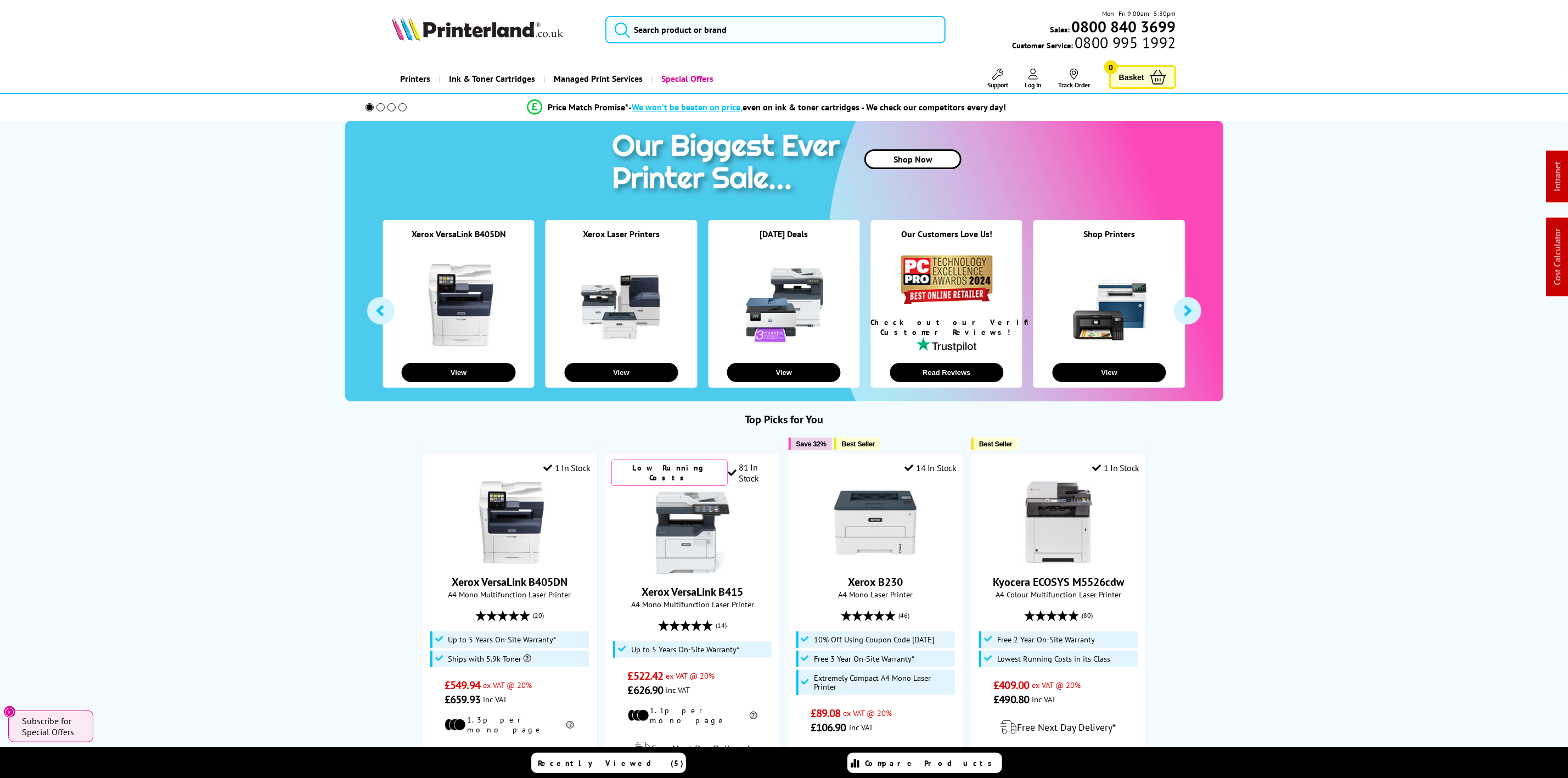
click at [500, 45] on div "Mon - Fri 9:00am - 5:30pm Sales: 0800 840 3699 Customer Service: 0800 995 1992" at bounding box center [784, 32] width 878 height 49
drag, startPoint x: 500, startPoint y: 45, endPoint x: 498, endPoint y: 35, distance: 10.2
click at [500, 44] on div "Mon - Fri 9:00am - 5:30pm Sales: 0800 840 3699 Customer Service: 0800 995 1992" at bounding box center [784, 32] width 878 height 49
click at [498, 35] on img at bounding box center [477, 28] width 171 height 24
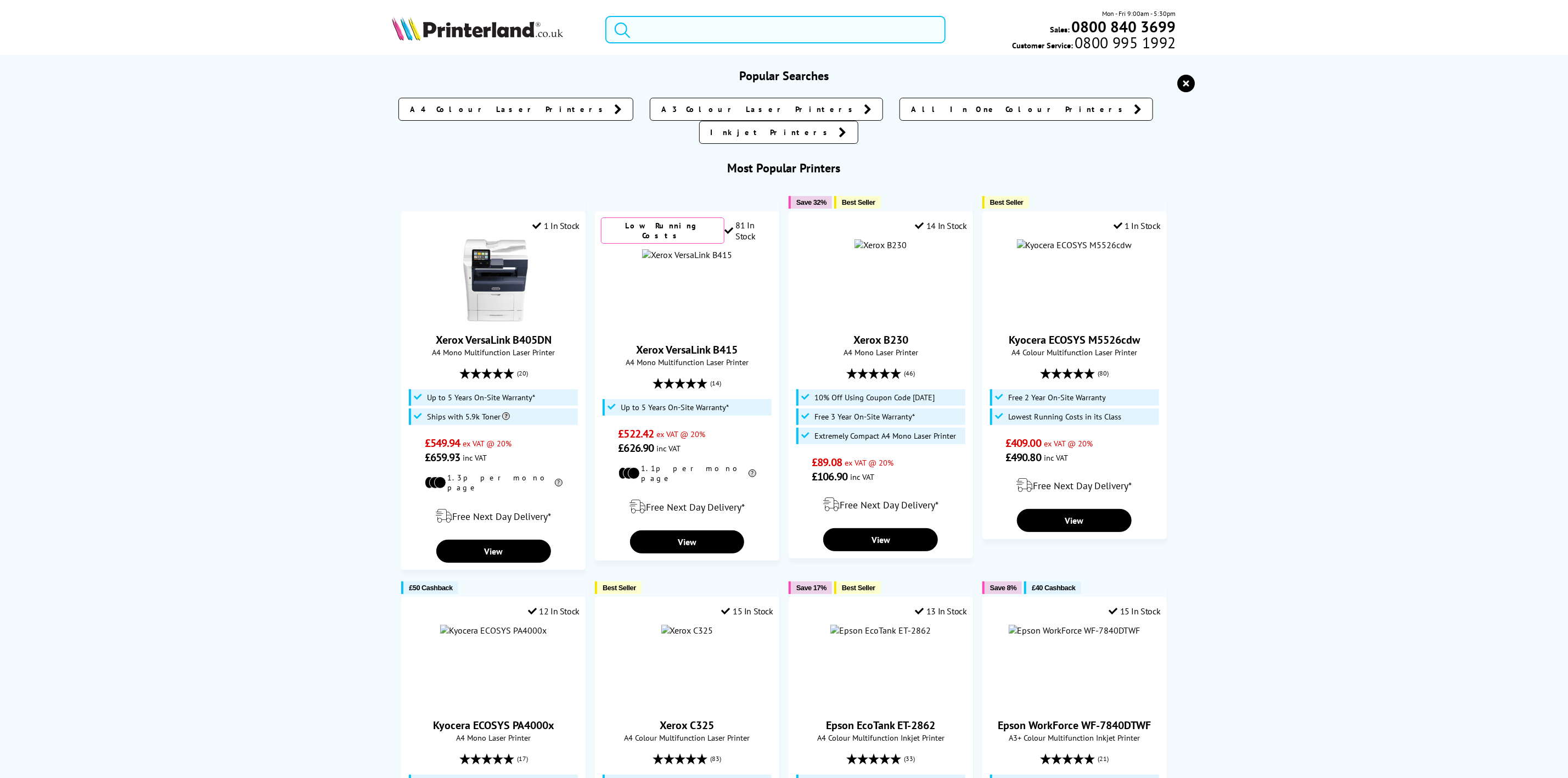
click at [646, 31] on input "search" at bounding box center [776, 29] width 340 height 28
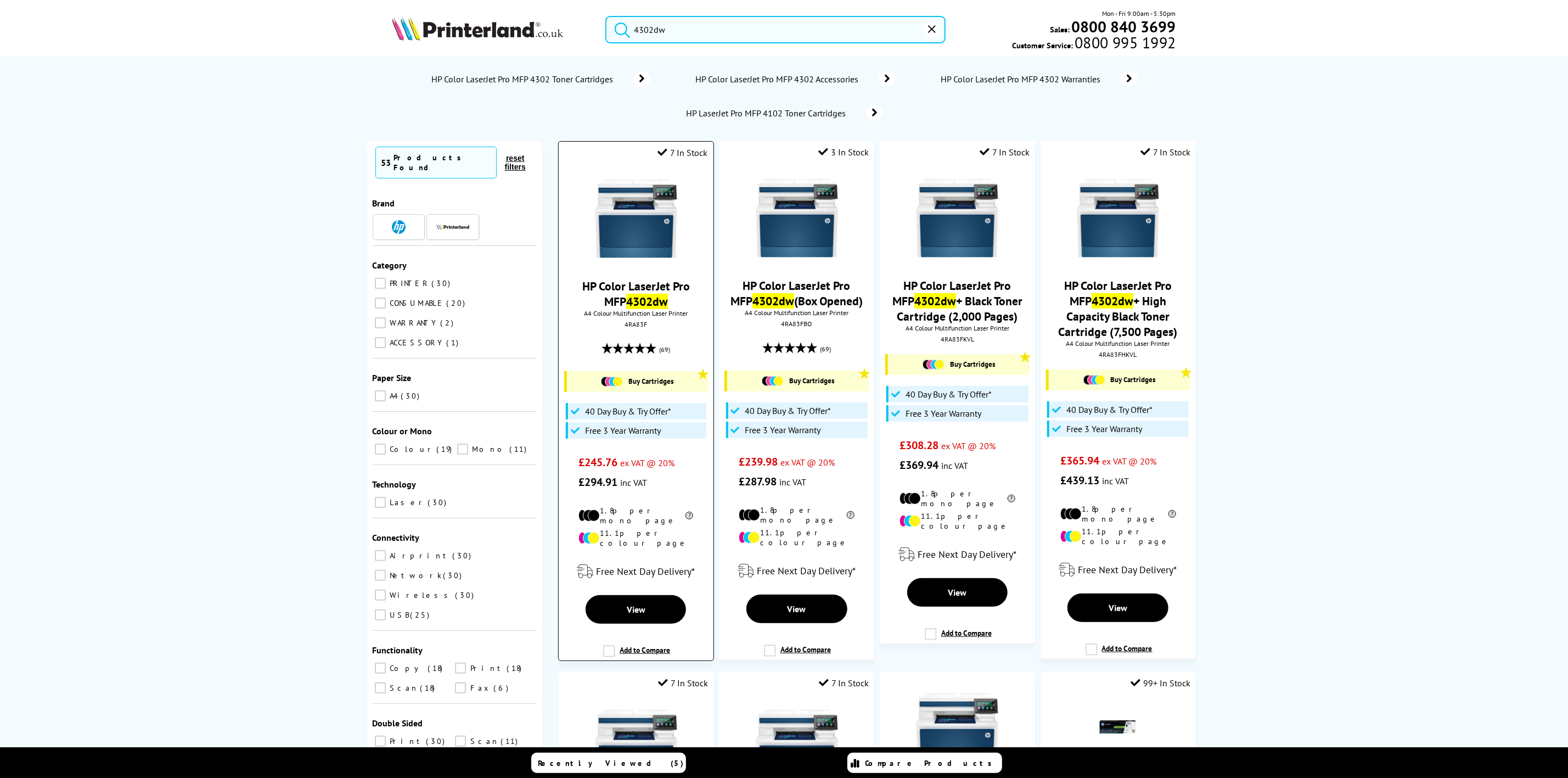
type input "4302dw"
click at [621, 227] on img at bounding box center [636, 219] width 82 height 82
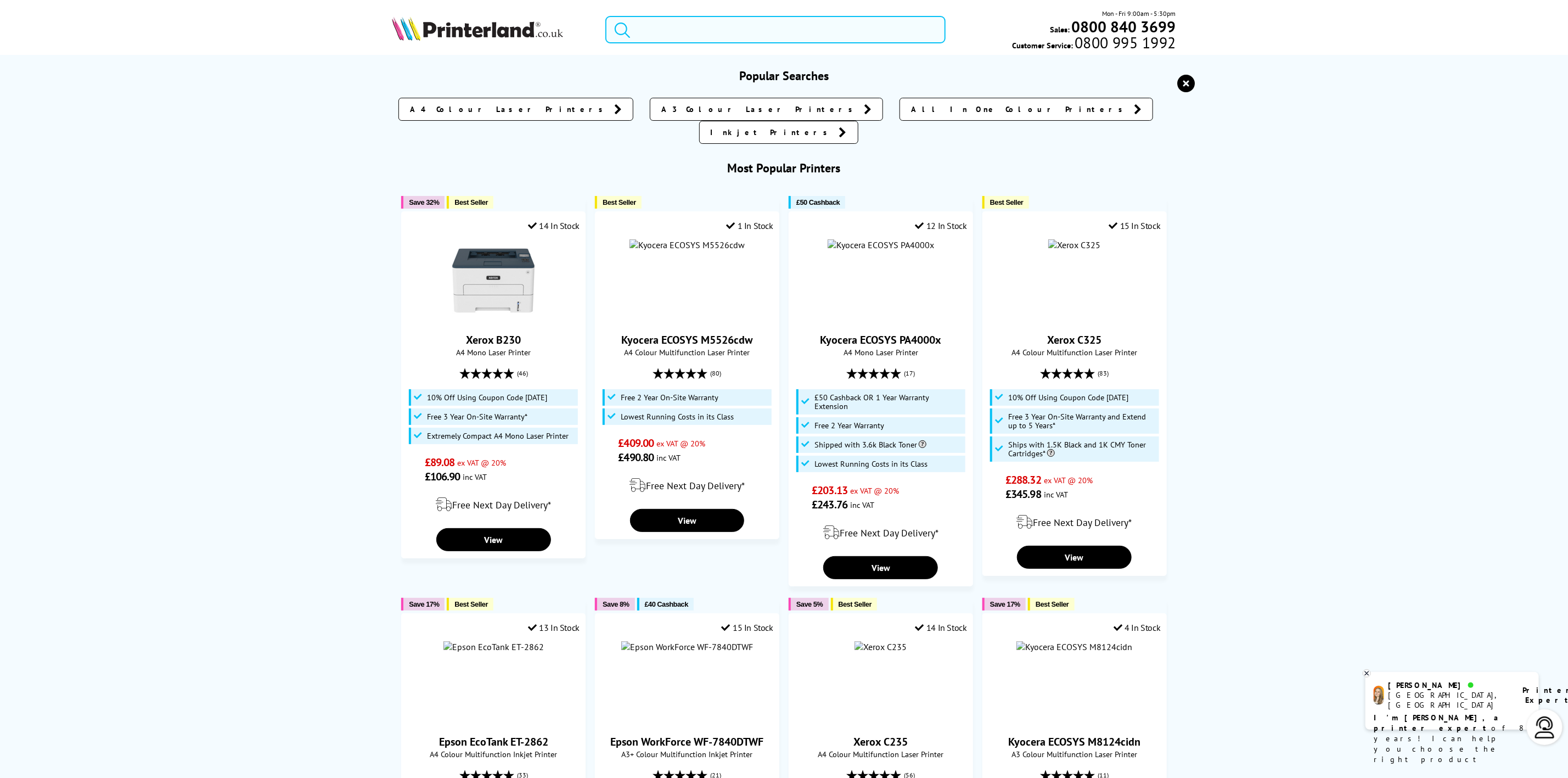
click at [681, 25] on input "search" at bounding box center [776, 29] width 340 height 28
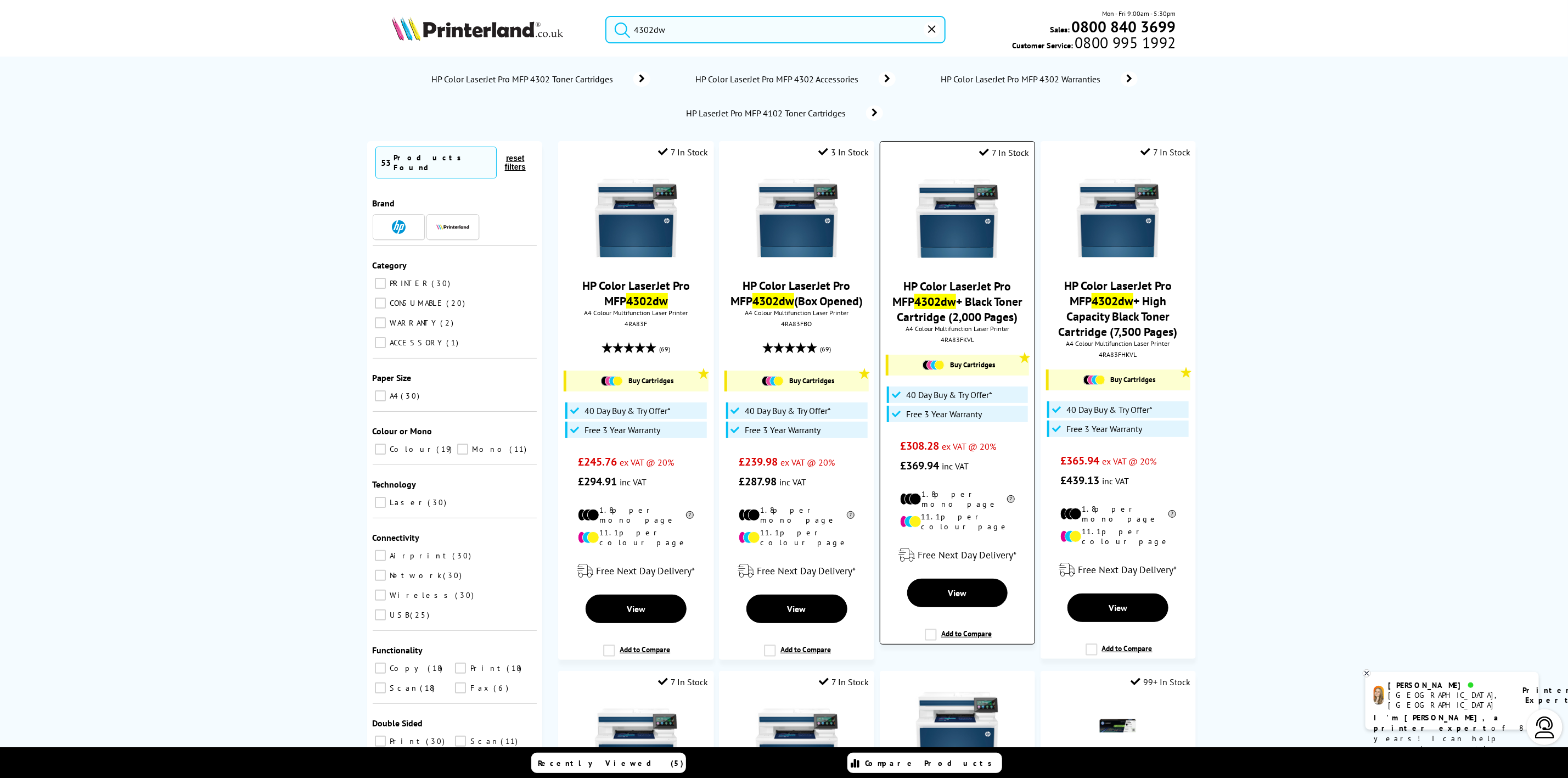
type input "4302dw"
click at [965, 343] on div "4RA83FKVL" at bounding box center [957, 340] width 138 height 8
copy div "4RA83FKVL"
click at [627, 222] on img at bounding box center [636, 219] width 82 height 82
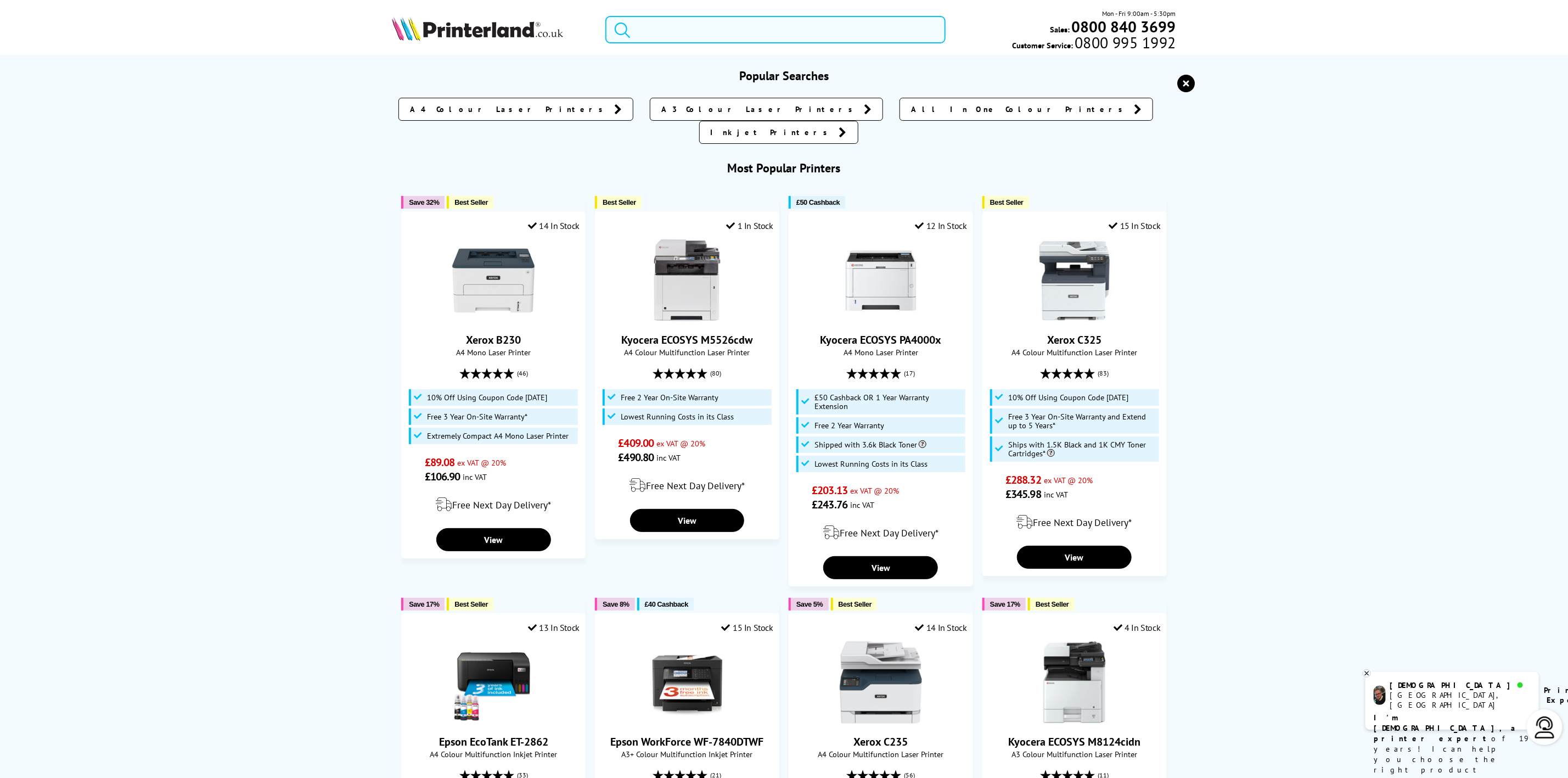
click at [723, 27] on input "search" at bounding box center [776, 29] width 340 height 28
click at [677, 26] on input "search" at bounding box center [776, 29] width 340 height 28
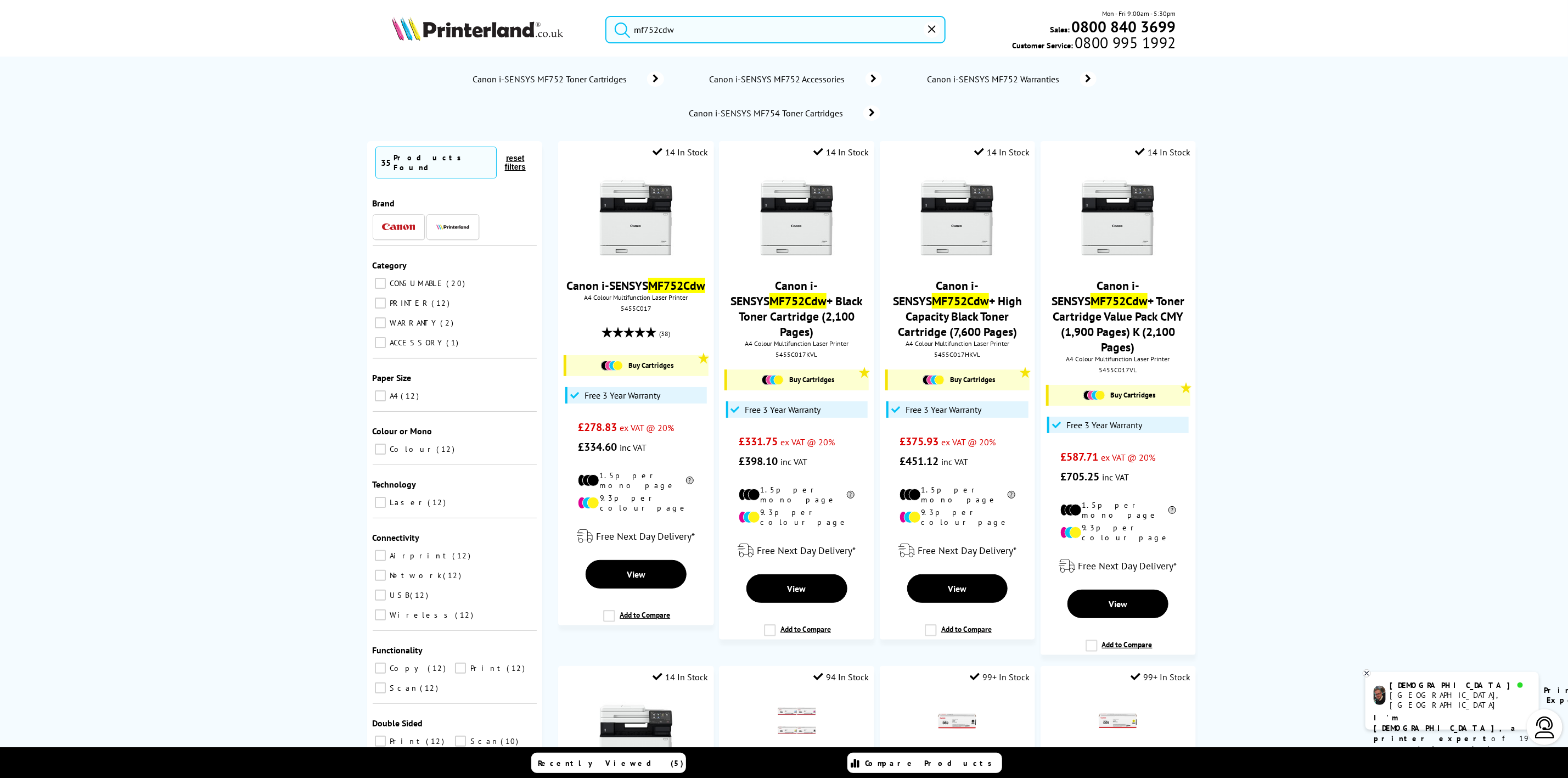
type input "mf752cdw"
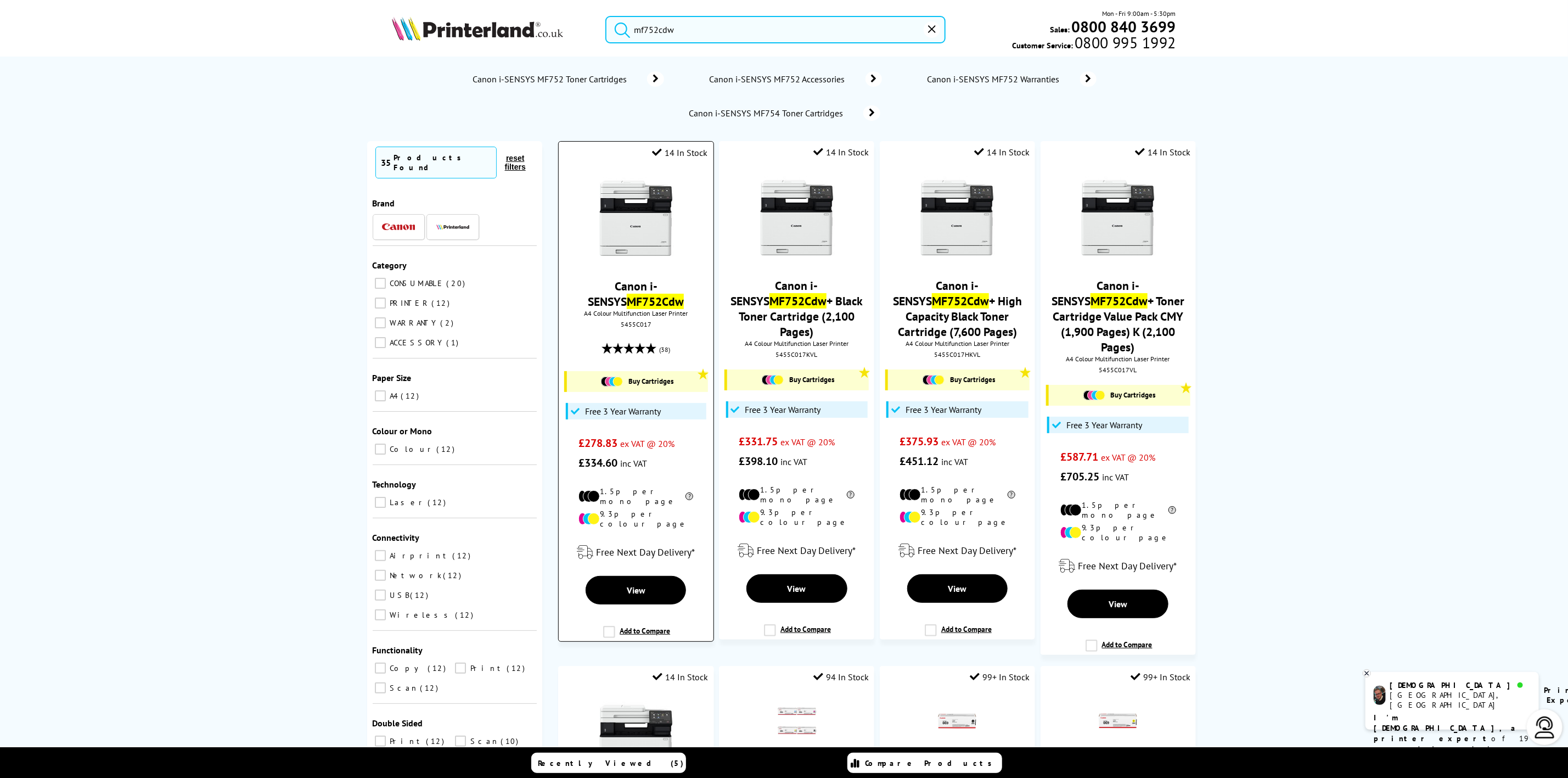
click at [654, 227] on img at bounding box center [636, 219] width 82 height 82
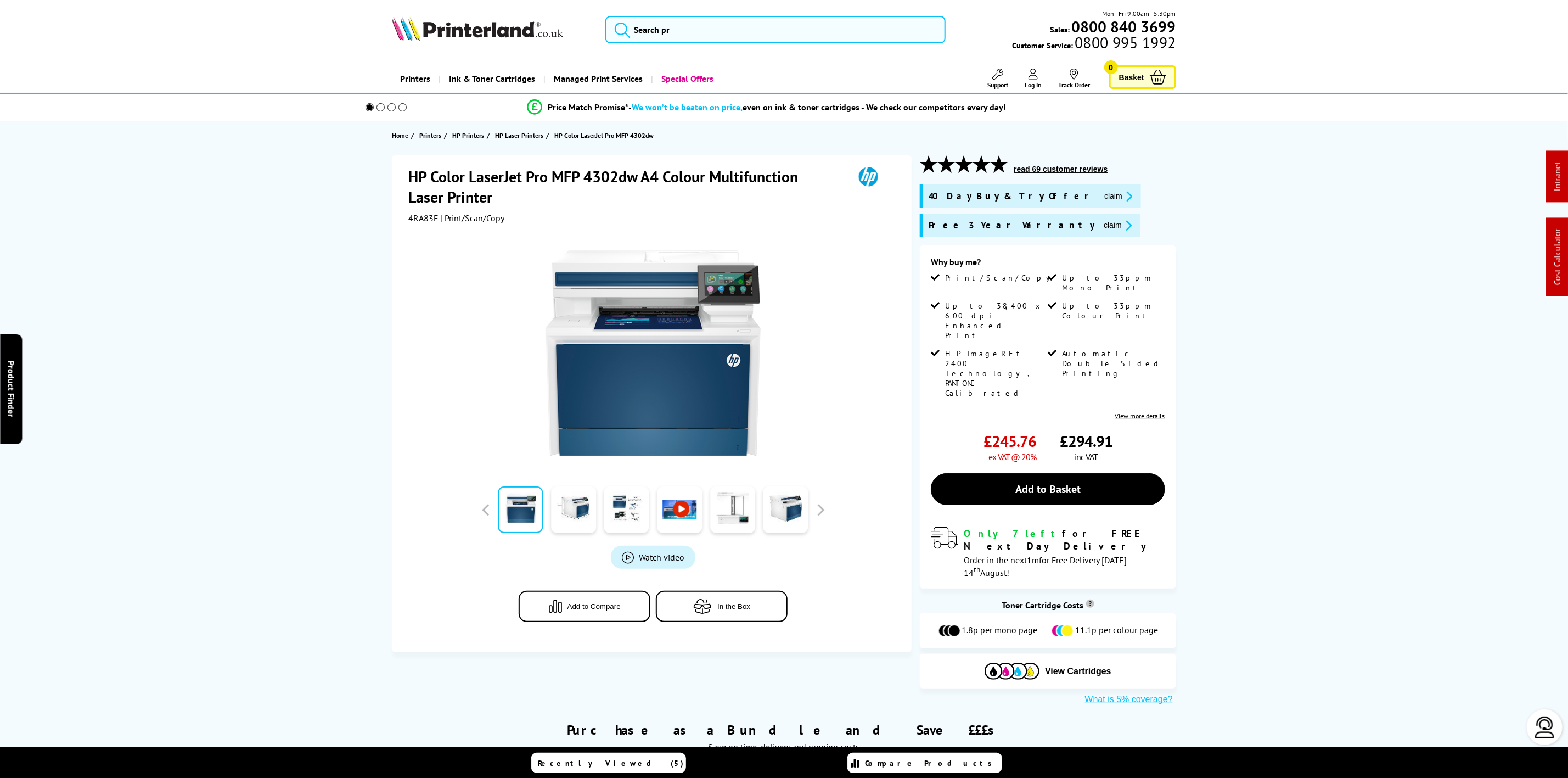
click at [1101, 200] on button "claim" at bounding box center [1118, 196] width 34 height 13
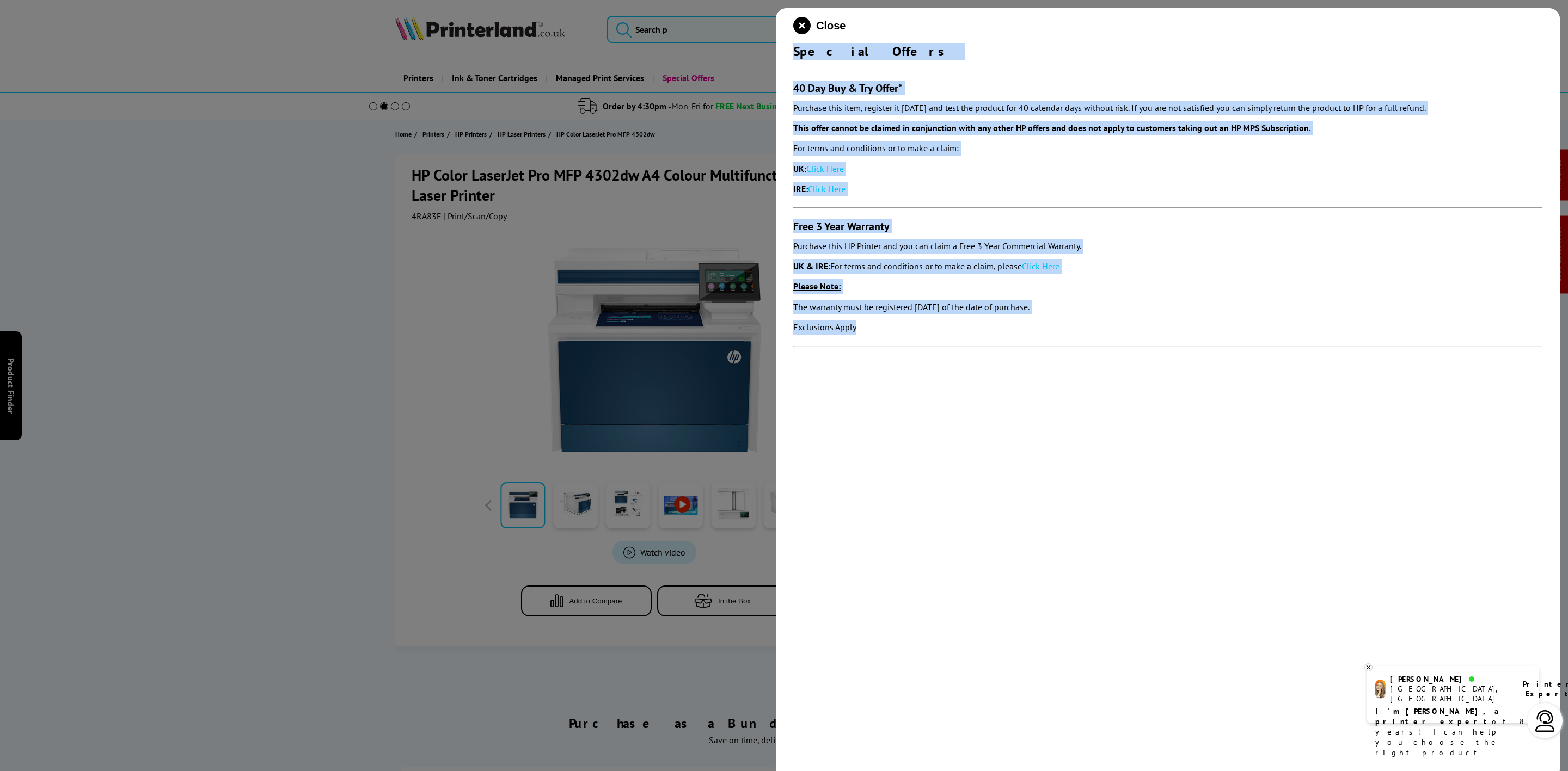
drag, startPoint x: 794, startPoint y: 51, endPoint x: 925, endPoint y: 325, distance: 303.7
click at [925, 325] on div "Close Special Offers 40 Day Buy & Try Offer* Purchase this item, register it wi…" at bounding box center [1168, 393] width 784 height 771
copy div "Special Offers 40 Day Buy & Try Offer* Purchase this item, register it within 3…"
drag, startPoint x: 807, startPoint y: 26, endPoint x: 449, endPoint y: 28, distance: 358.0
click at [802, 26] on icon "close modal" at bounding box center [802, 26] width 18 height 18
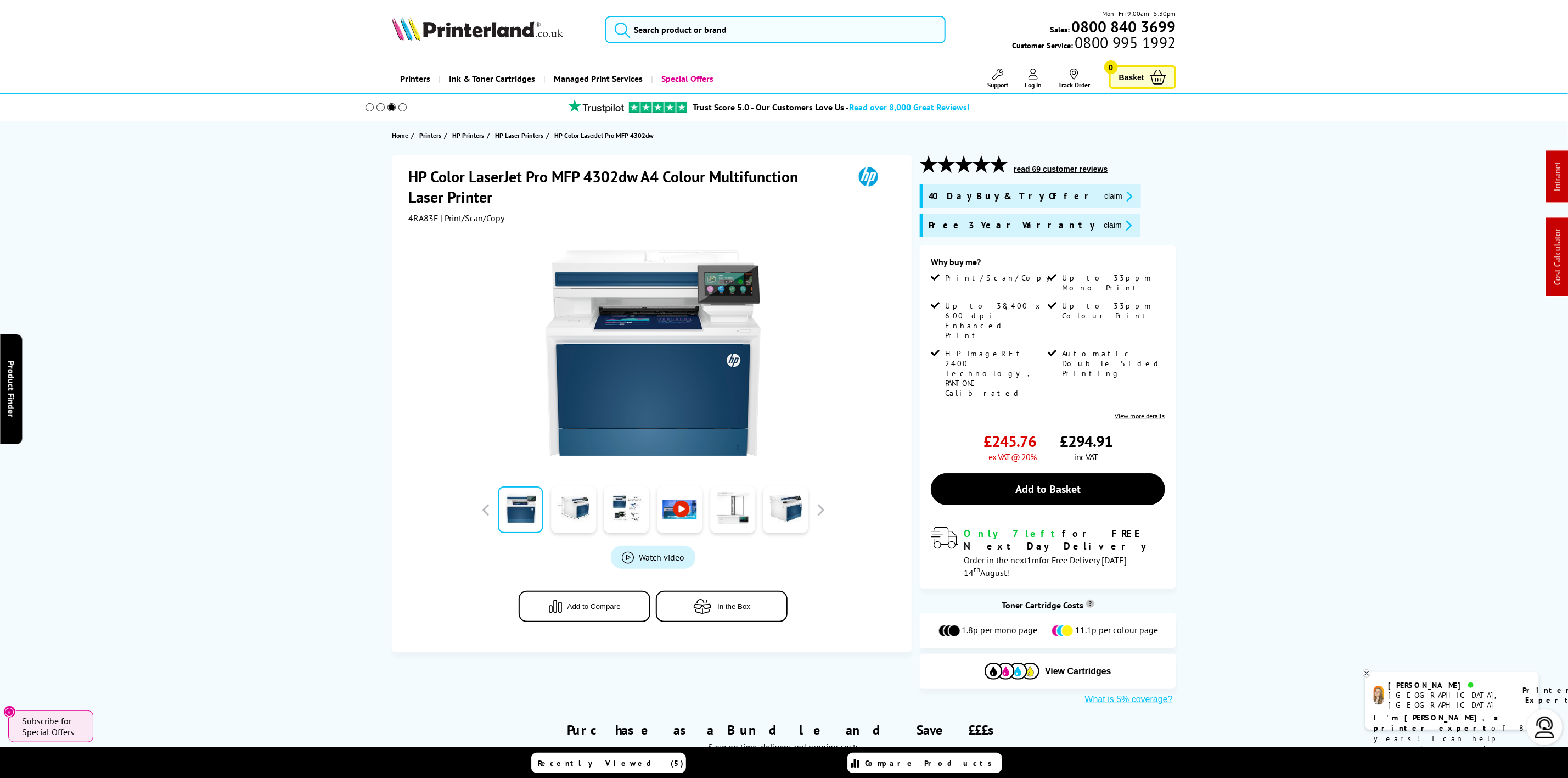
click at [496, 31] on img at bounding box center [477, 28] width 171 height 24
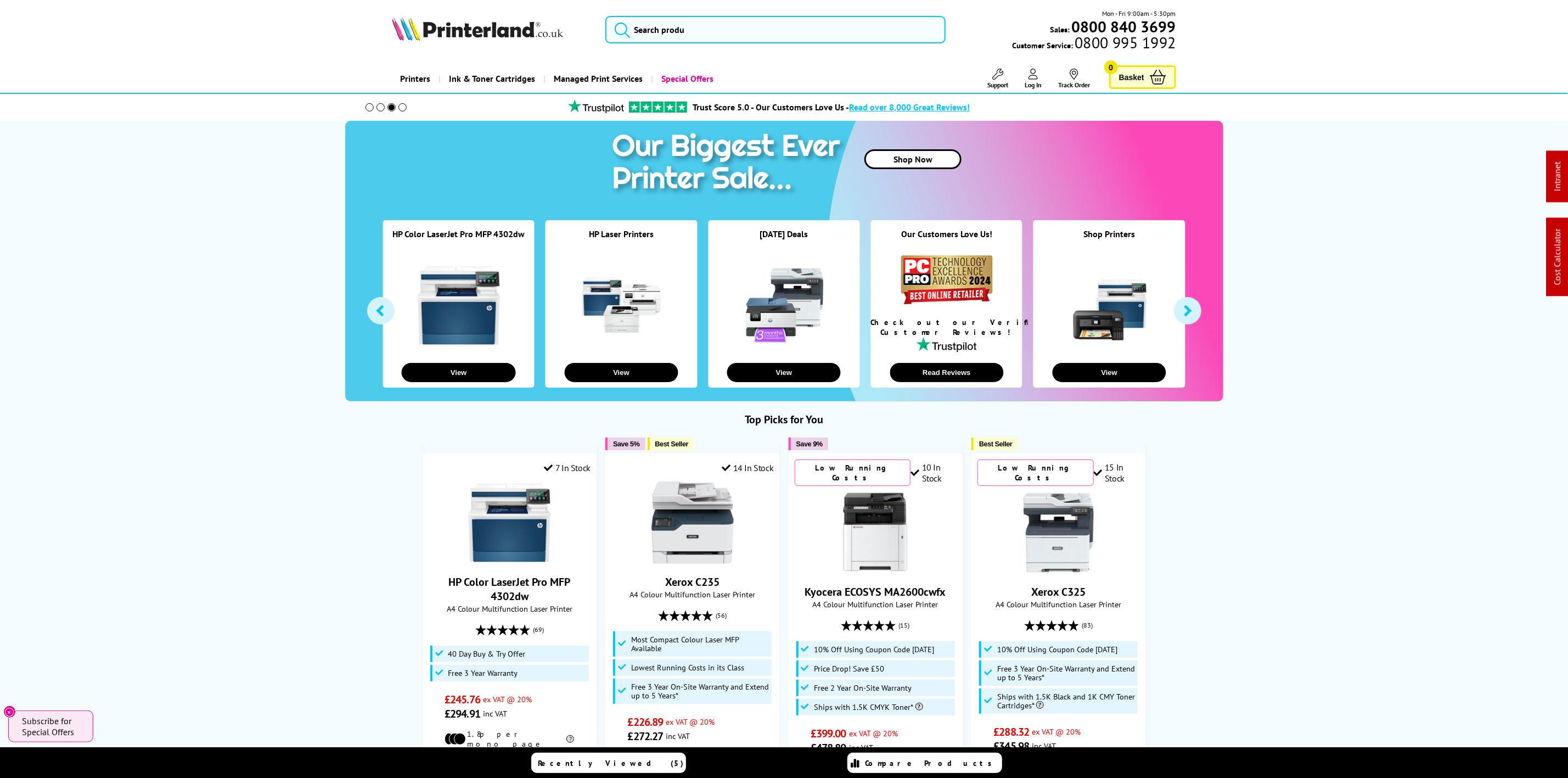
click at [448, 37] on img at bounding box center [477, 28] width 171 height 24
click at [824, 29] on input "search" at bounding box center [776, 29] width 340 height 28
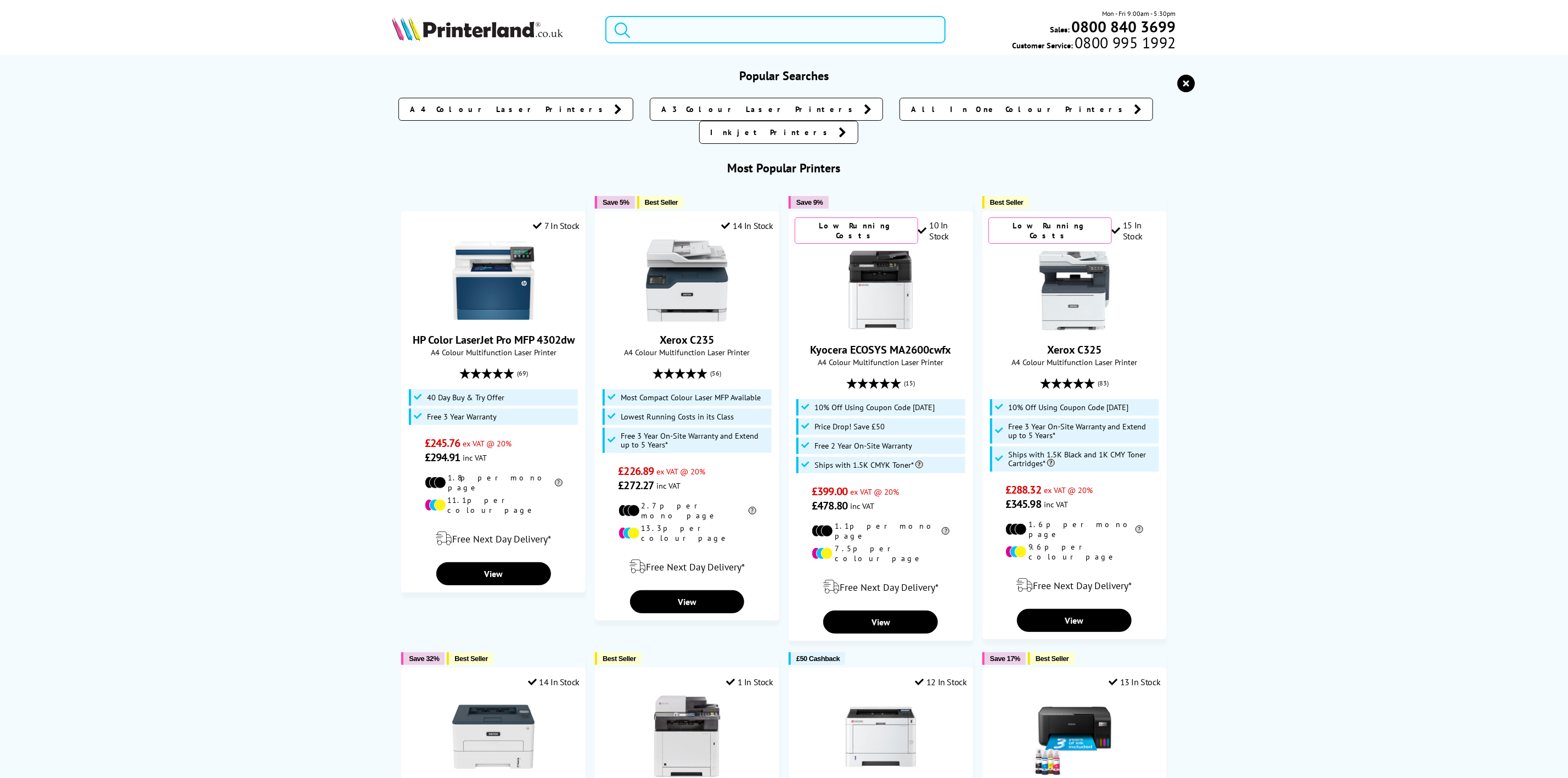
click at [701, 25] on input "search" at bounding box center [776, 29] width 340 height 28
click at [736, 21] on input "search" at bounding box center [776, 29] width 340 height 28
click at [728, 22] on input "search" at bounding box center [776, 29] width 340 height 28
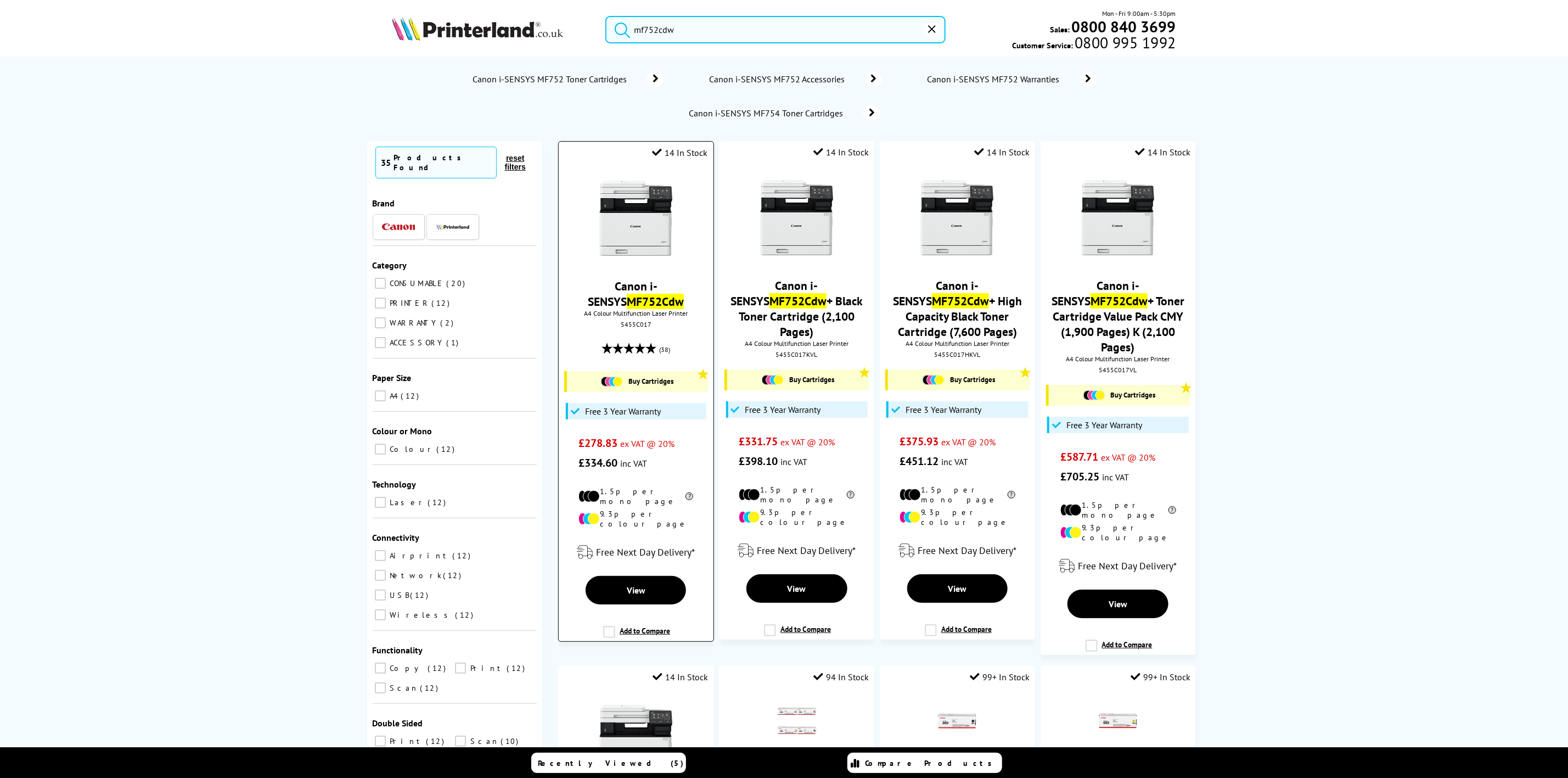
type input "mf752cdw"
click at [615, 213] on img at bounding box center [636, 219] width 82 height 82
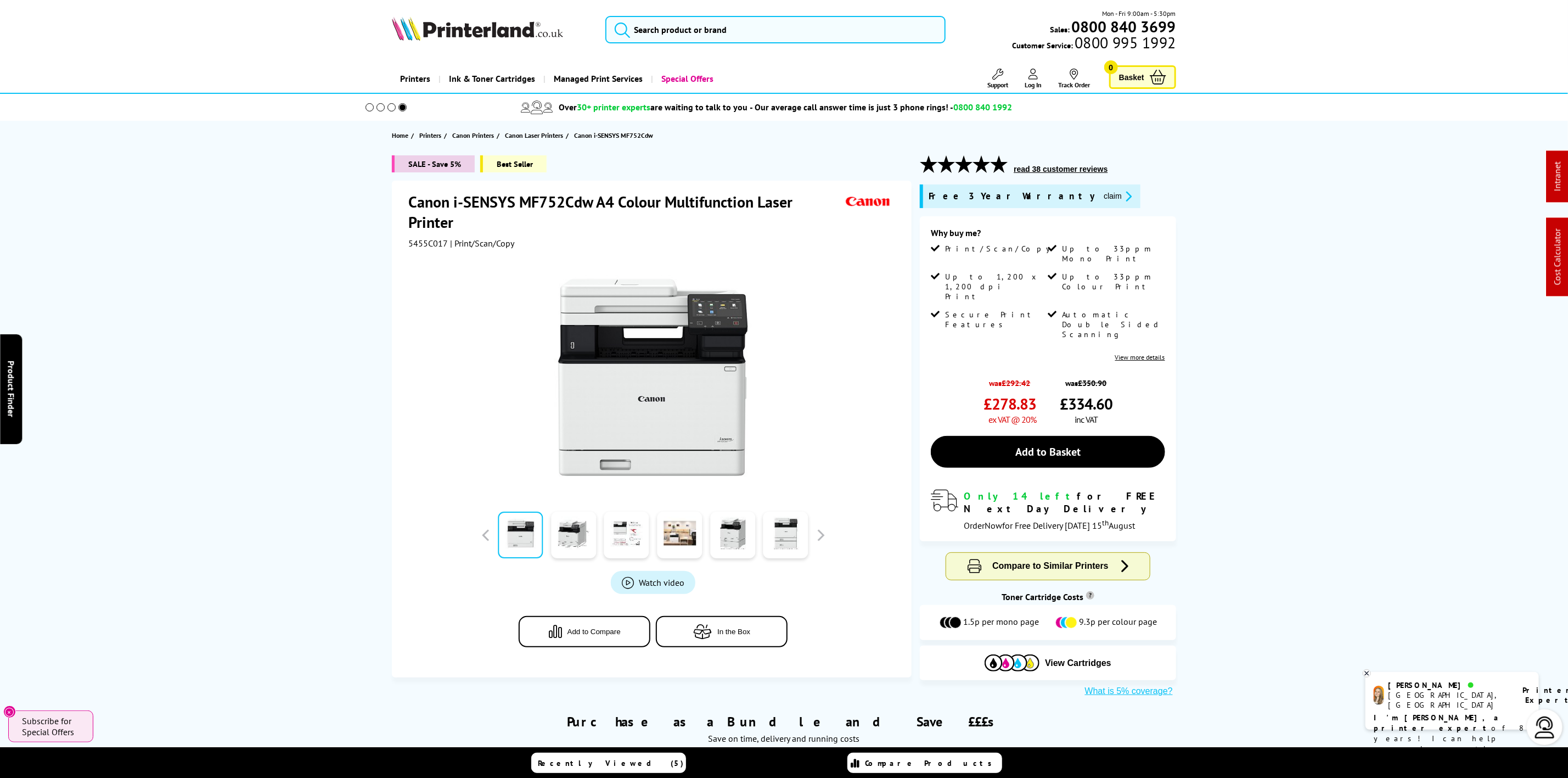
click at [427, 244] on span "5455C017" at bounding box center [428, 243] width 39 height 11
copy span "5455C017"
click at [509, 39] on img at bounding box center [477, 28] width 171 height 24
click at [439, 31] on img at bounding box center [477, 28] width 171 height 24
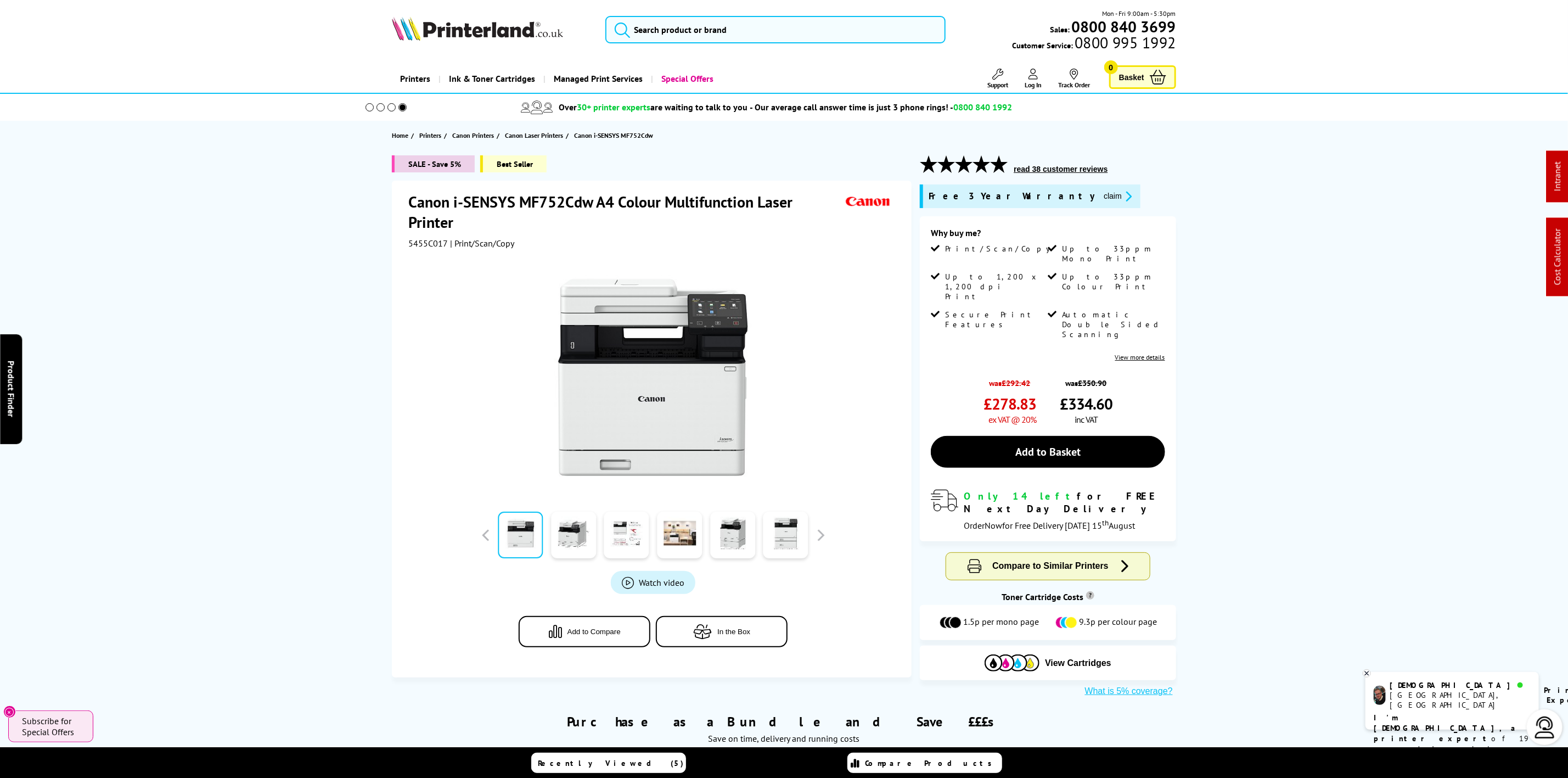
click at [439, 31] on img at bounding box center [477, 28] width 171 height 24
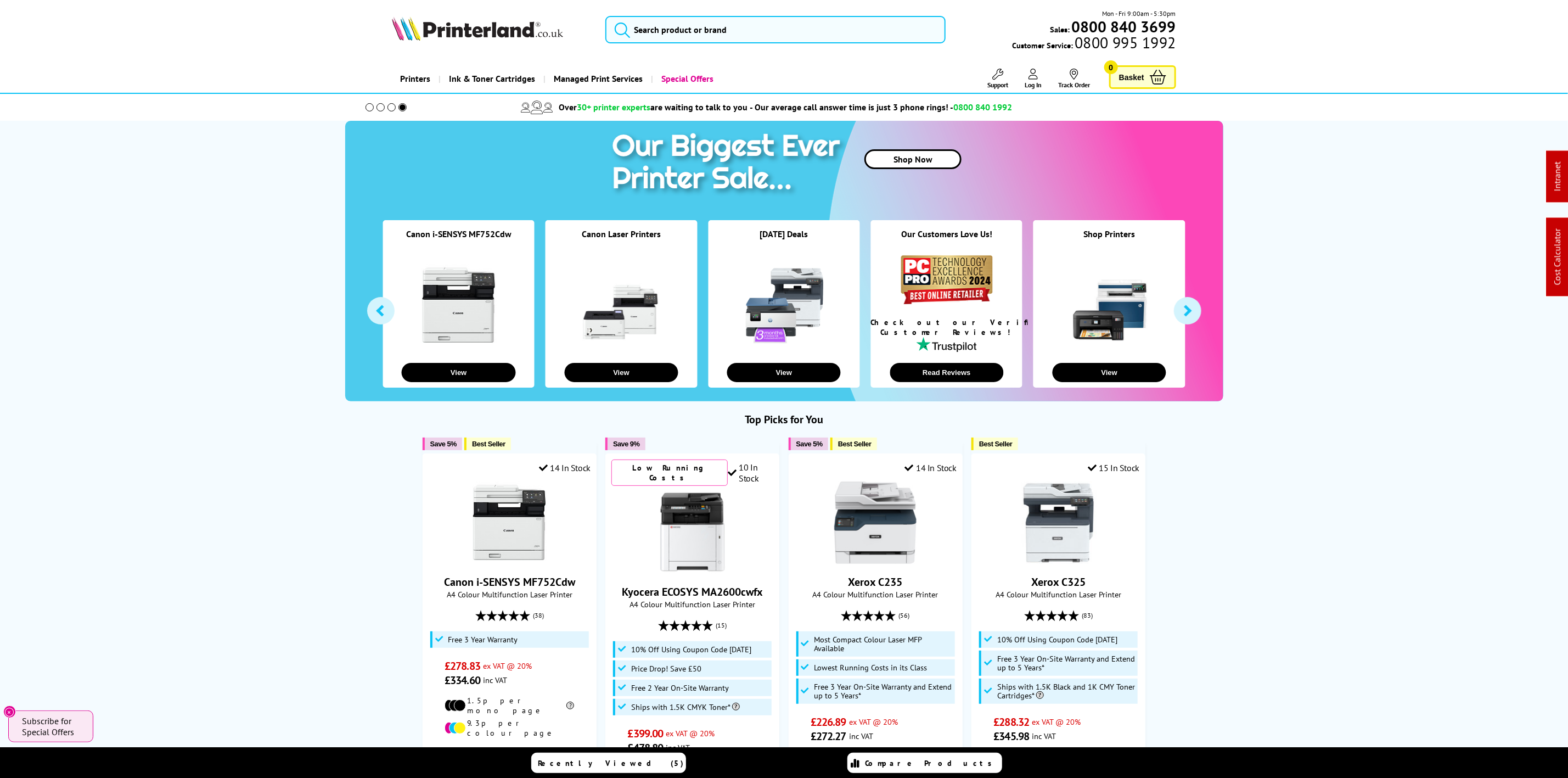
click at [444, 22] on img at bounding box center [477, 28] width 171 height 24
click at [466, 34] on img at bounding box center [477, 28] width 171 height 24
click at [740, 29] on input "search" at bounding box center [776, 29] width 340 height 28
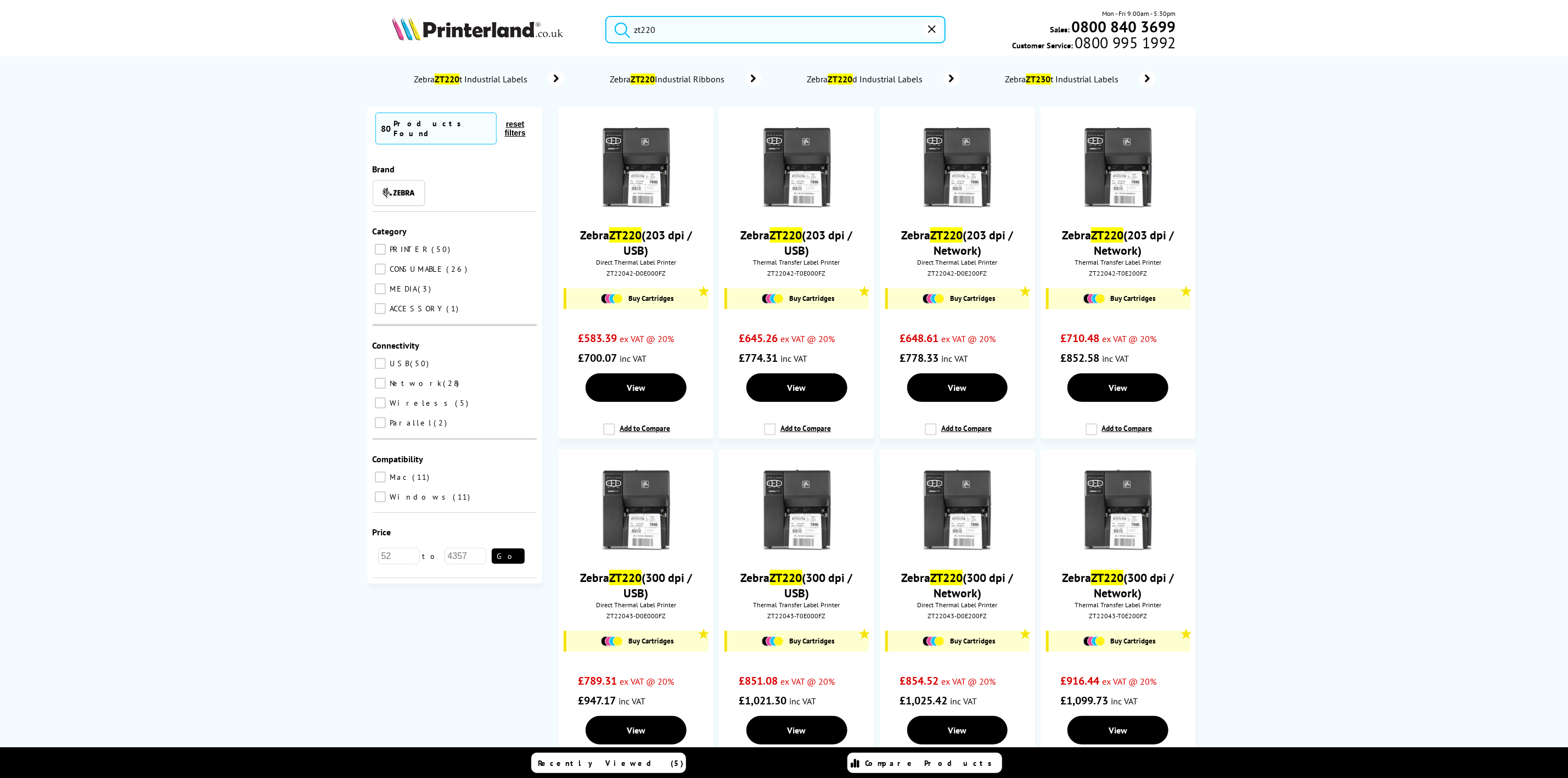
type input "zt220"
drag, startPoint x: 517, startPoint y: 15, endPoint x: 519, endPoint y: 21, distance: 6.3
click at [517, 17] on div "zt220 Mon - Fri 9:00am - 5:30pm Sales: 0800 840 3699 Customer Service: 0800 995…" at bounding box center [784, 32] width 878 height 49
click at [519, 21] on img at bounding box center [477, 28] width 171 height 24
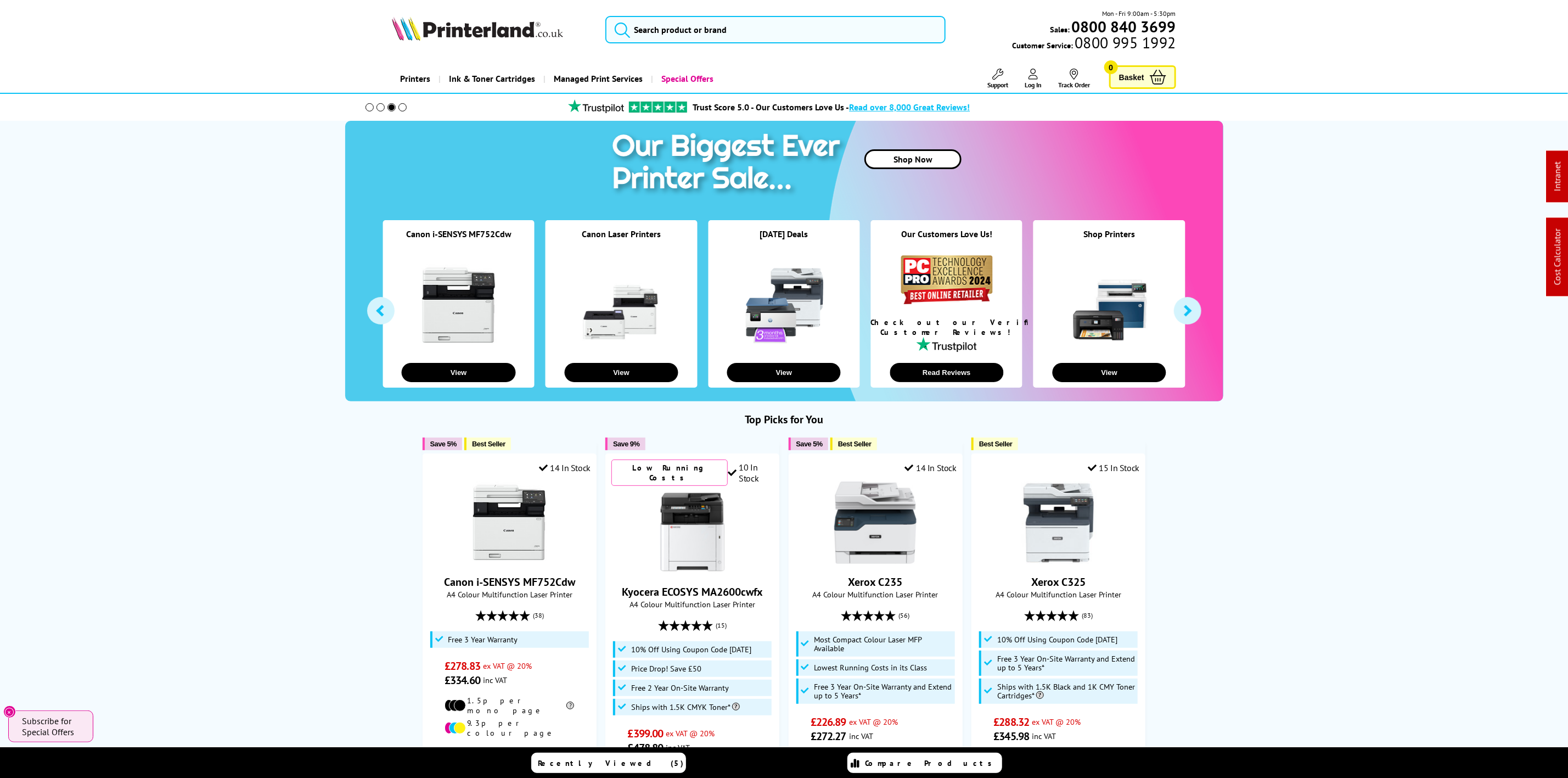
click at [471, 21] on img at bounding box center [477, 28] width 171 height 24
click at [496, 14] on div "Mon - Fri 9:00am - 5:30pm Sales: 0800 840 3699 Customer Service: 0800 995 1992" at bounding box center [784, 32] width 878 height 49
click at [492, 32] on img at bounding box center [477, 28] width 171 height 24
click at [491, 36] on img at bounding box center [477, 28] width 171 height 24
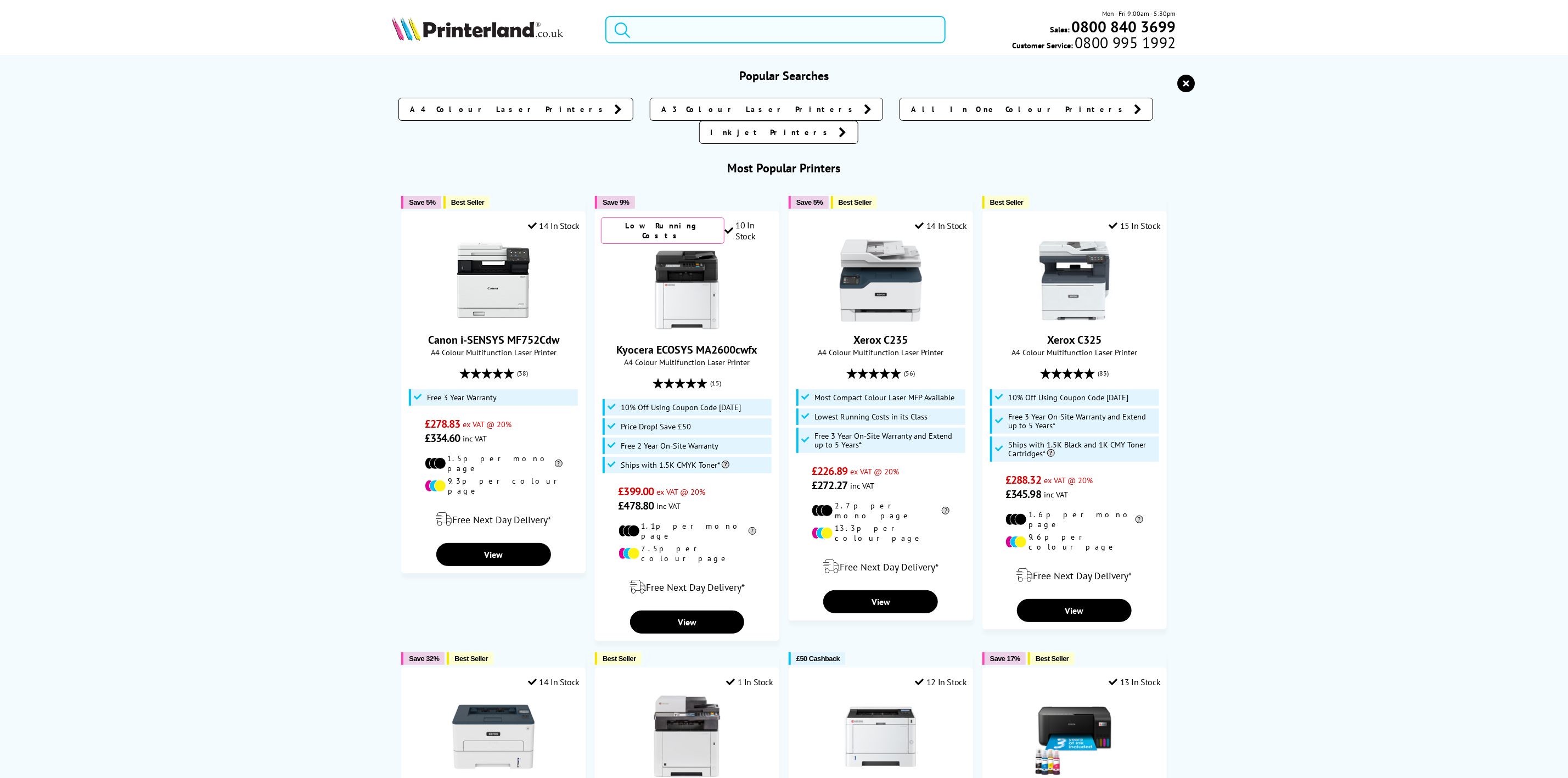
click at [751, 18] on input "search" at bounding box center [776, 29] width 340 height 28
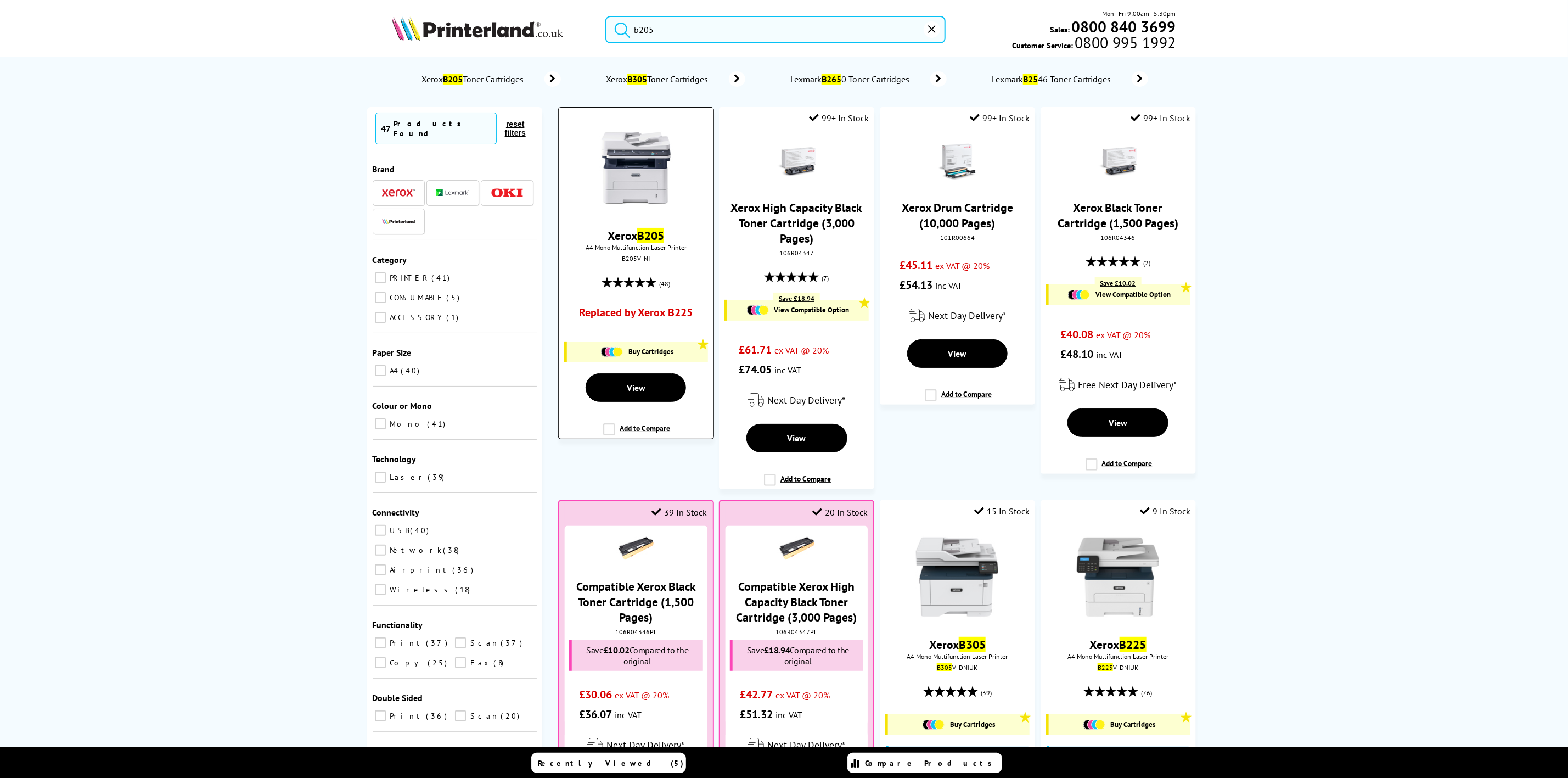
type input "b205"
click at [656, 165] on img at bounding box center [636, 168] width 82 height 82
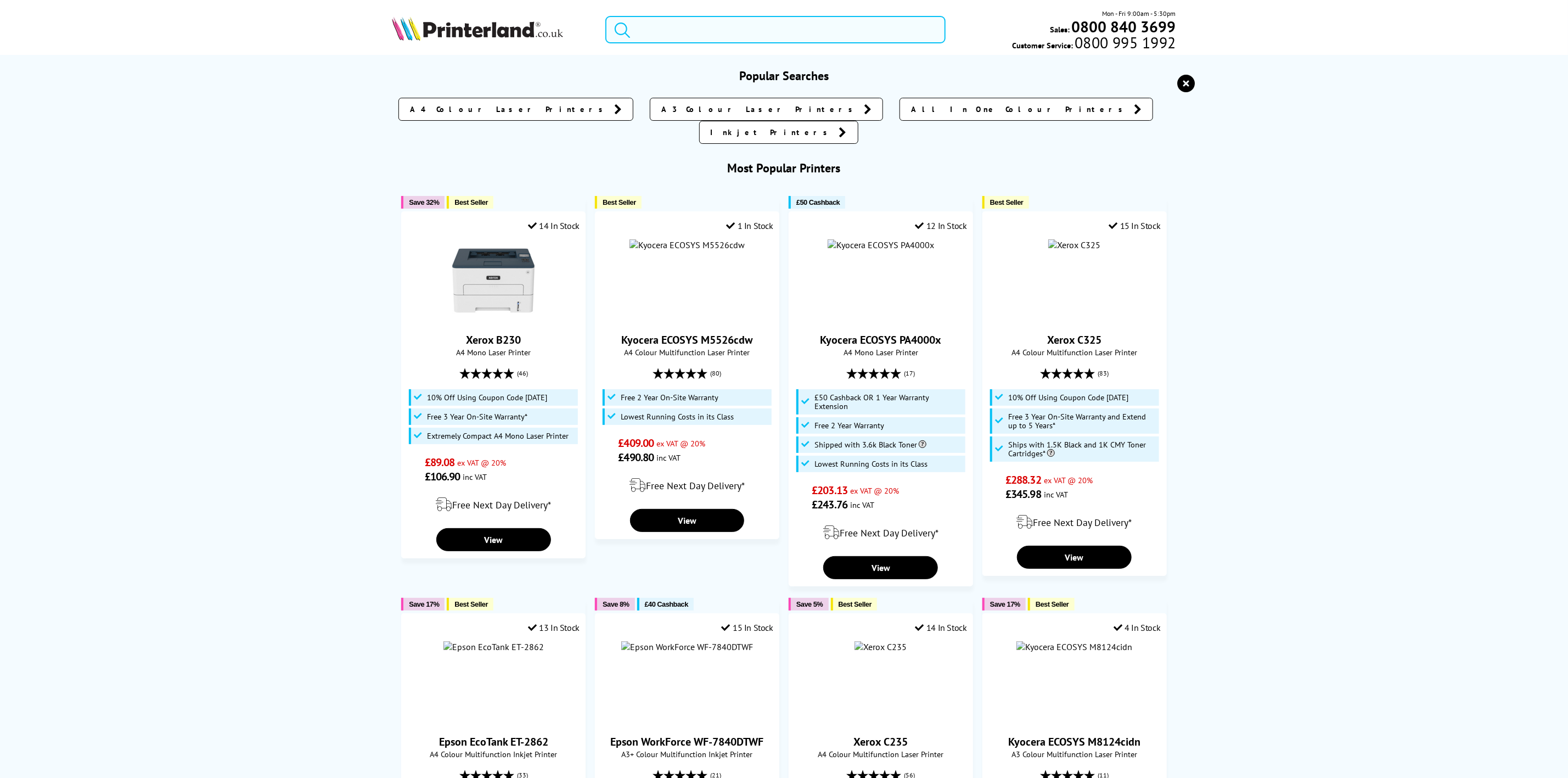
click at [654, 42] on input "search" at bounding box center [776, 29] width 340 height 28
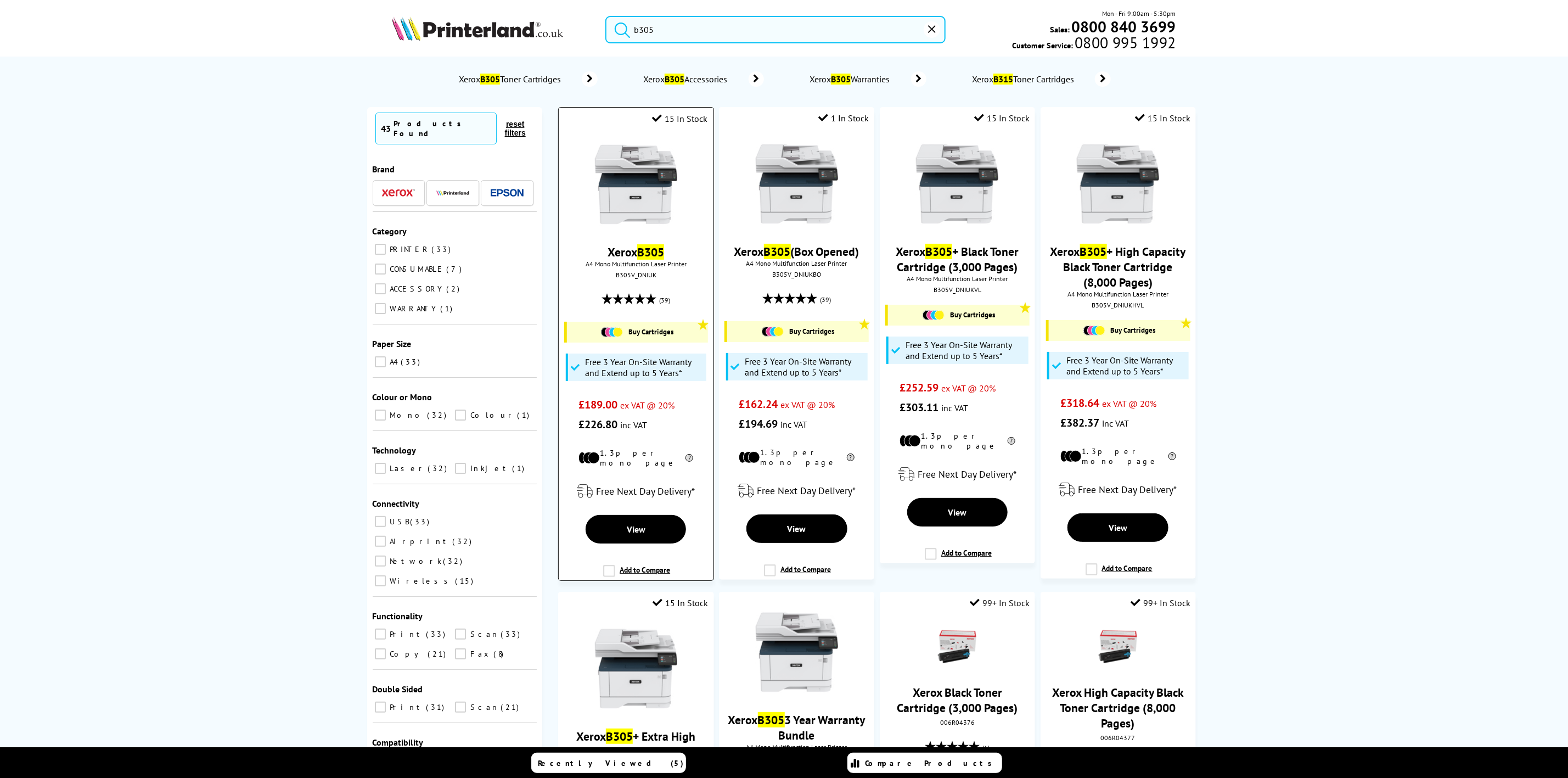
type input "b305"
click at [643, 147] on img at bounding box center [636, 184] width 82 height 82
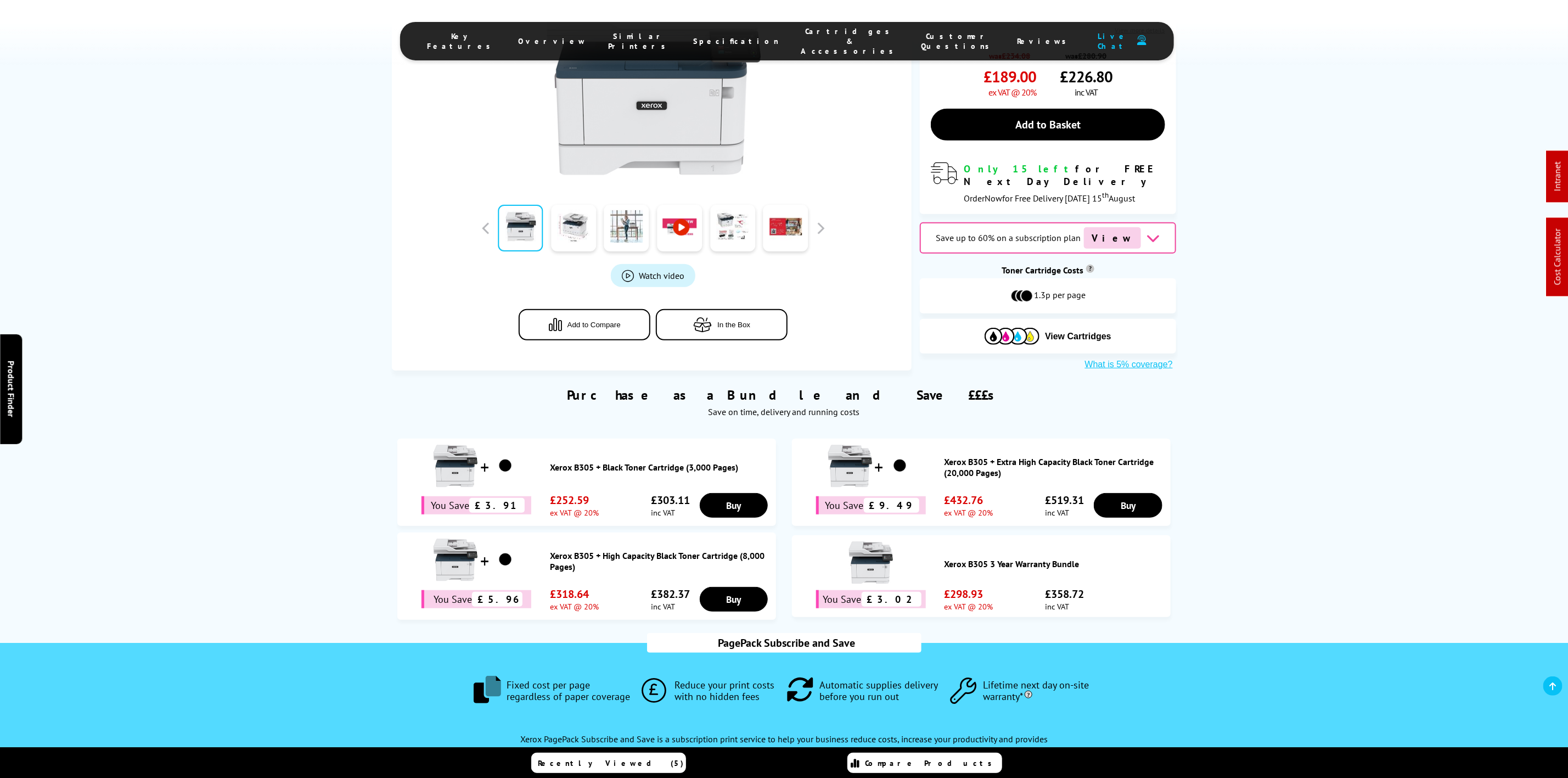
scroll to position [494, 0]
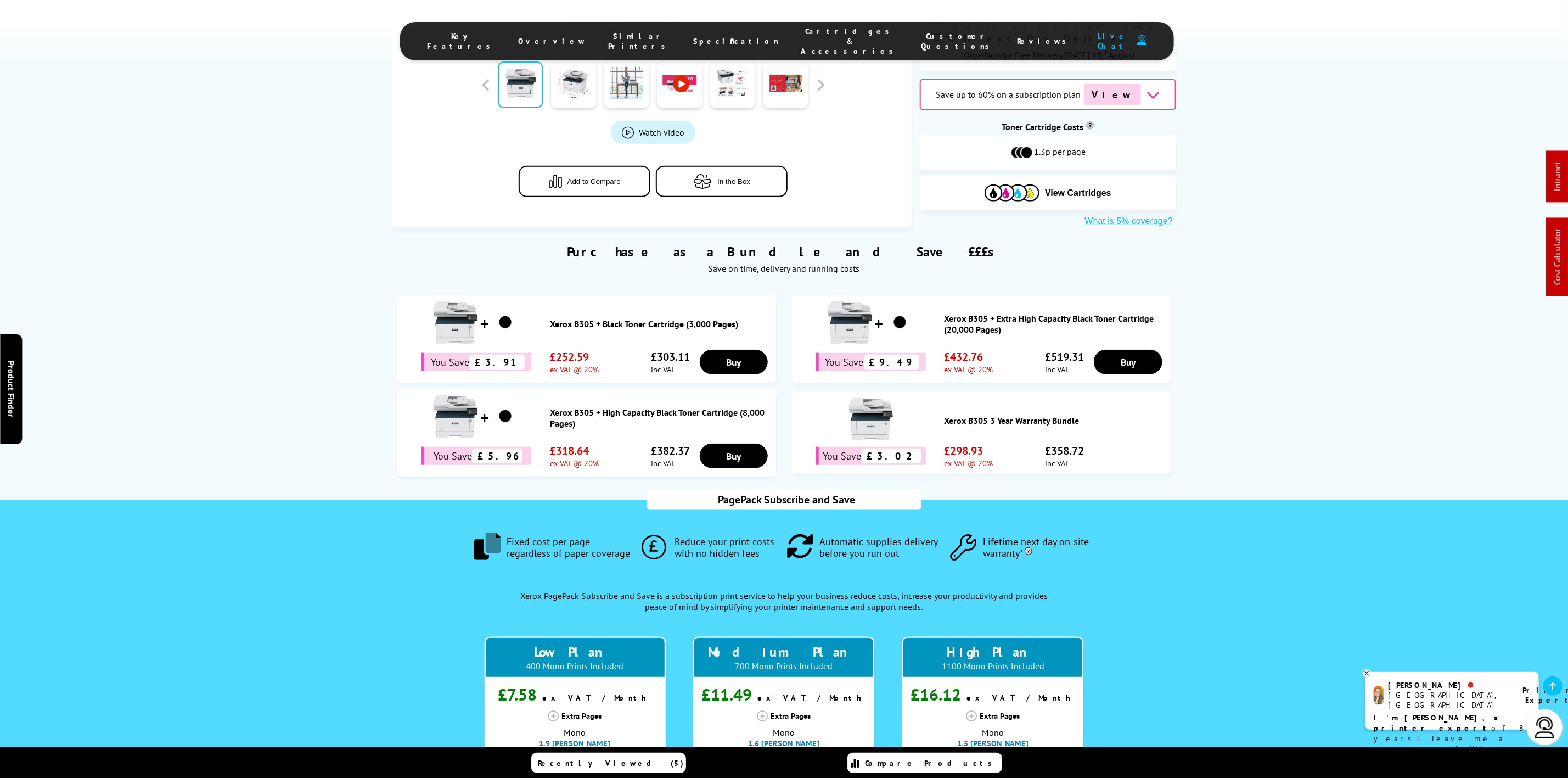
click at [835, 29] on li "Cartridges & Accessories" at bounding box center [851, 41] width 120 height 29
click at [828, 33] on span "Cartridges & Accessories" at bounding box center [851, 41] width 98 height 29
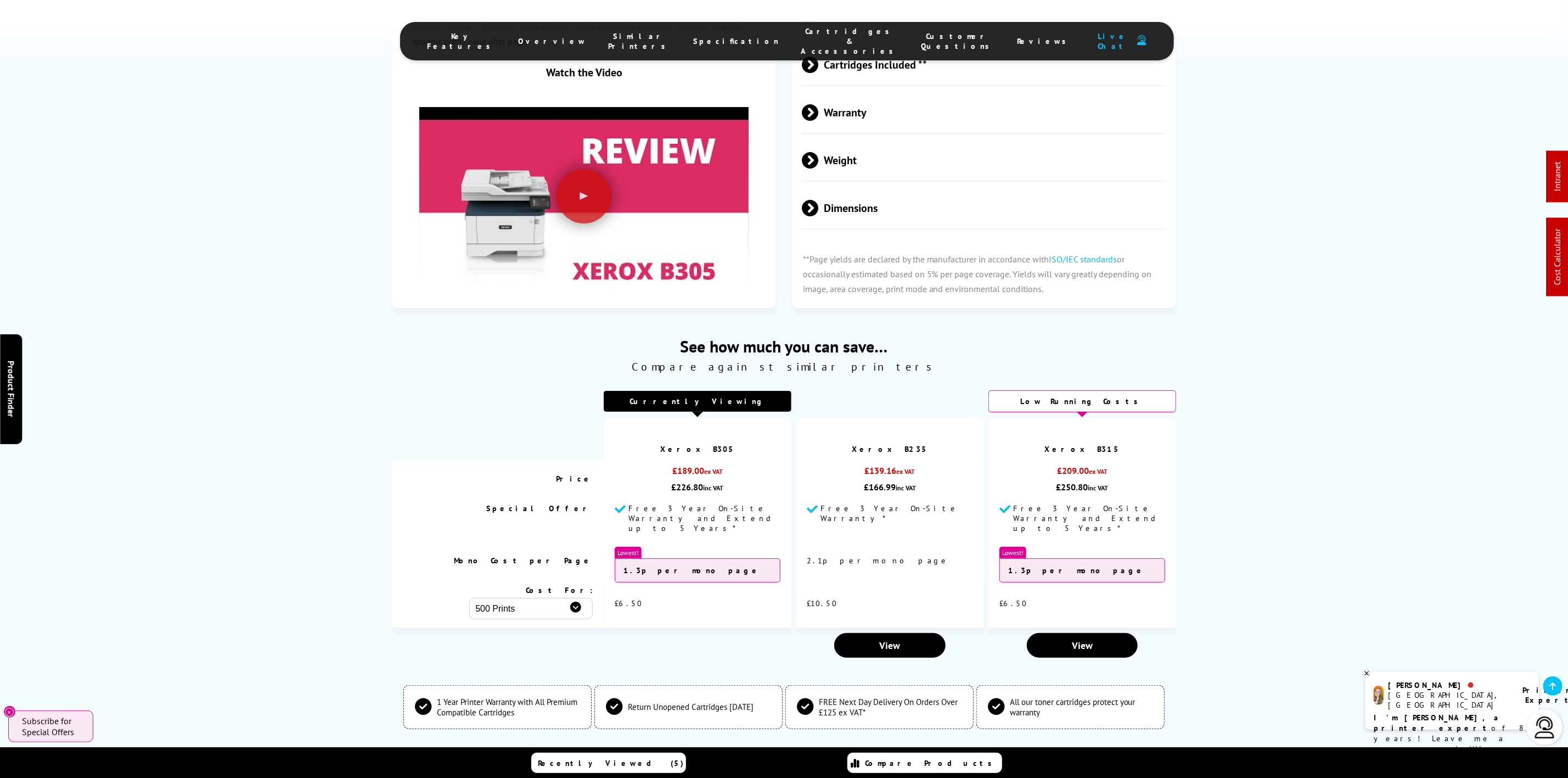
scroll to position [3737, 0]
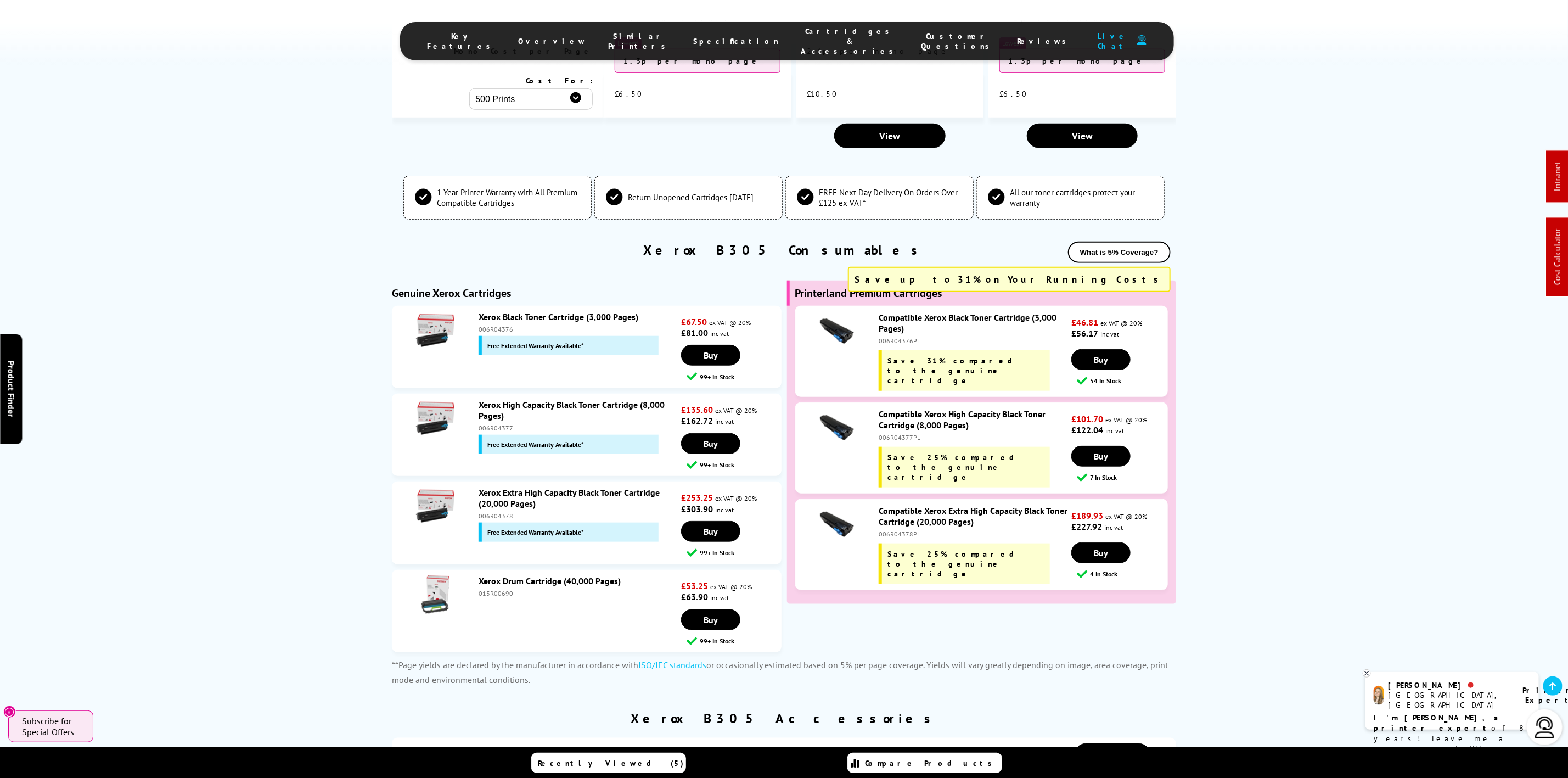
click at [493, 589] on div "013R00690" at bounding box center [579, 593] width 200 height 8
copy div "013R00690"
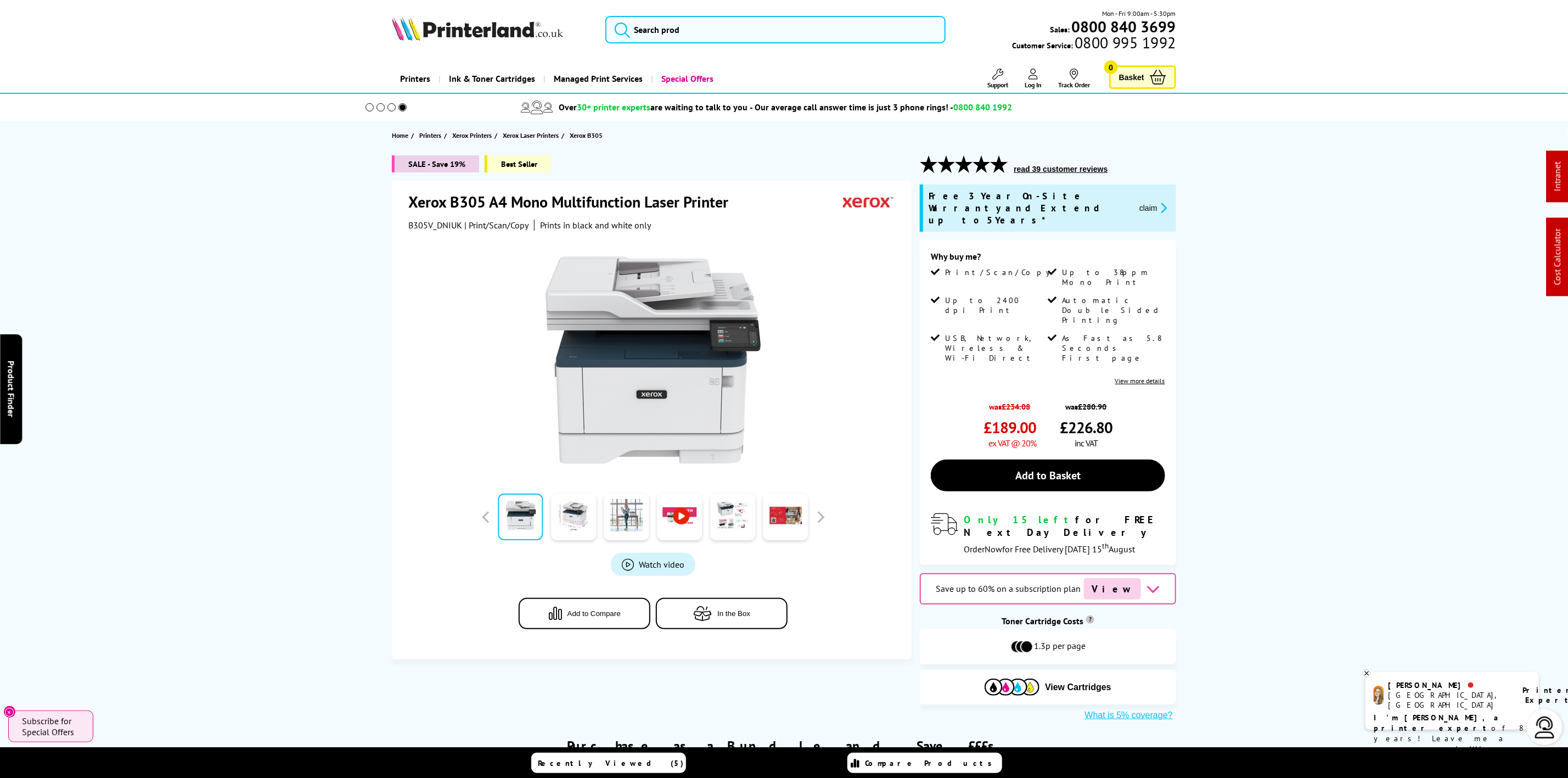
click at [463, 36] on img at bounding box center [477, 28] width 171 height 24
